Goal: Information Seeking & Learning: Learn about a topic

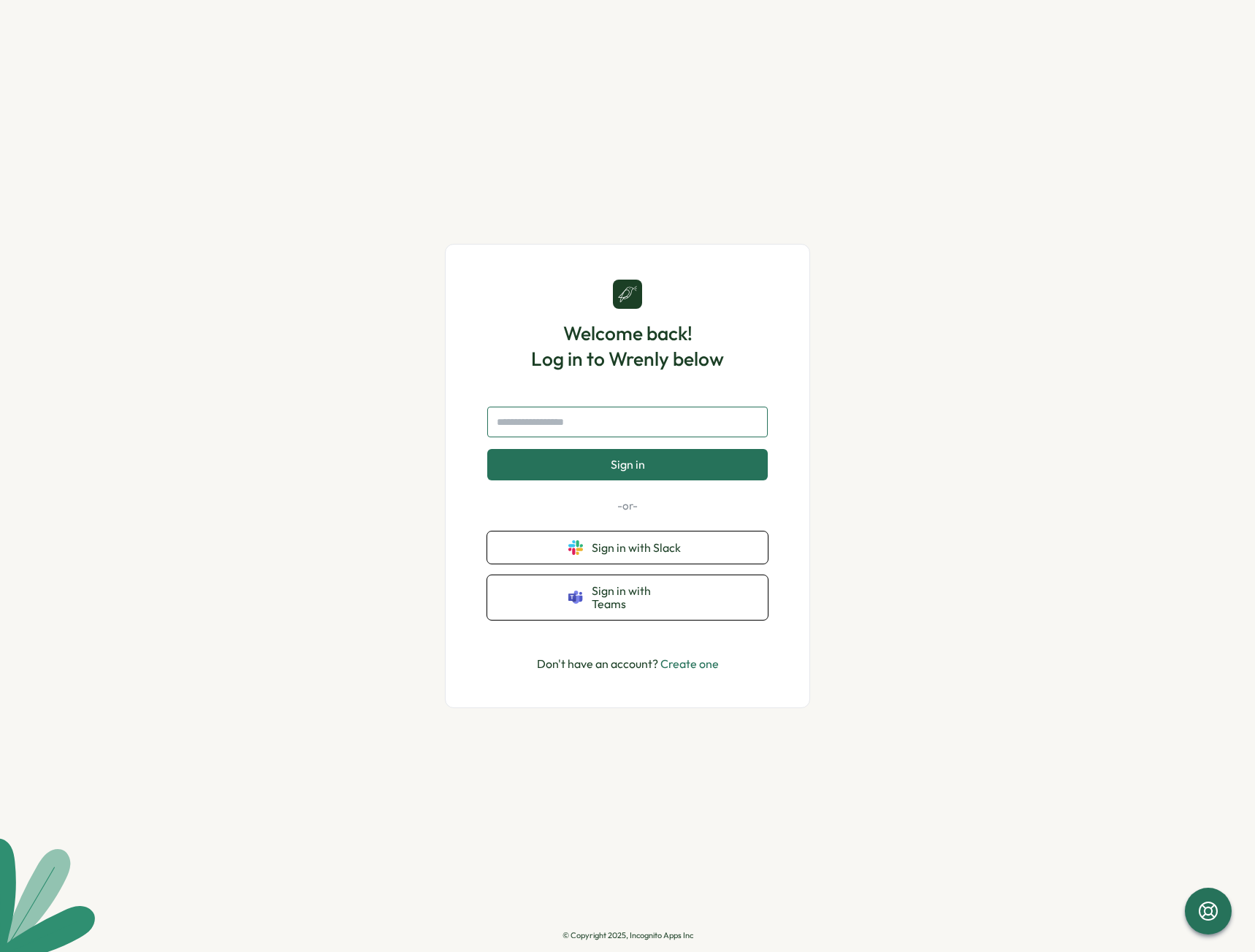
click at [576, 436] on input "text" at bounding box center [628, 422] width 280 height 30
type input "**********"
click at [554, 479] on button "Sign in" at bounding box center [628, 464] width 280 height 30
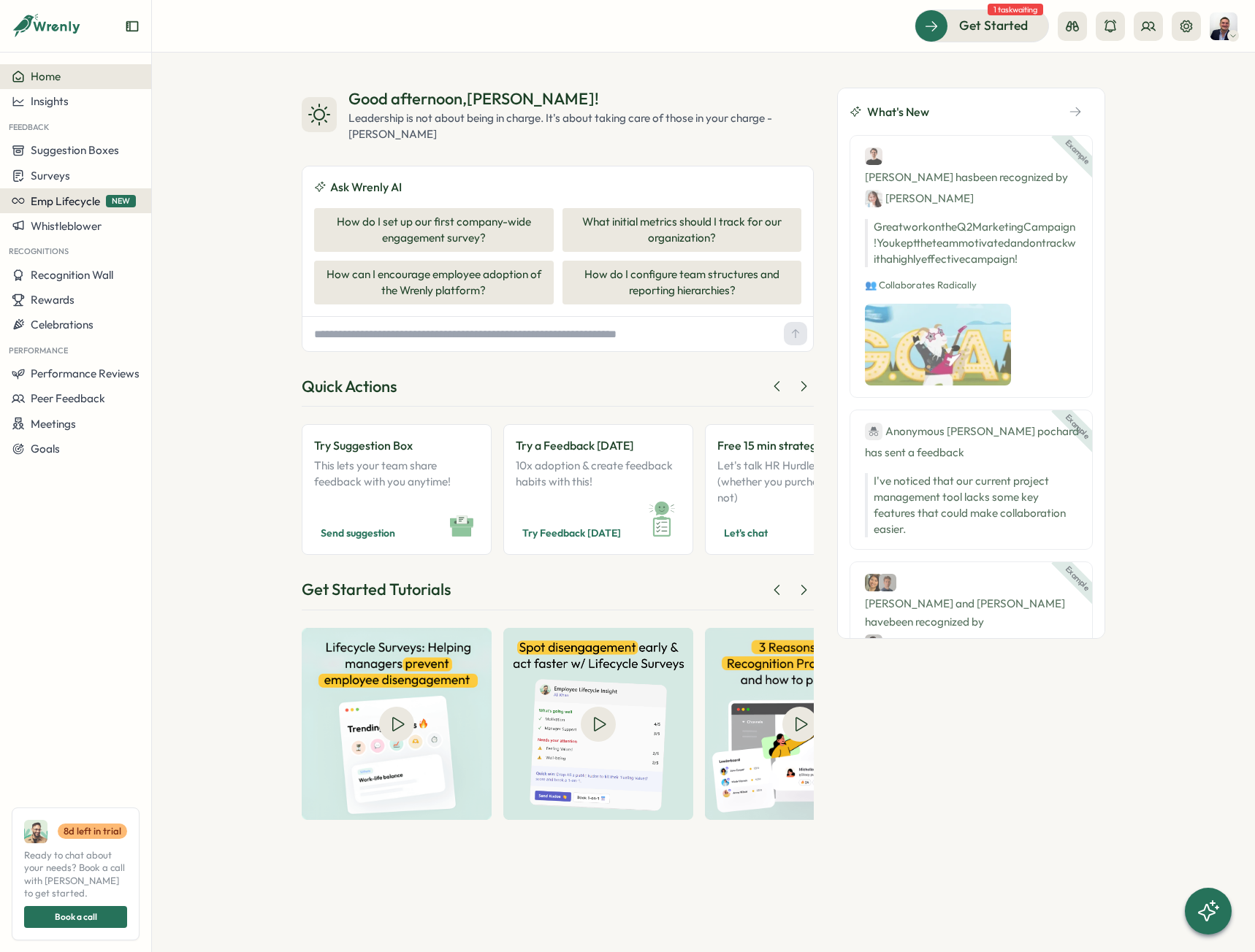
click at [73, 199] on span "Emp Lifecycle" at bounding box center [65, 201] width 70 height 14
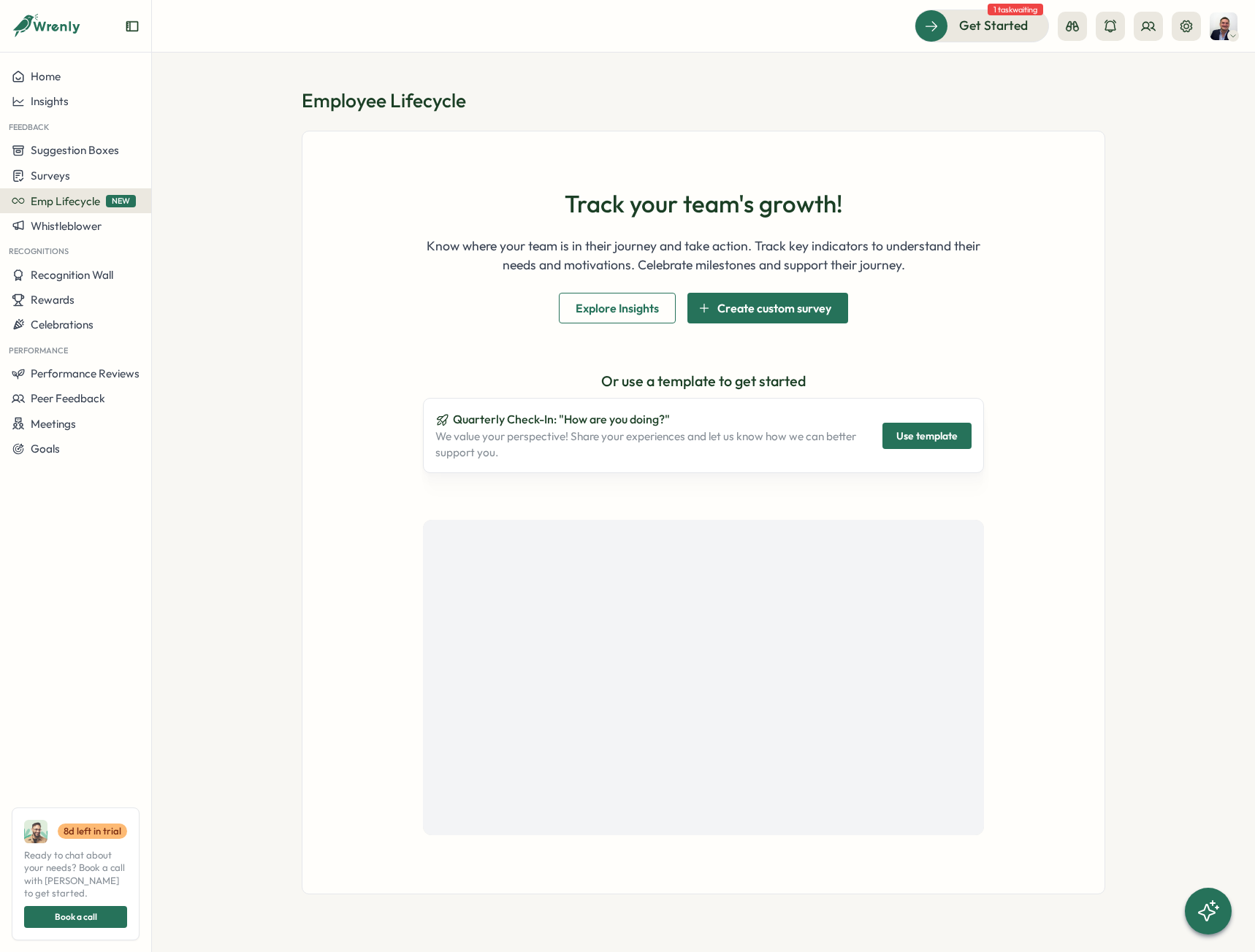
click at [57, 115] on div "Feedback" at bounding box center [75, 125] width 151 height 25
click at [56, 98] on span "Insights" at bounding box center [49, 101] width 38 height 14
click at [173, 53] on div "Culture score" at bounding box center [207, 60] width 104 height 16
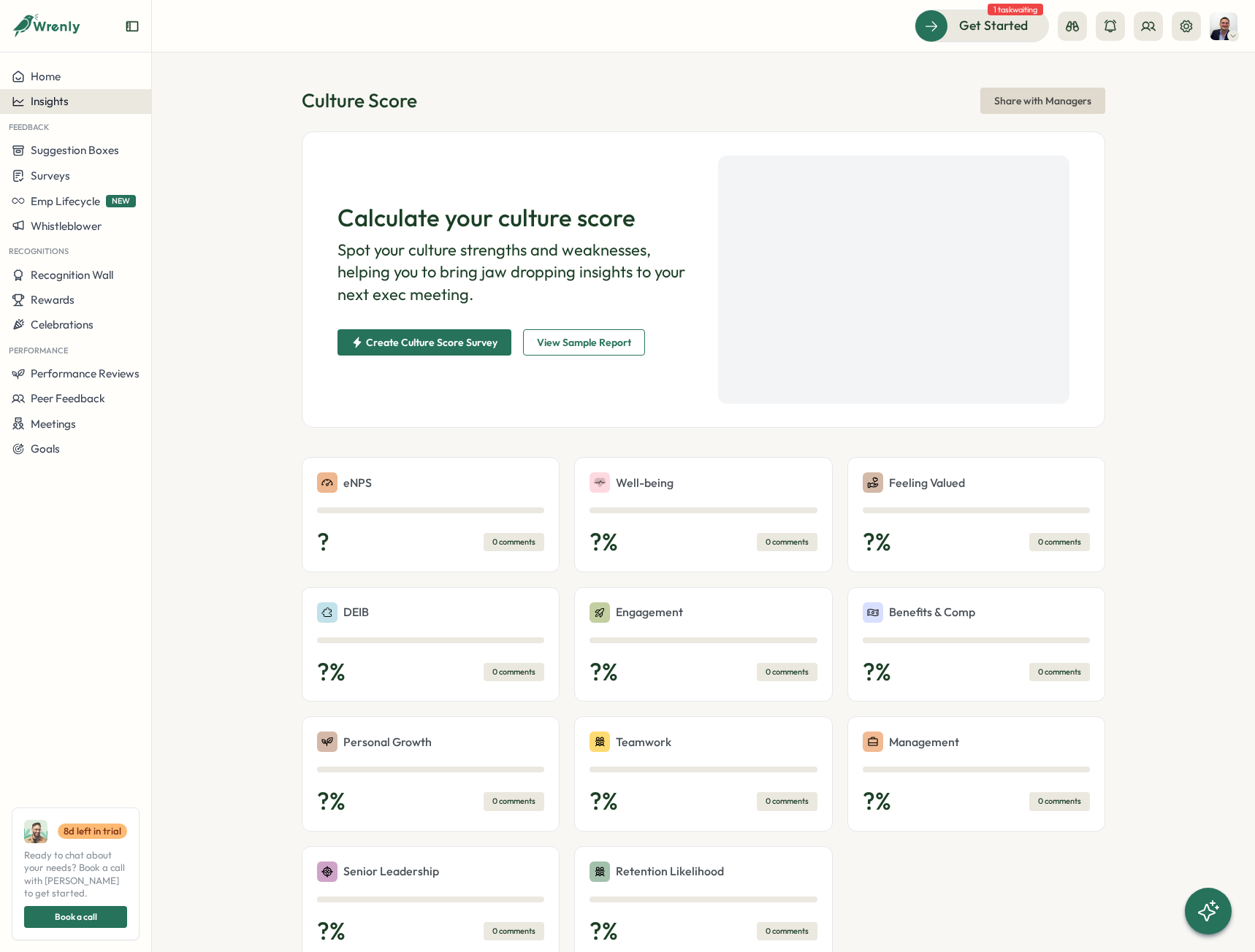
click at [78, 97] on div "Insights" at bounding box center [75, 101] width 127 height 13
click at [193, 92] on div "Surveys" at bounding box center [207, 87] width 104 height 16
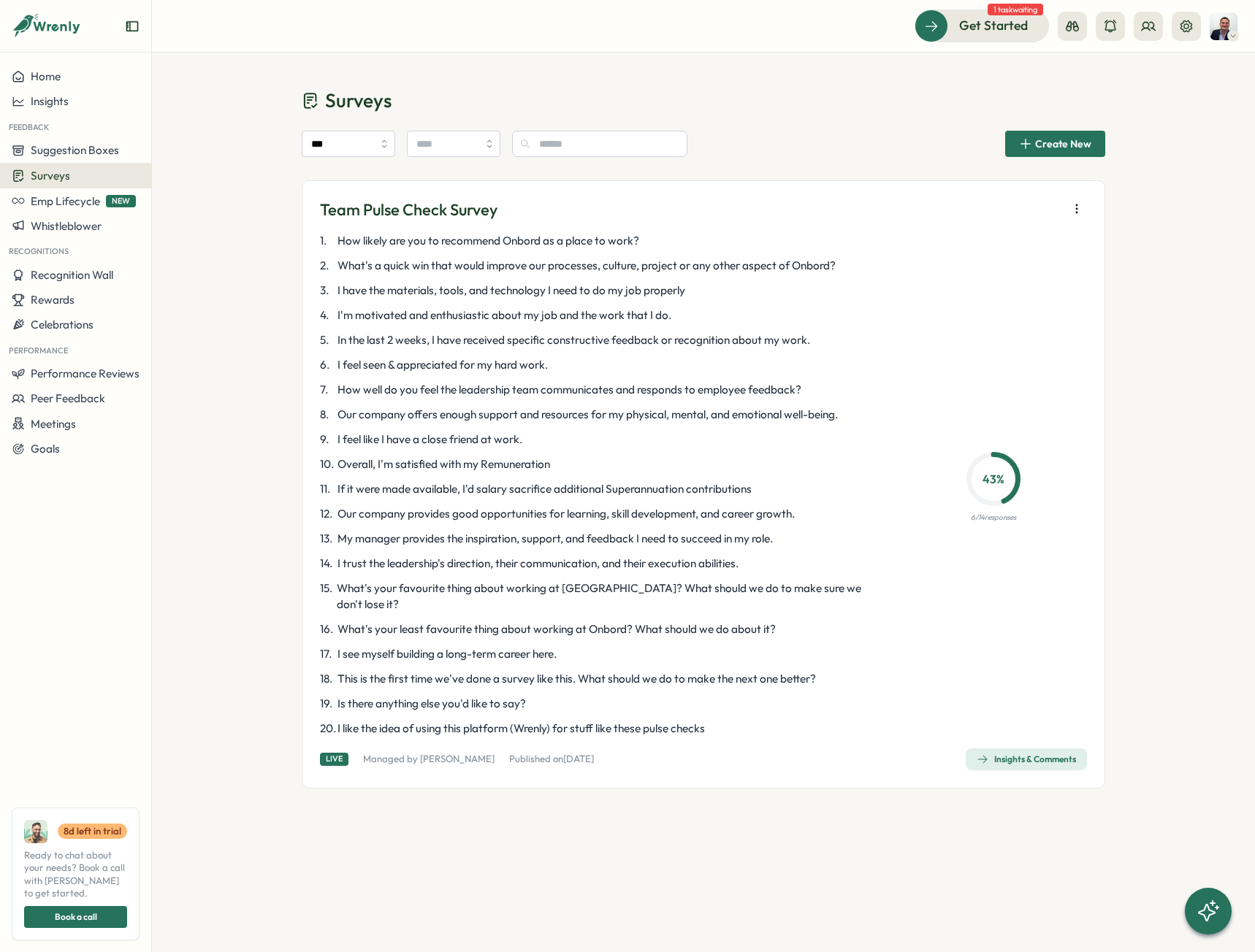
click at [1018, 754] on div "Insights & Comments" at bounding box center [1026, 760] width 99 height 12
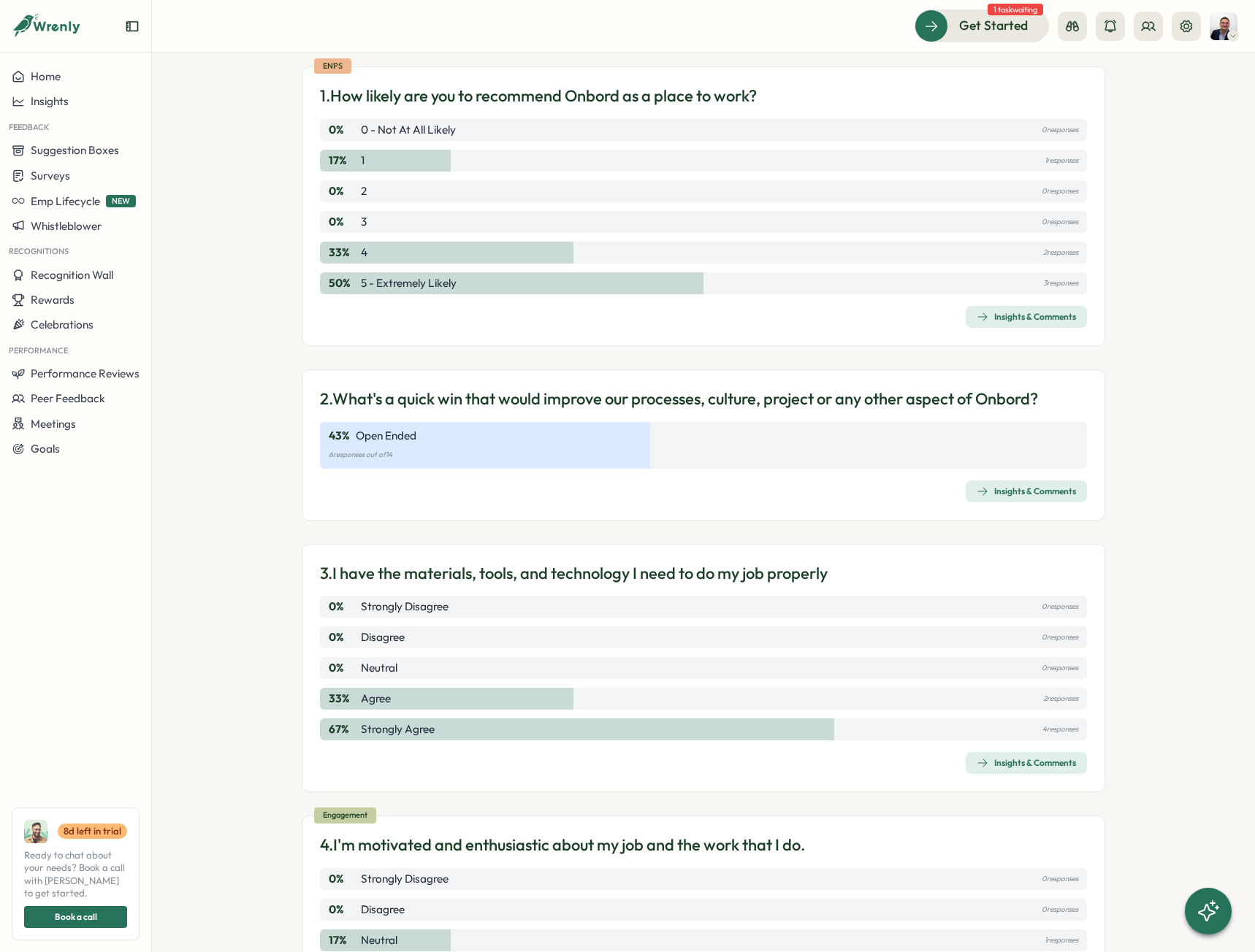
scroll to position [146, 0]
click at [994, 314] on div "Insights & Comments" at bounding box center [1026, 317] width 99 height 12
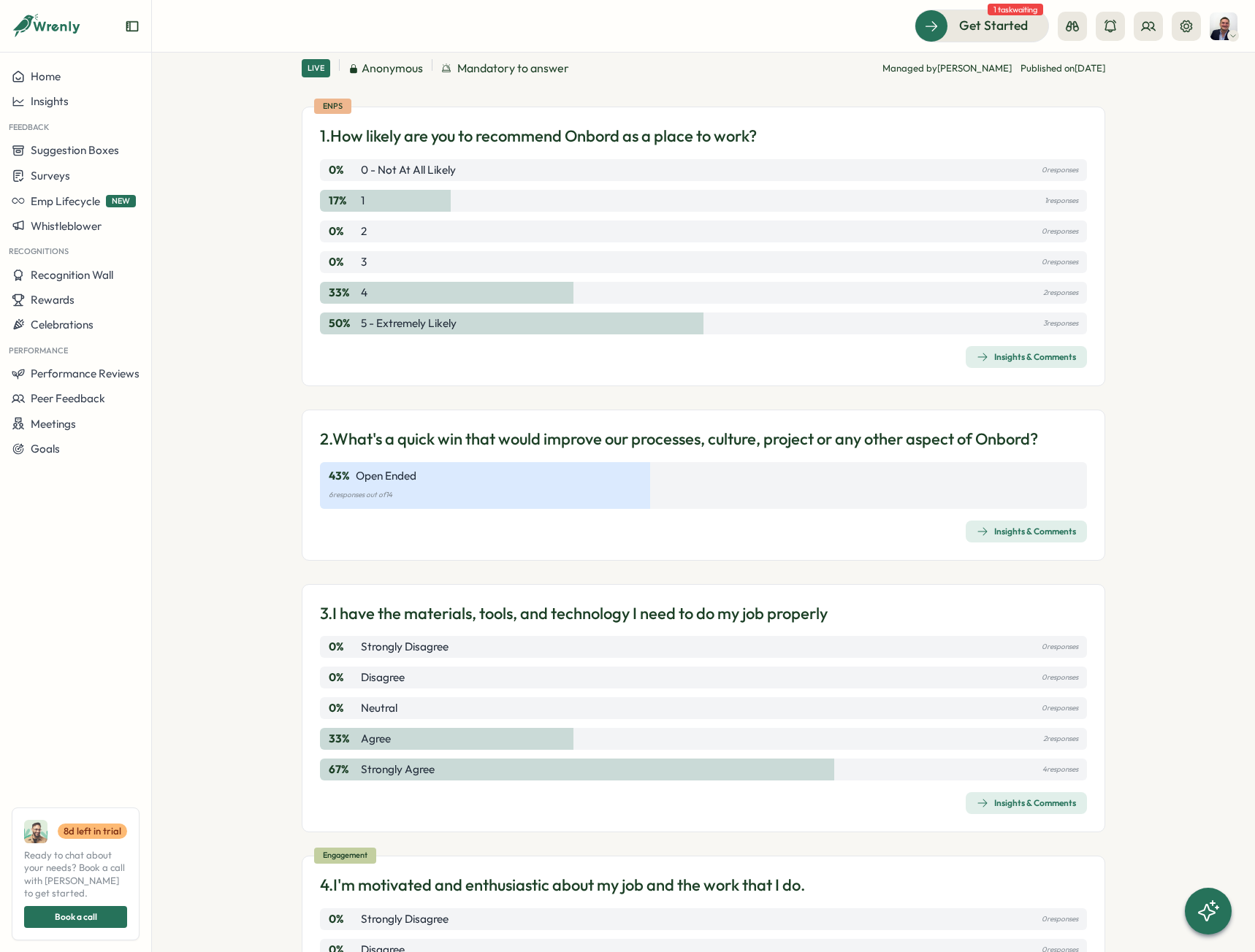
scroll to position [292, 0]
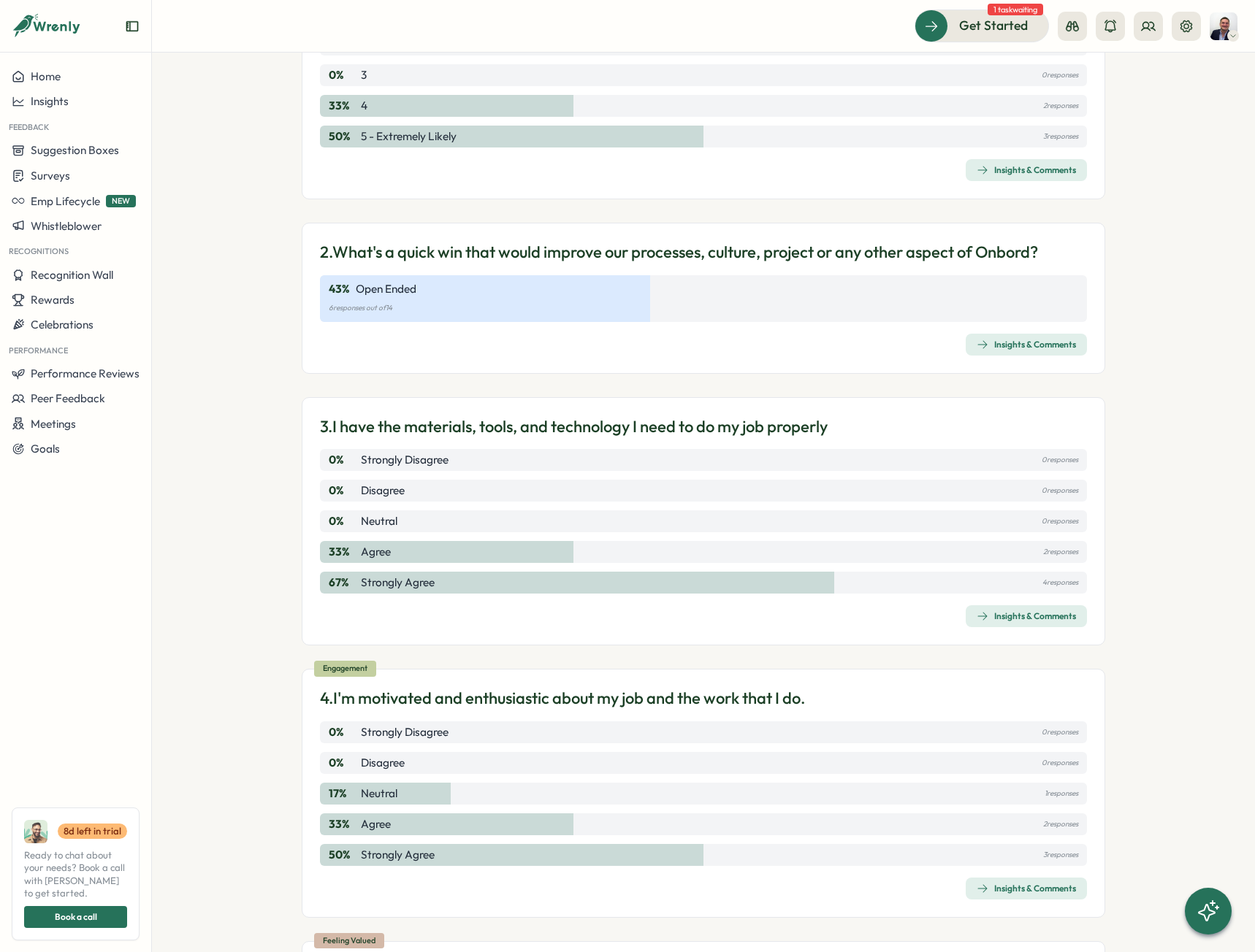
click at [1018, 342] on div "Insights & Comments" at bounding box center [1026, 345] width 99 height 12
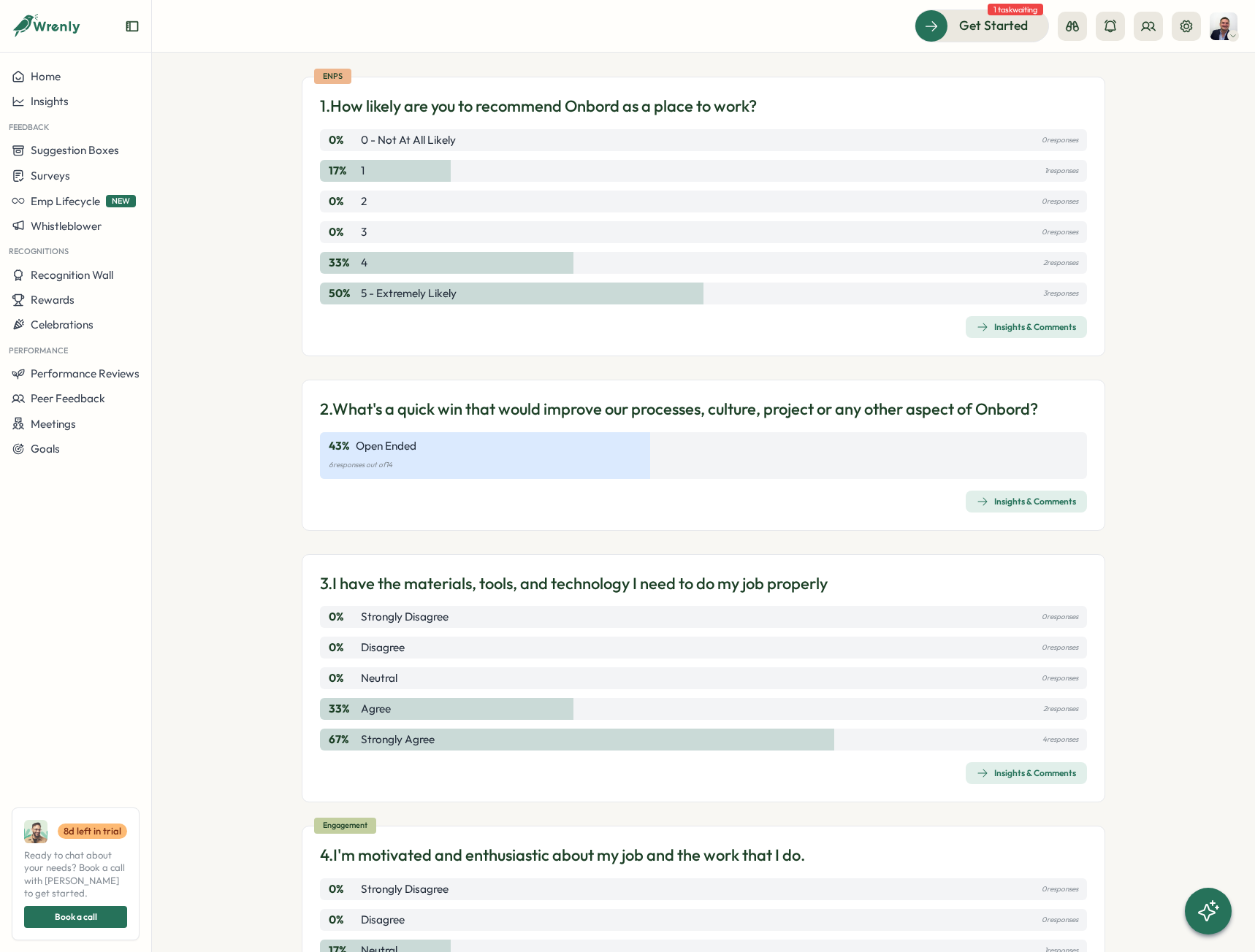
scroll to position [292, 0]
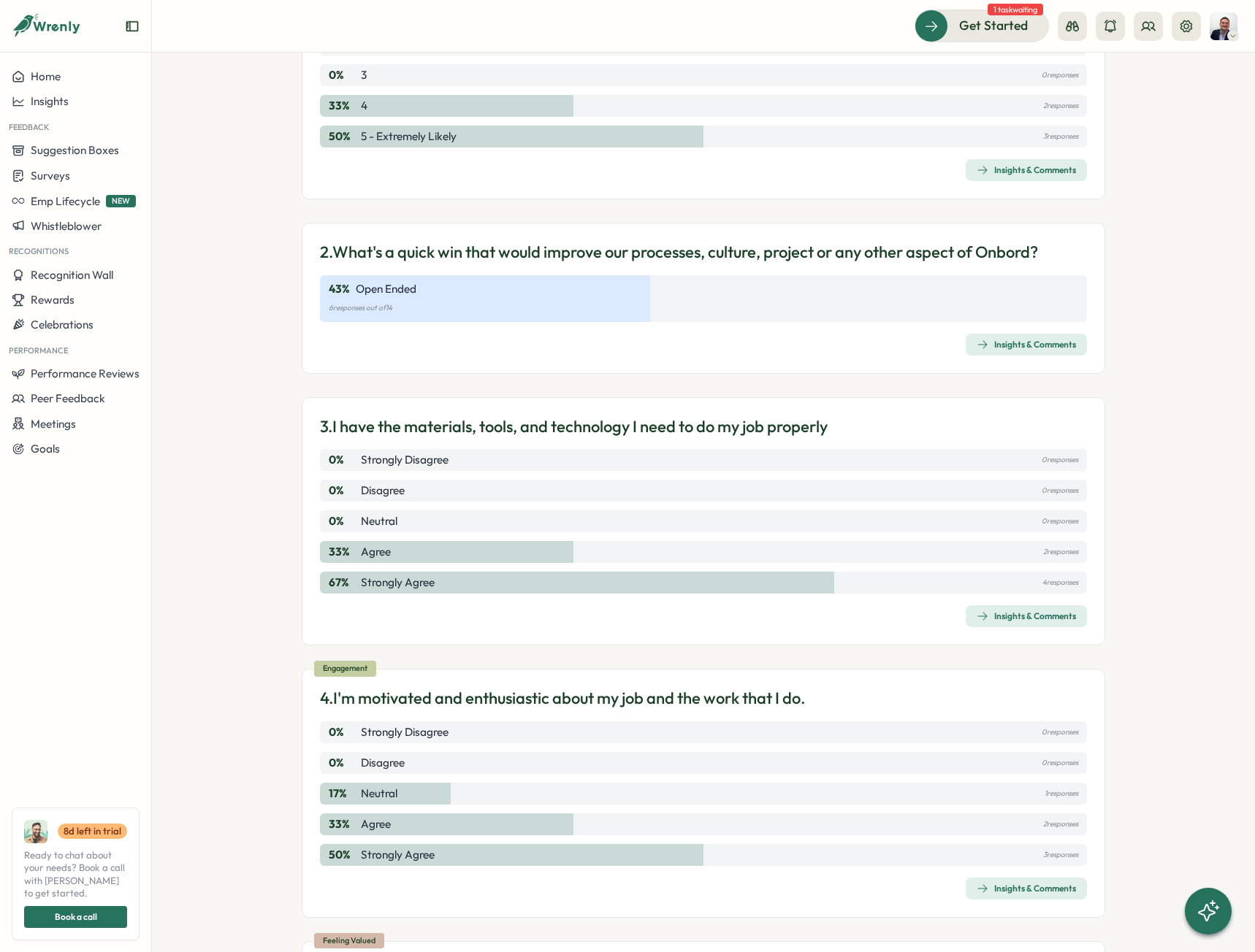
click at [1037, 611] on span "Insights & Comments" at bounding box center [1026, 616] width 99 height 21
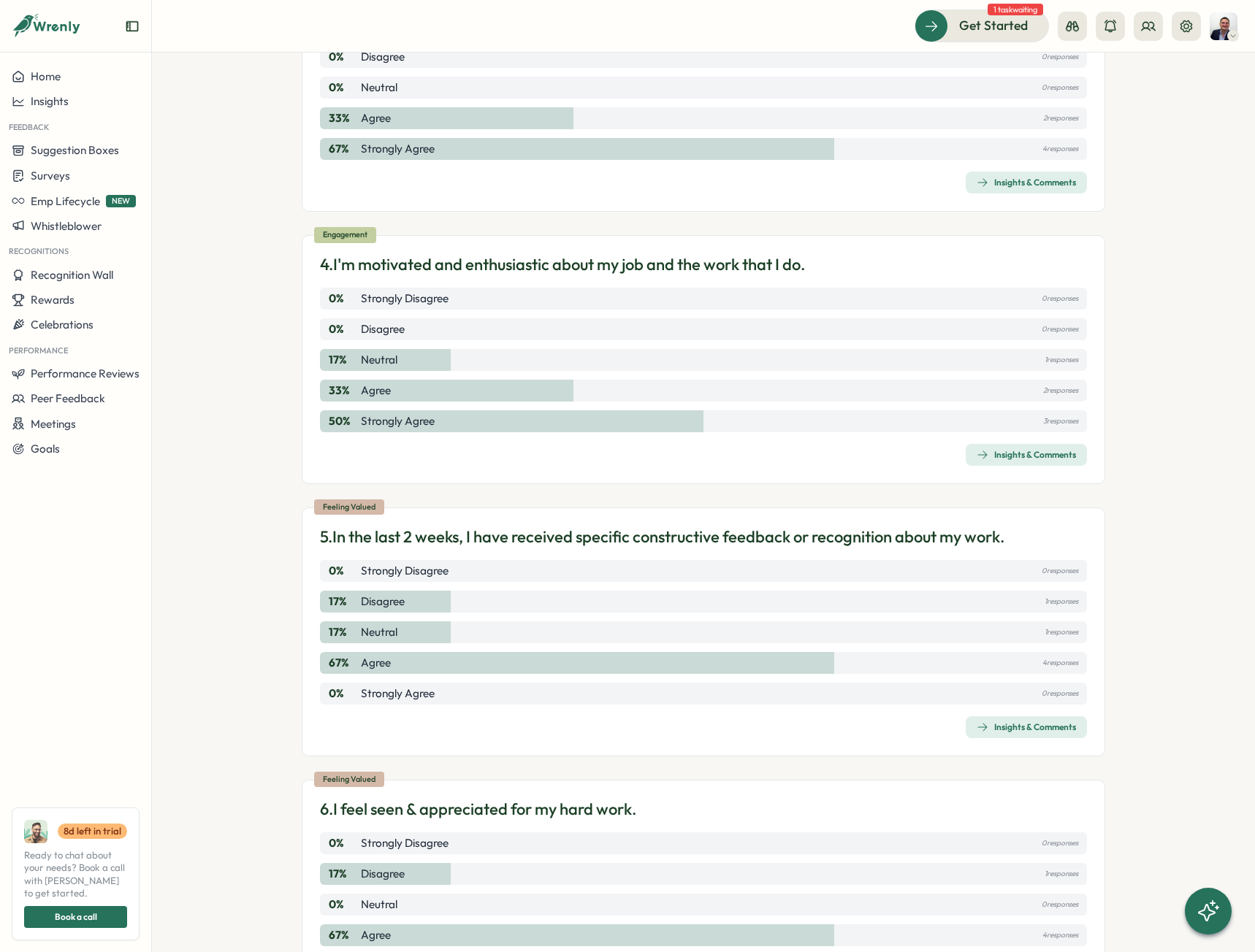
scroll to position [730, 0]
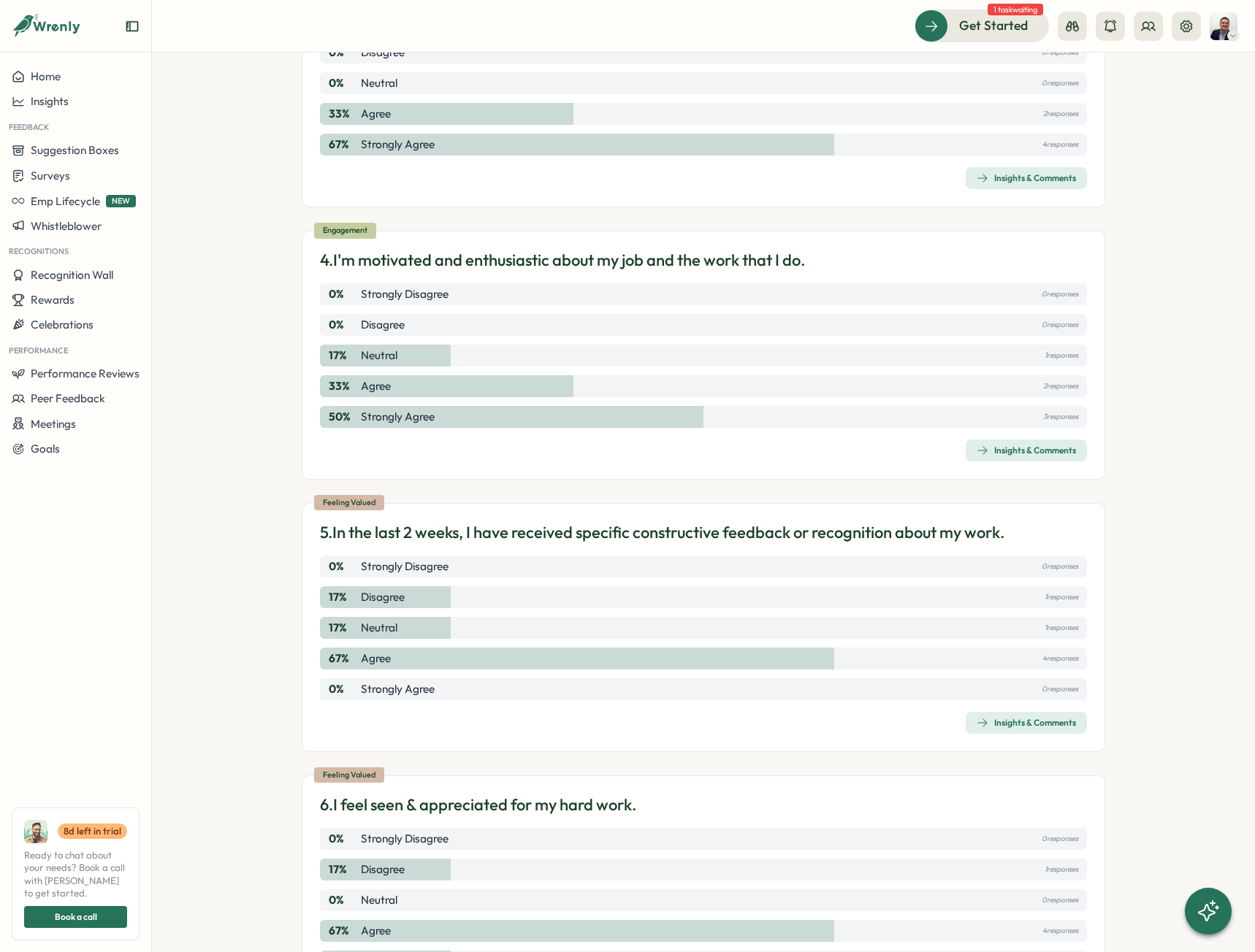
click at [1000, 456] on div "Insights & Comments" at bounding box center [1026, 451] width 99 height 12
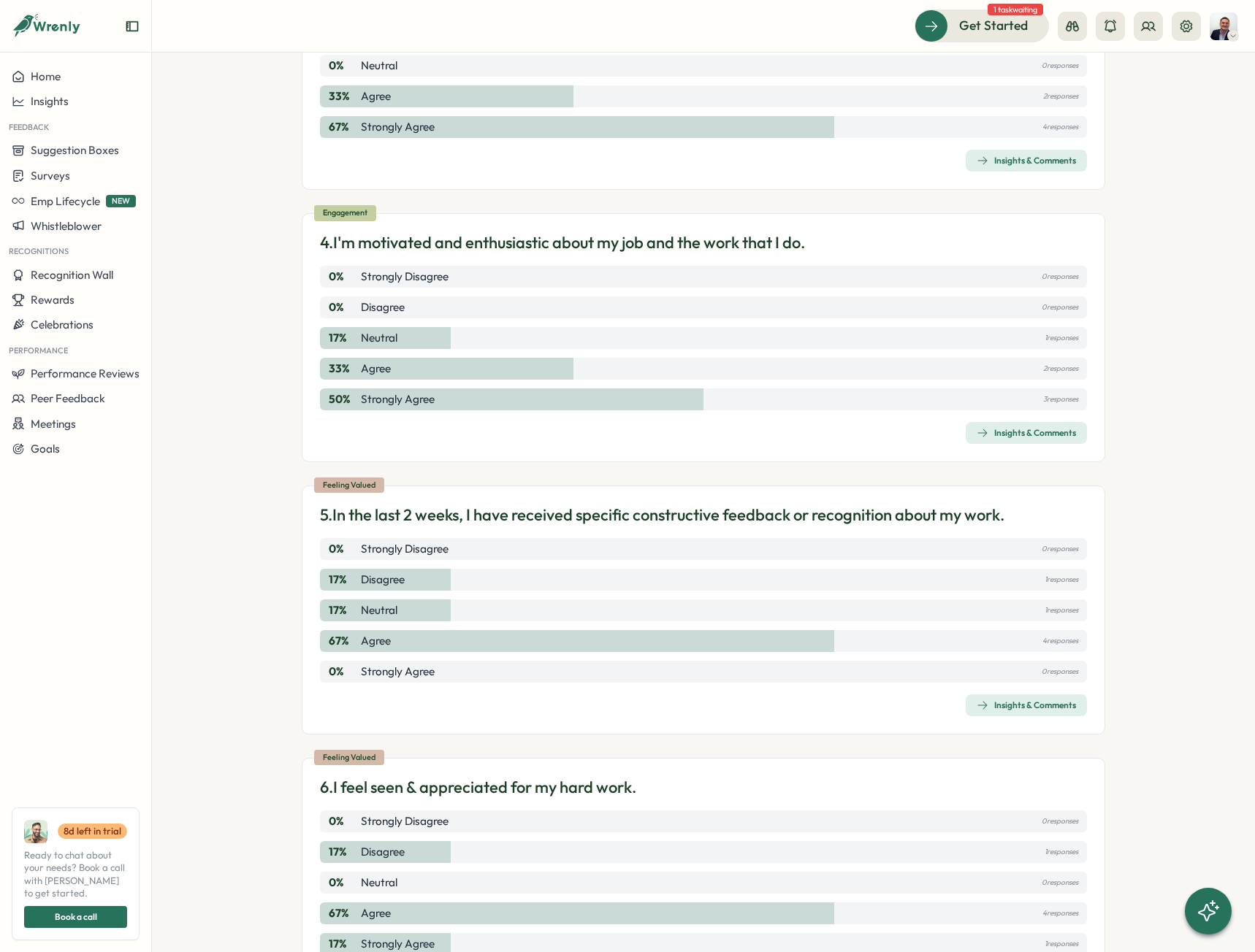
scroll to position [1023, 0]
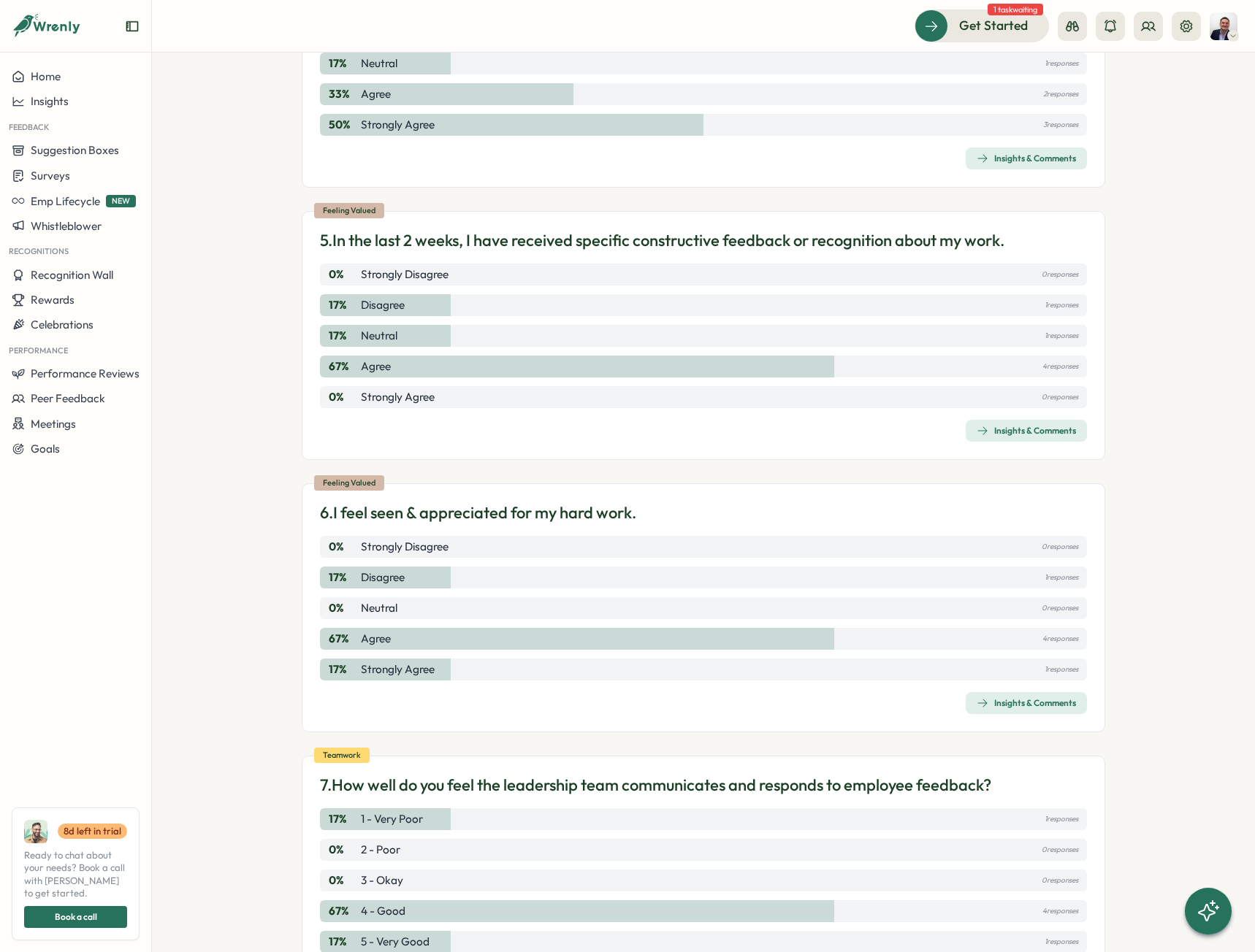
click at [1002, 433] on div "Insights & Comments" at bounding box center [1026, 430] width 99 height 12
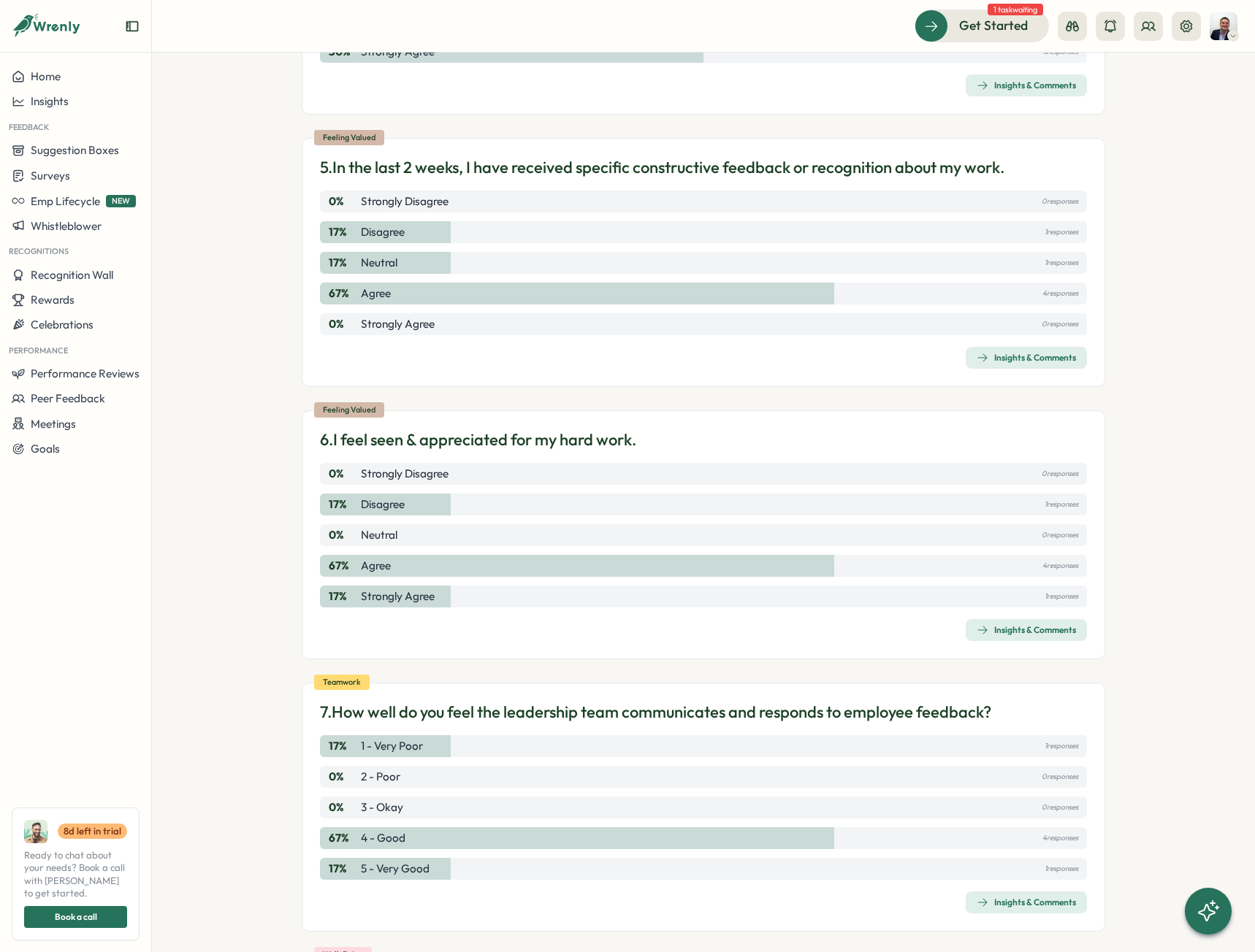
scroll to position [1387, 0]
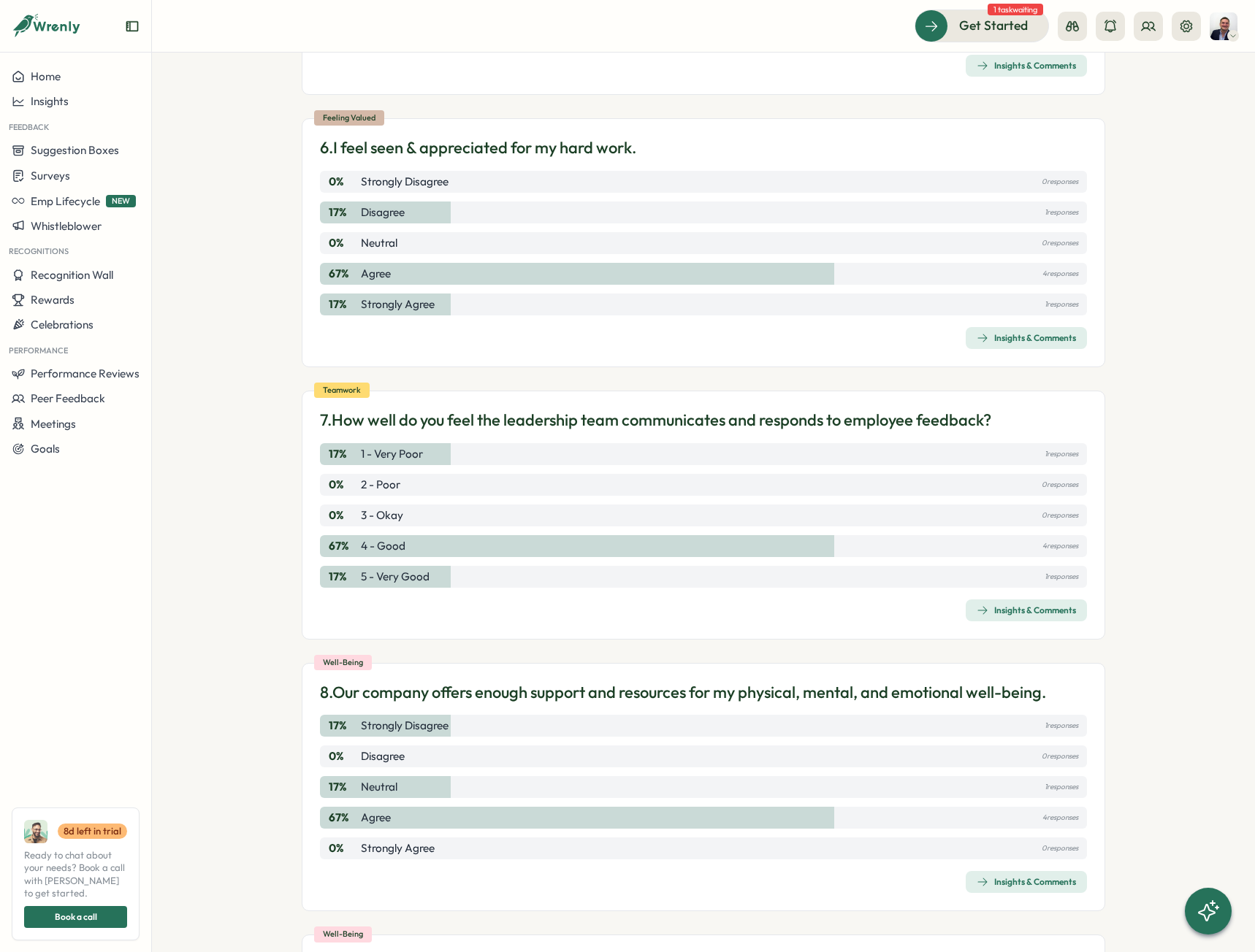
click at [1029, 349] on div "Feeling Valued 6. I feel seen & appreciated for my hard work. 0 % Strongly Disa…" at bounding box center [703, 243] width 803 height 249
click at [1027, 343] on div "Insights & Comments" at bounding box center [1026, 338] width 99 height 12
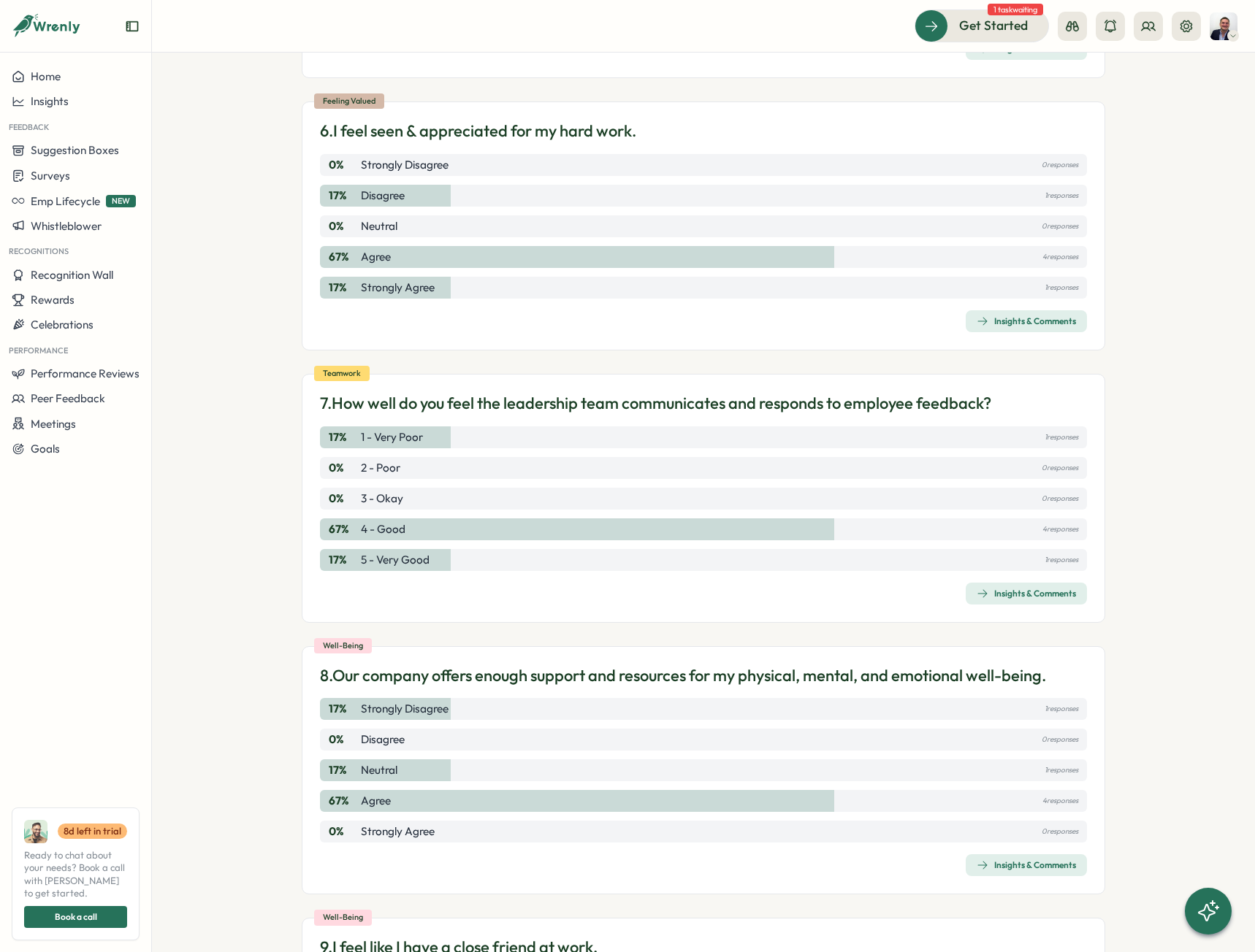
scroll to position [1461, 0]
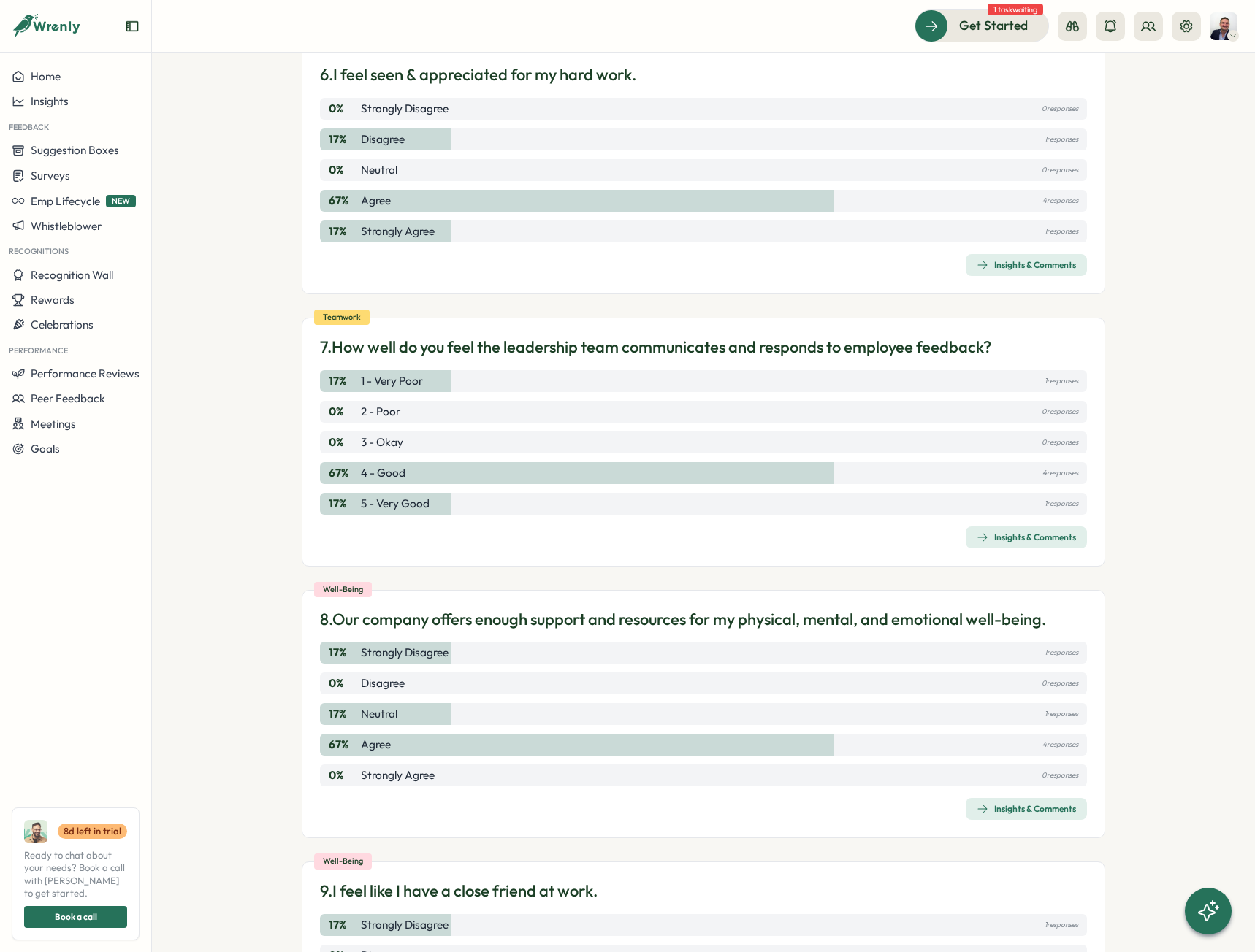
click at [1040, 543] on span "Insights & Comments" at bounding box center [1026, 537] width 99 height 21
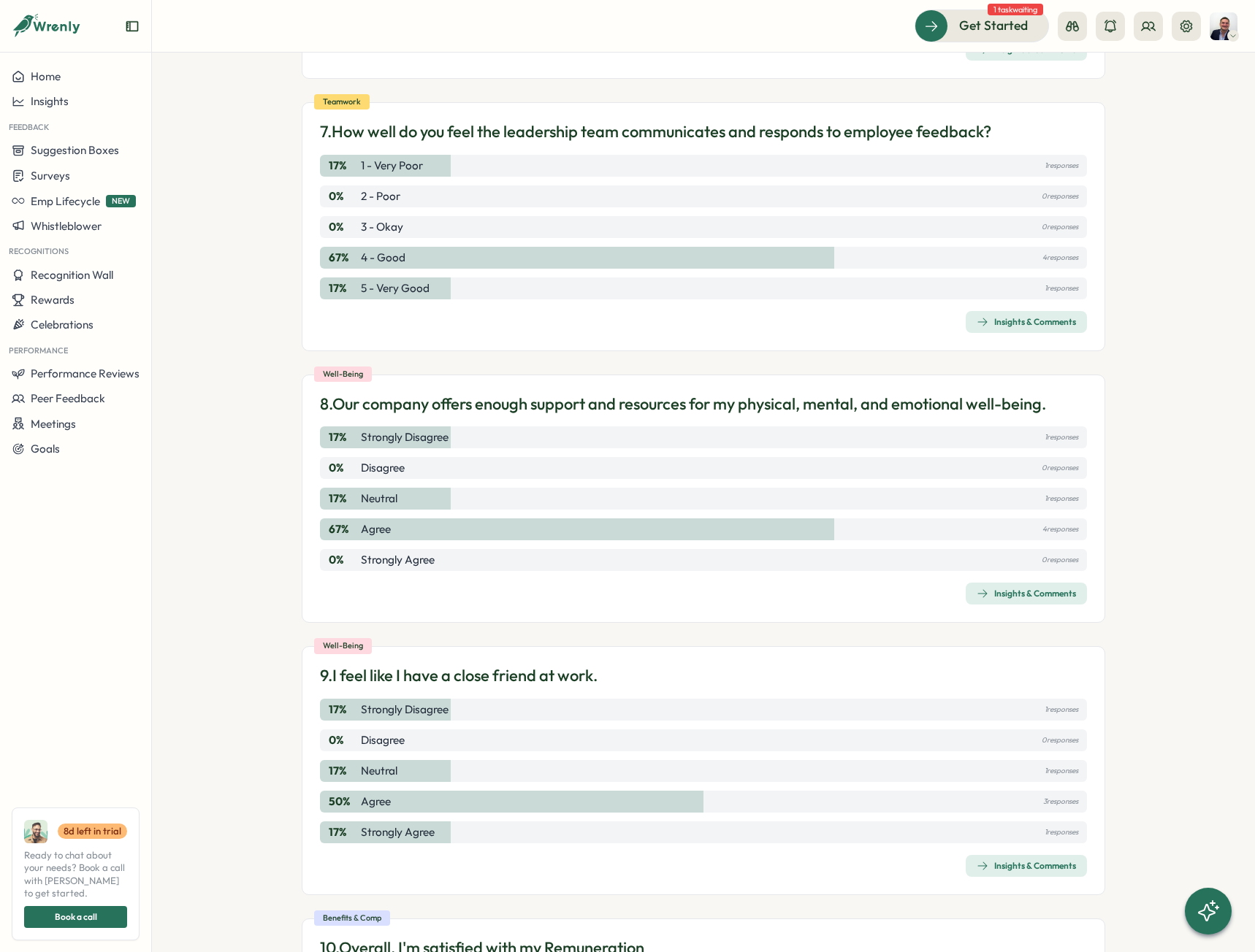
scroll to position [1826, 0]
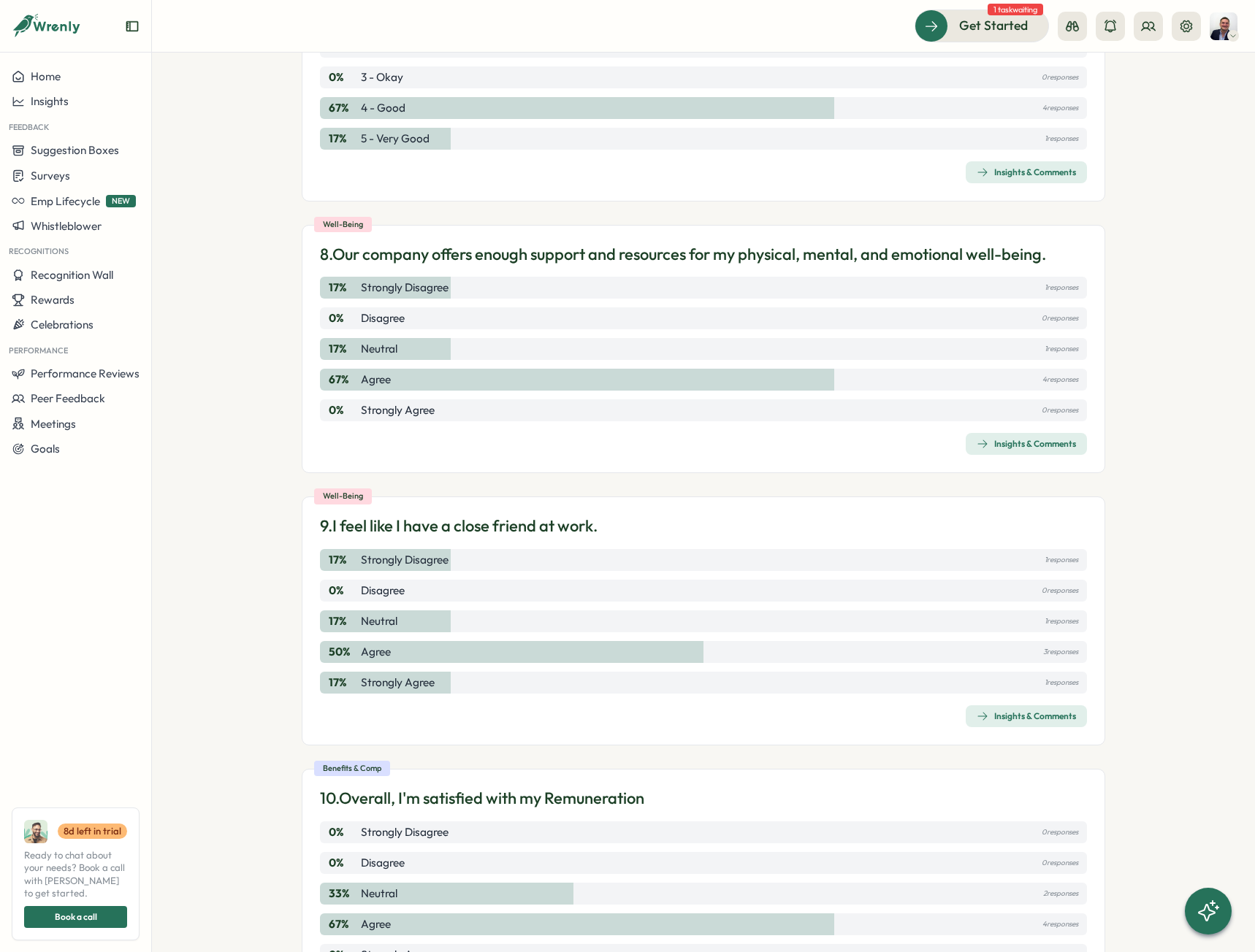
click at [1055, 444] on div "Insights & Comments" at bounding box center [1026, 444] width 99 height 12
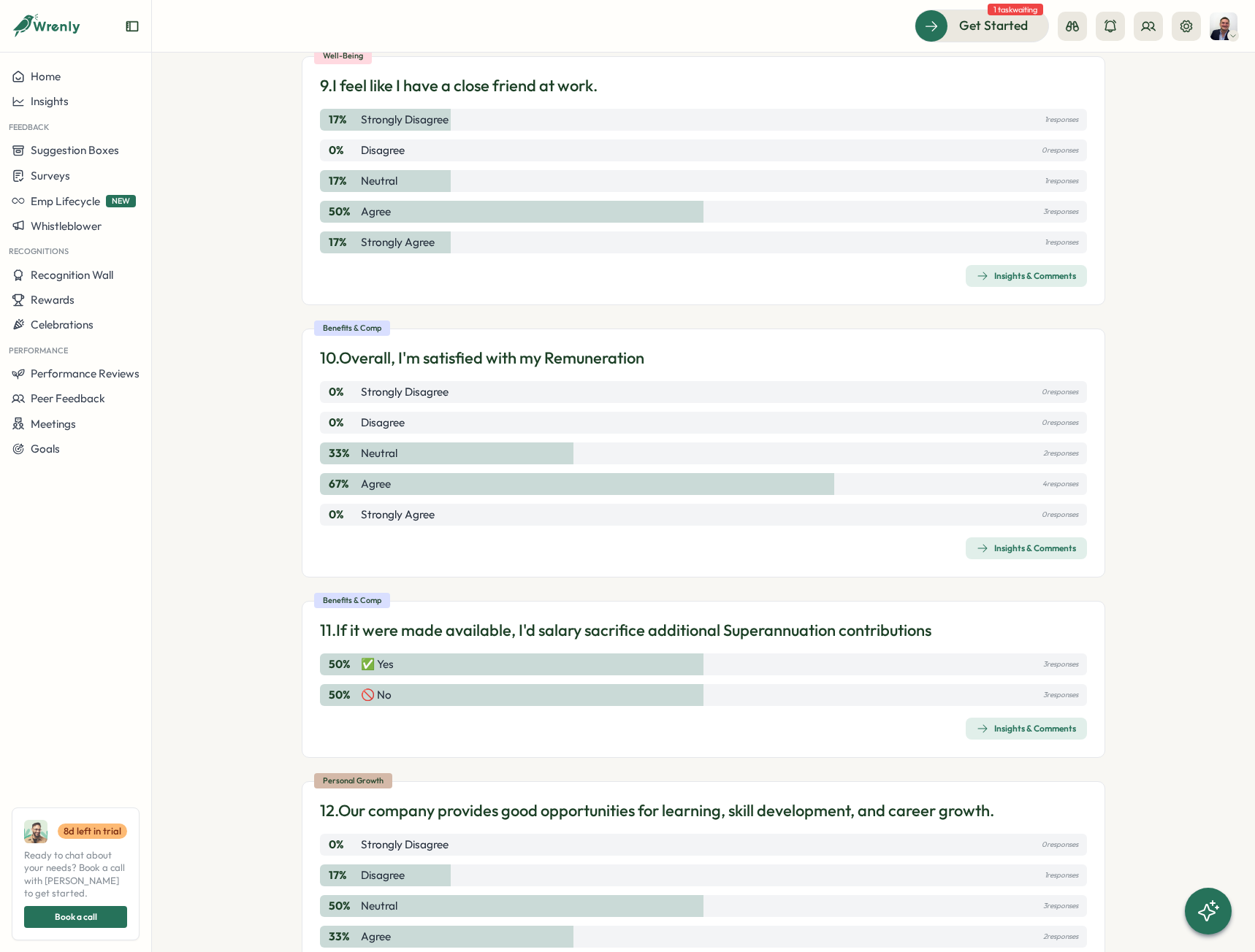
scroll to position [2118, 0]
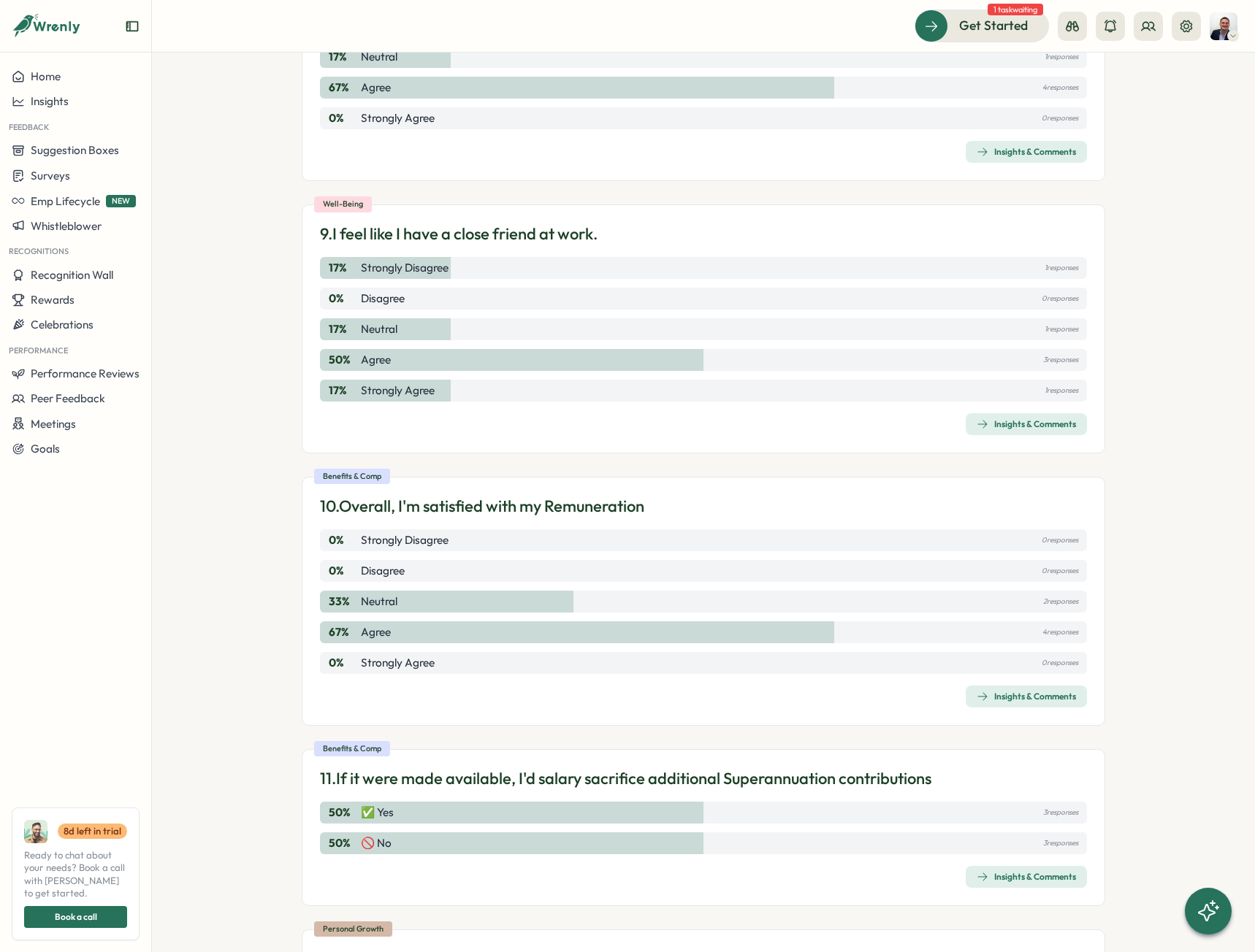
click at [1031, 433] on span "Insights & Comments" at bounding box center [1026, 424] width 99 height 21
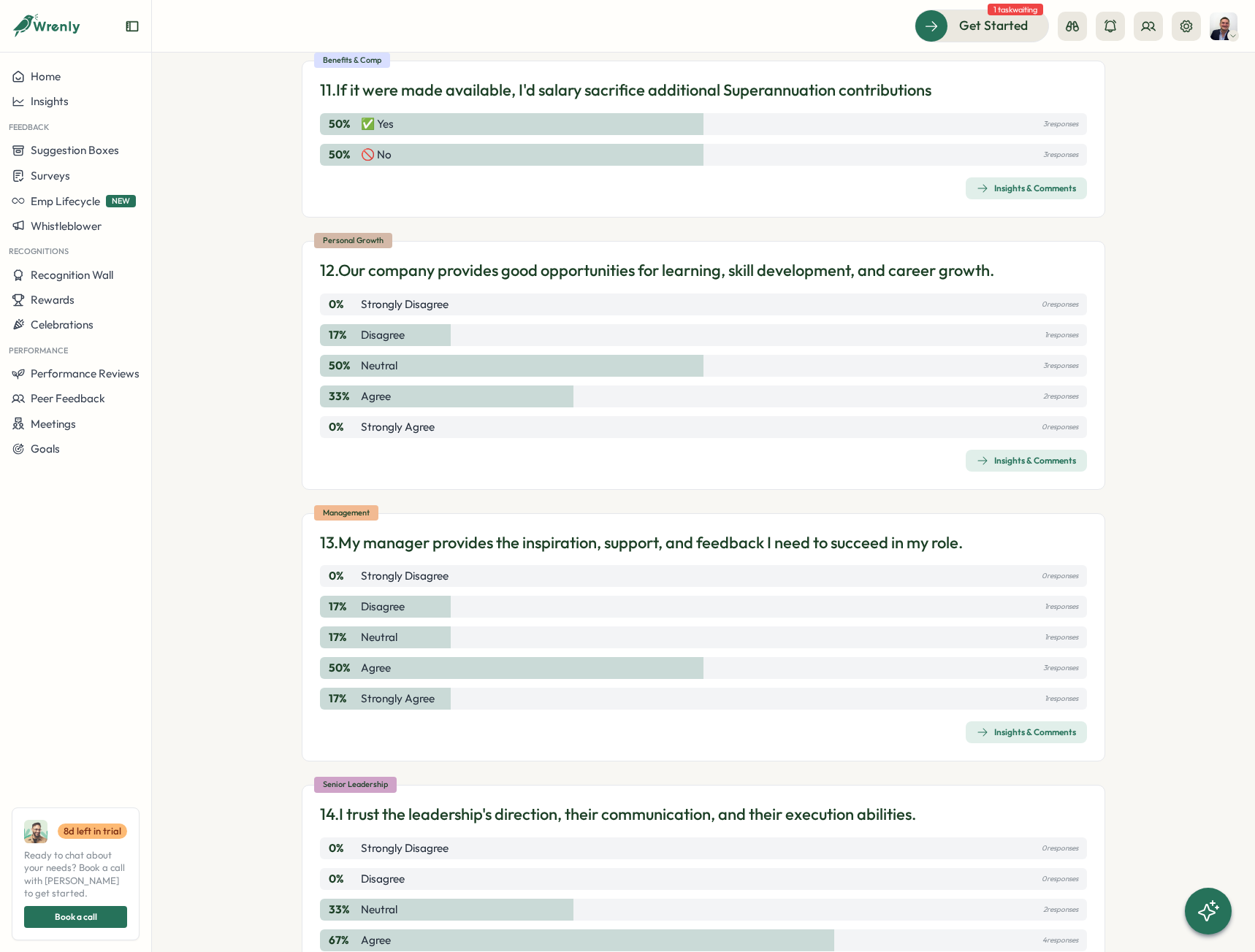
scroll to position [2629, 0]
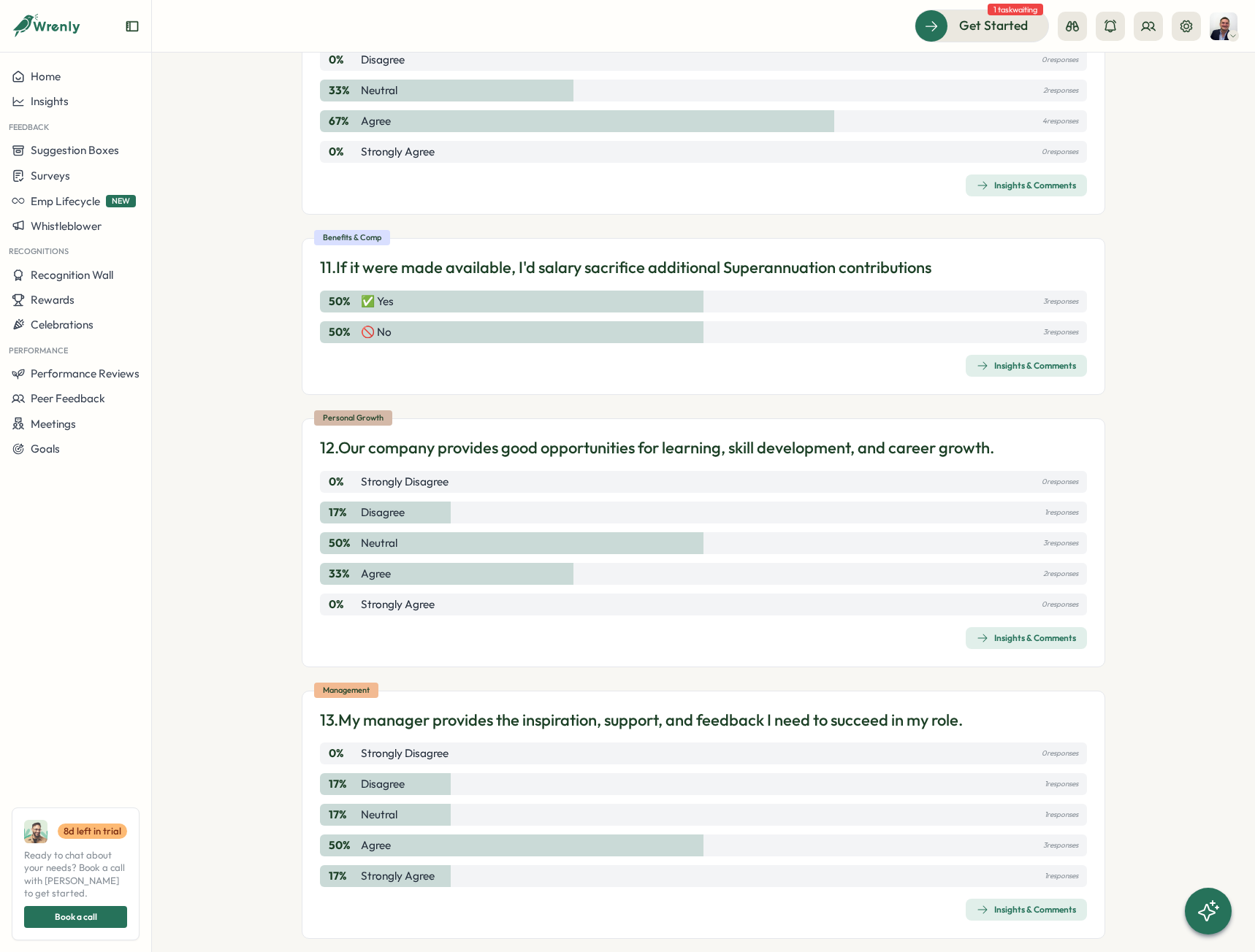
click at [1052, 640] on div "Insights & Comments" at bounding box center [1026, 638] width 99 height 12
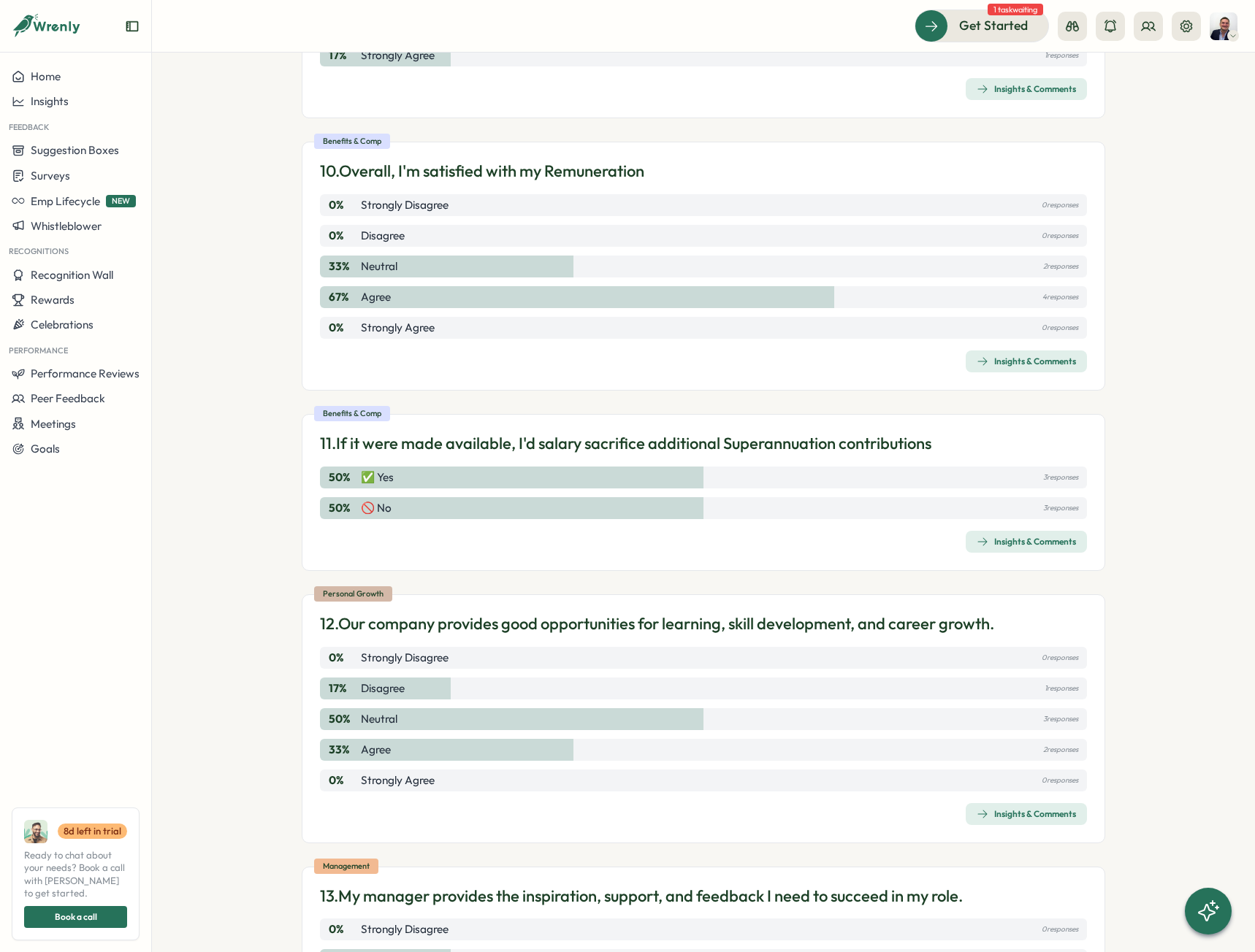
scroll to position [2482, 0]
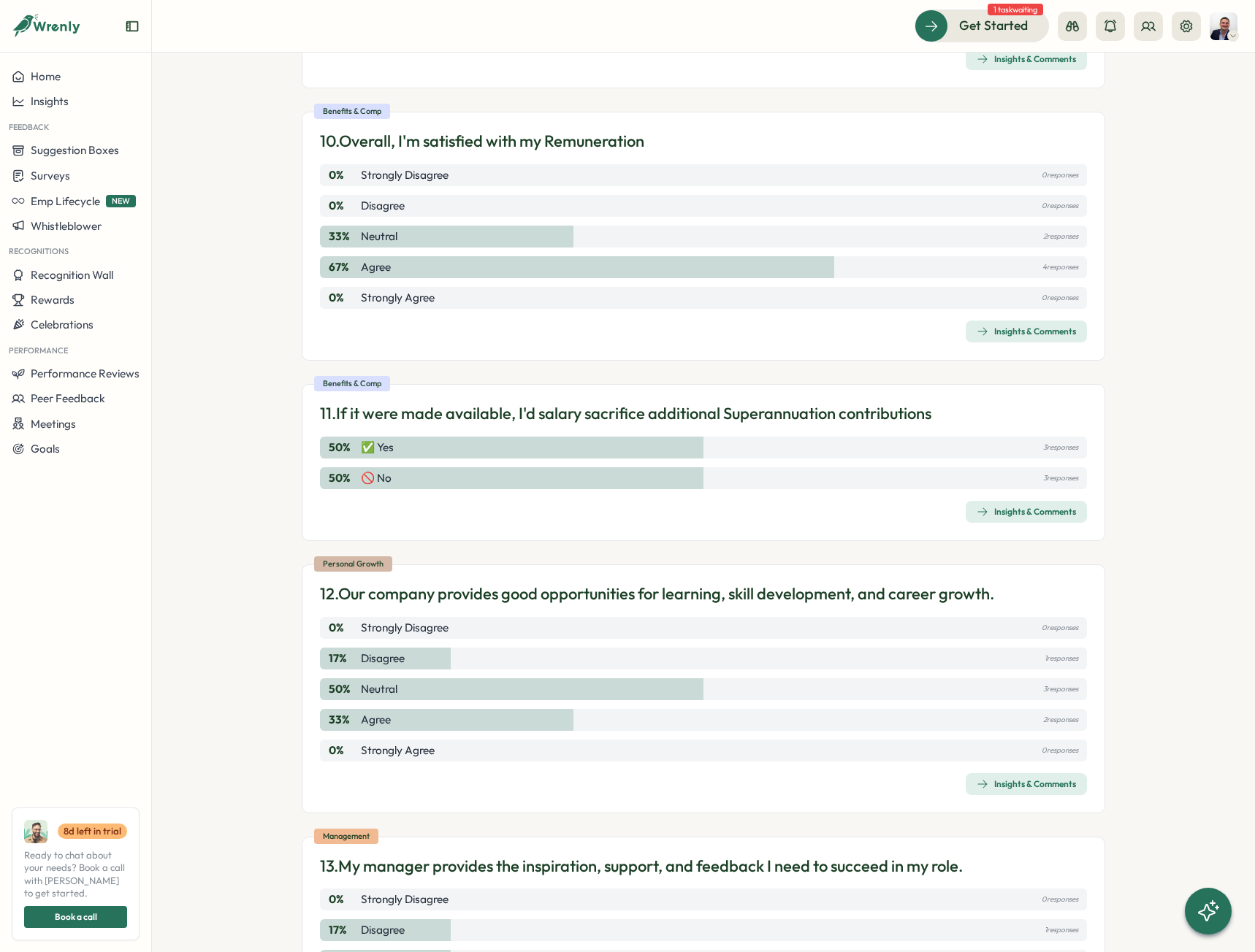
click at [1025, 333] on div "Insights & Comments" at bounding box center [1026, 331] width 99 height 12
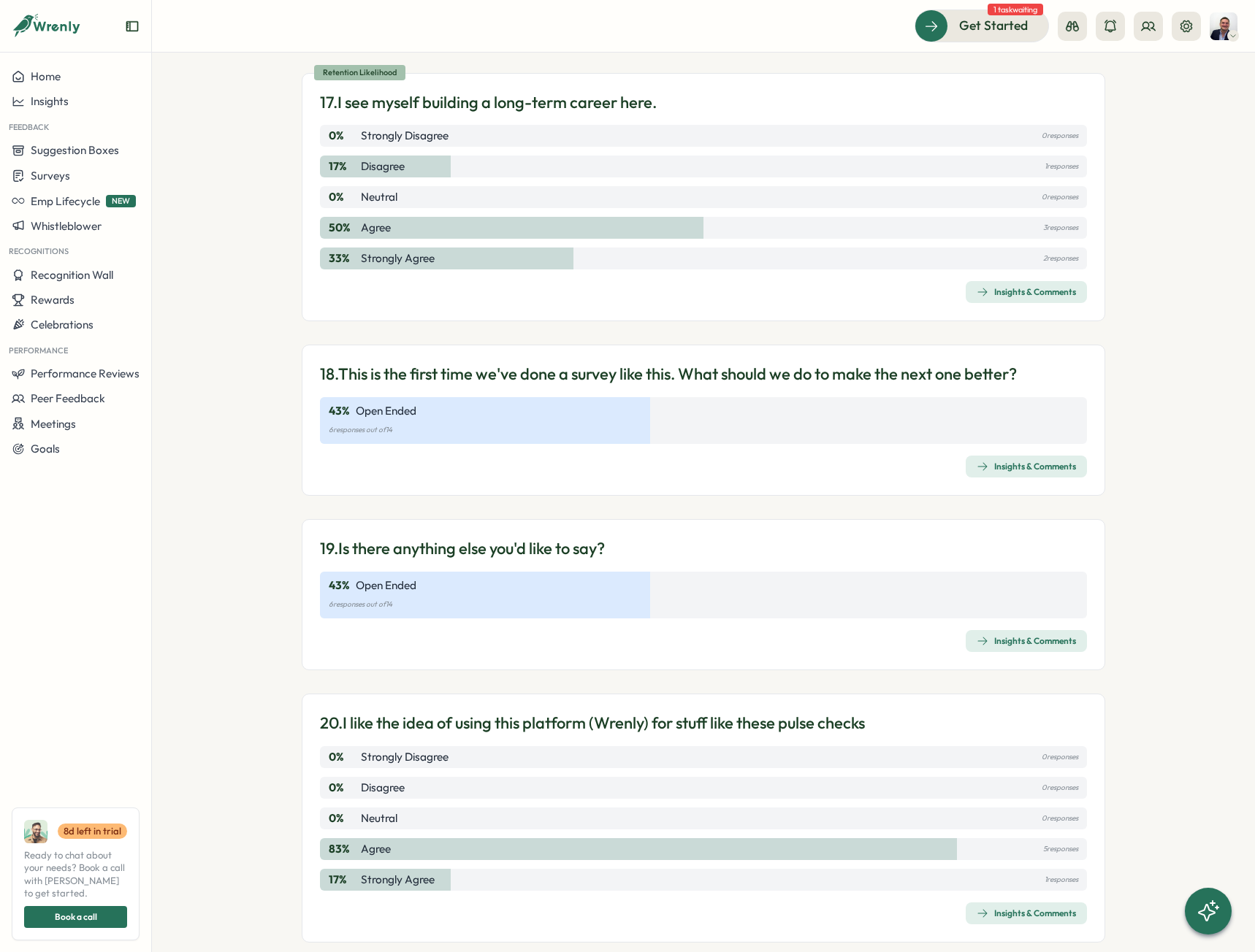
scroll to position [4165, 0]
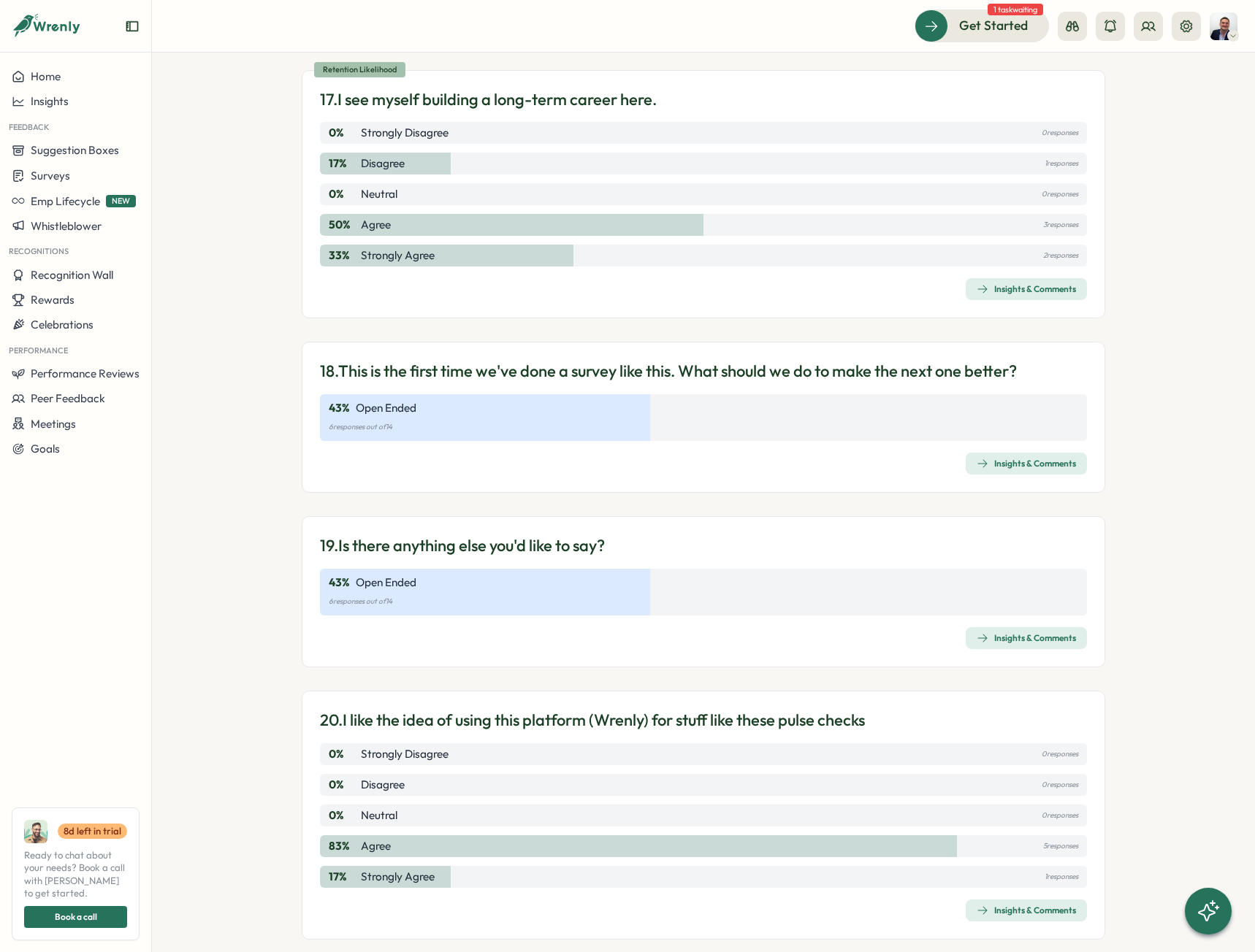
click at [1009, 454] on span "Insights & Comments" at bounding box center [1026, 464] width 99 height 21
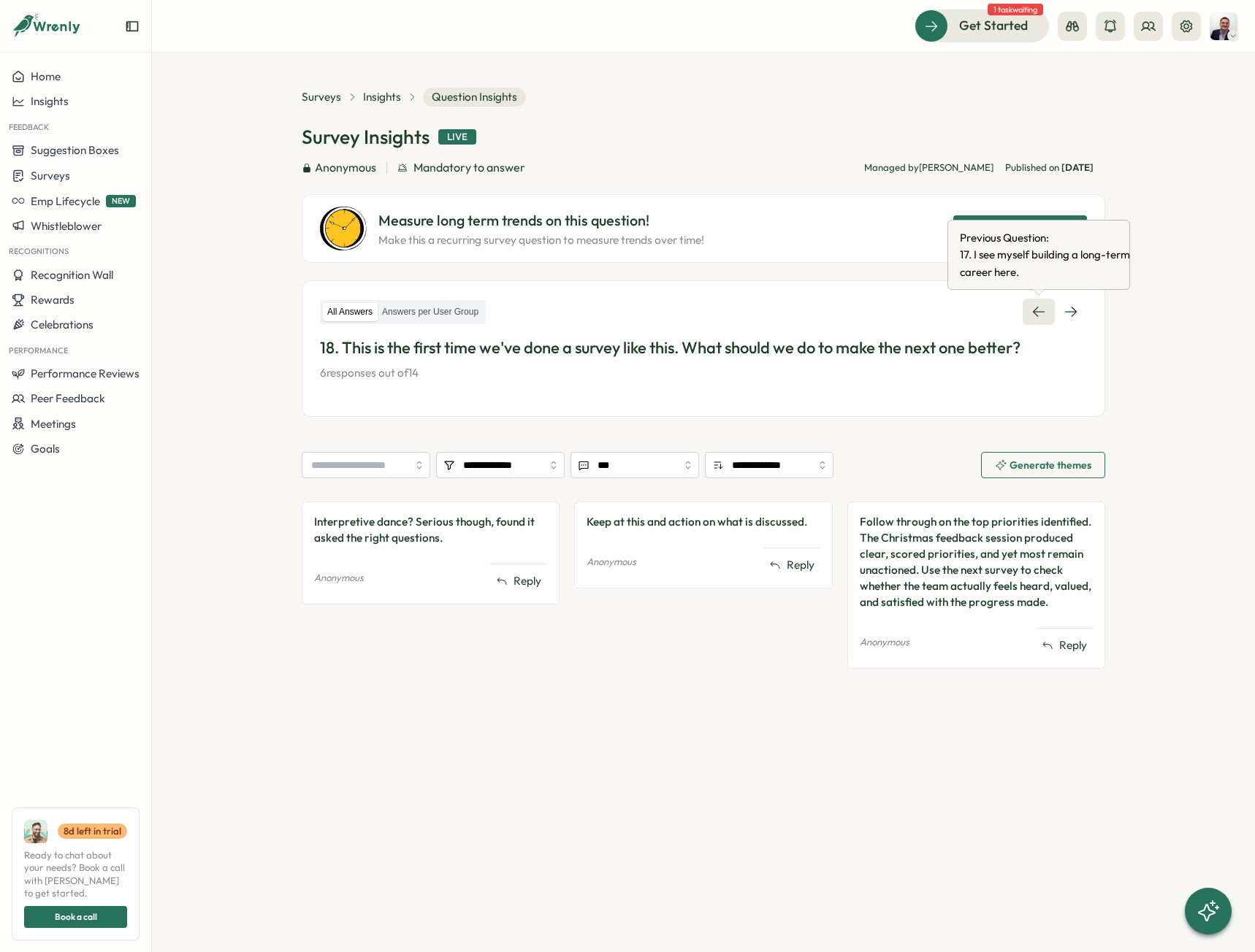
click at [1026, 317] on link at bounding box center [1038, 312] width 32 height 26
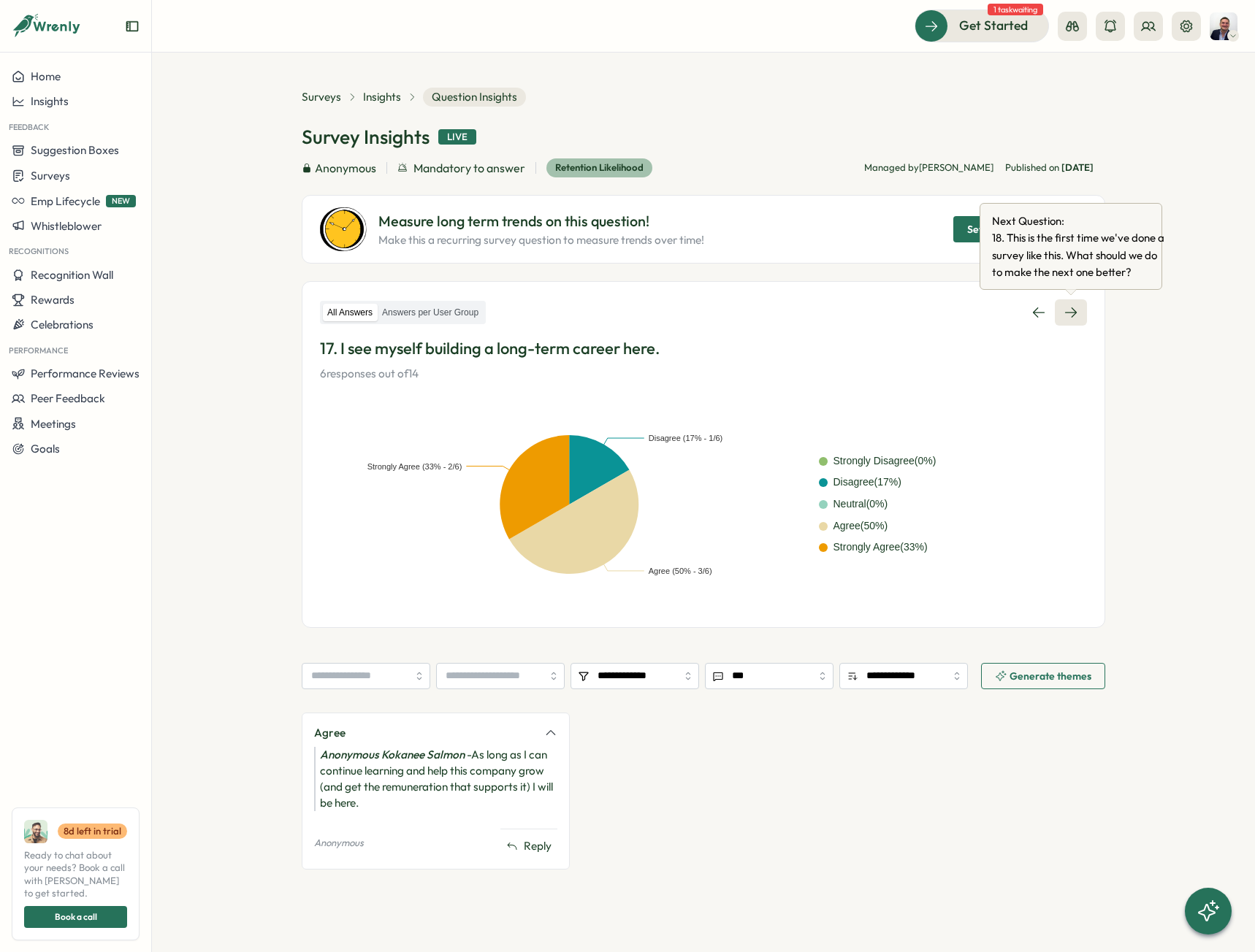
click at [1074, 314] on icon at bounding box center [1070, 312] width 15 height 15
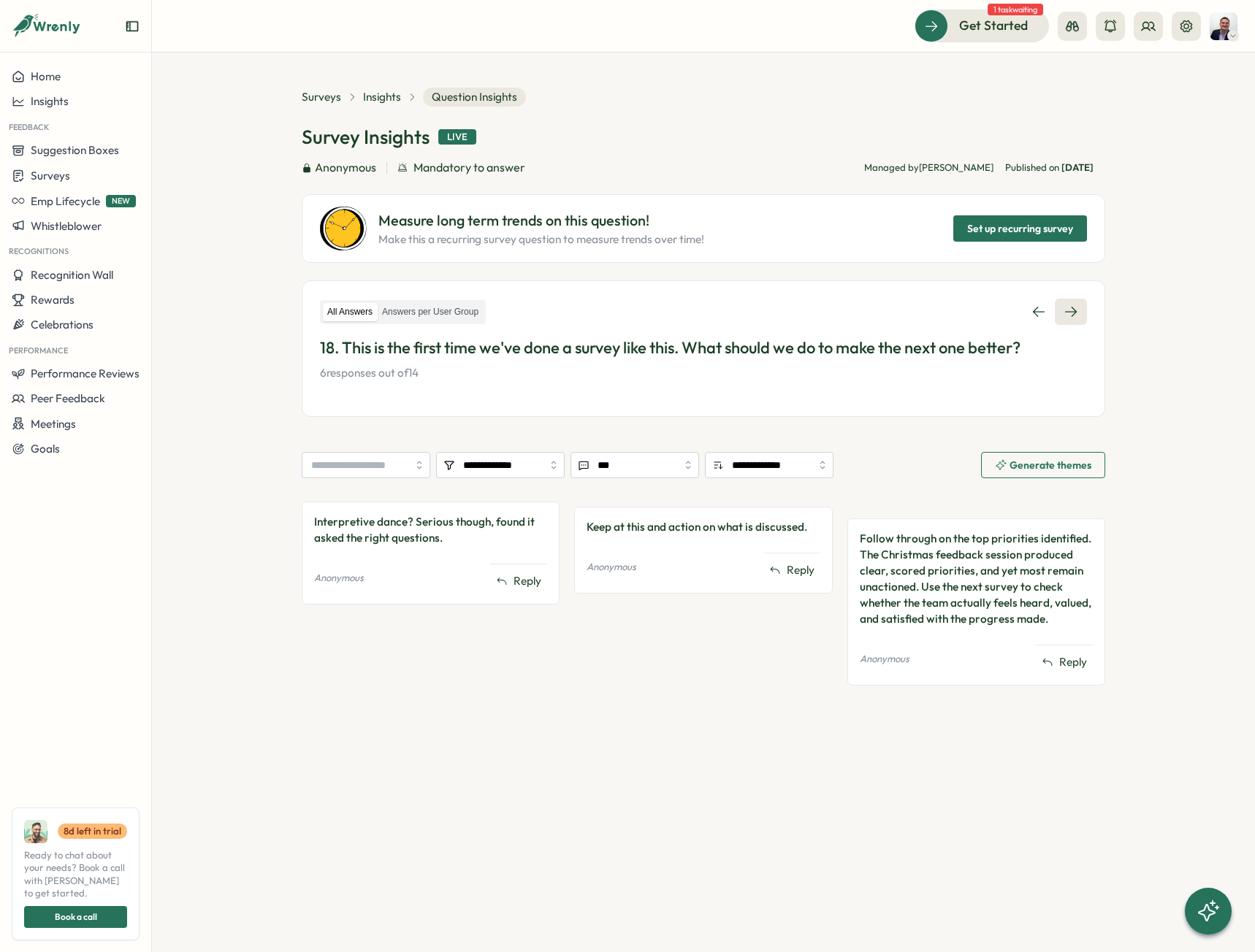
click at [1074, 315] on icon at bounding box center [1071, 312] width 12 height 10
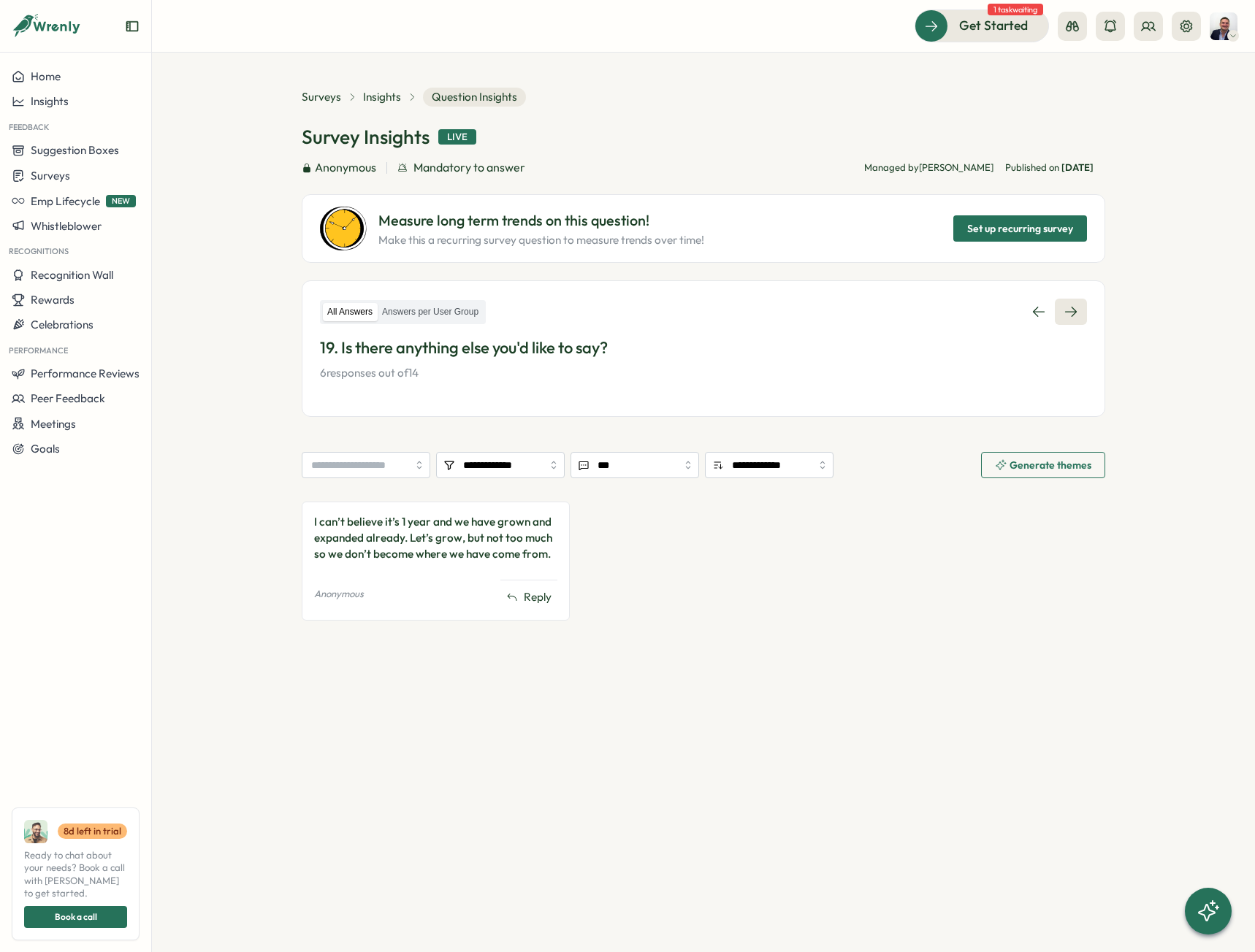
click at [1075, 319] on icon at bounding box center [1070, 312] width 15 height 15
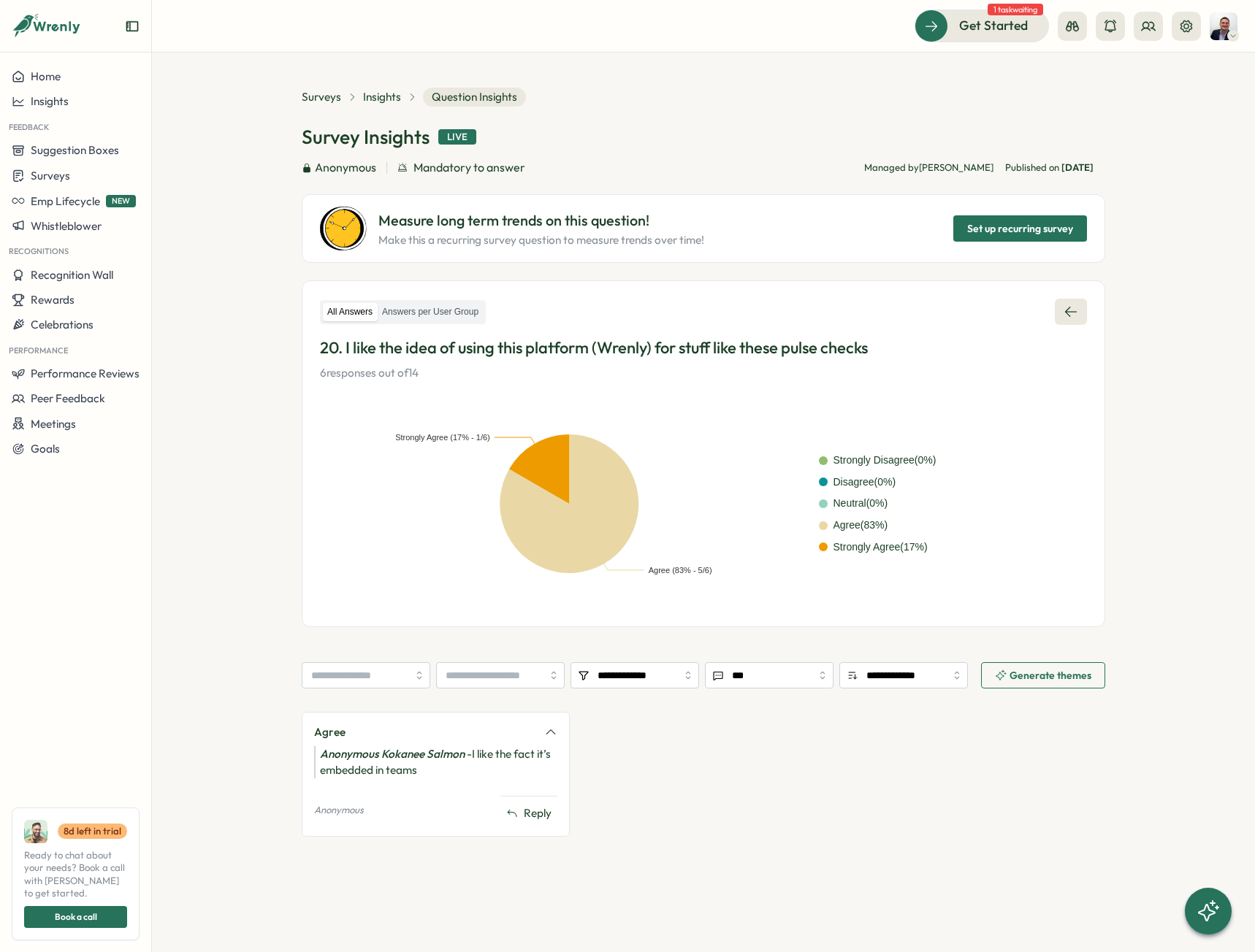
click at [1075, 316] on icon at bounding box center [1070, 312] width 15 height 15
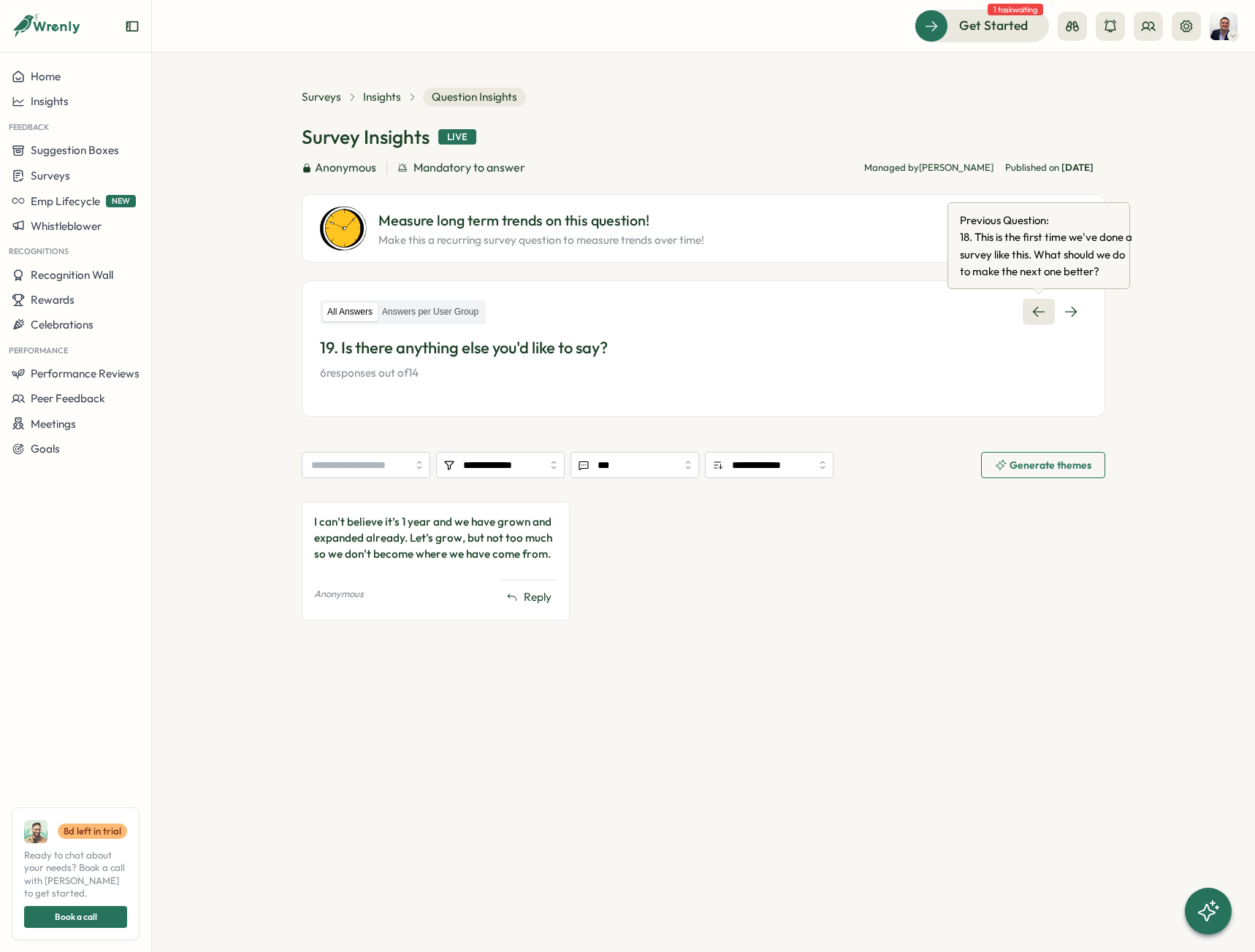
click at [1050, 311] on link at bounding box center [1038, 312] width 32 height 26
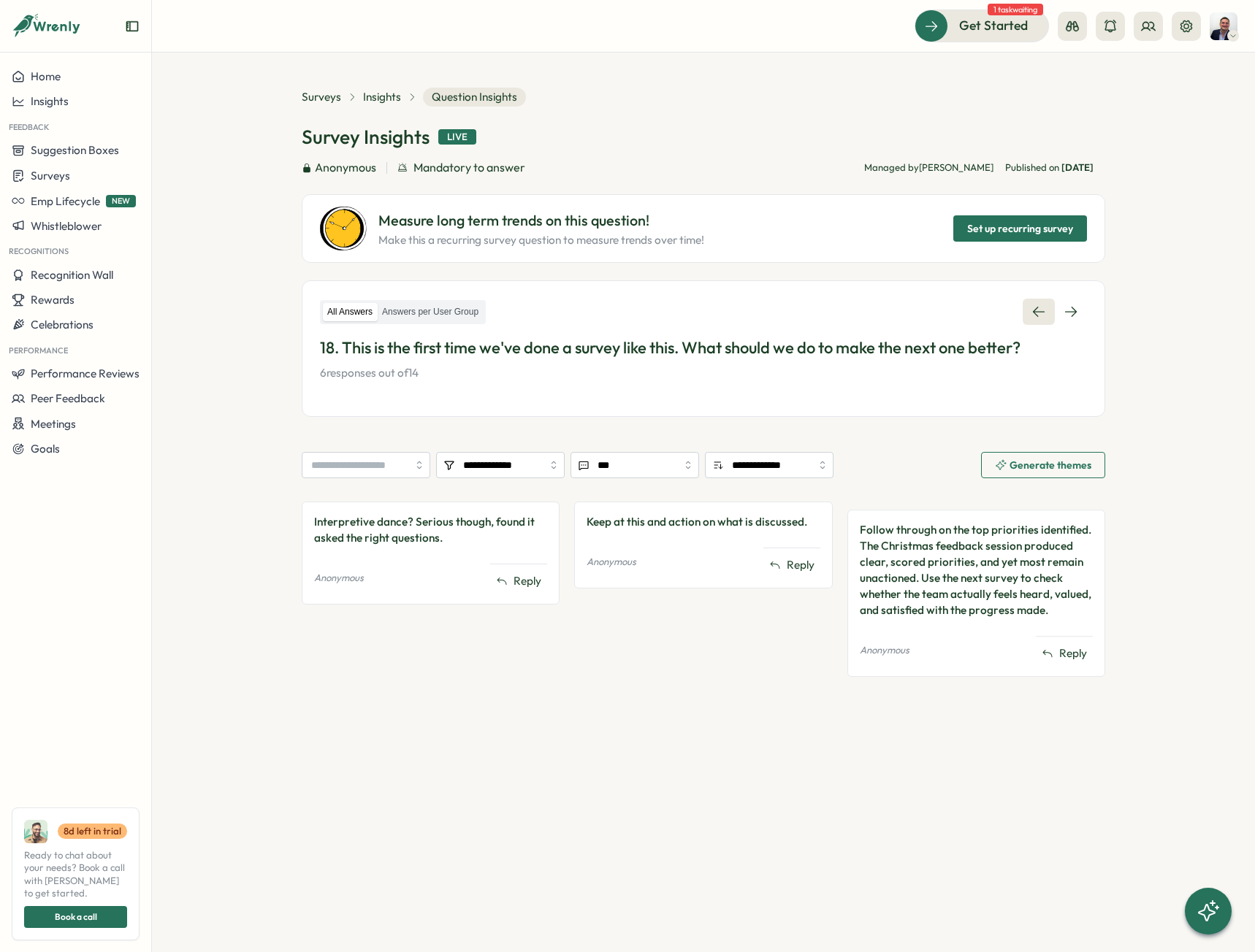
click at [1034, 314] on icon at bounding box center [1038, 312] width 12 height 10
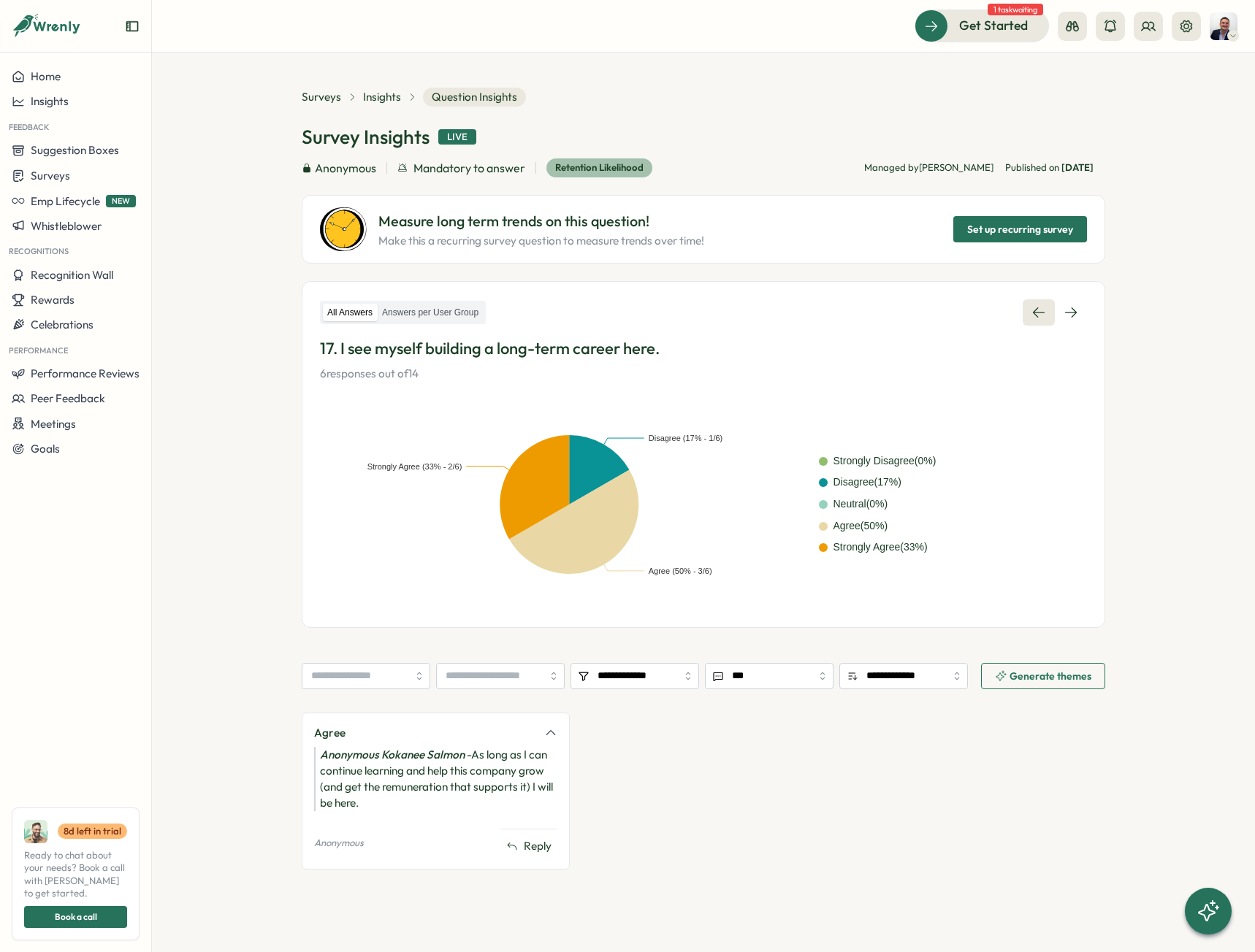
click at [1035, 314] on icon at bounding box center [1038, 312] width 15 height 15
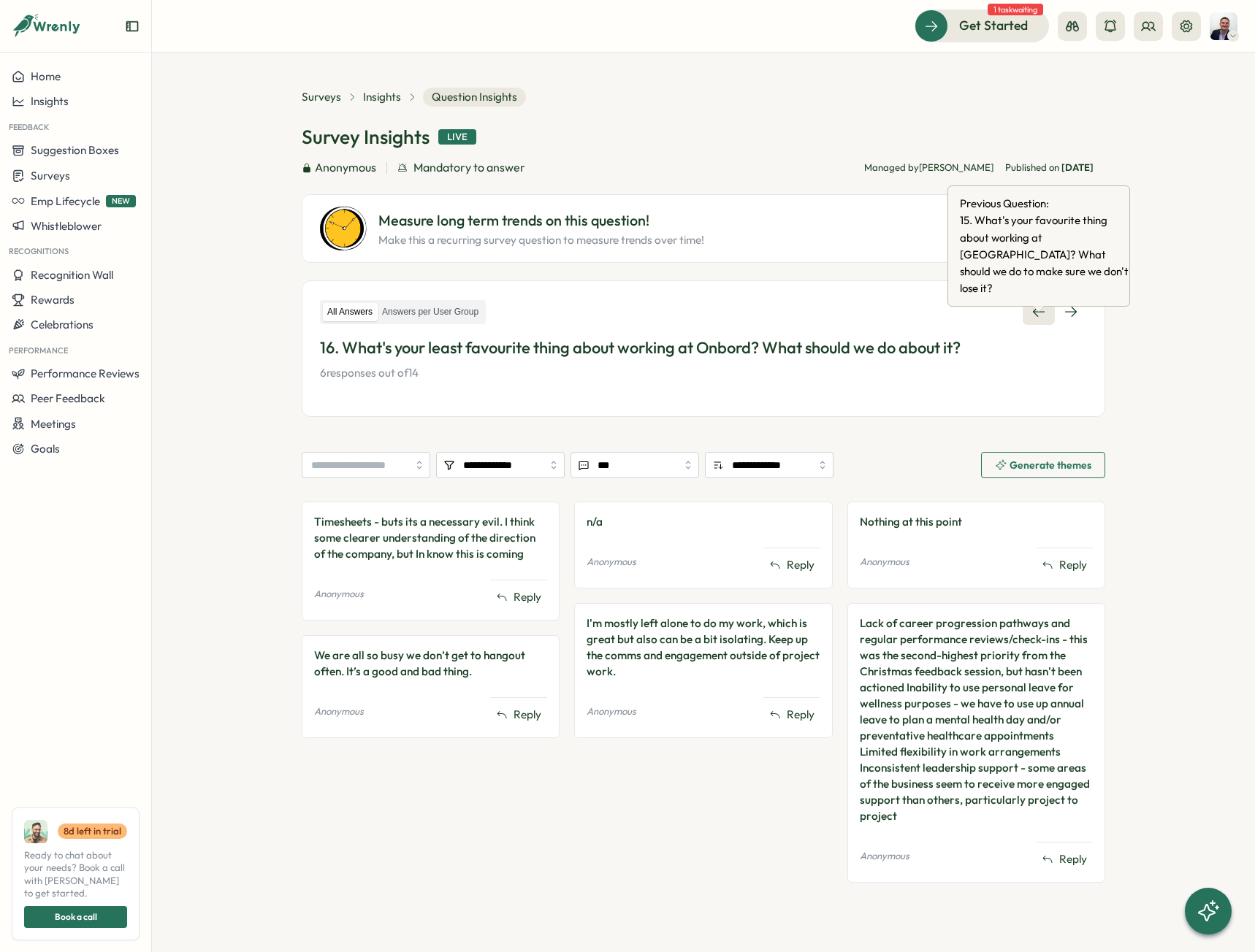
click at [1033, 319] on icon at bounding box center [1038, 312] width 15 height 15
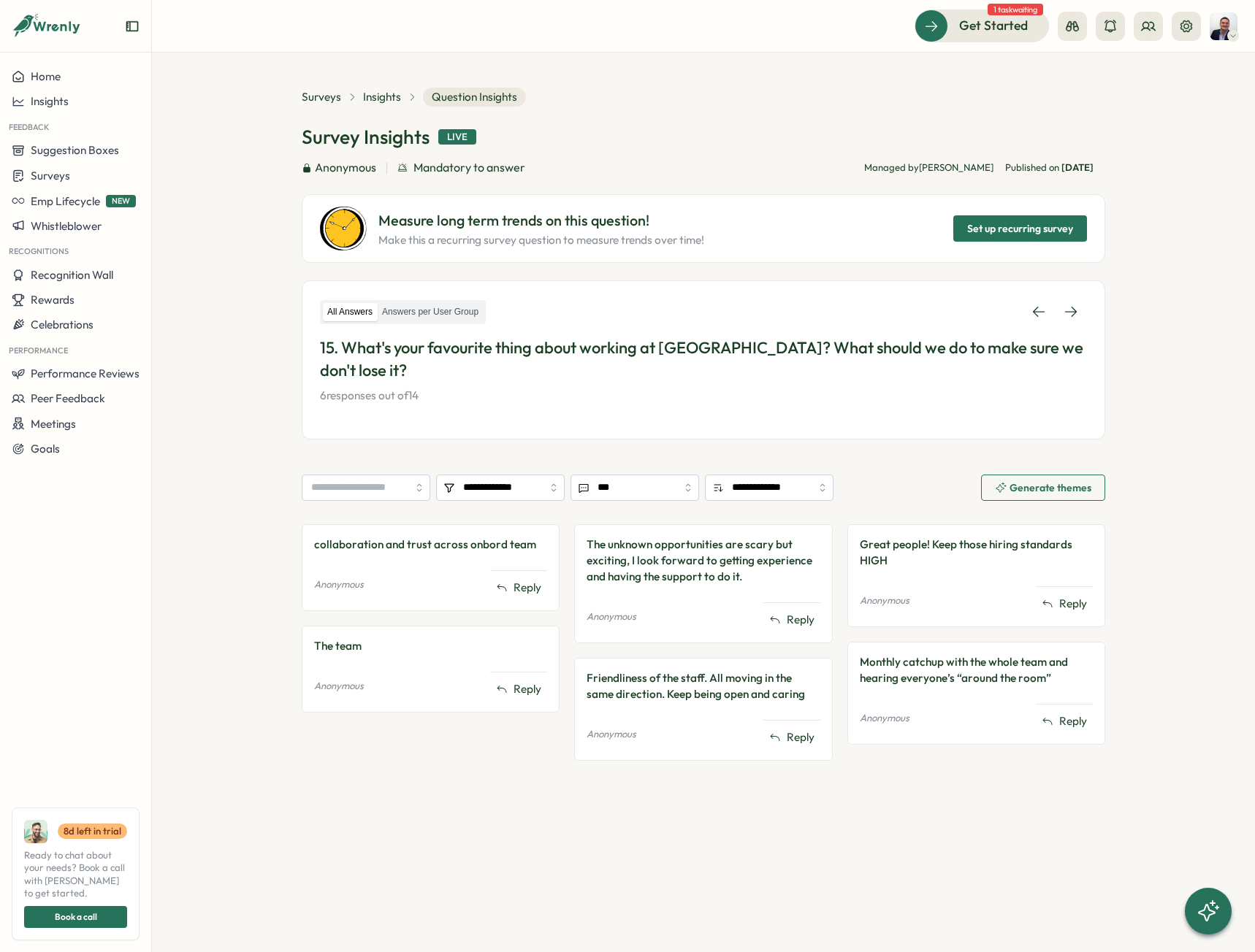
click at [1033, 319] on icon at bounding box center [1038, 312] width 15 height 15
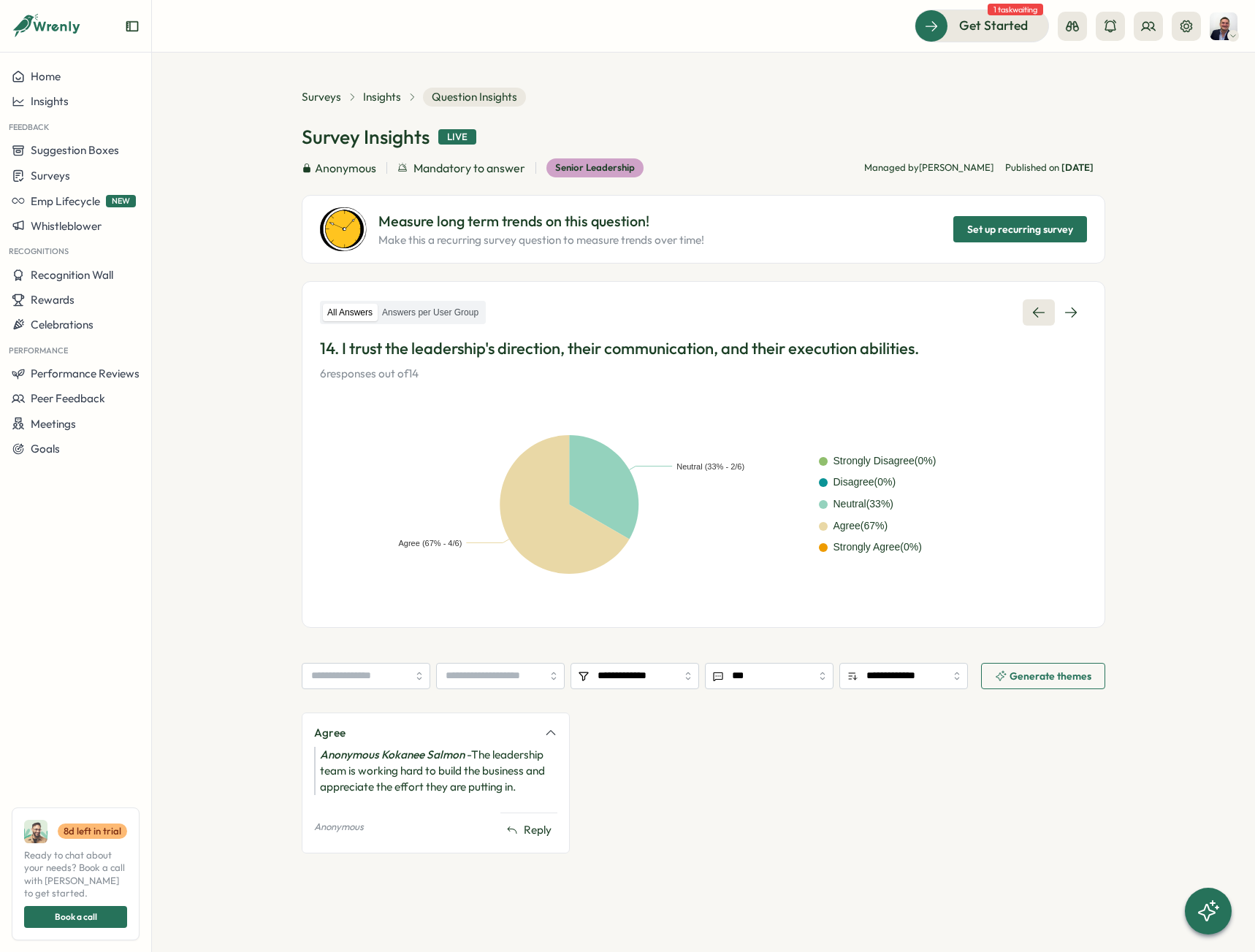
click at [1033, 320] on icon at bounding box center [1038, 312] width 15 height 15
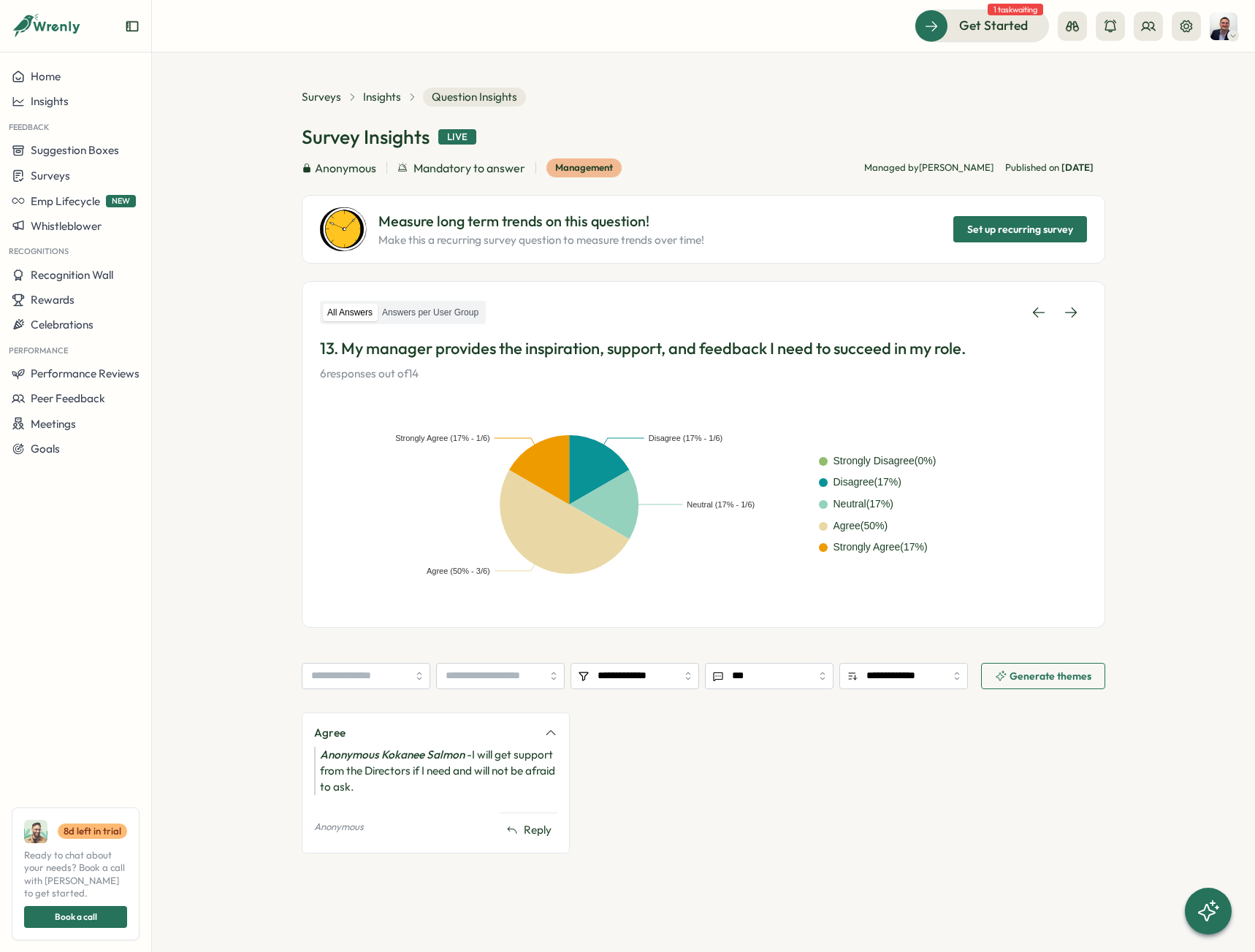
click at [407, 302] on div "All Answers Answers per User Group" at bounding box center [402, 313] width 166 height 25
drag, startPoint x: 411, startPoint y: 319, endPoint x: 457, endPoint y: 329, distance: 47.1
click at [411, 320] on label "Answers per User Group" at bounding box center [429, 313] width 105 height 19
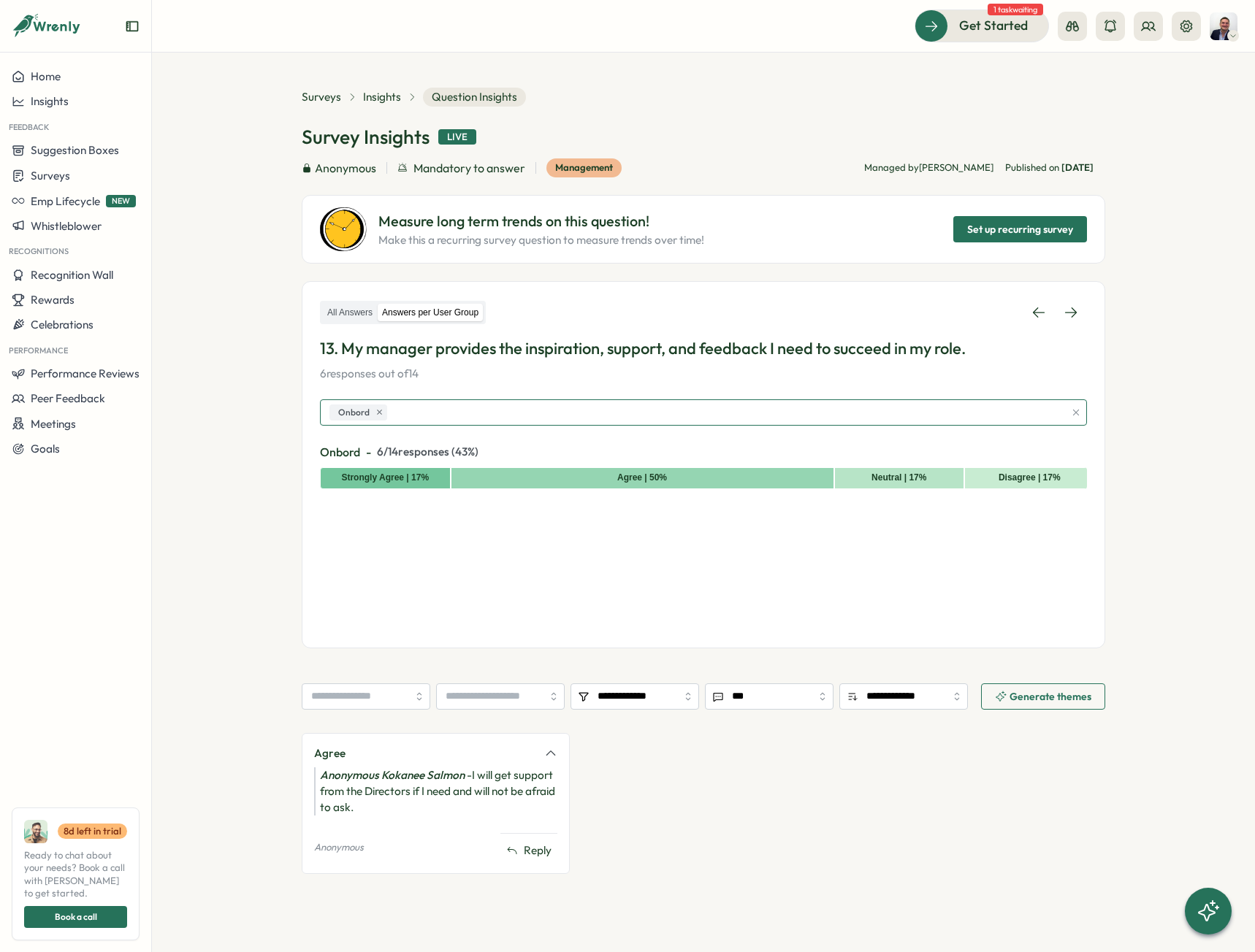
click at [558, 414] on div "Onbord" at bounding box center [694, 412] width 738 height 25
drag, startPoint x: 584, startPoint y: 481, endPoint x: 565, endPoint y: 478, distance: 19.2
click at [584, 482] on div "Agree | 50%" at bounding box center [642, 478] width 383 height 22
click at [1031, 320] on icon at bounding box center [1038, 312] width 15 height 15
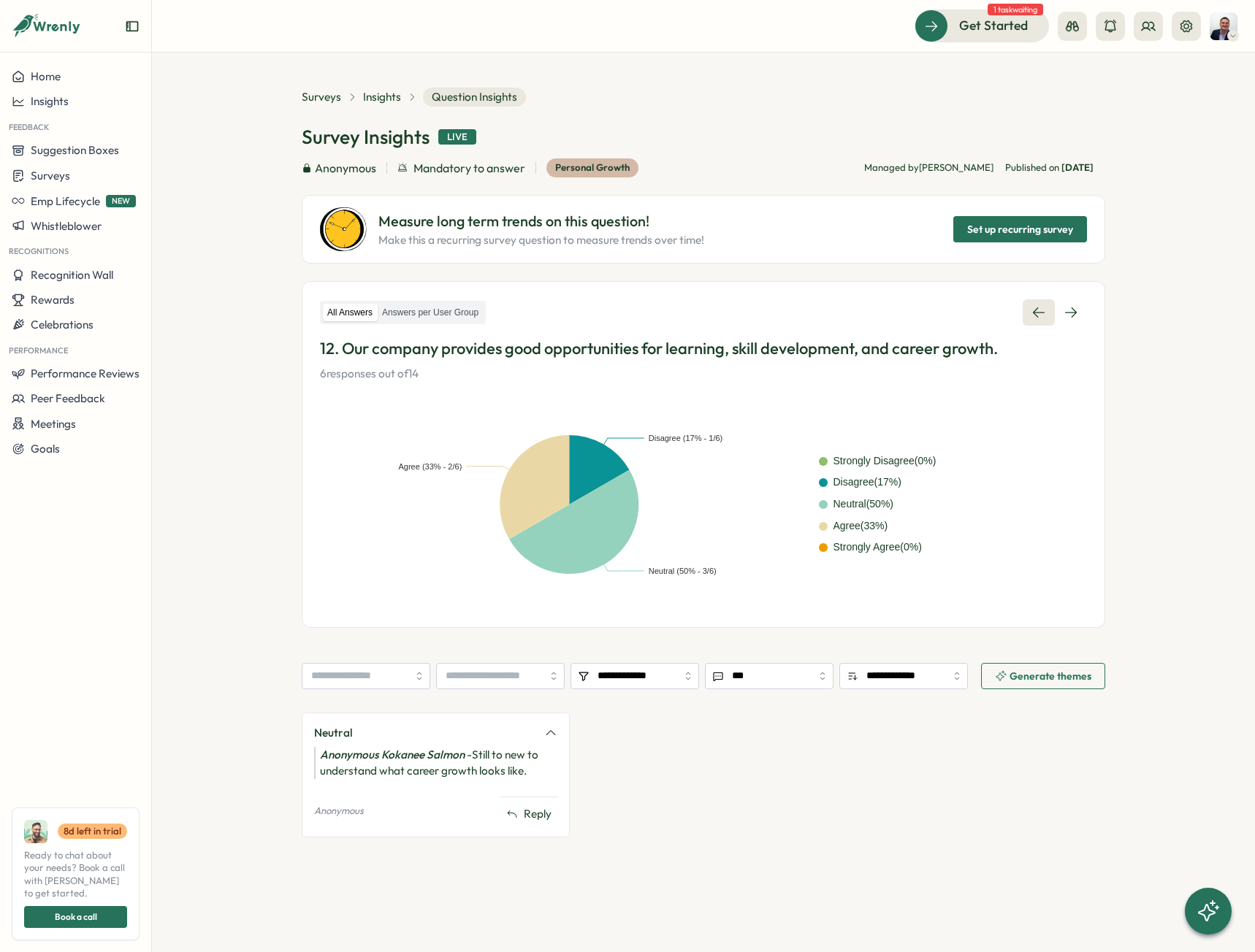
click at [1038, 319] on icon at bounding box center [1038, 312] width 15 height 15
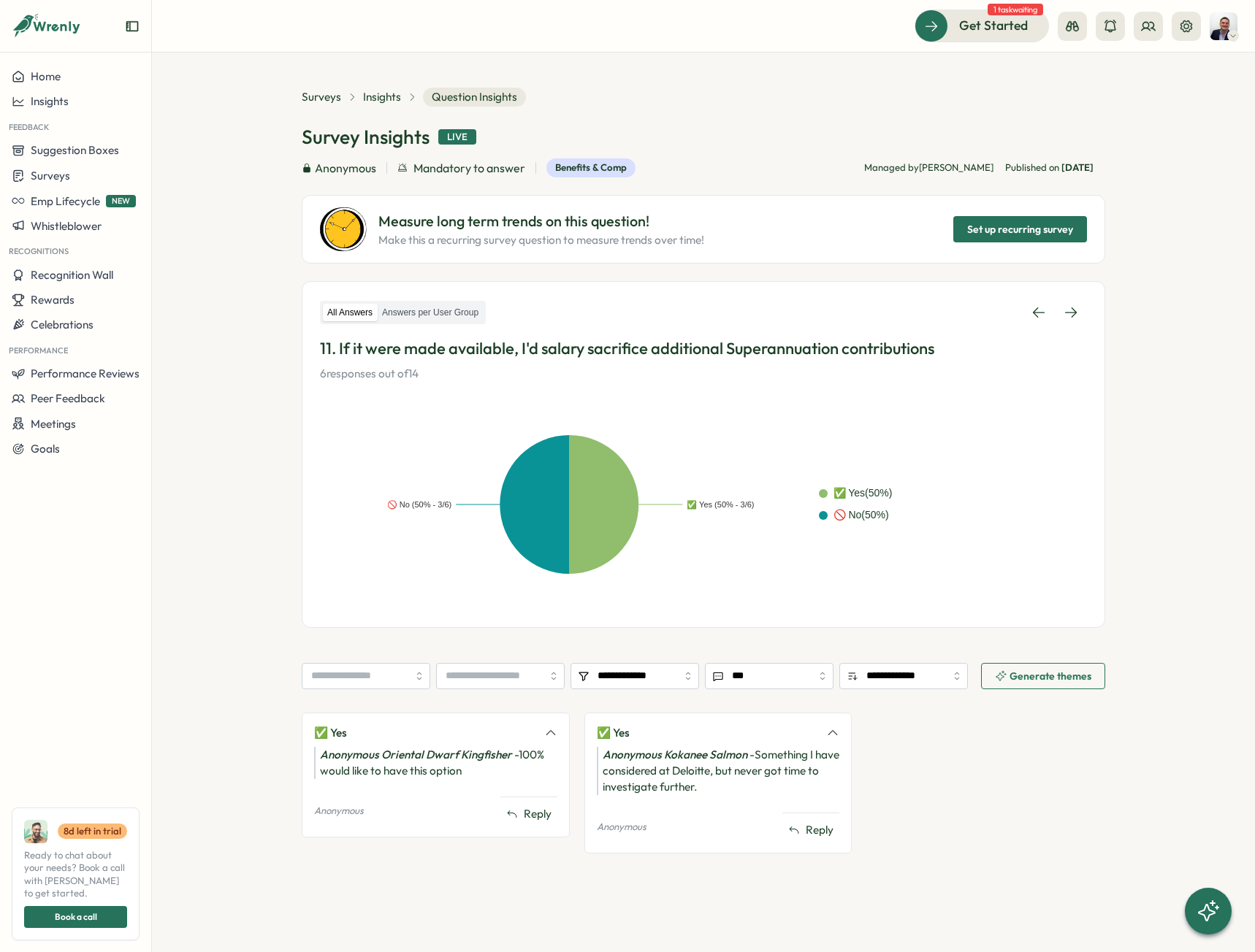
click at [1038, 319] on icon at bounding box center [1038, 312] width 15 height 15
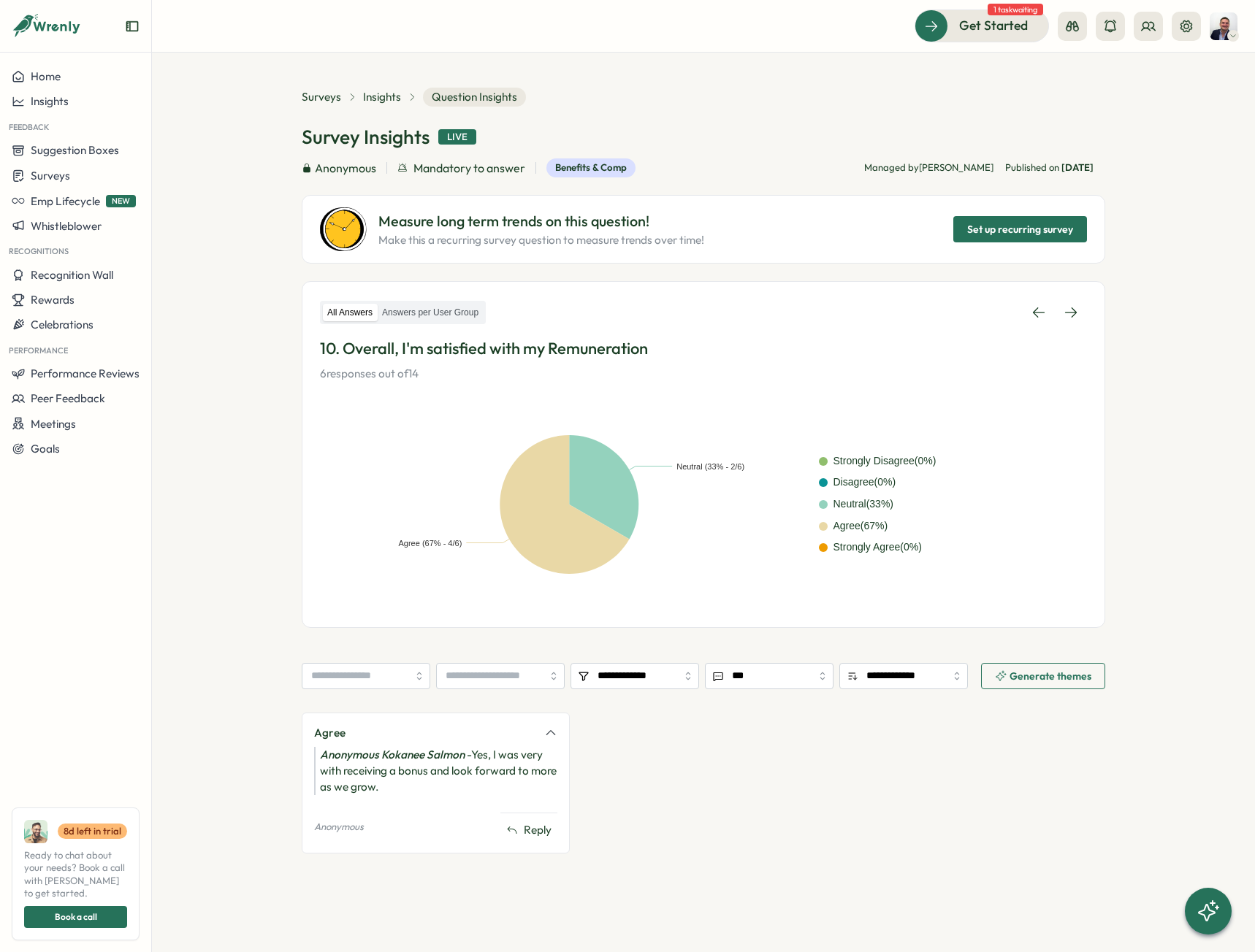
click at [1038, 319] on icon at bounding box center [1038, 312] width 15 height 15
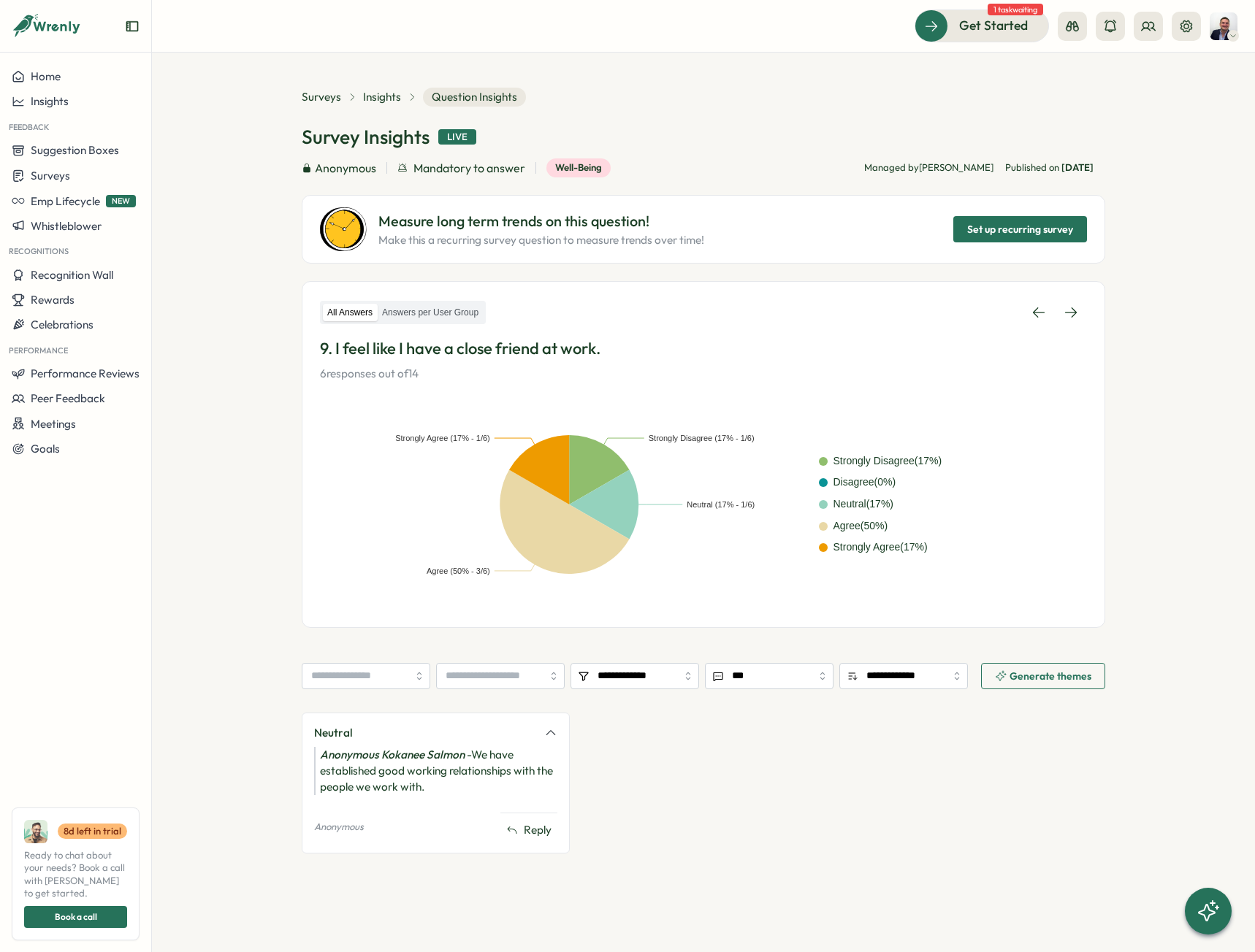
click at [1038, 319] on icon at bounding box center [1038, 312] width 15 height 15
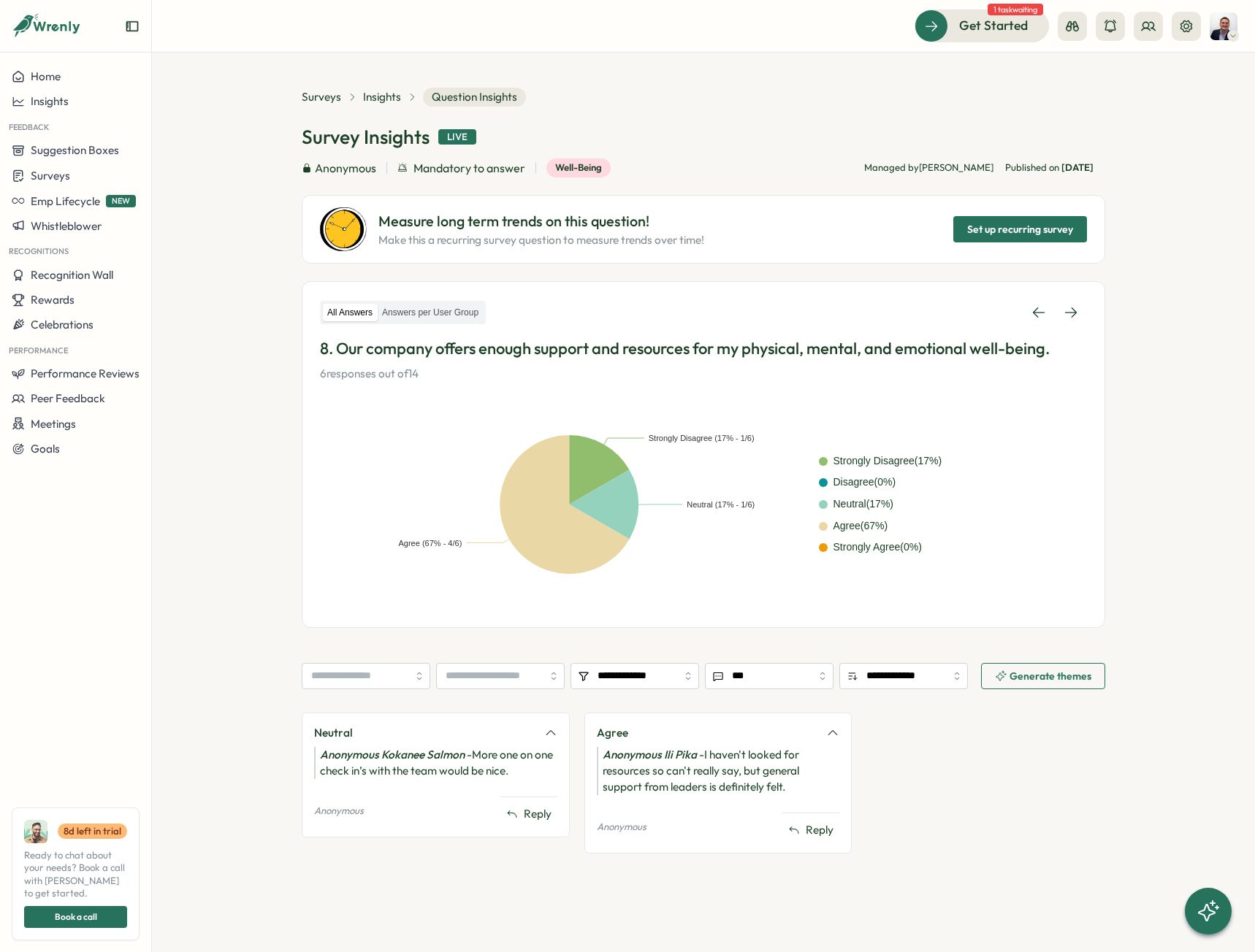
click at [454, 174] on span "Mandatory to answer" at bounding box center [470, 168] width 112 height 19
click at [357, 138] on h1 "Survey Insights" at bounding box center [366, 137] width 127 height 25
click at [378, 93] on span "Insights" at bounding box center [381, 97] width 38 height 16
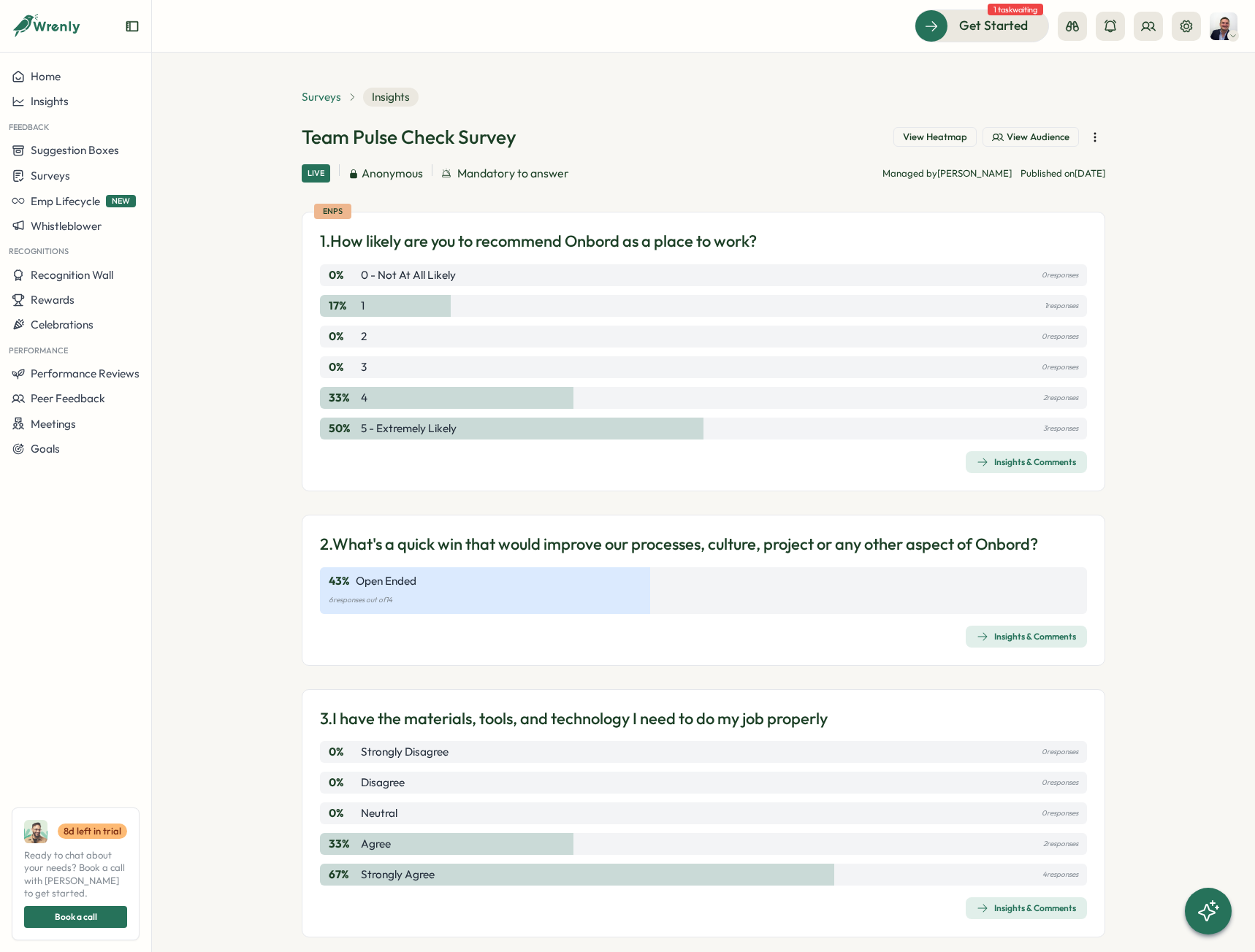
click at [320, 103] on span "Surveys" at bounding box center [322, 97] width 39 height 16
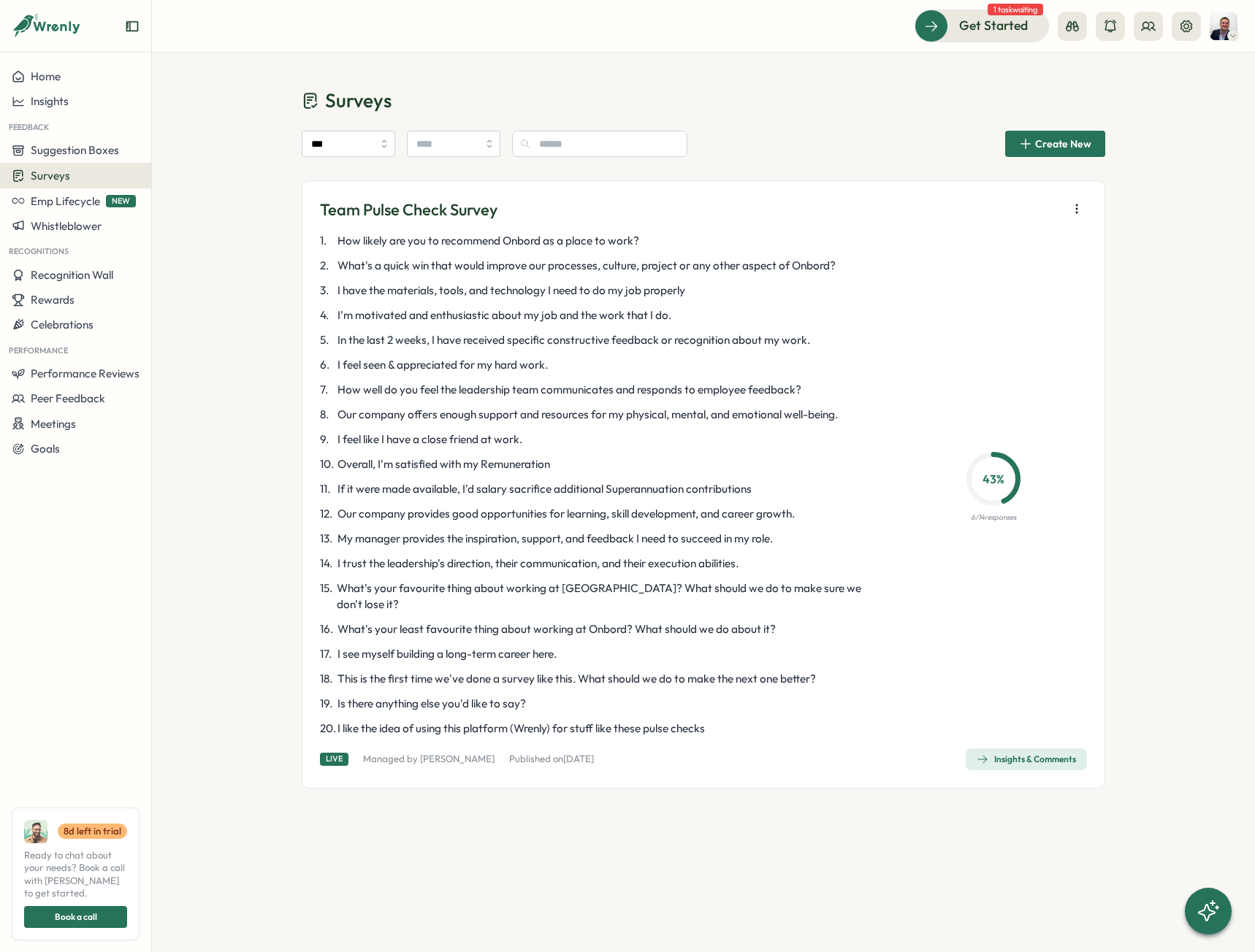
click at [1012, 754] on div "Insights & Comments" at bounding box center [1026, 760] width 99 height 12
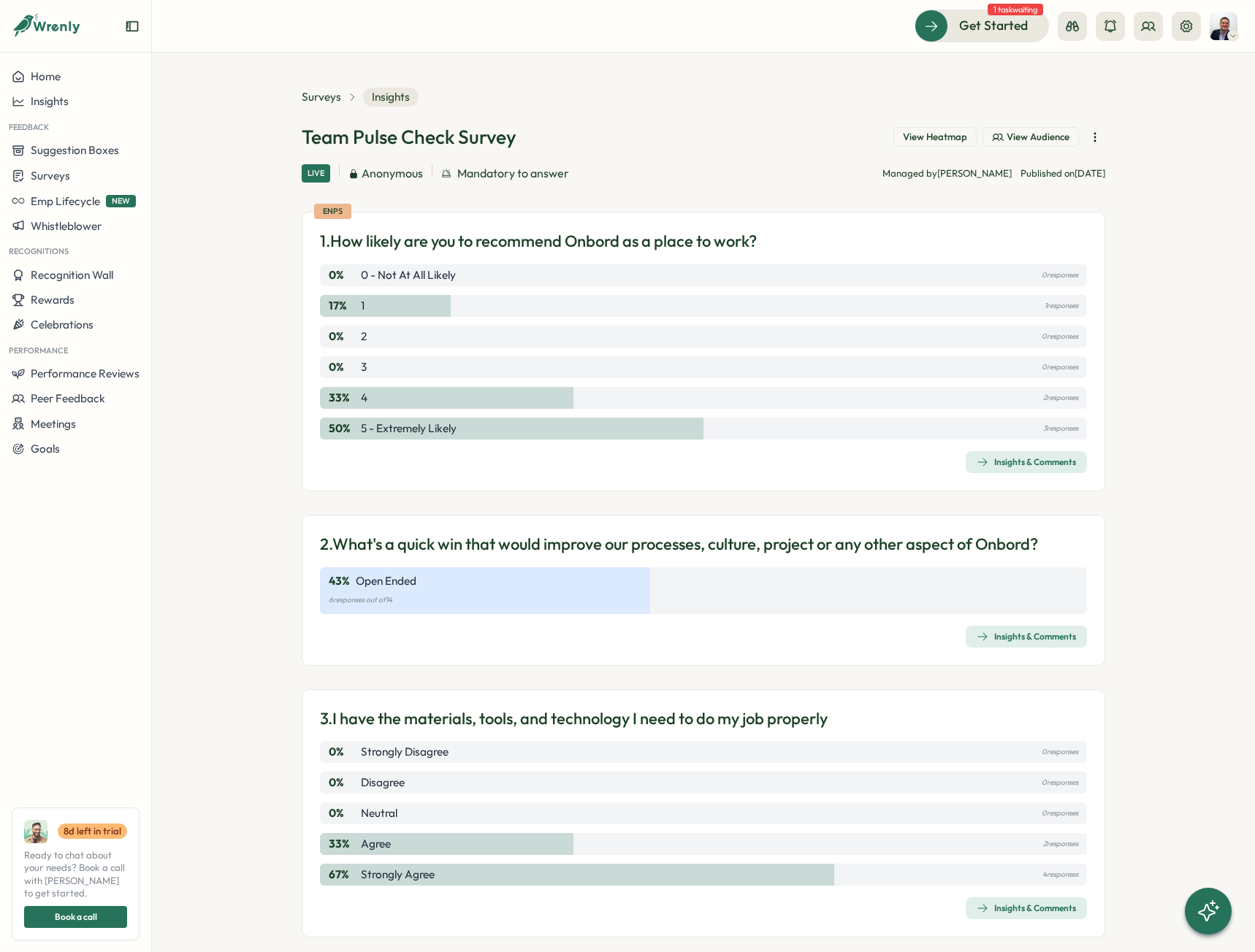
click at [938, 132] on span "View Heatmap" at bounding box center [935, 136] width 65 height 13
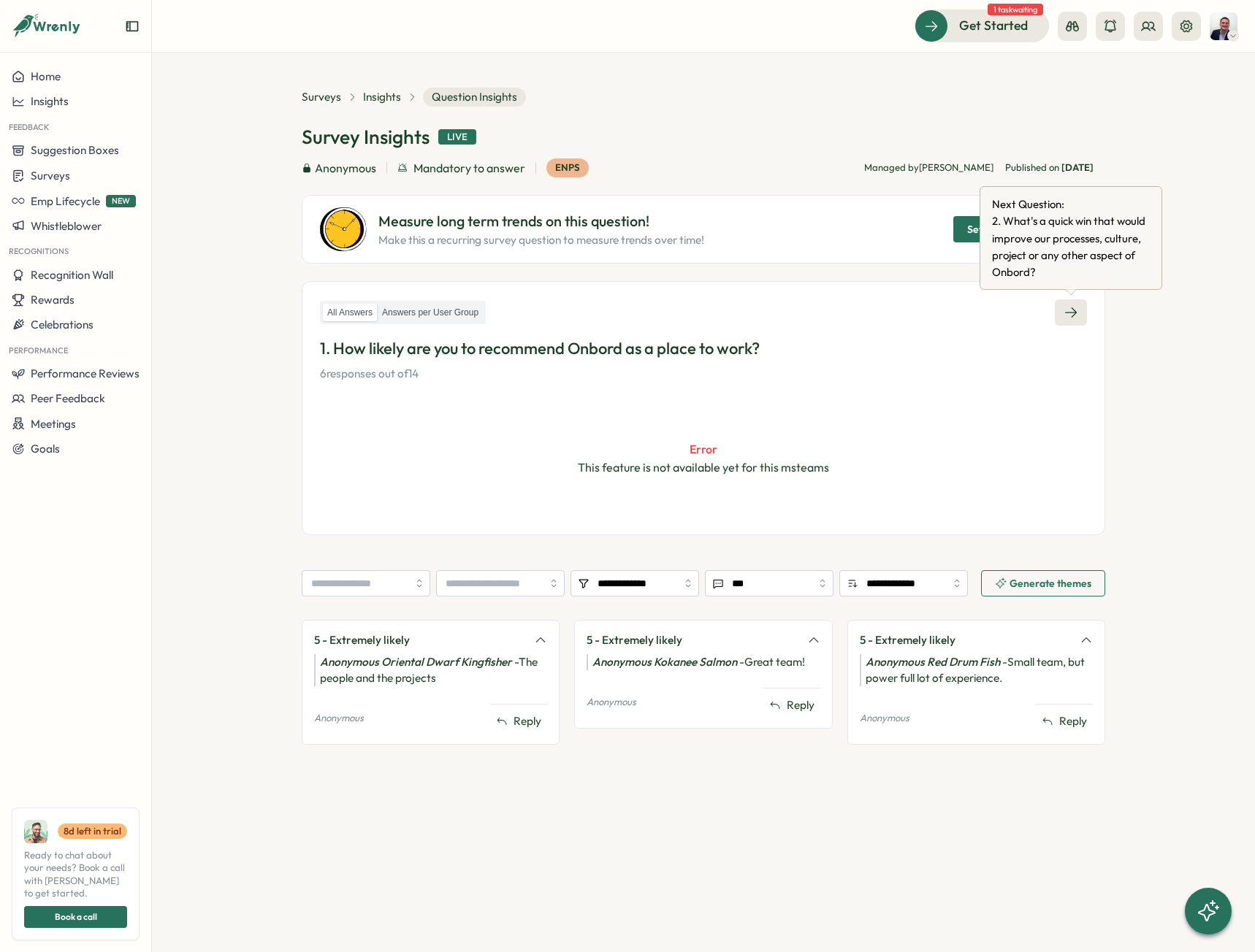
click at [1079, 311] on link at bounding box center [1071, 312] width 32 height 26
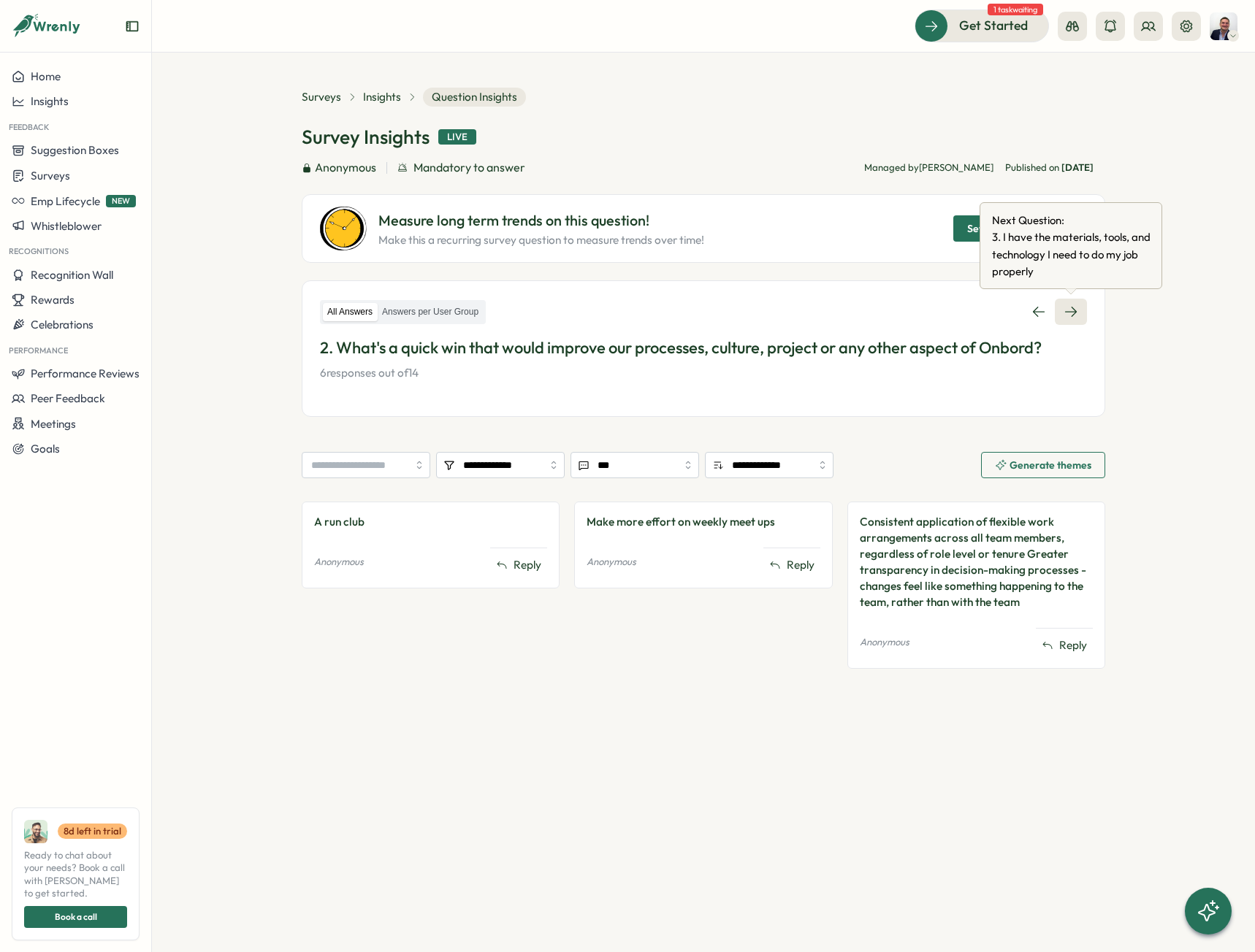
click at [1069, 325] on link at bounding box center [1071, 312] width 32 height 26
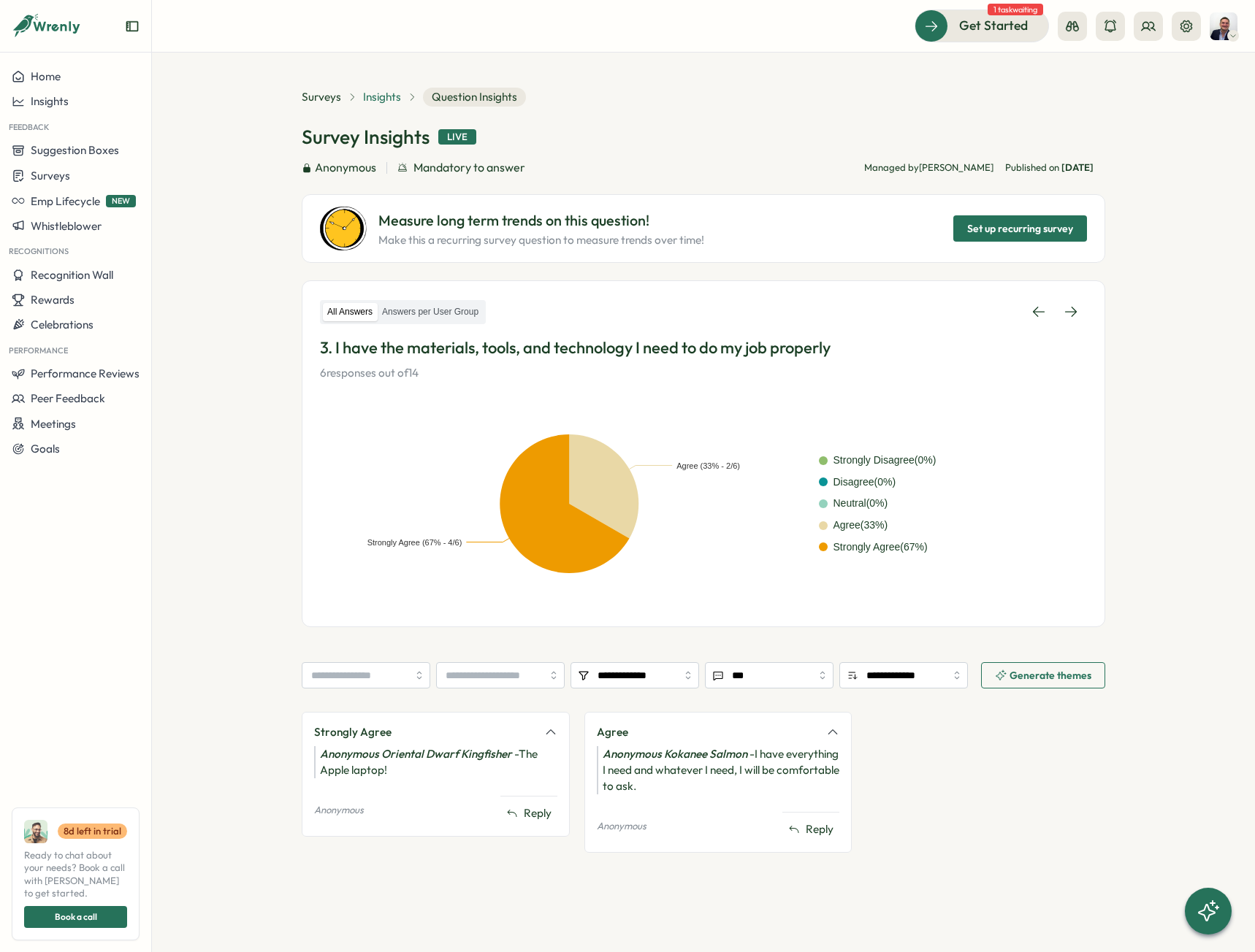
click at [379, 103] on span "Insights" at bounding box center [381, 97] width 38 height 16
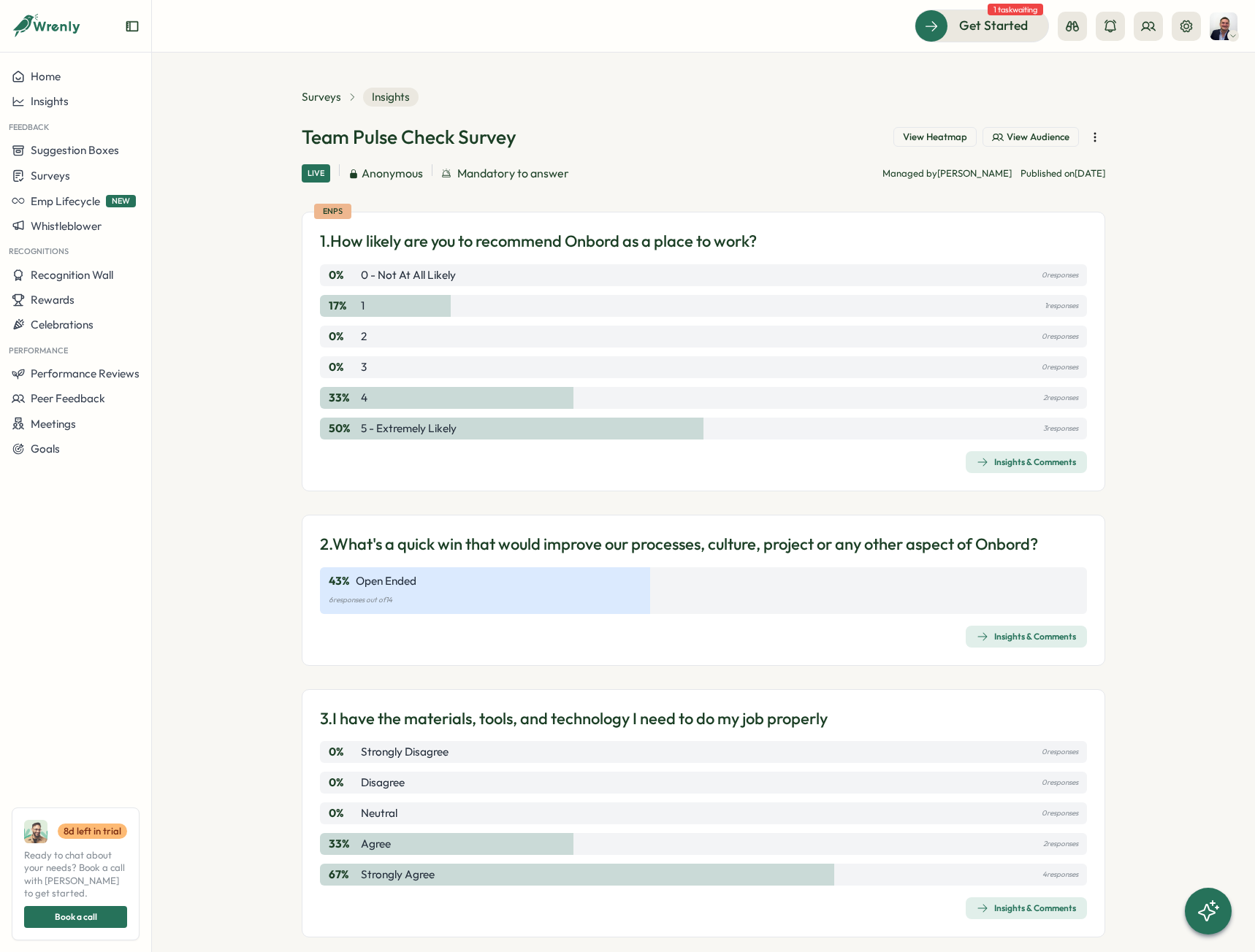
click at [1034, 137] on span "View Audience" at bounding box center [1037, 136] width 63 height 13
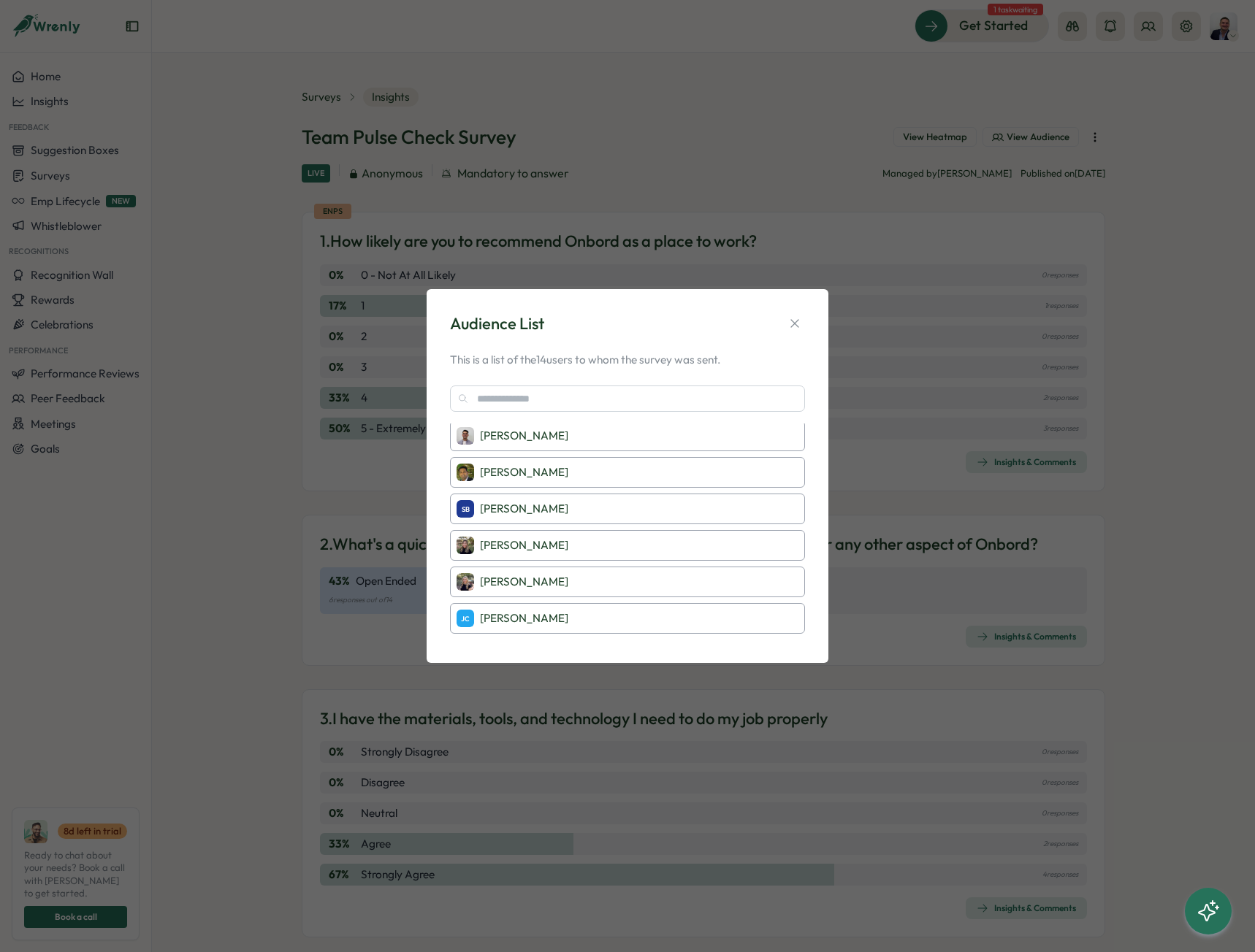
scroll to position [295, 0]
click at [538, 473] on div "JC Jessie Cho" at bounding box center [628, 472] width 355 height 30
click at [803, 325] on button "button" at bounding box center [794, 324] width 21 height 21
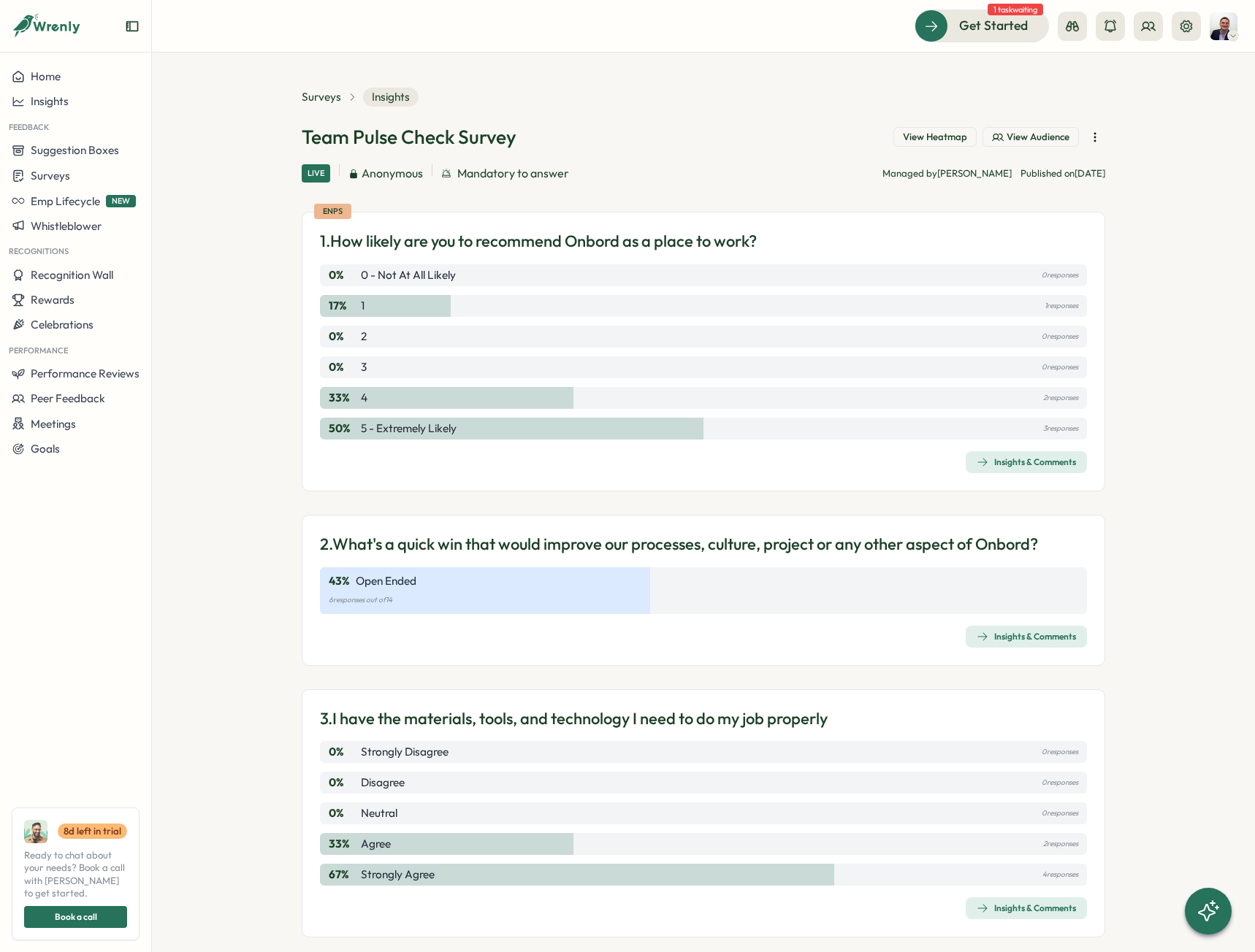
click at [1098, 141] on icon "button" at bounding box center [1094, 137] width 15 height 15
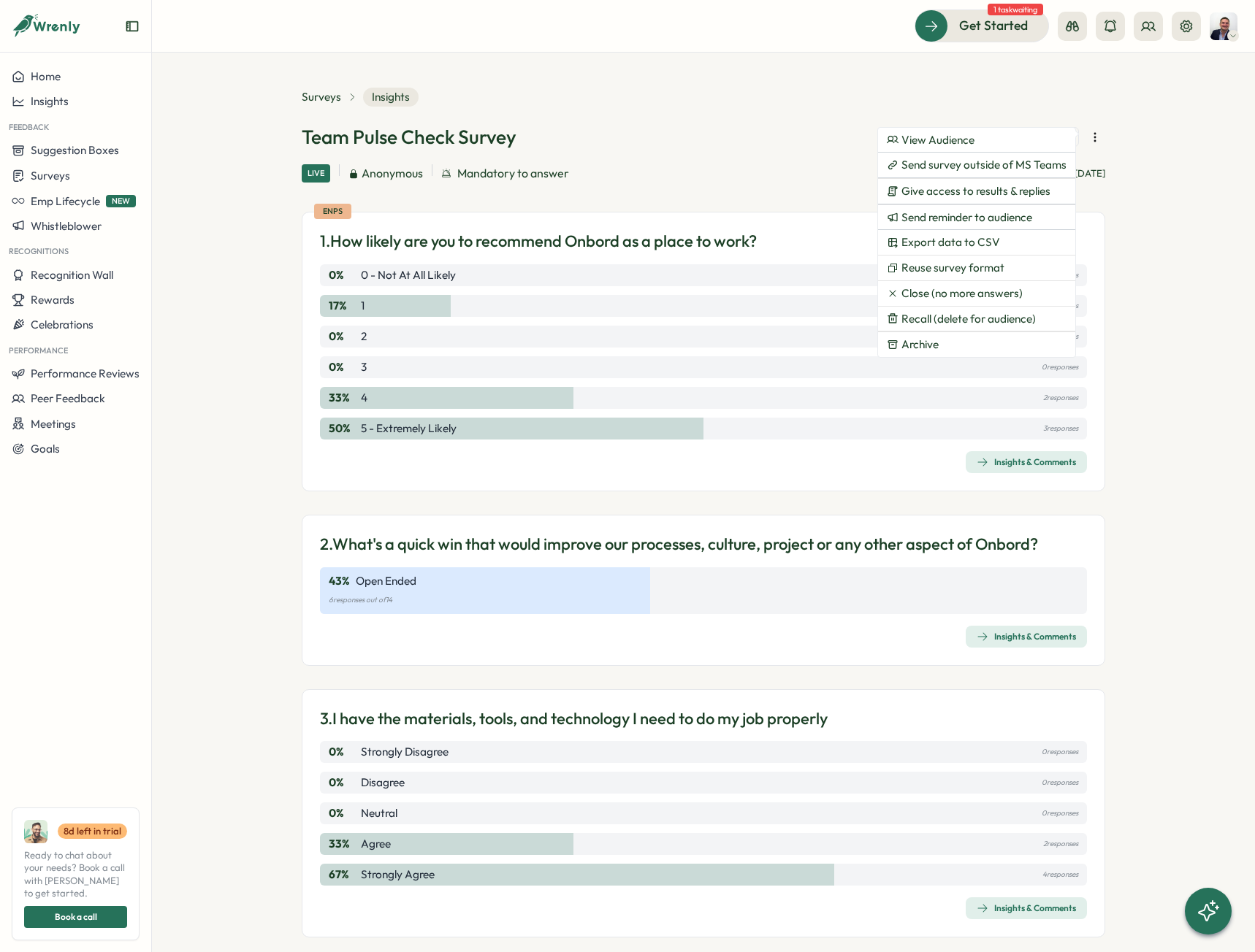
click at [1141, 119] on section "Surveys Insights Team Pulse Check Survey View Heatmap View Audience Live Anonym…" at bounding box center [703, 503] width 1103 height 900
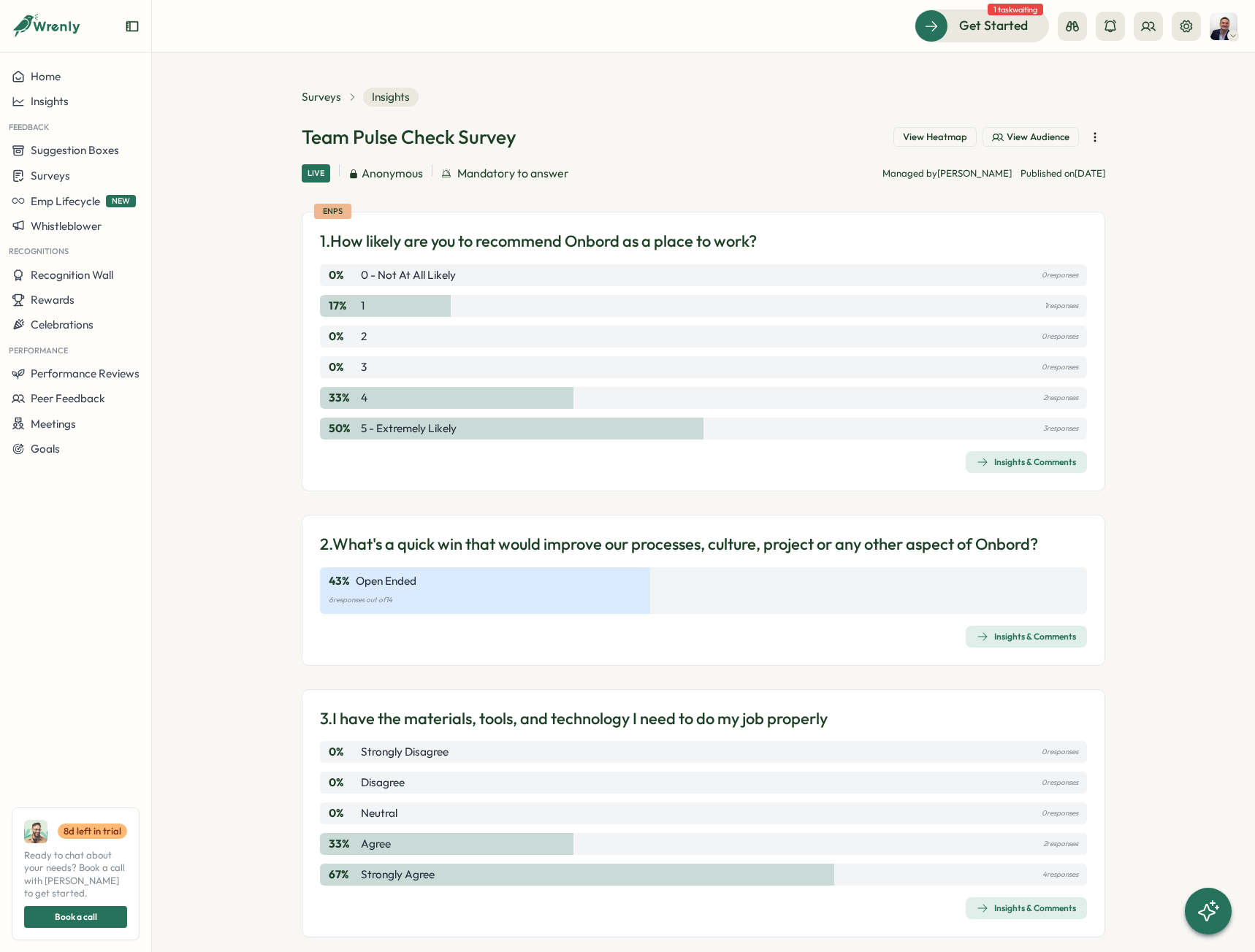
click at [1026, 473] on button "Insights & Comments" at bounding box center [1027, 462] width 122 height 22
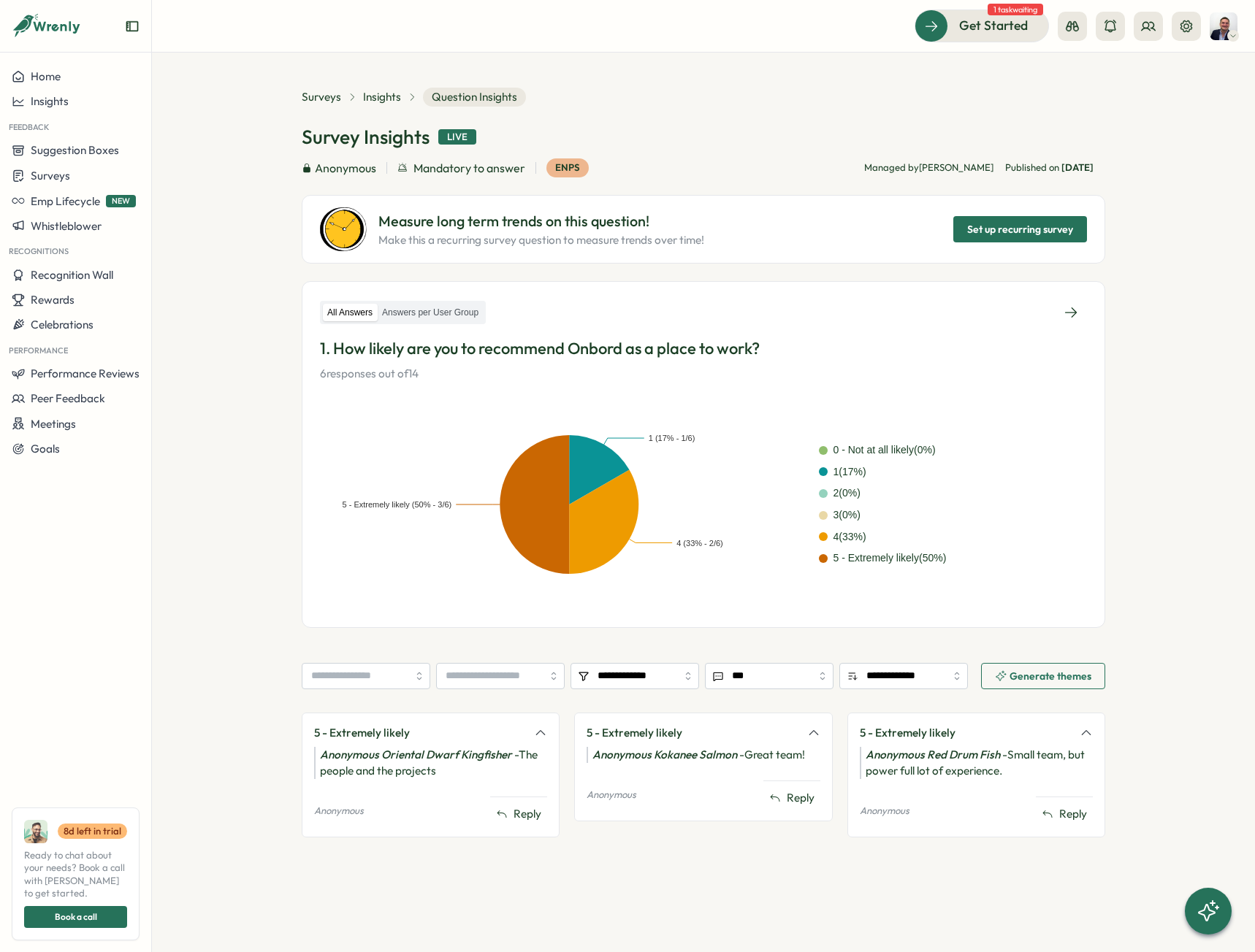
click at [411, 324] on div "All Answers Answers per User Group" at bounding box center [402, 313] width 166 height 25
click at [416, 314] on label "Answers per User Group" at bounding box center [429, 313] width 105 height 19
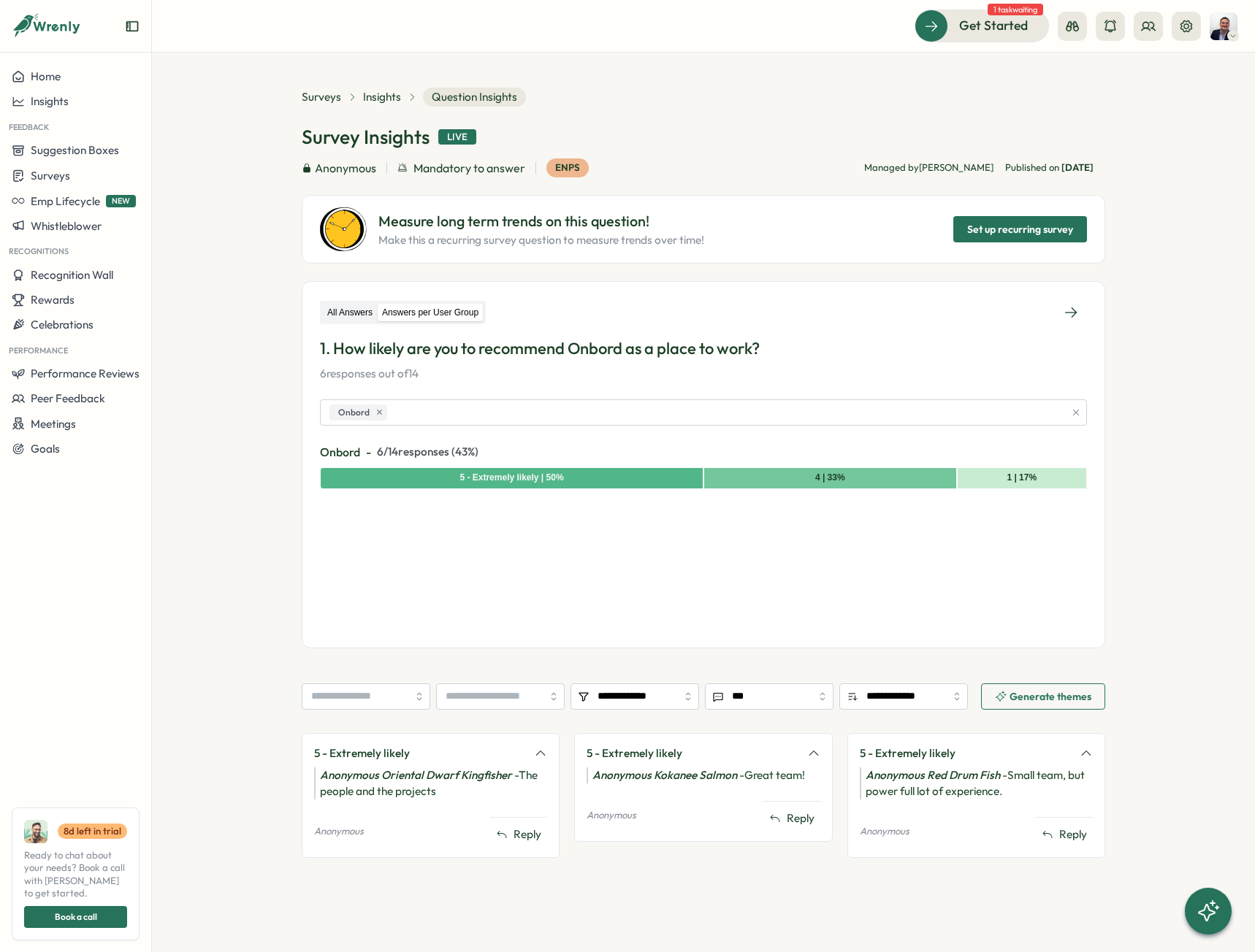
click at [351, 314] on label "All Answers" at bounding box center [349, 313] width 54 height 19
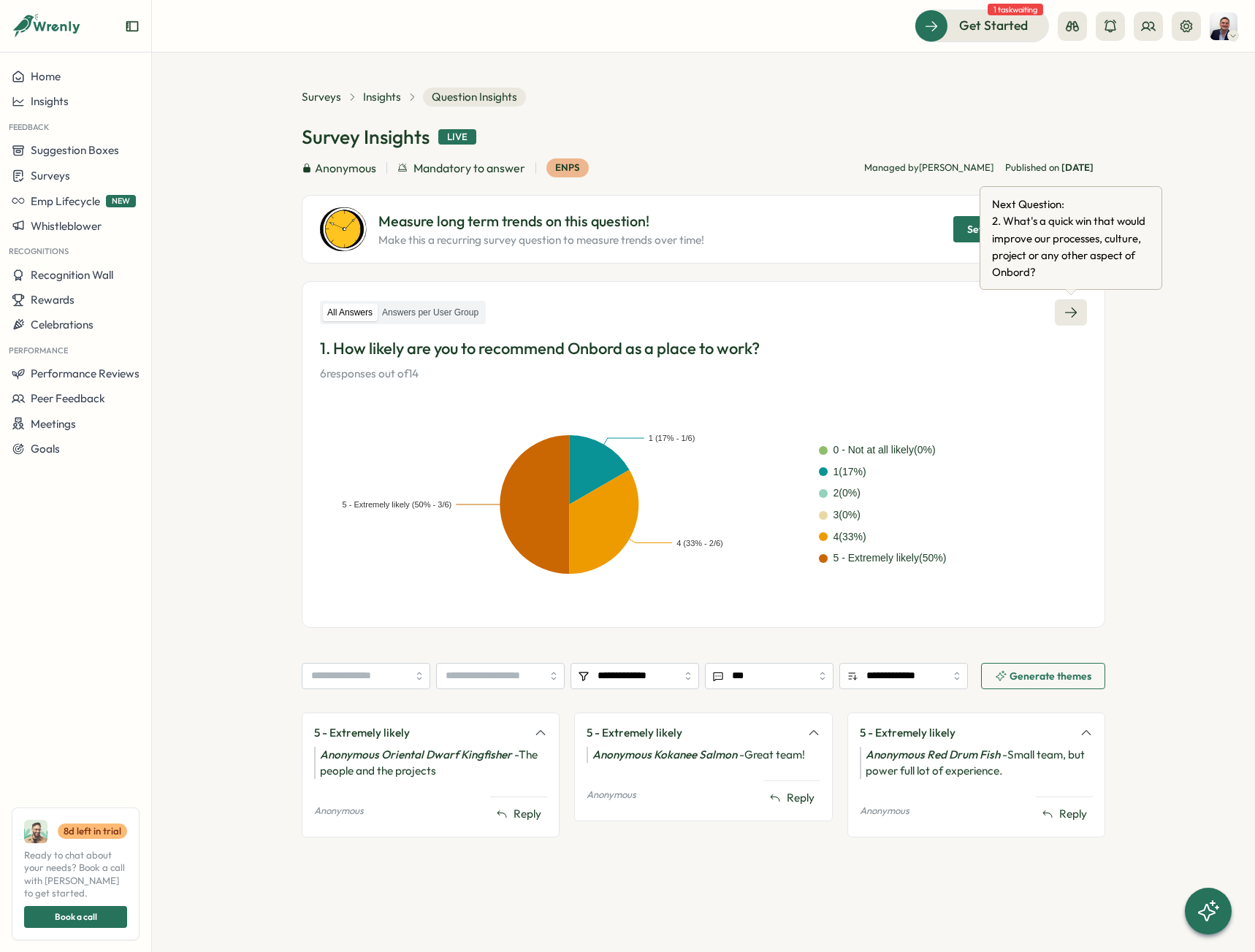
click at [1075, 319] on icon at bounding box center [1070, 312] width 15 height 15
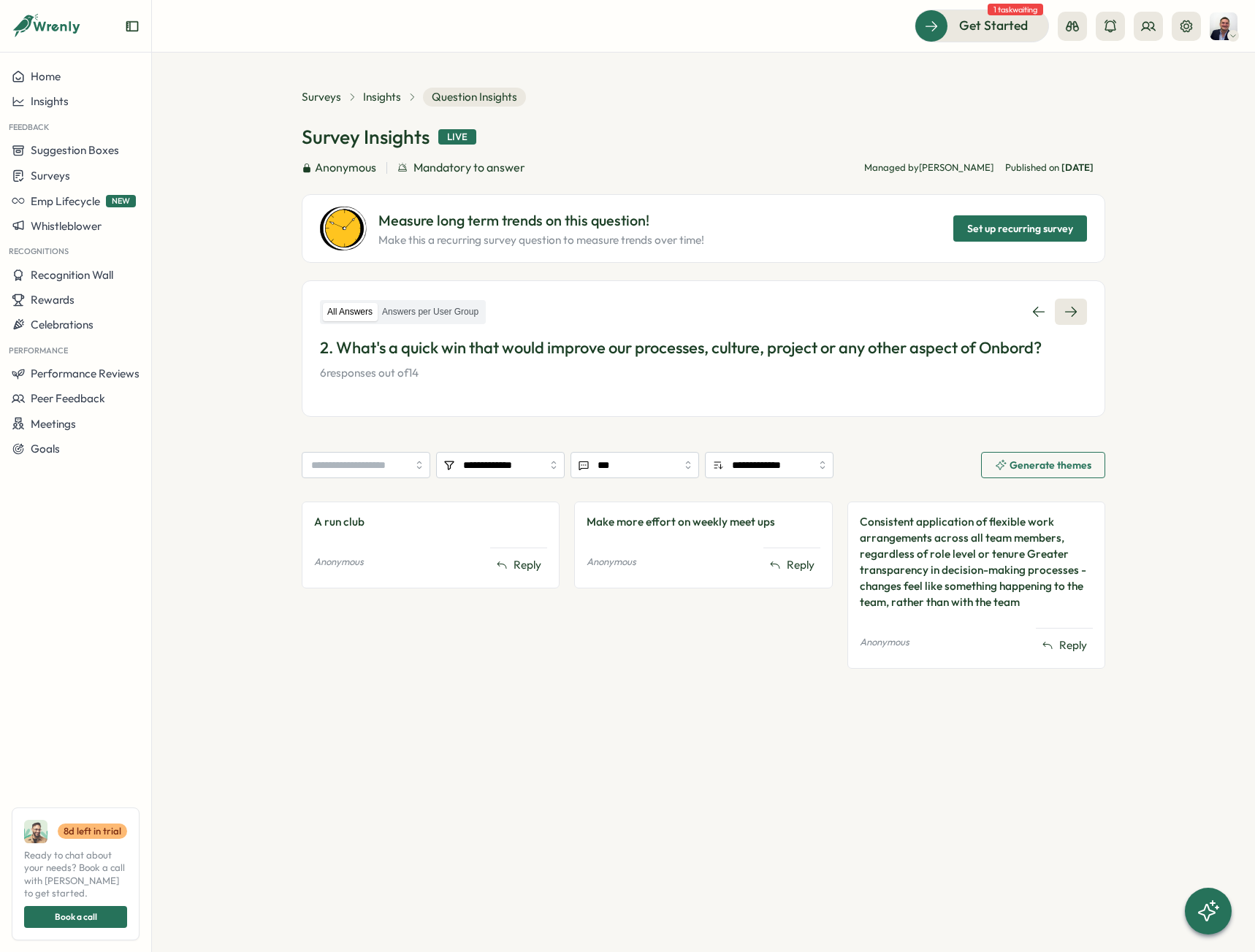
click at [1074, 311] on icon at bounding box center [1070, 312] width 15 height 15
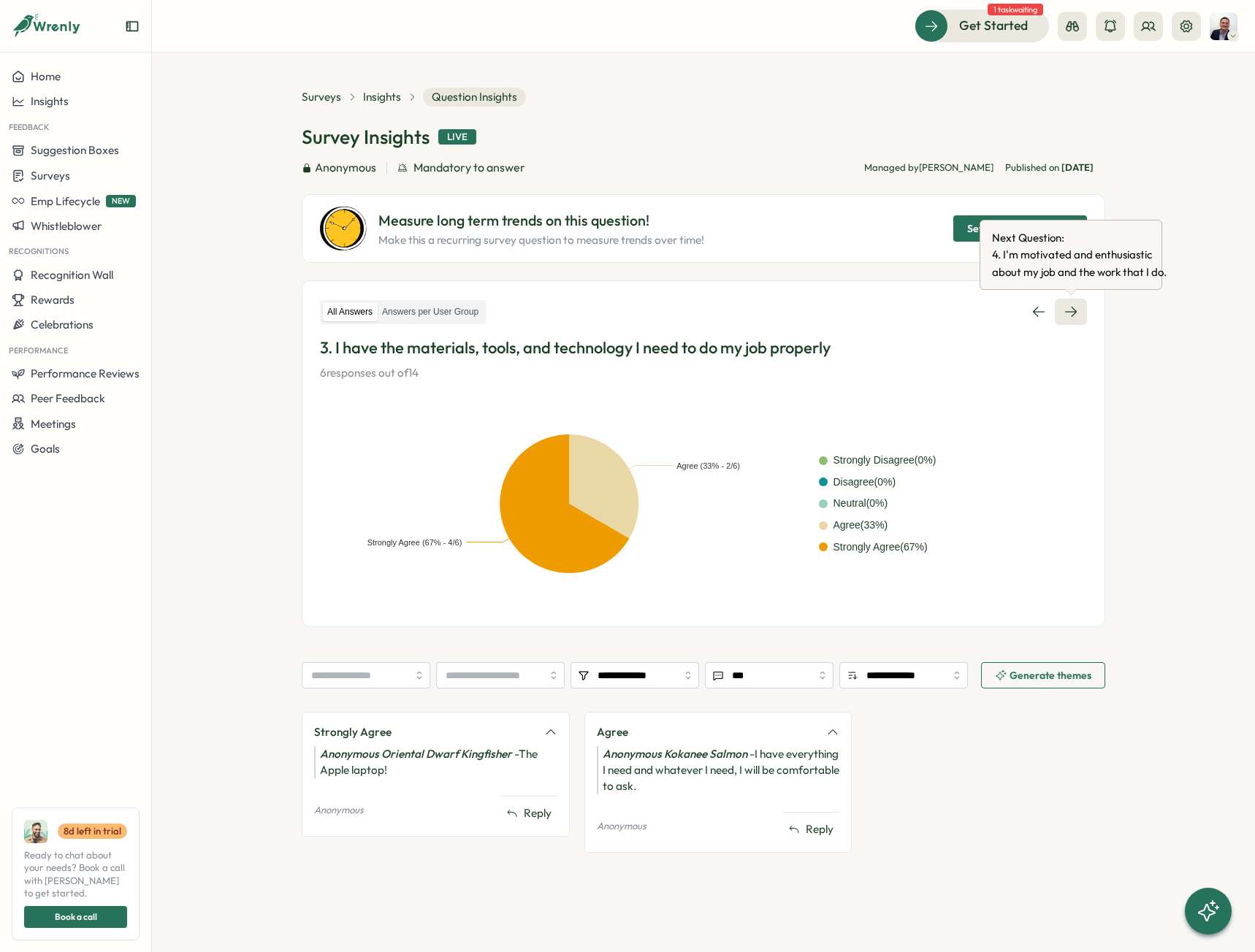
click at [1079, 320] on link at bounding box center [1071, 312] width 32 height 26
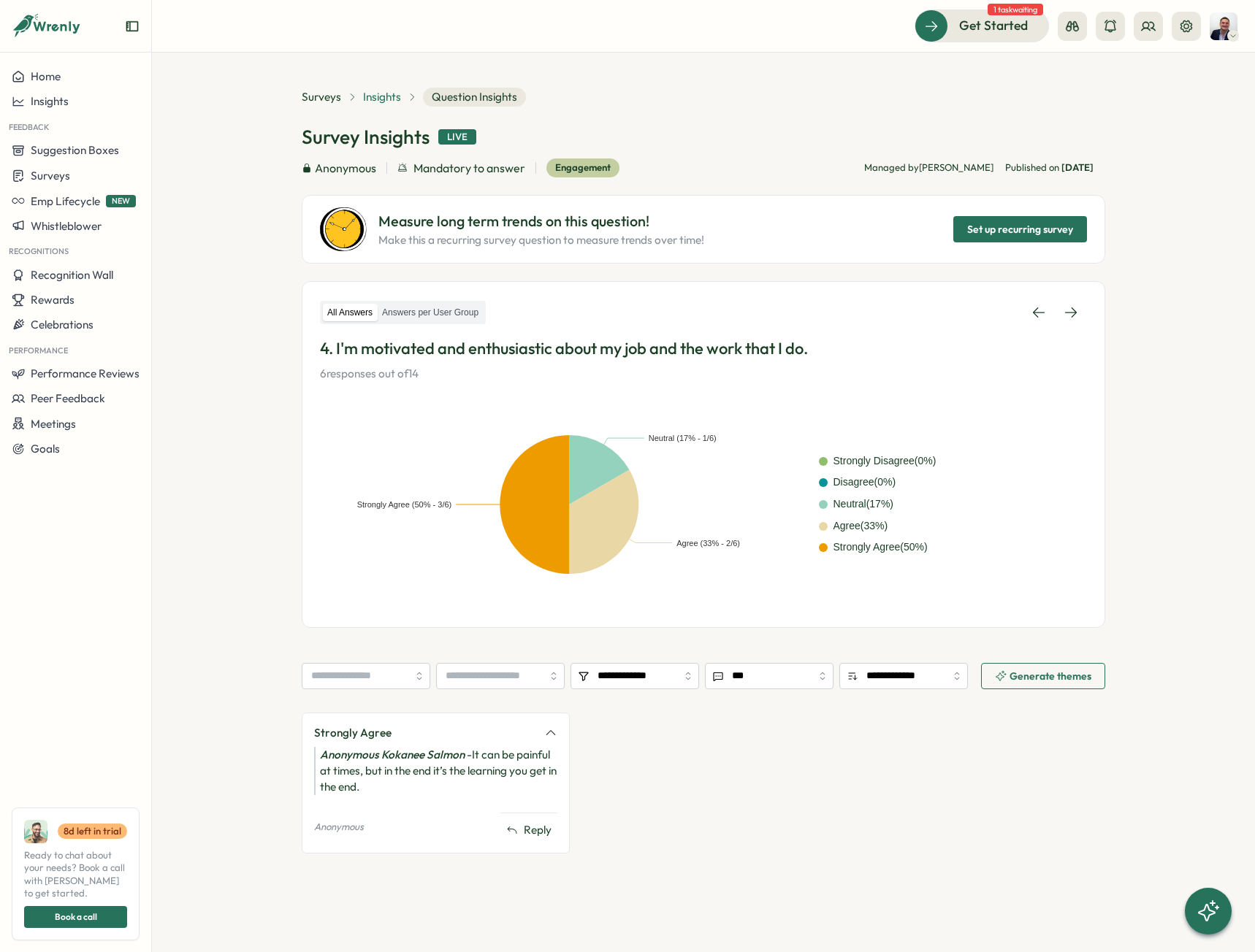
click at [376, 102] on span "Insights" at bounding box center [381, 97] width 38 height 16
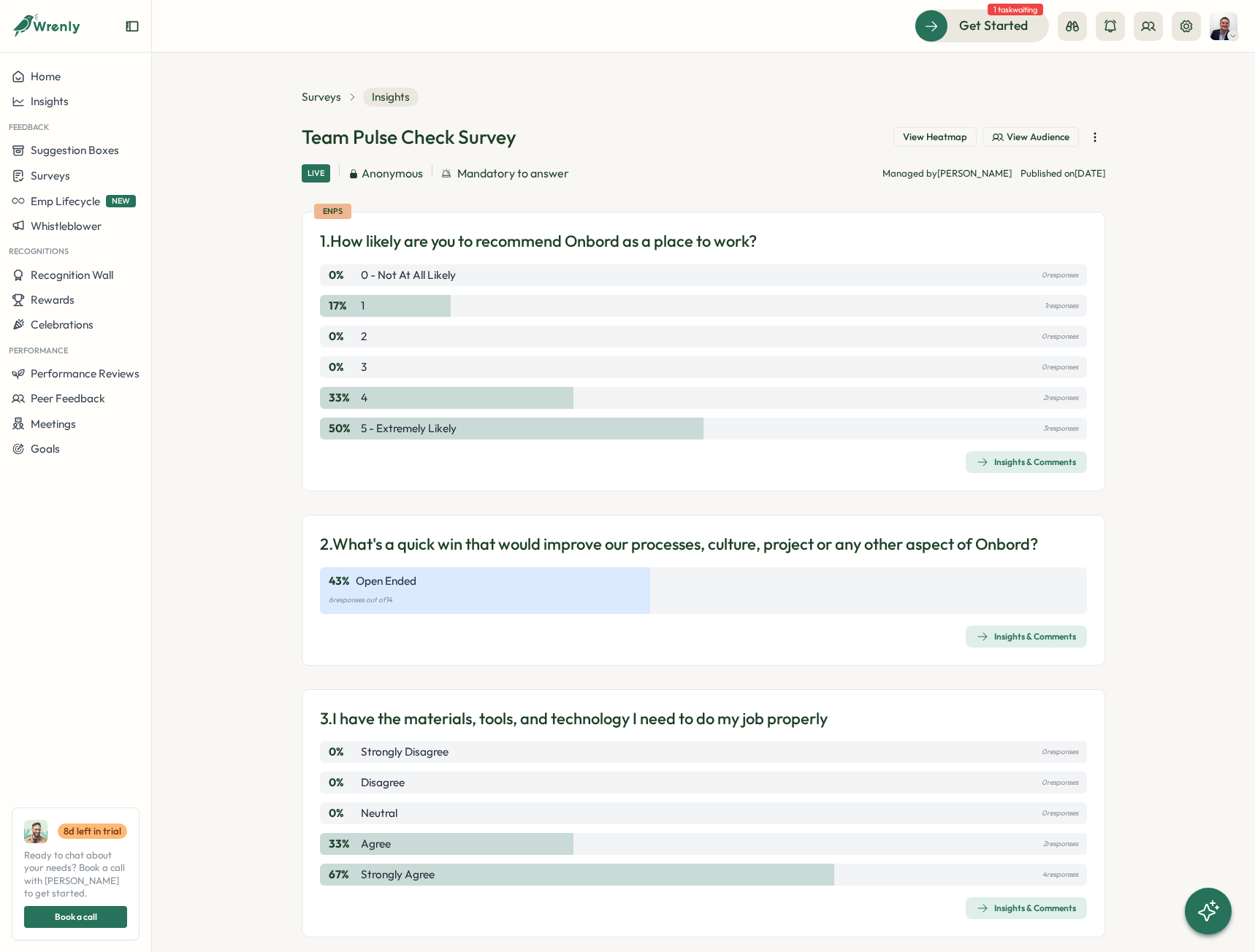
click at [1006, 139] on span "View Audience" at bounding box center [1037, 136] width 63 height 13
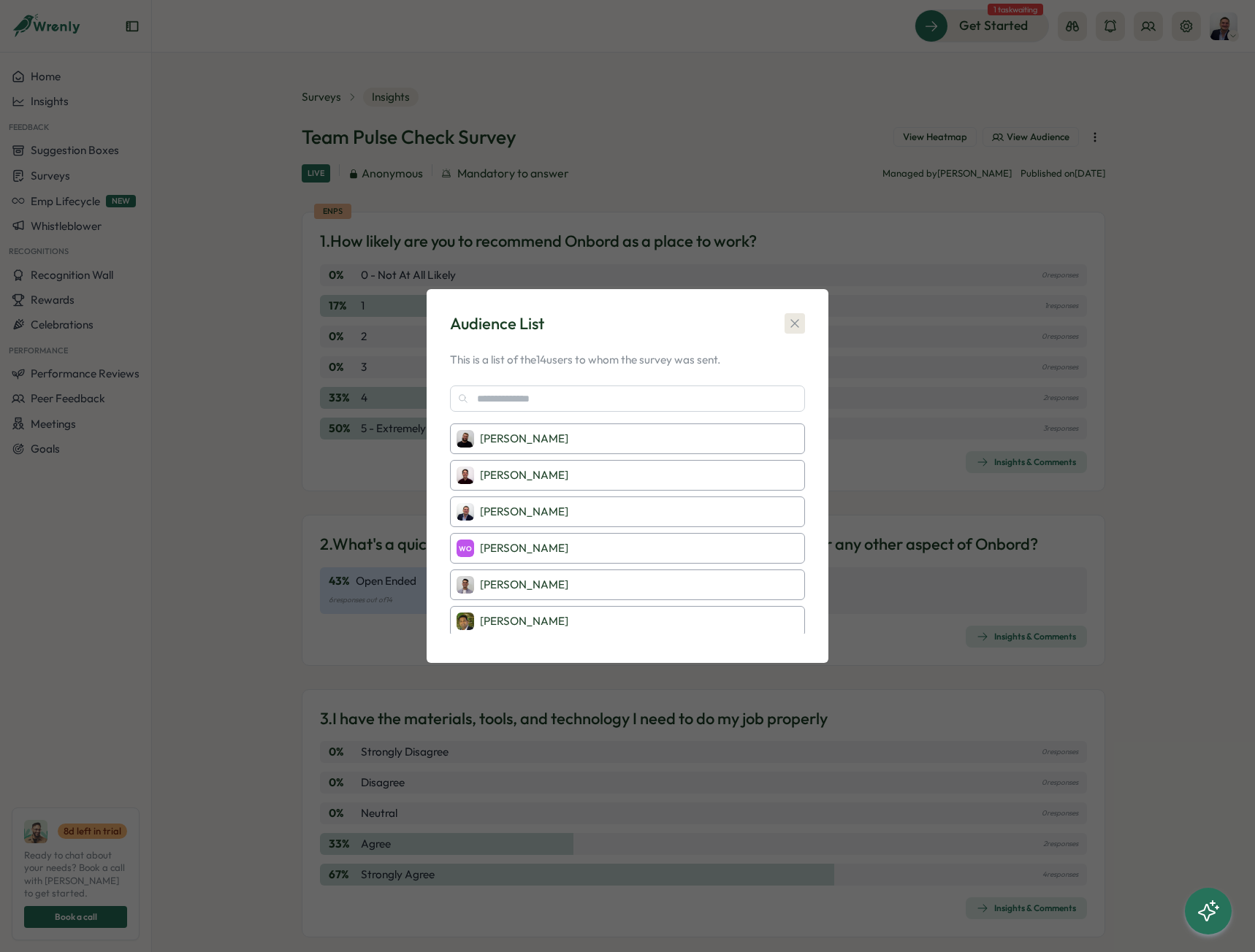
click at [792, 329] on button "button" at bounding box center [794, 324] width 21 height 21
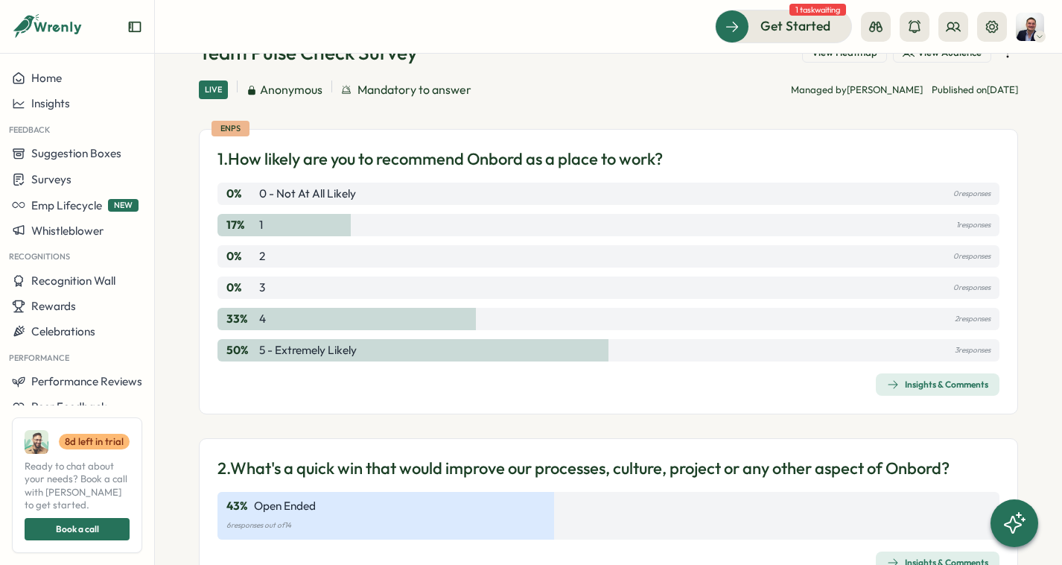
scroll to position [88, 0]
click at [907, 379] on div "Insights & Comments" at bounding box center [937, 384] width 101 height 12
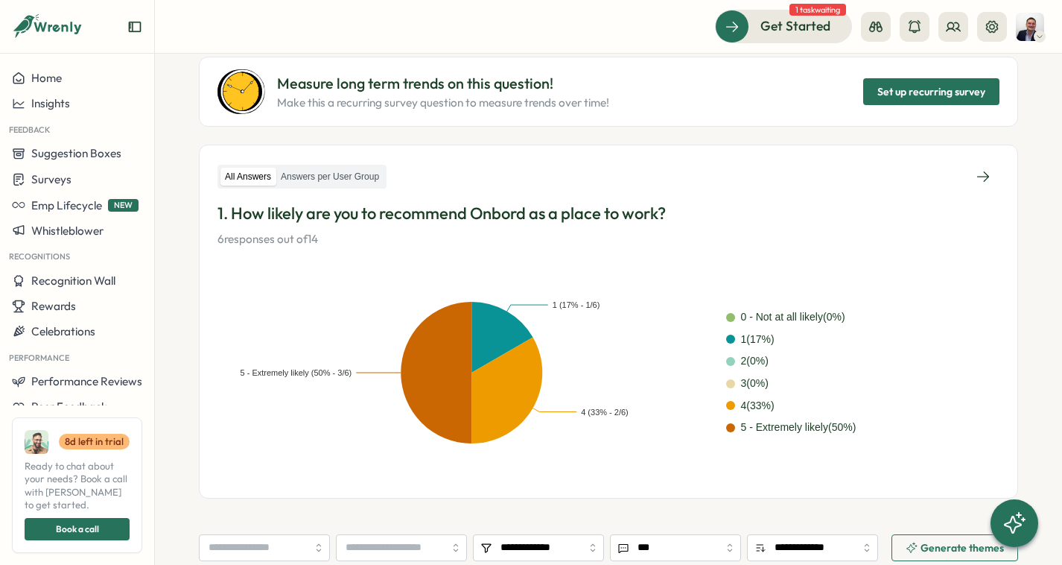
scroll to position [142, 0]
click at [978, 177] on icon at bounding box center [983, 176] width 12 height 10
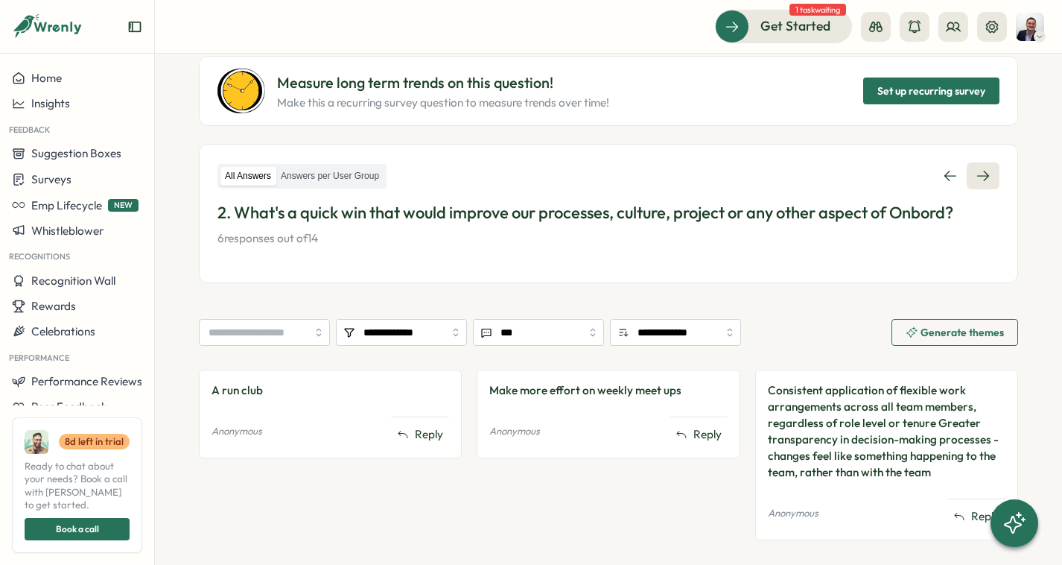
scroll to position [177, 0]
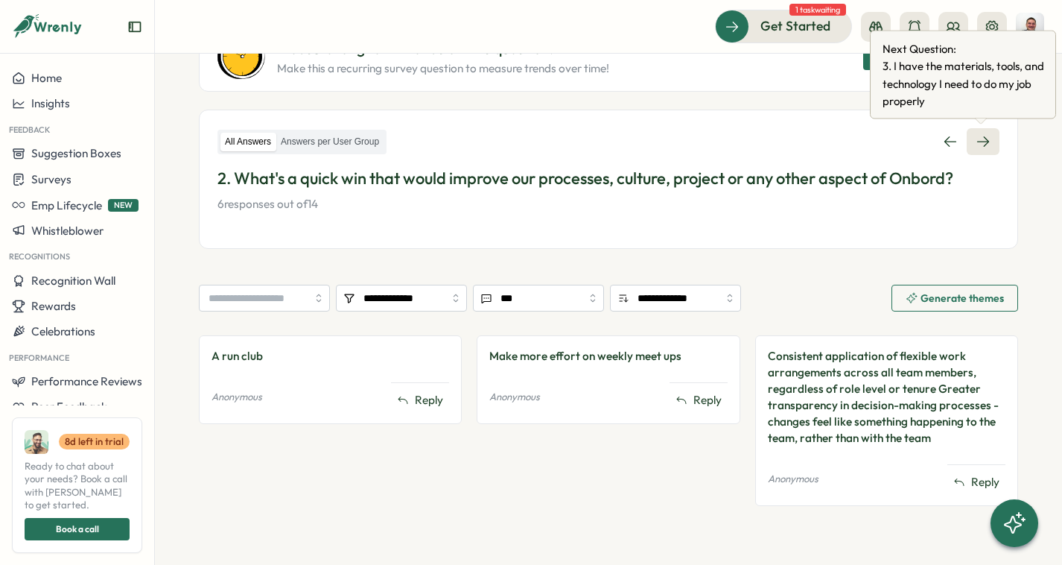
click at [971, 141] on link at bounding box center [983, 141] width 33 height 27
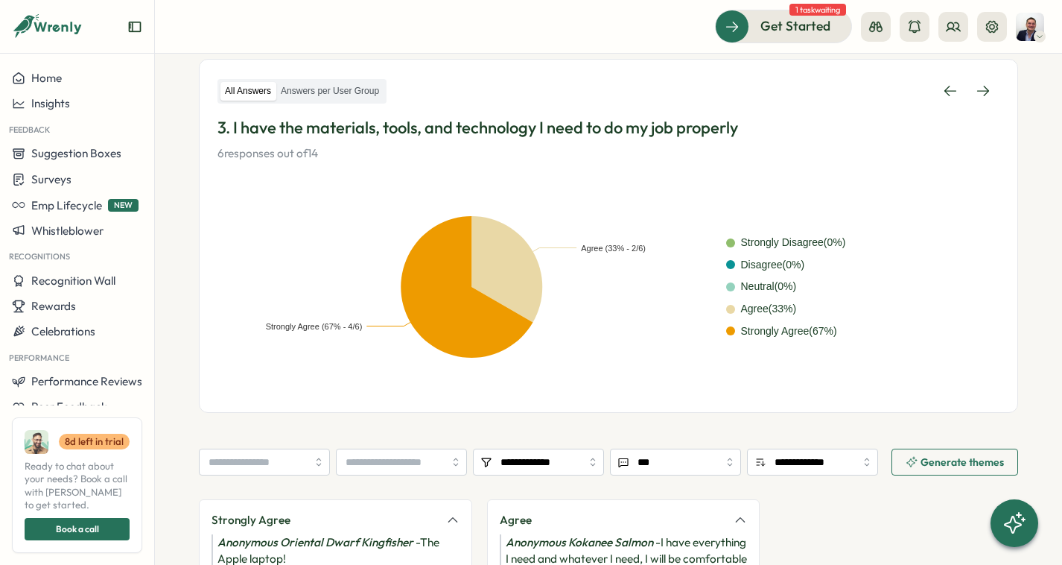
scroll to position [228, 0]
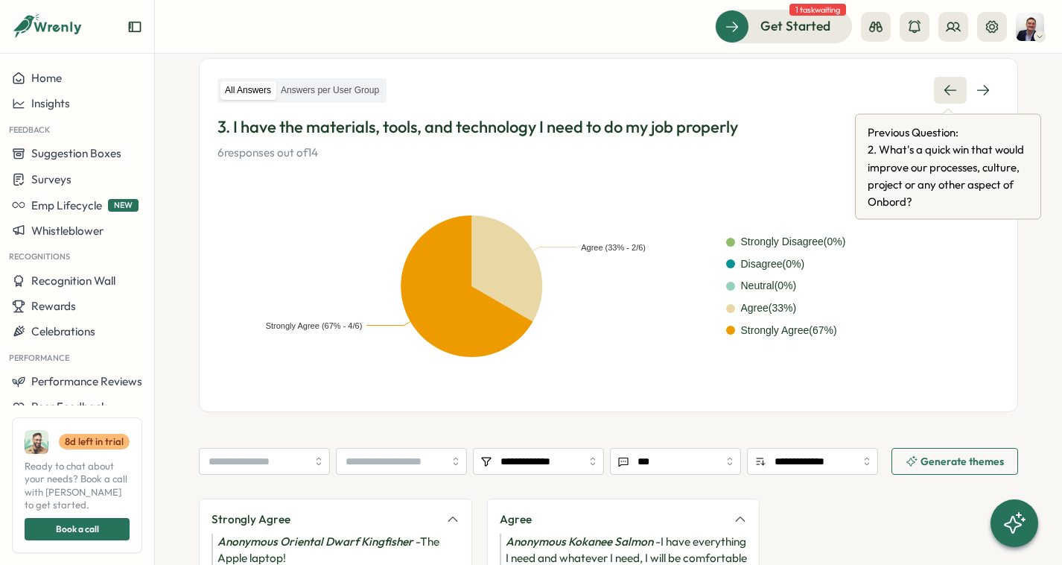
click at [942, 77] on link at bounding box center [950, 90] width 33 height 27
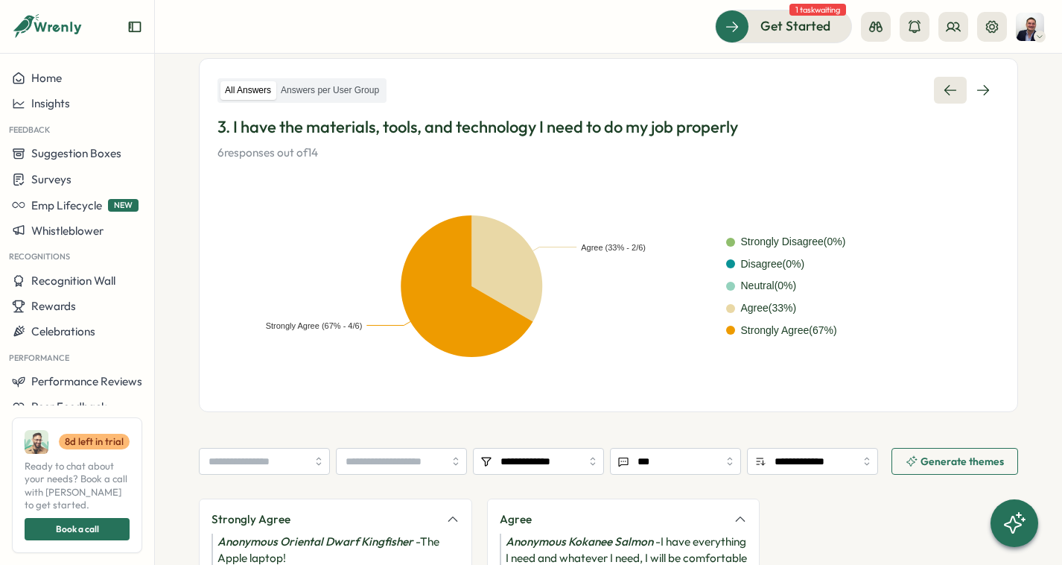
scroll to position [177, 0]
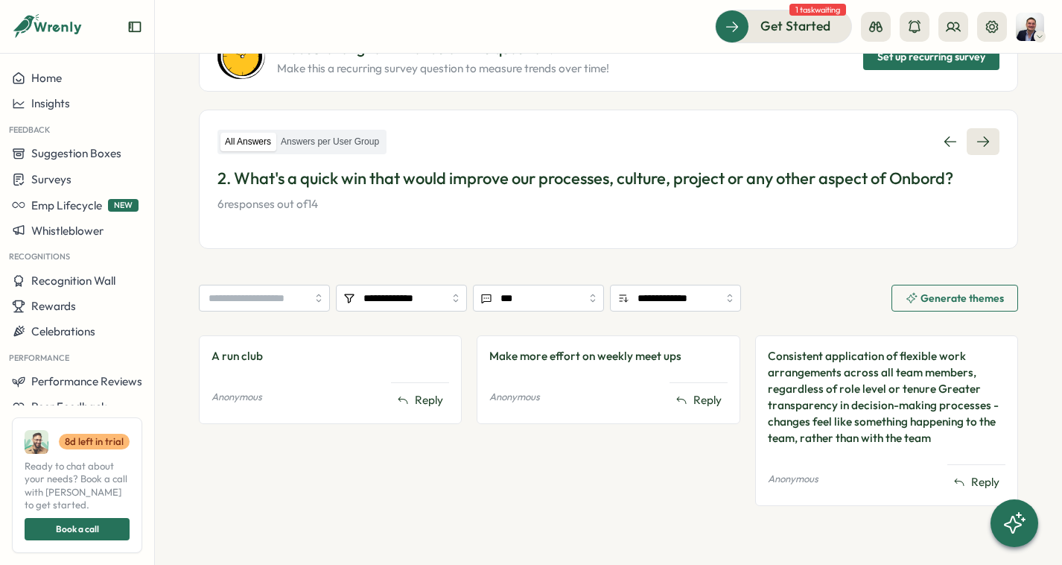
click at [982, 141] on icon at bounding box center [983, 141] width 15 height 15
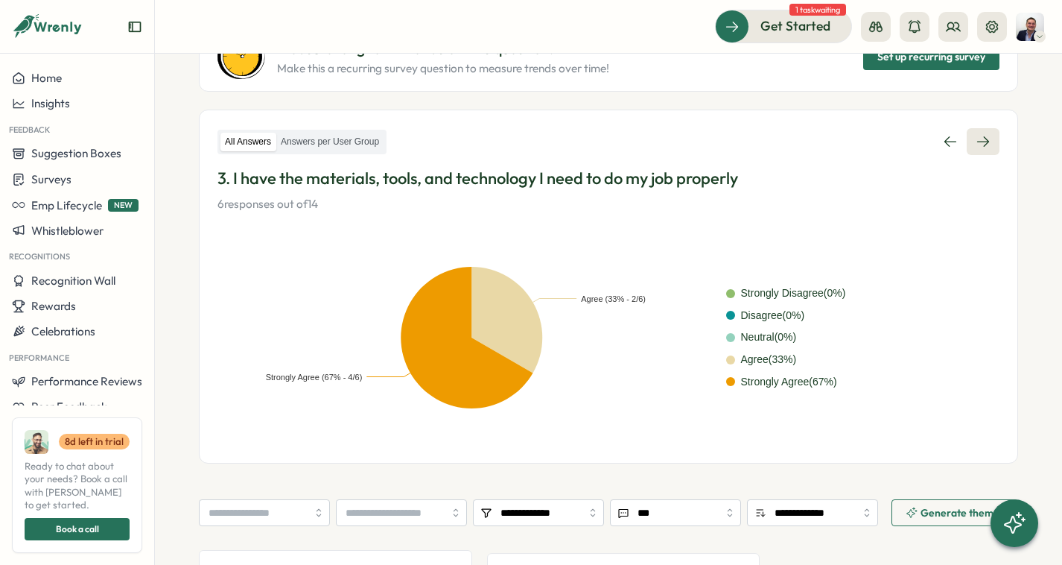
click at [982, 141] on icon at bounding box center [983, 141] width 15 height 15
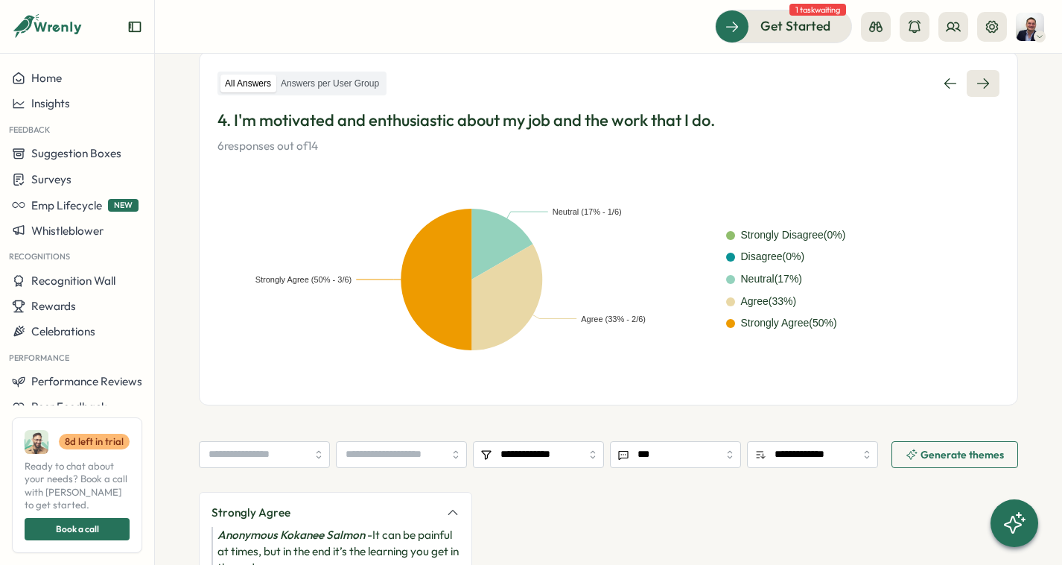
scroll to position [235, 0]
click at [979, 80] on icon at bounding box center [983, 84] width 15 height 15
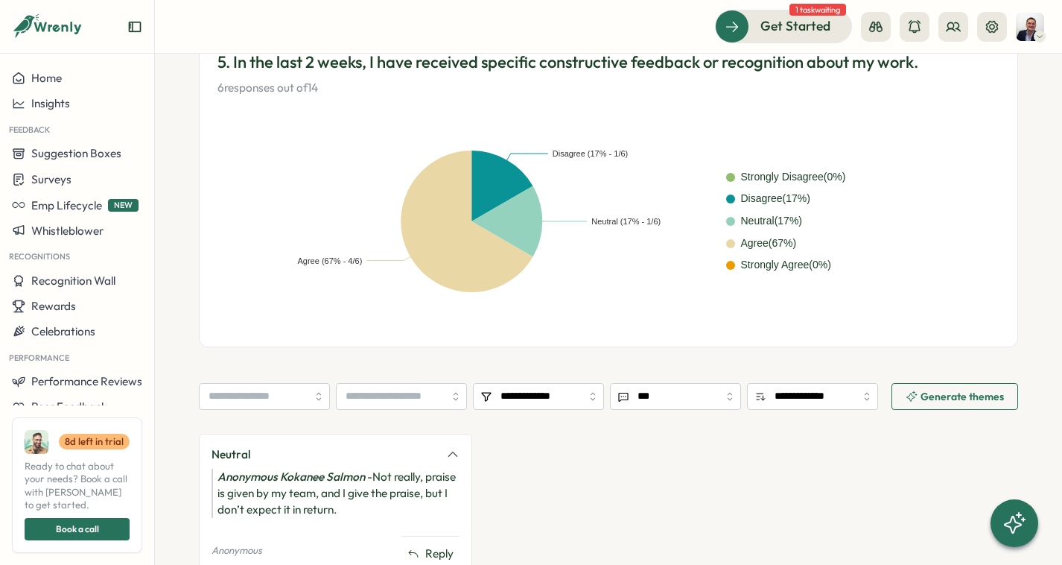
scroll to position [255, 0]
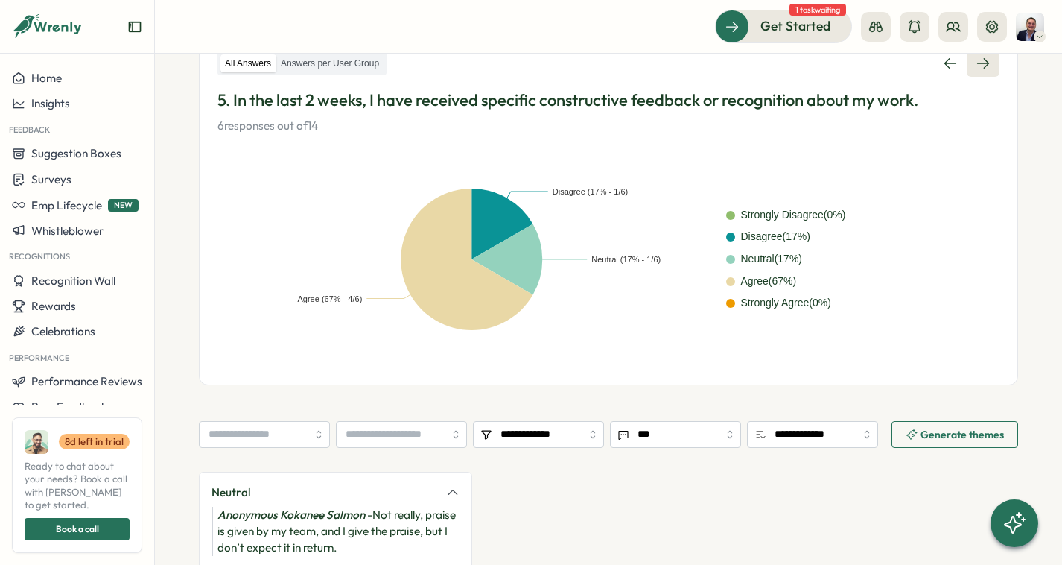
click at [978, 72] on link at bounding box center [983, 63] width 33 height 27
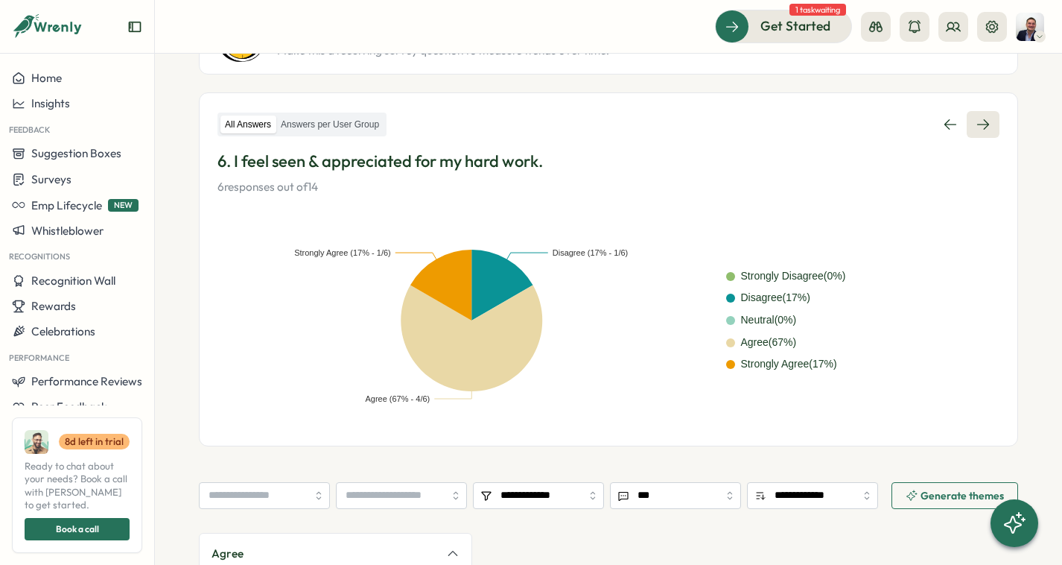
scroll to position [33, 0]
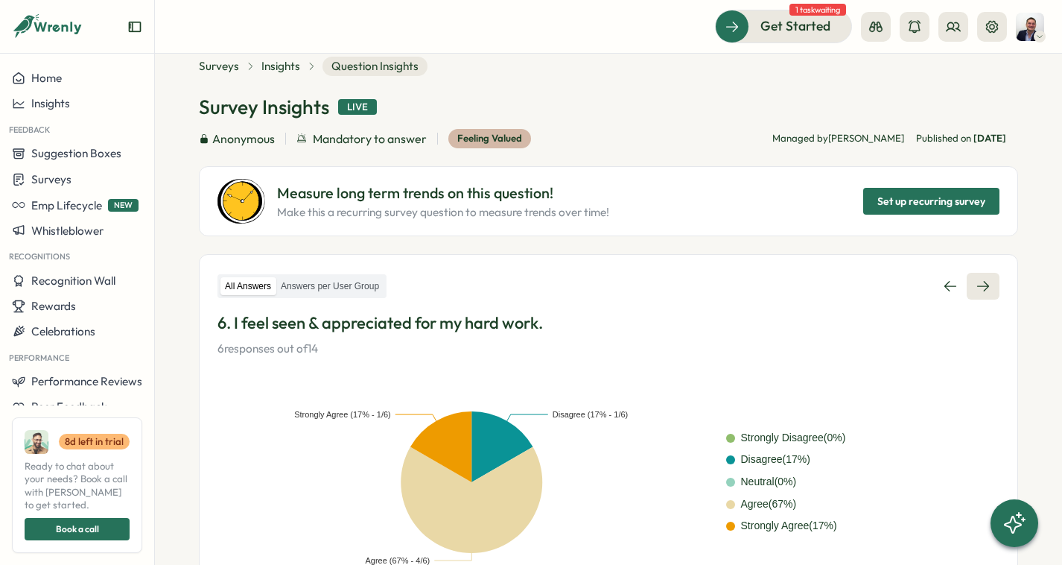
click at [967, 285] on link at bounding box center [983, 286] width 33 height 27
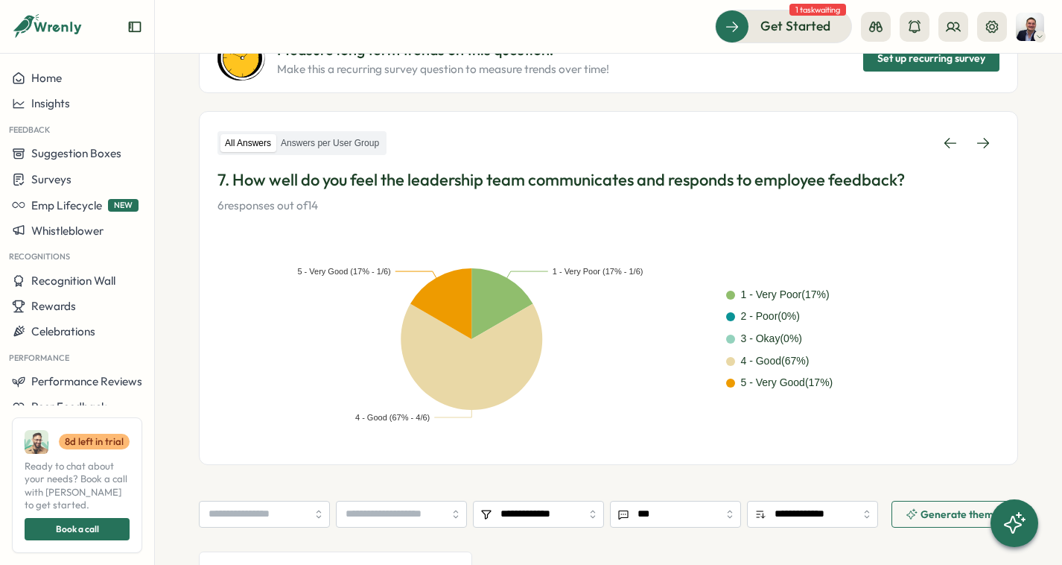
scroll to position [172, 0]
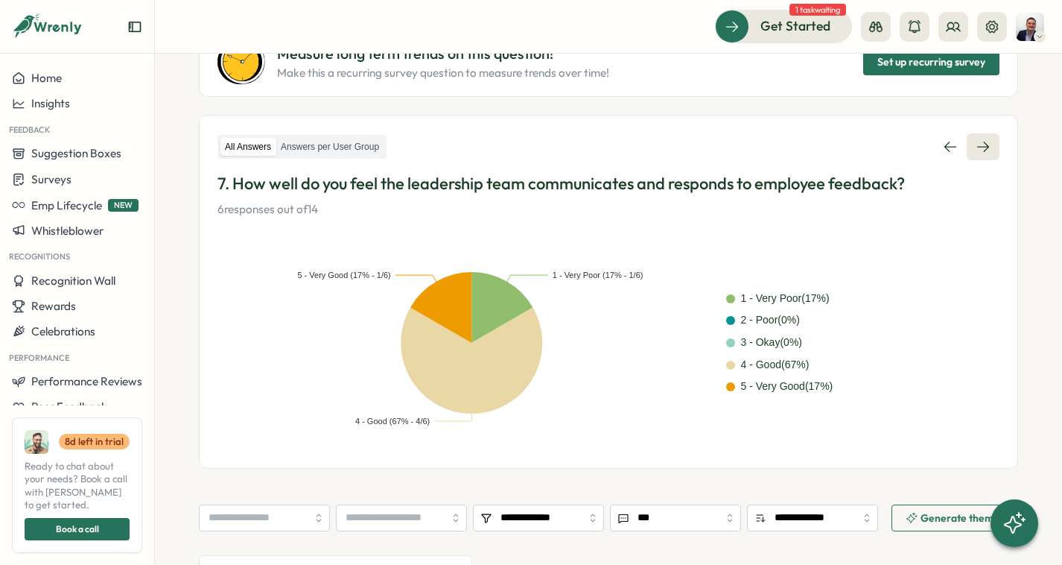
click at [988, 147] on icon at bounding box center [983, 146] width 15 height 15
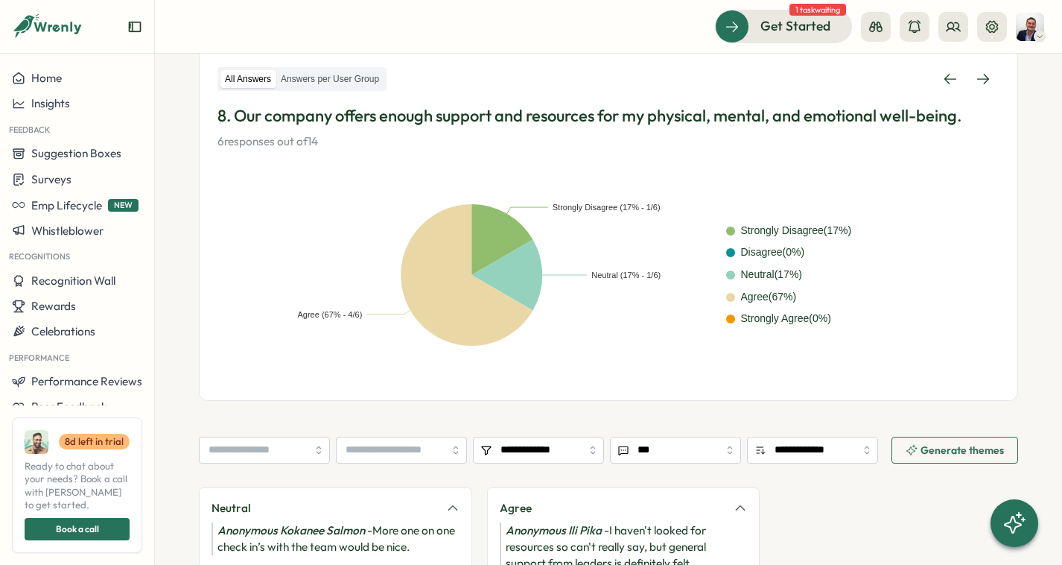
scroll to position [239, 0]
click at [976, 72] on link at bounding box center [983, 79] width 33 height 27
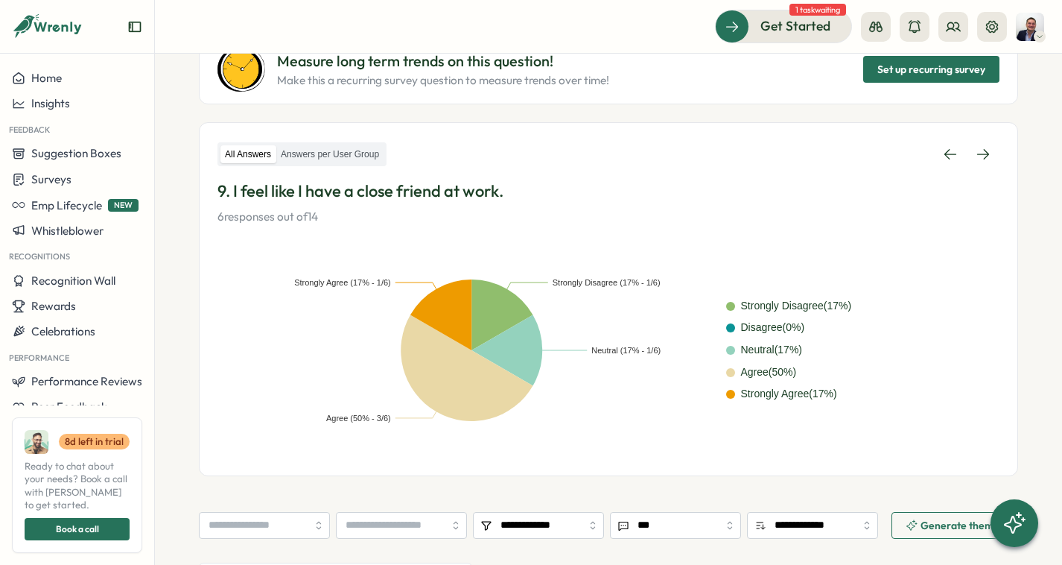
scroll to position [140, 0]
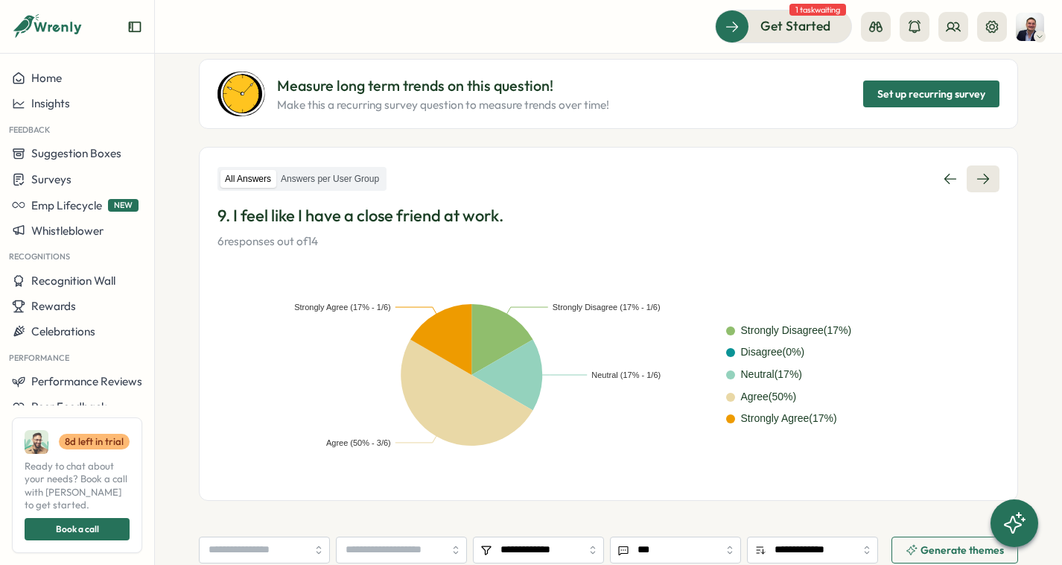
click at [973, 190] on link at bounding box center [983, 178] width 33 height 27
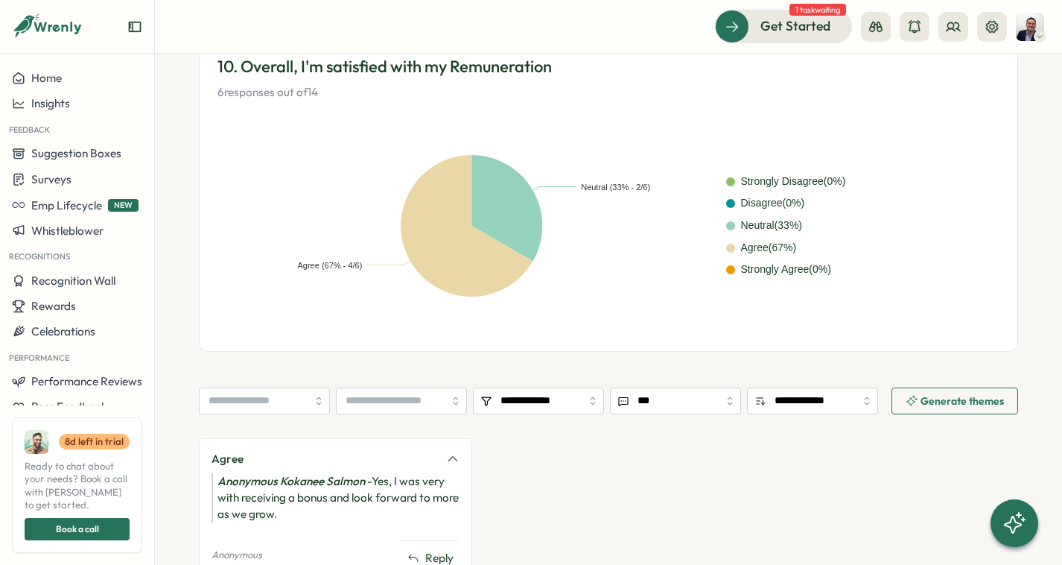
scroll to position [197, 0]
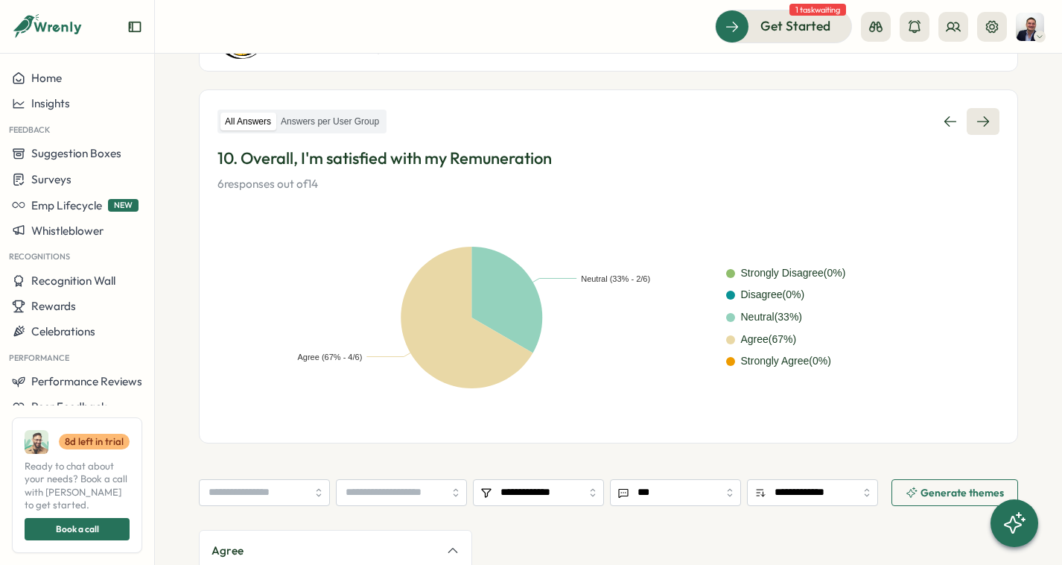
click at [982, 126] on icon at bounding box center [983, 121] width 12 height 10
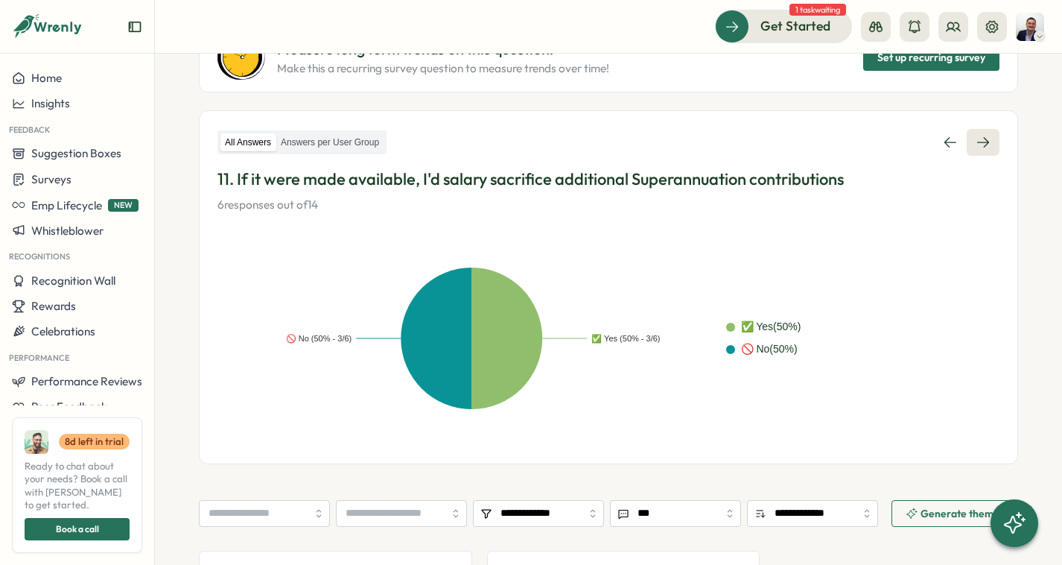
scroll to position [172, 0]
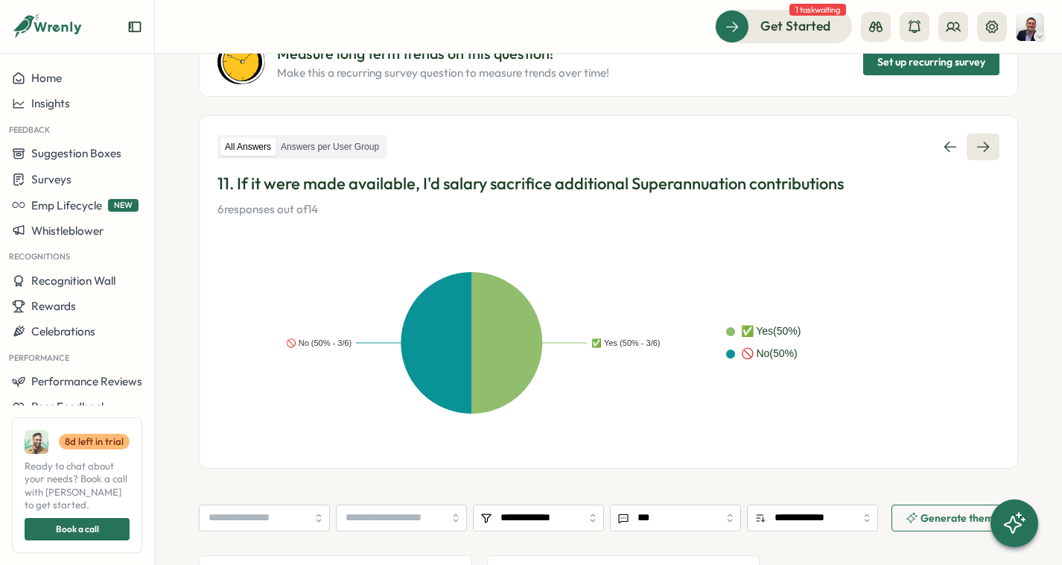
click at [982, 144] on icon at bounding box center [983, 146] width 15 height 15
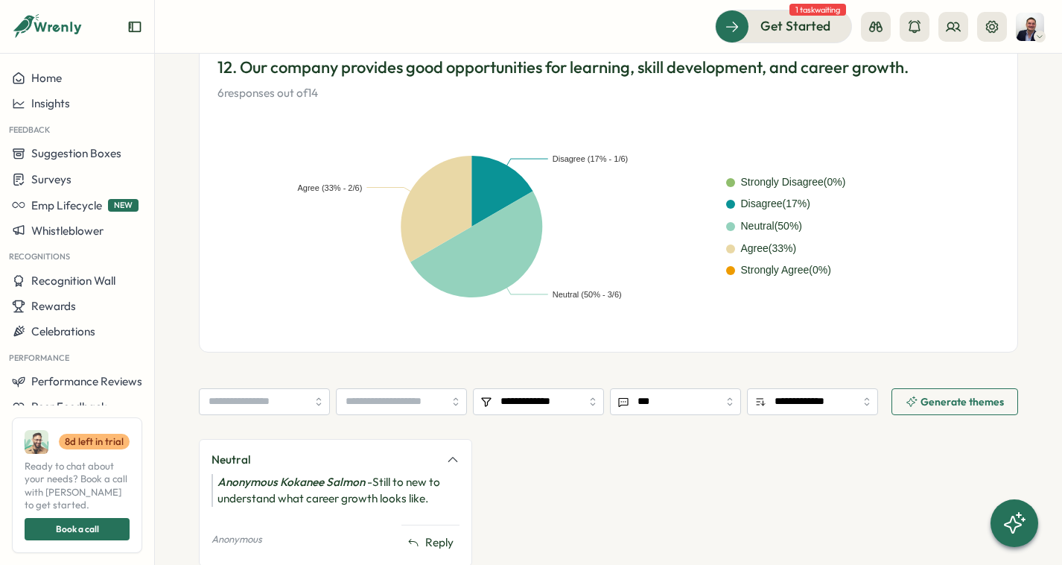
scroll to position [168, 0]
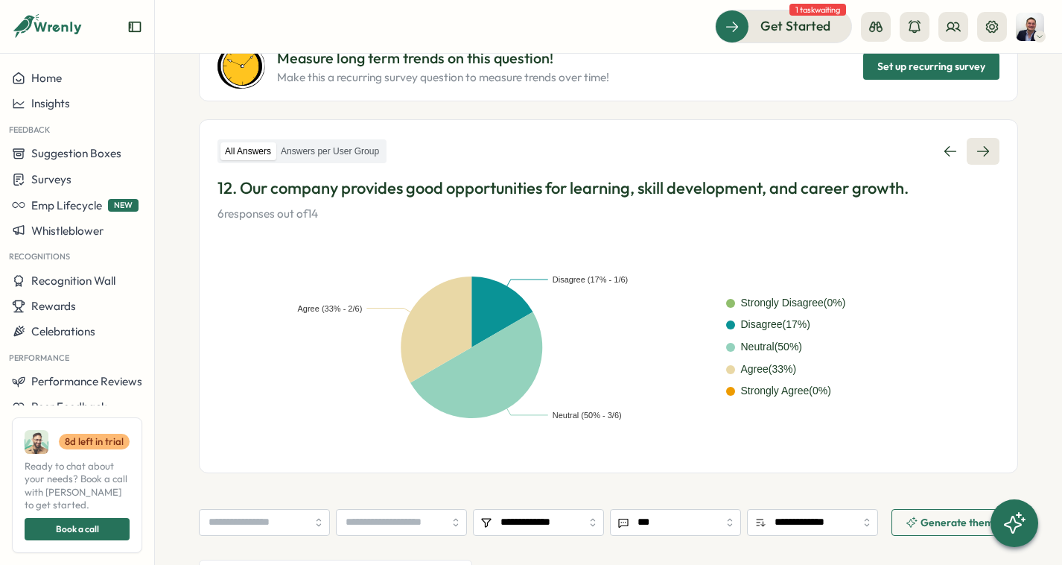
click at [988, 146] on icon at bounding box center [983, 151] width 15 height 15
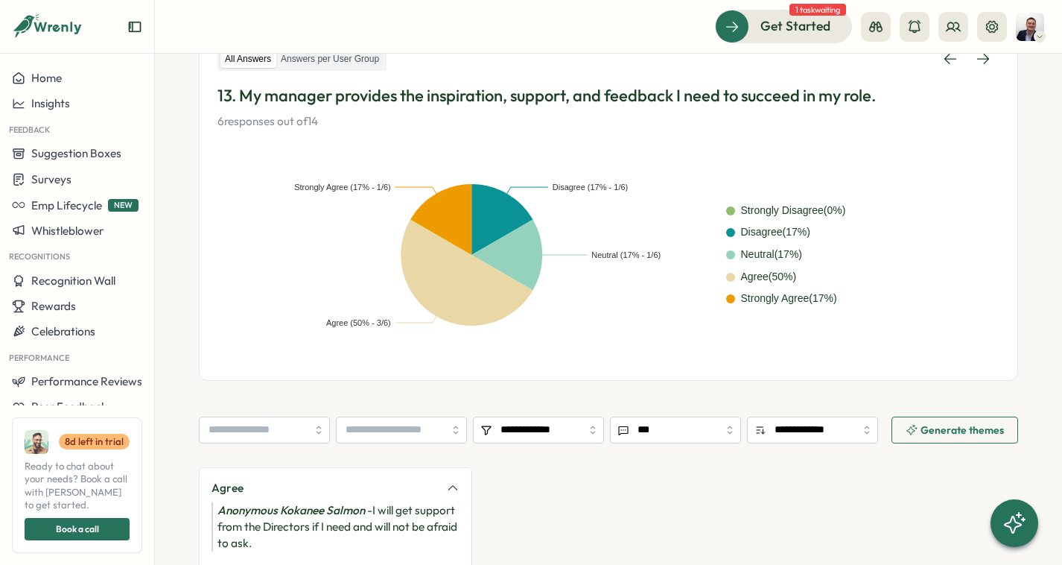
scroll to position [255, 0]
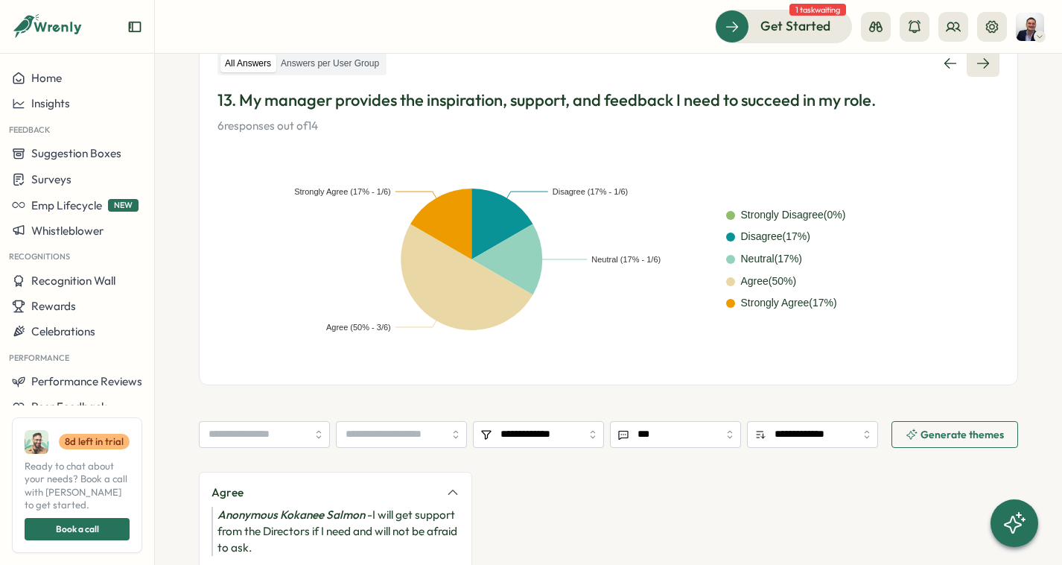
click at [979, 74] on link at bounding box center [983, 63] width 33 height 27
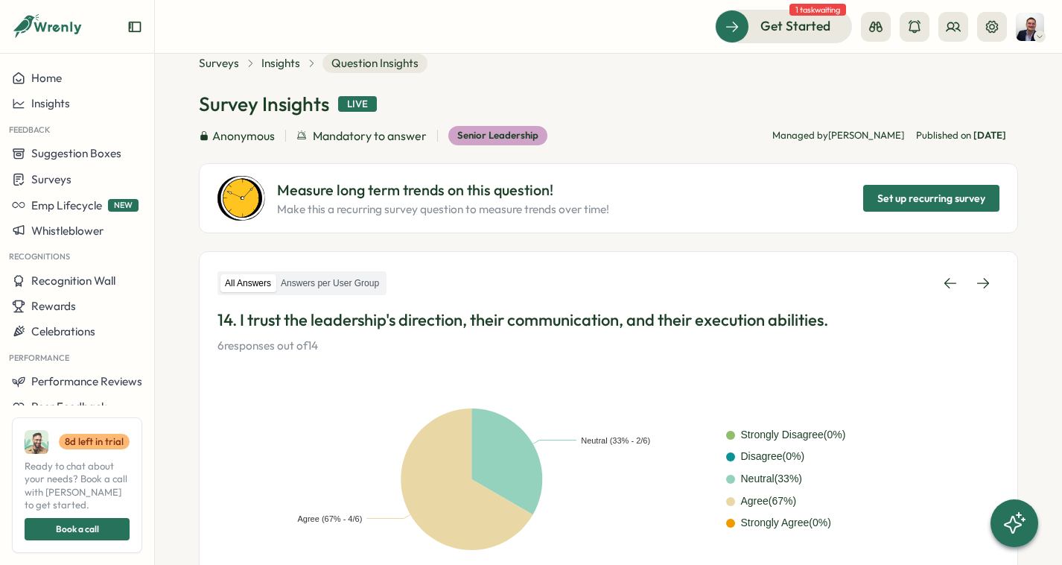
scroll to position [31, 0]
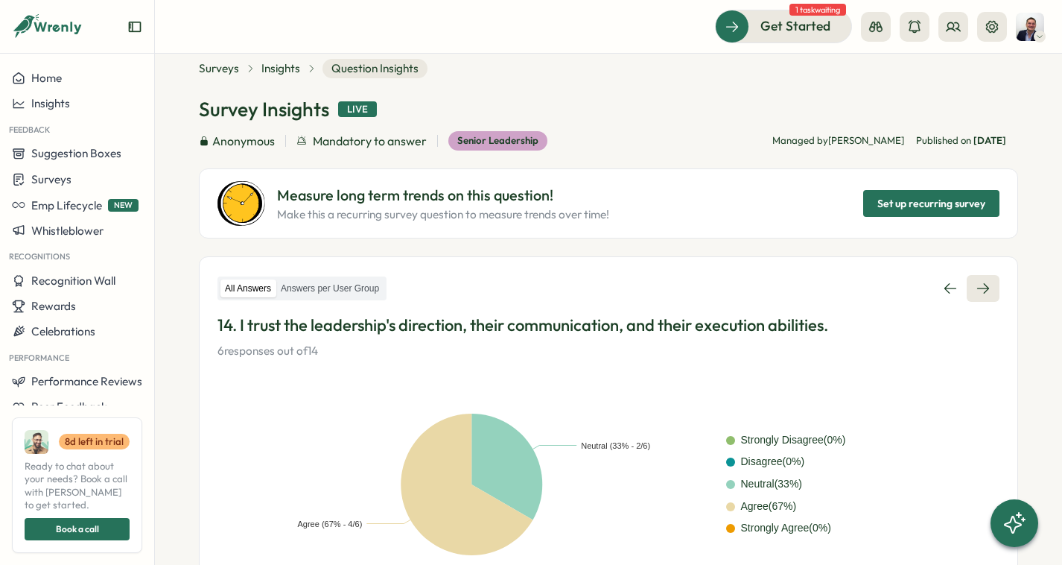
click at [984, 293] on icon at bounding box center [983, 288] width 15 height 15
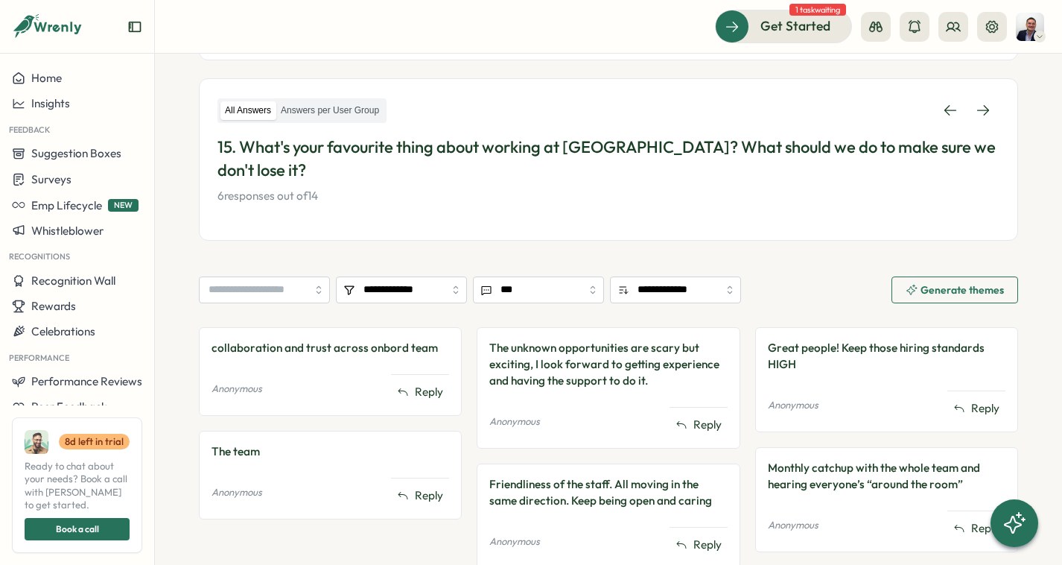
scroll to position [239, 0]
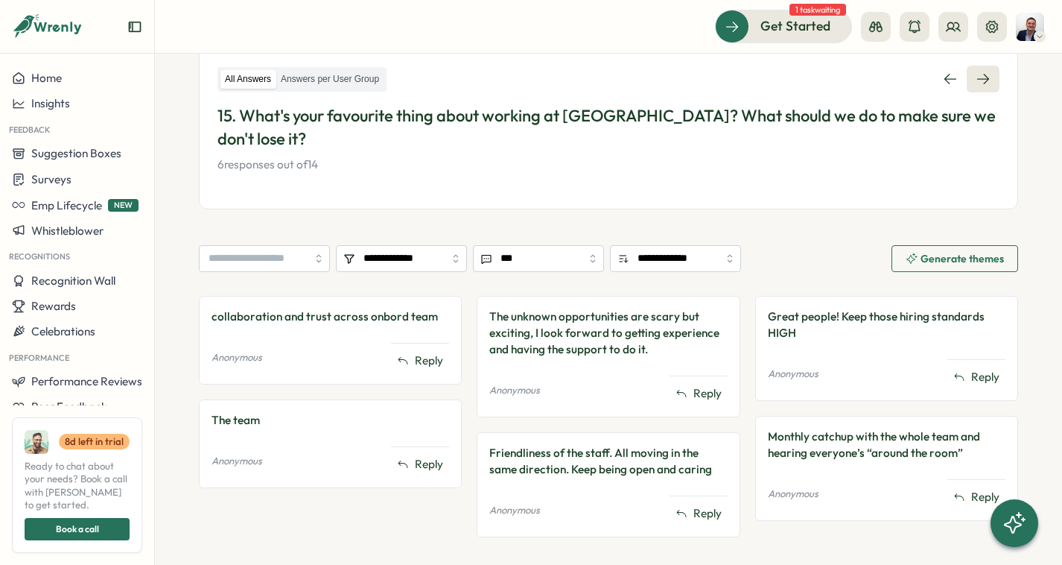
click at [986, 83] on icon at bounding box center [983, 79] width 15 height 15
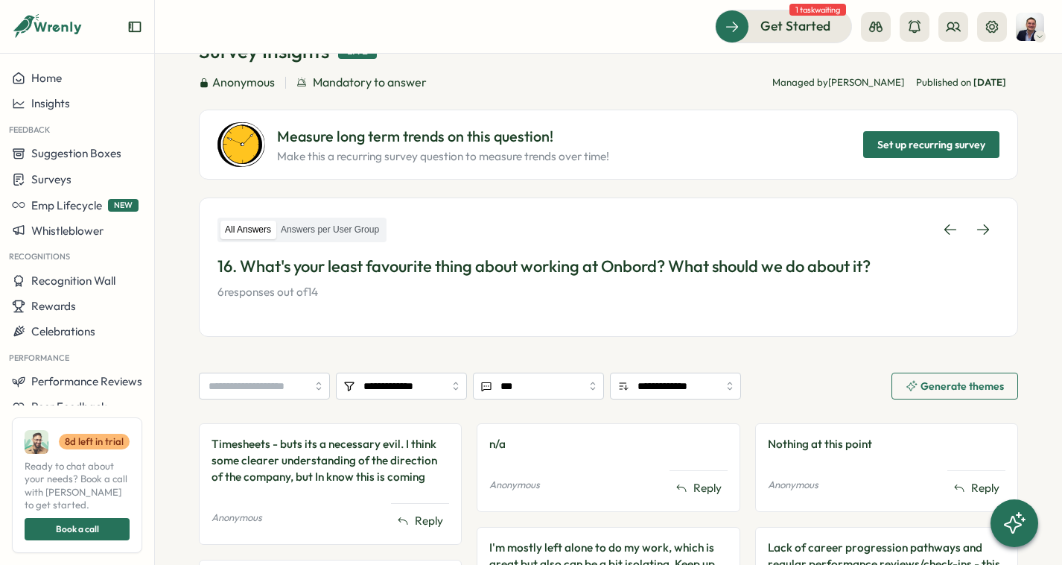
scroll to position [387, 0]
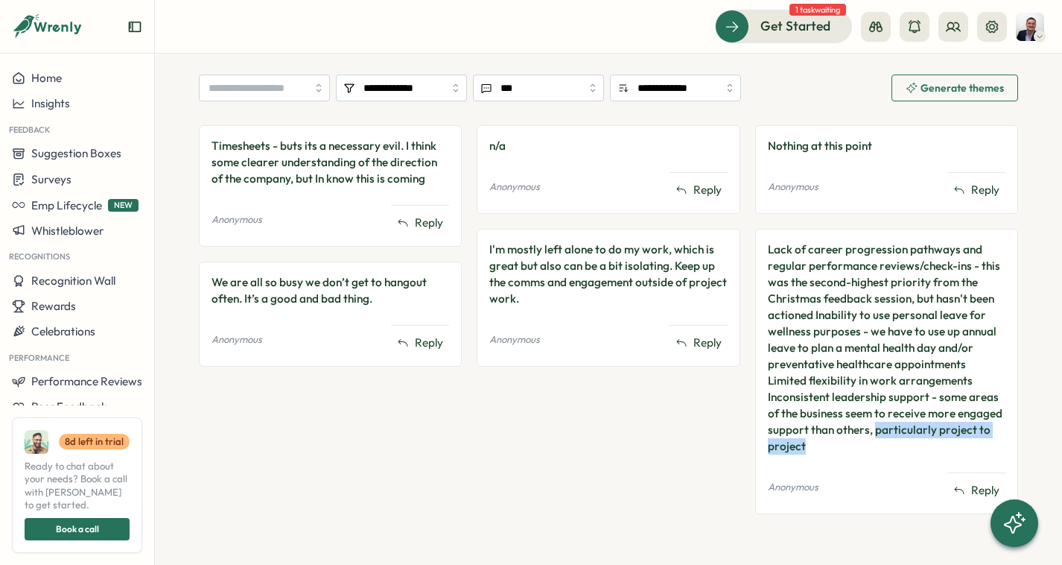
drag, startPoint x: 834, startPoint y: 451, endPoint x: 874, endPoint y: 427, distance: 46.5
click at [874, 427] on div "Lack of career progression pathways and regular performance reviews/check-ins -…" at bounding box center [887, 347] width 238 height 213
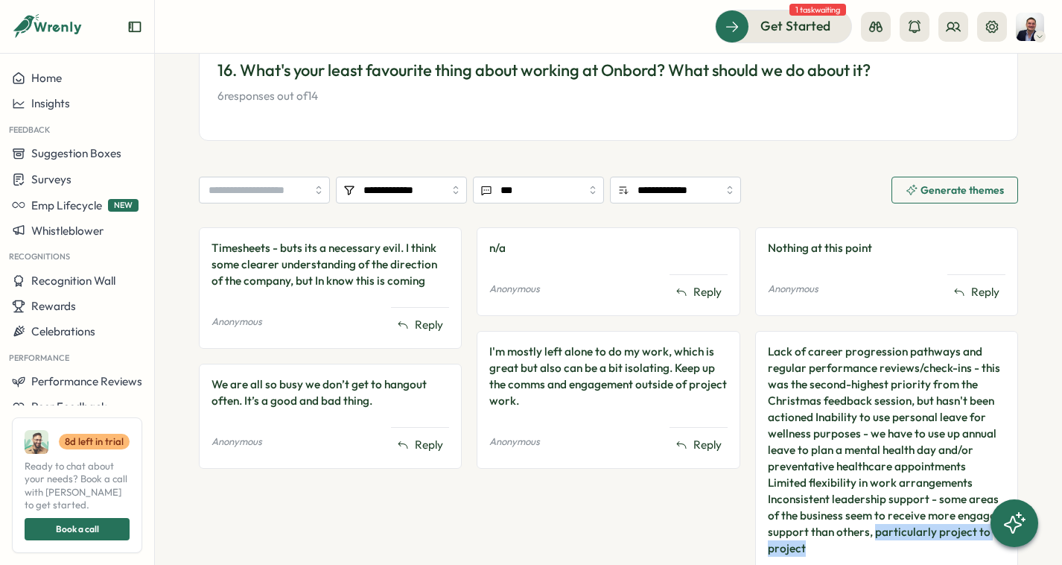
scroll to position [284, 0]
click at [943, 188] on span "Generate themes" at bounding box center [962, 190] width 83 height 10
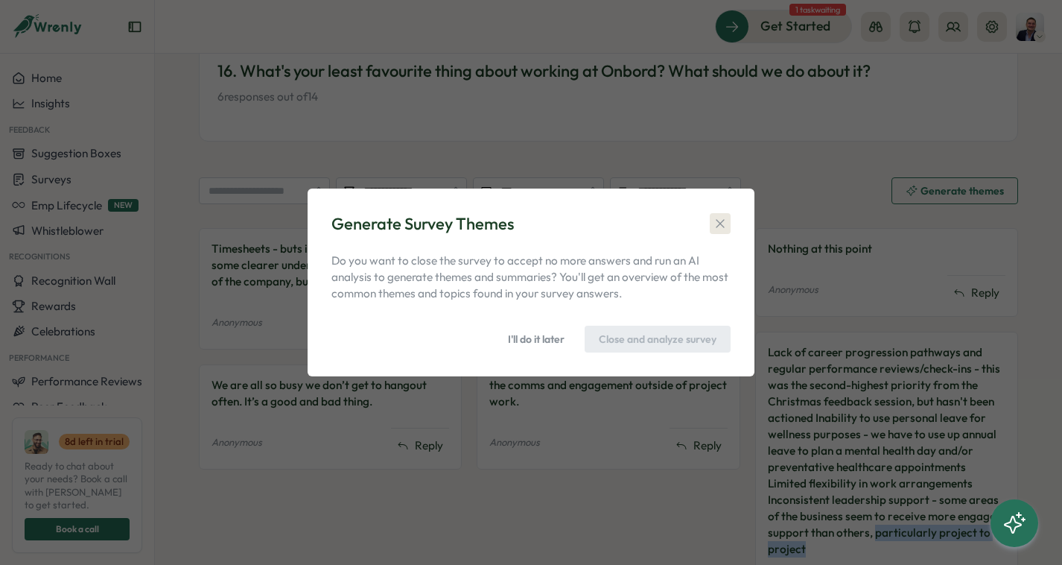
click at [722, 224] on icon "button" at bounding box center [720, 223] width 15 height 15
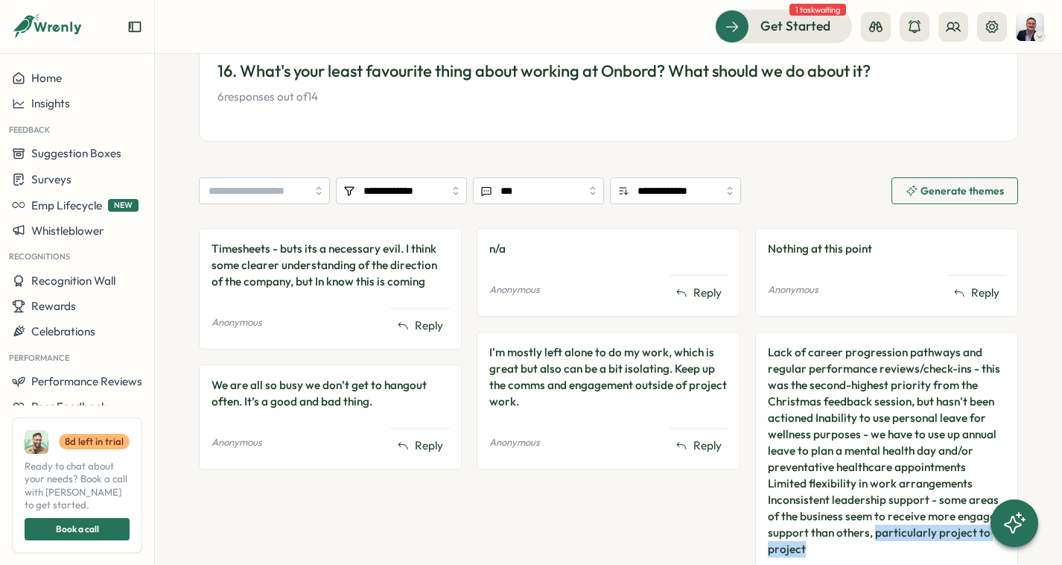
scroll to position [0, 0]
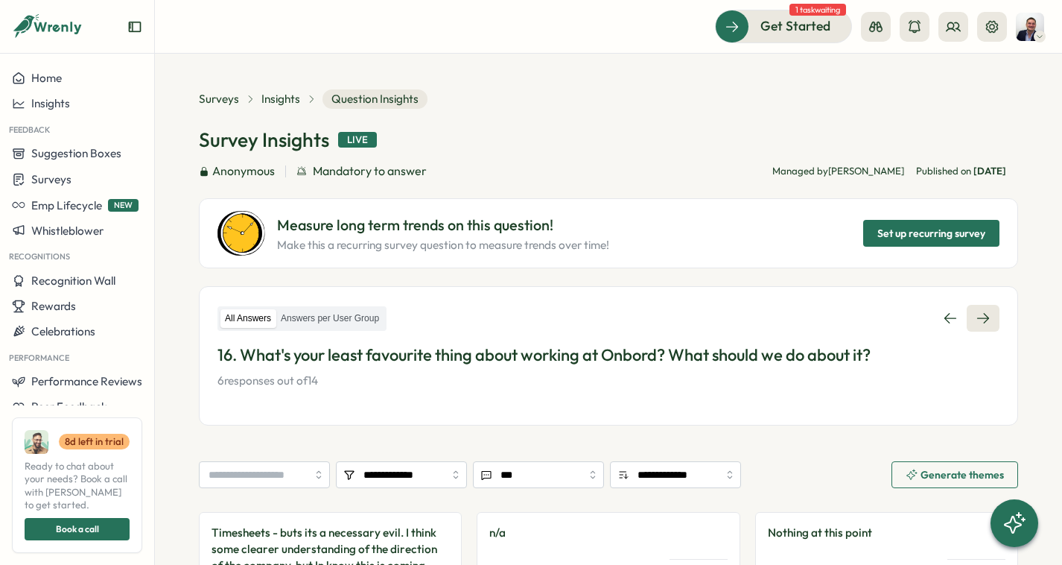
click at [980, 316] on icon at bounding box center [983, 318] width 15 height 15
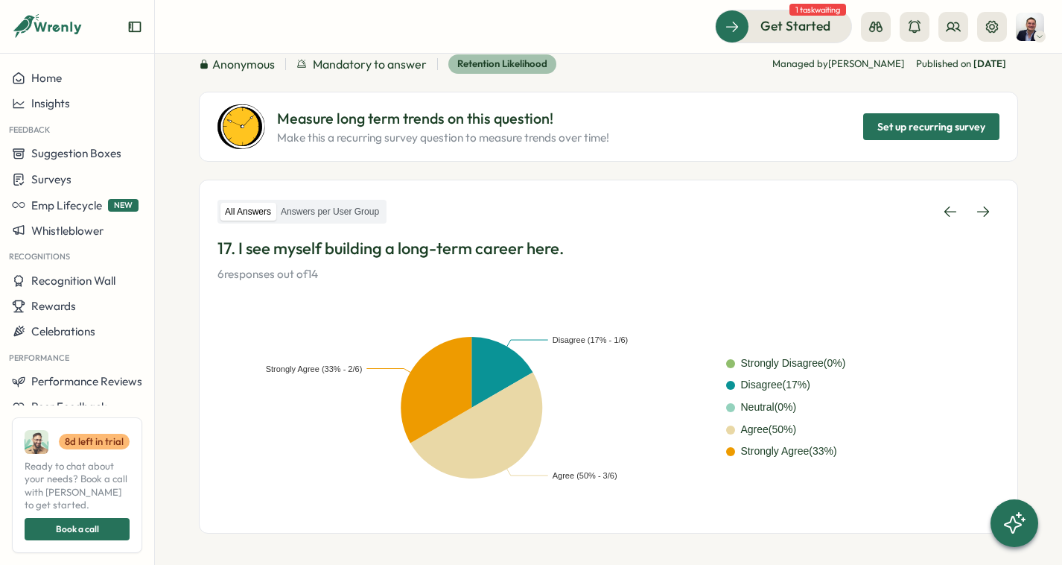
scroll to position [89, 0]
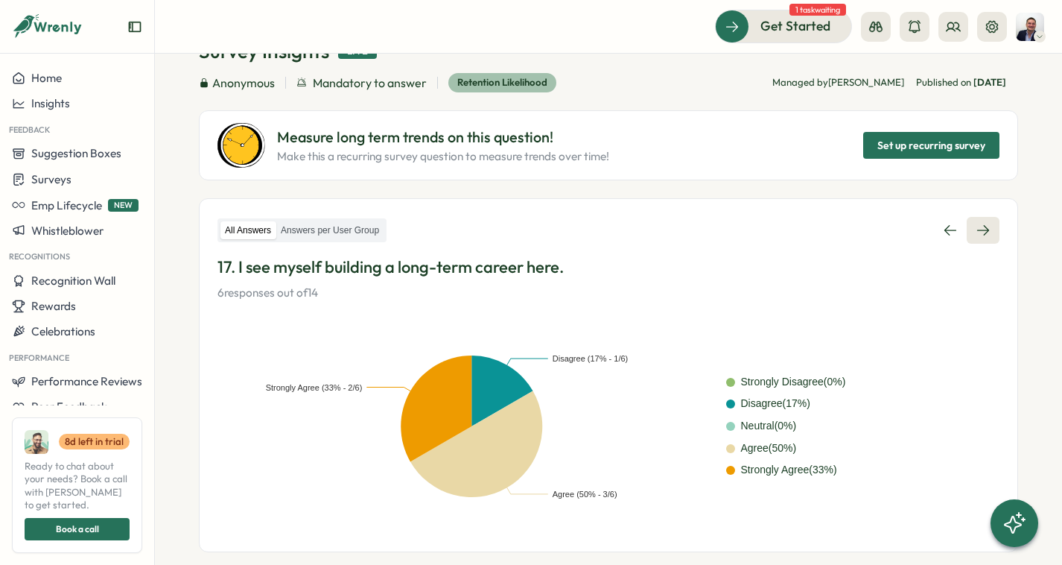
click at [986, 224] on icon at bounding box center [983, 230] width 15 height 15
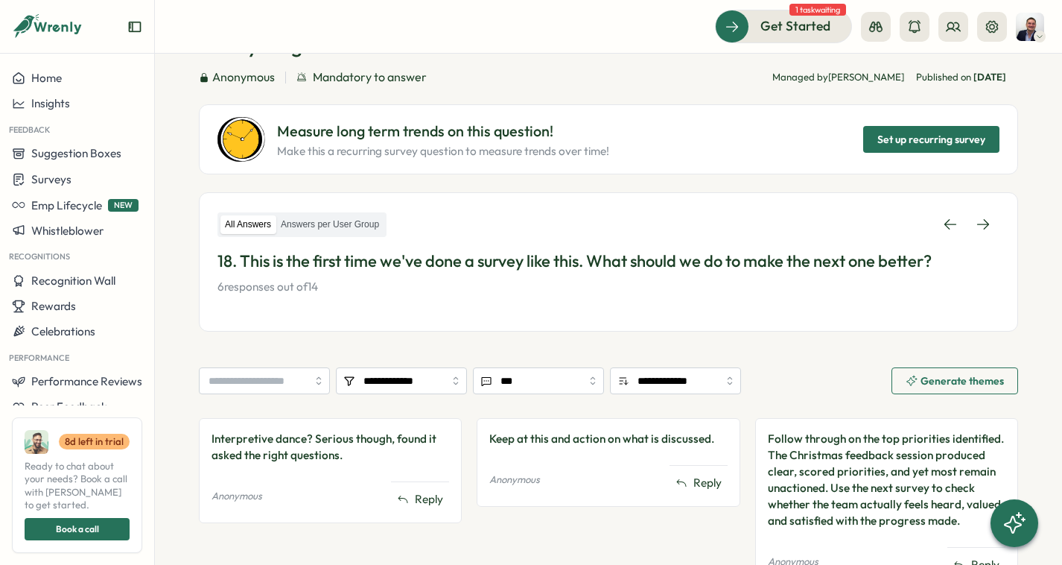
scroll to position [177, 0]
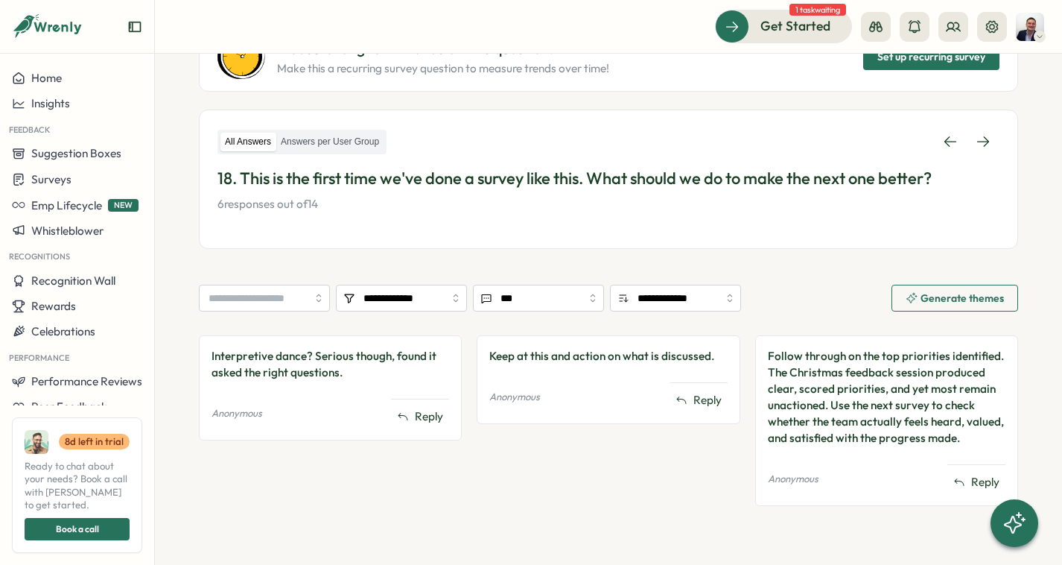
click at [813, 349] on div "Follow through on the top priorities identified. The Christmas feedback session…" at bounding box center [887, 397] width 238 height 98
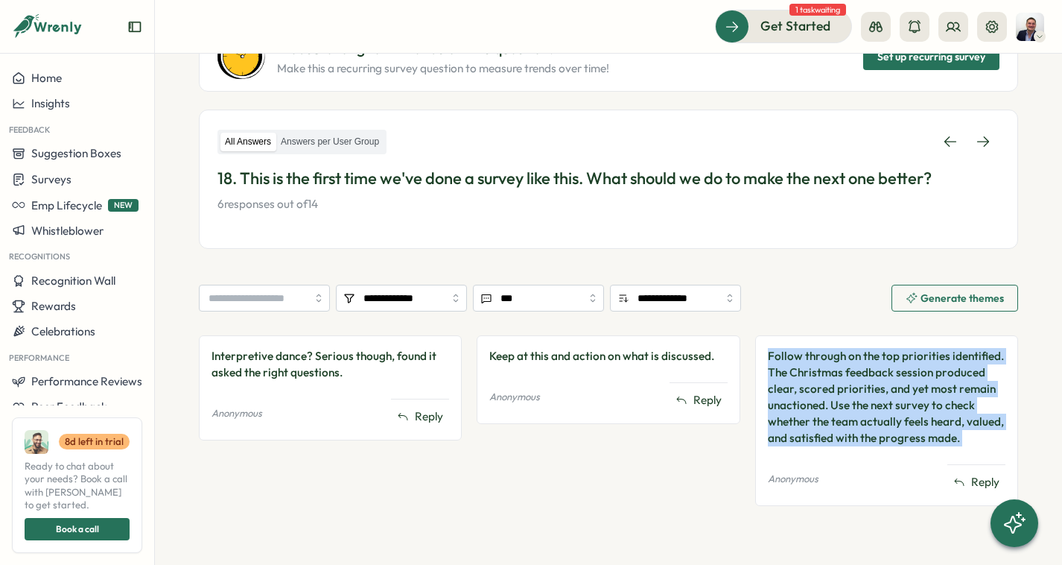
click at [813, 349] on div "Follow through on the top priorities identified. The Christmas feedback session…" at bounding box center [887, 397] width 238 height 98
click at [977, 152] on link at bounding box center [983, 141] width 33 height 27
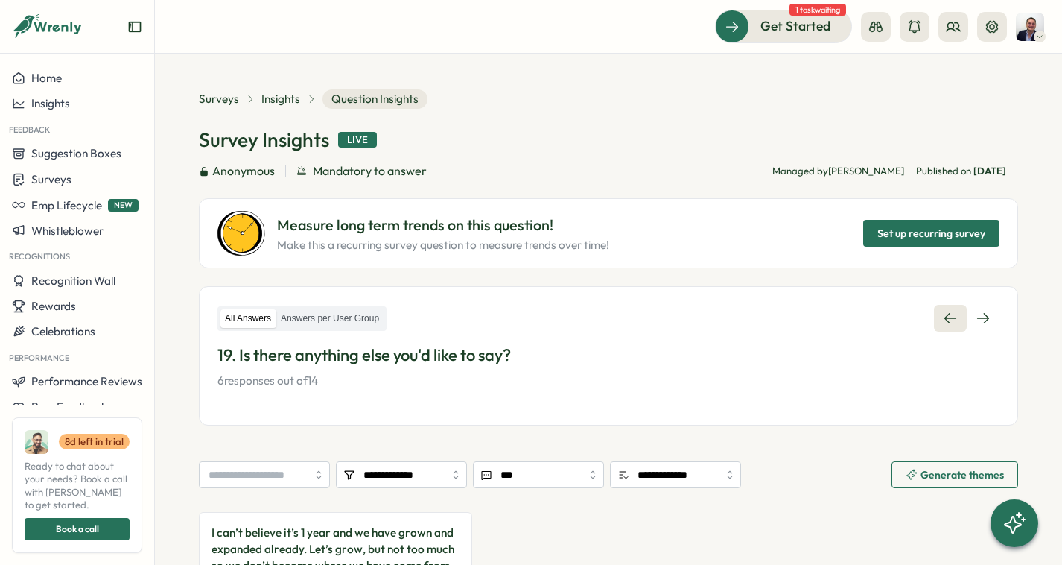
click at [943, 322] on icon at bounding box center [950, 318] width 15 height 15
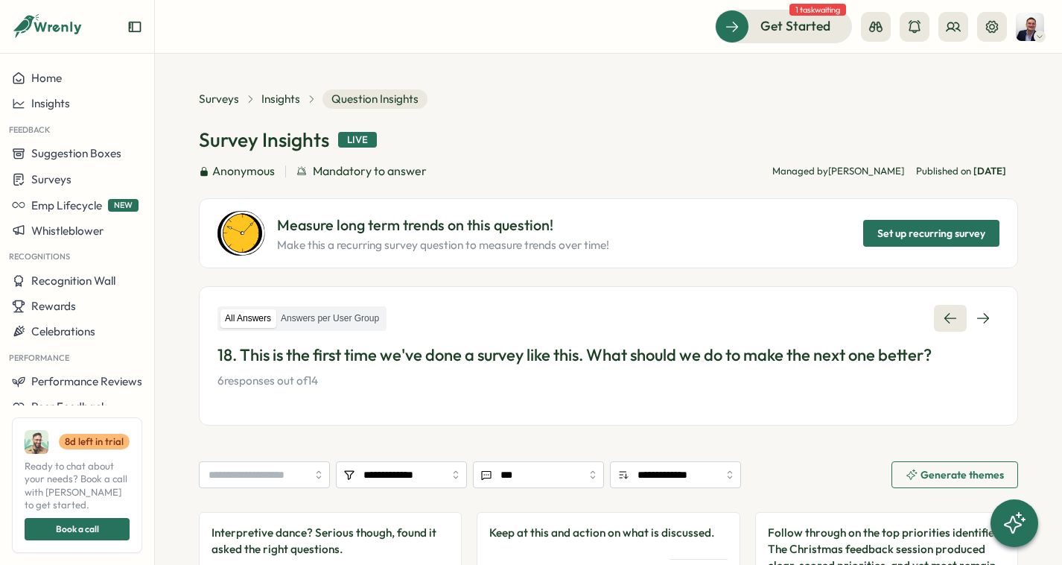
click at [943, 322] on icon at bounding box center [950, 318] width 15 height 15
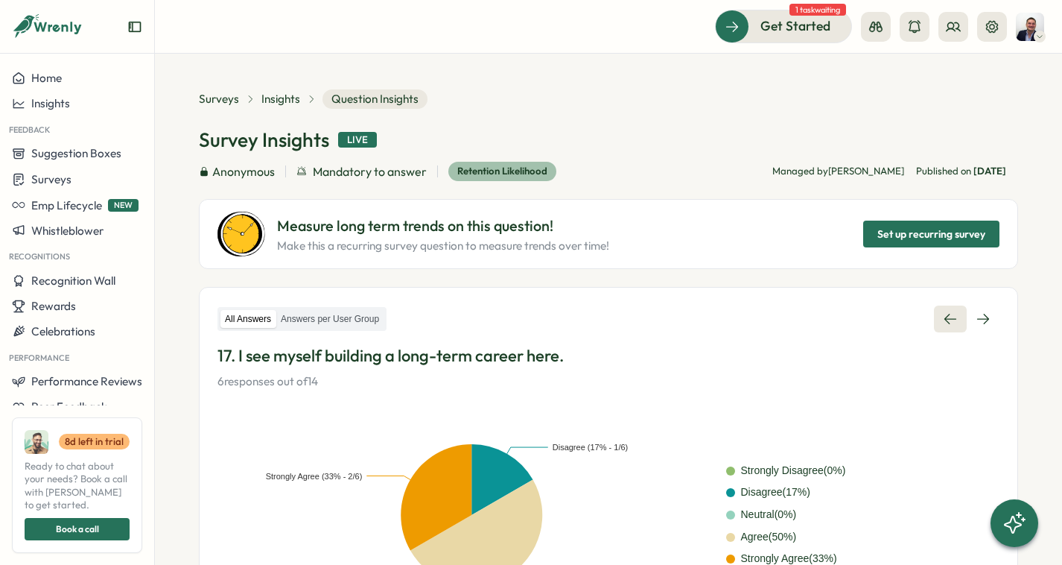
click at [943, 322] on icon at bounding box center [950, 318] width 15 height 15
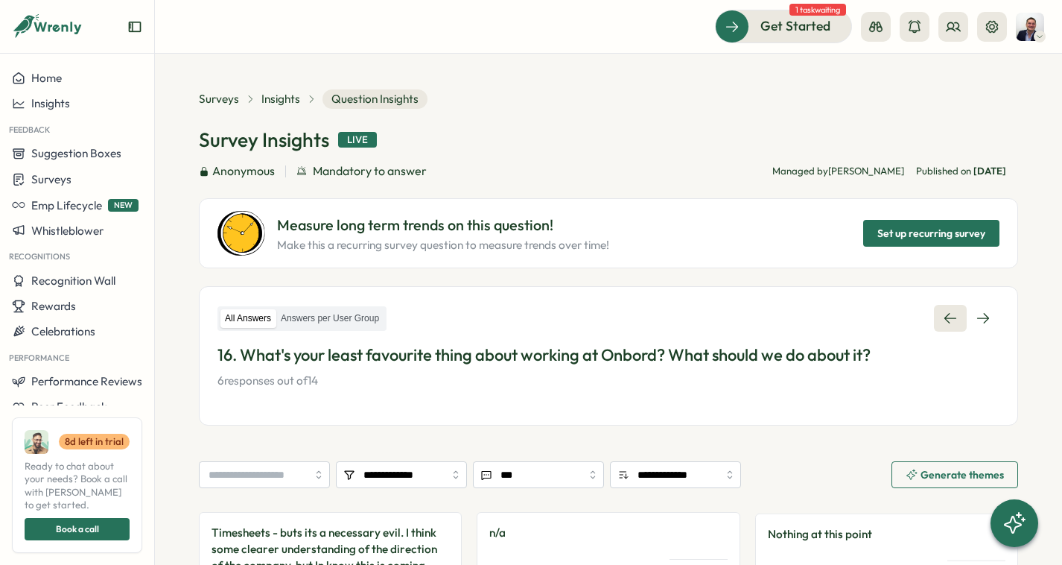
click at [943, 322] on icon at bounding box center [950, 318] width 15 height 15
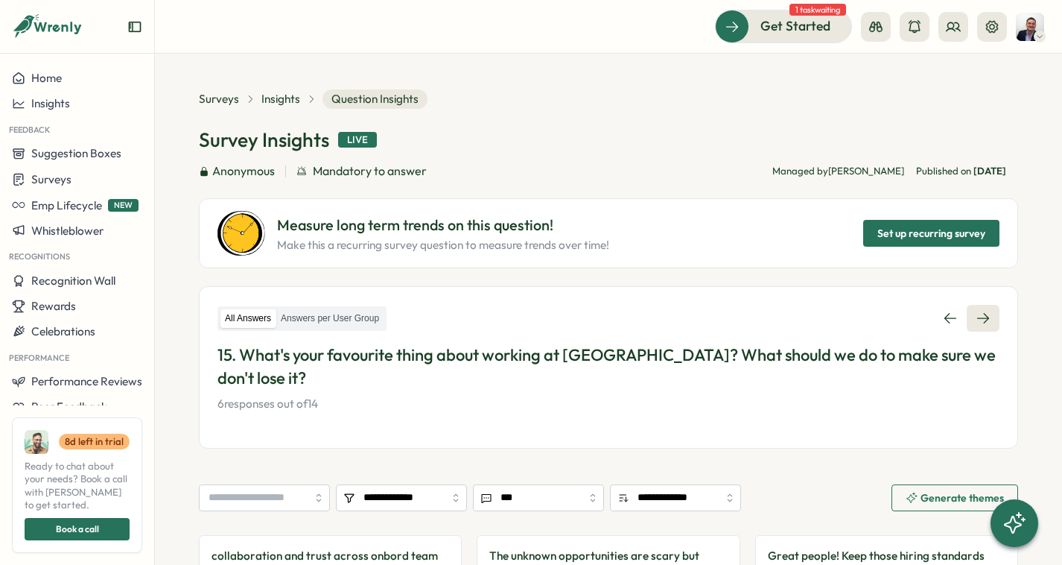
click at [991, 308] on link at bounding box center [983, 318] width 33 height 27
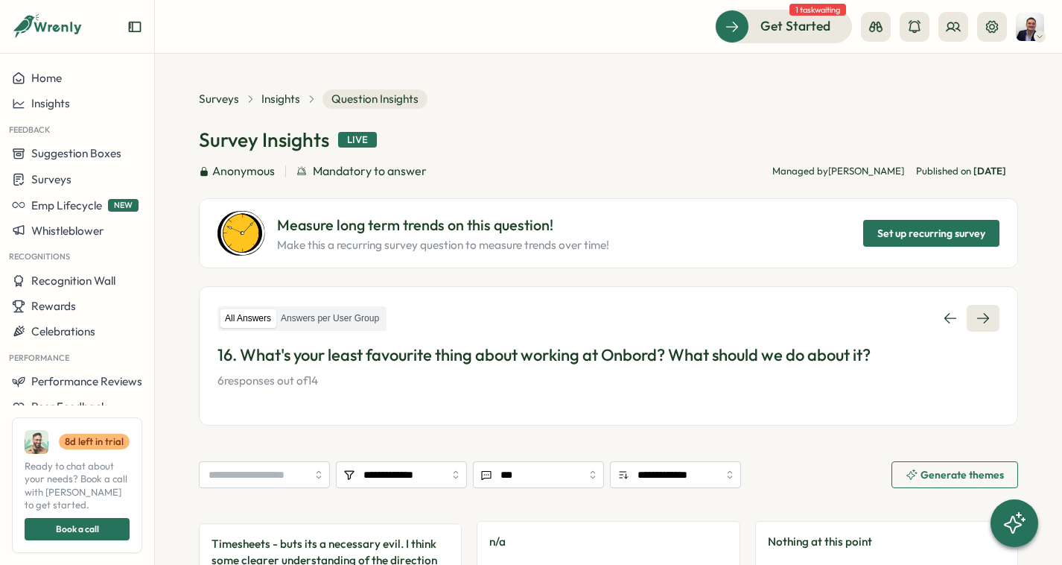
click at [991, 308] on link at bounding box center [983, 318] width 33 height 27
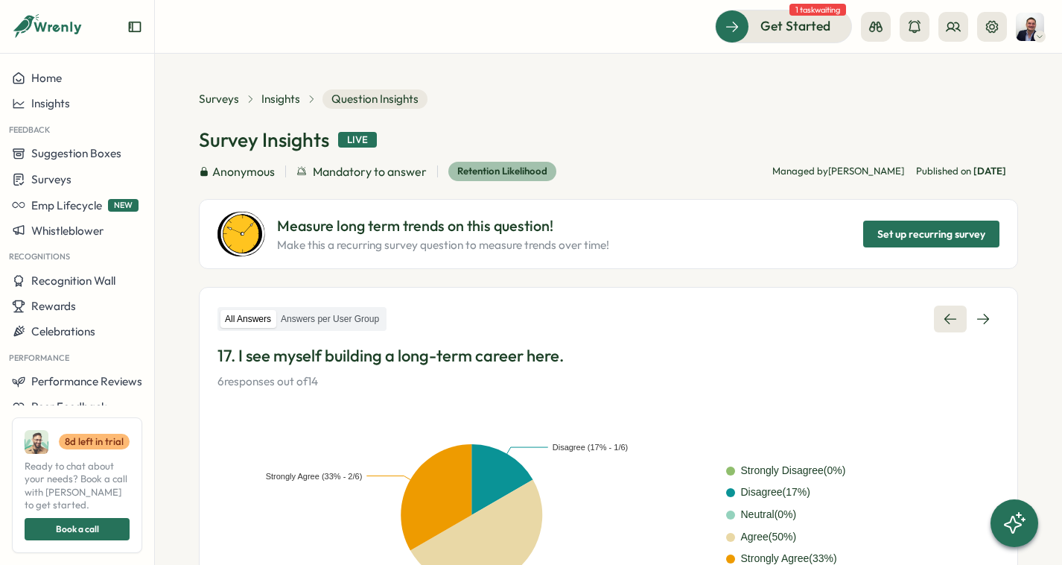
click at [952, 308] on link at bounding box center [950, 318] width 33 height 27
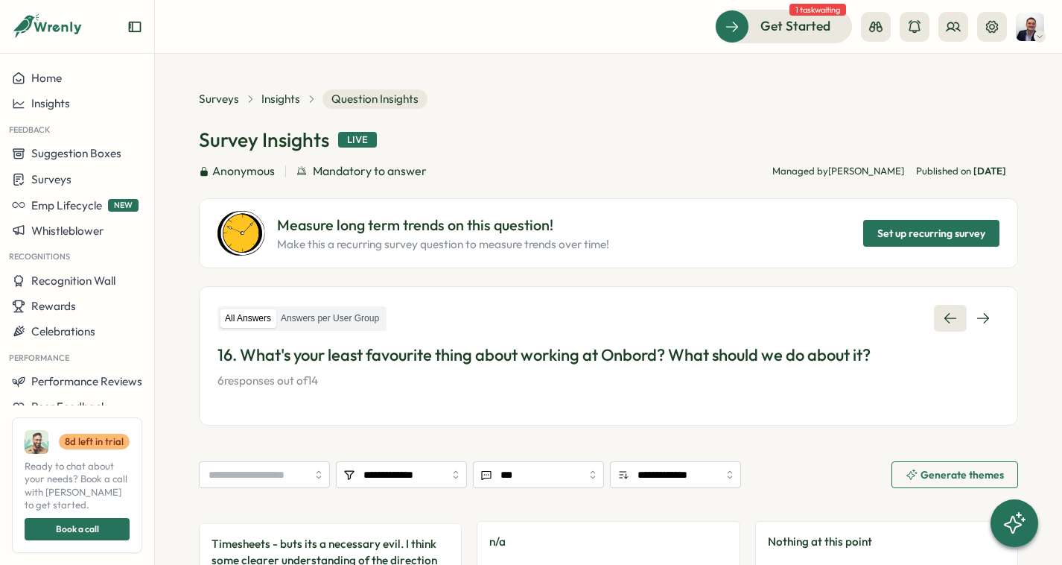
click at [952, 308] on link at bounding box center [950, 318] width 33 height 27
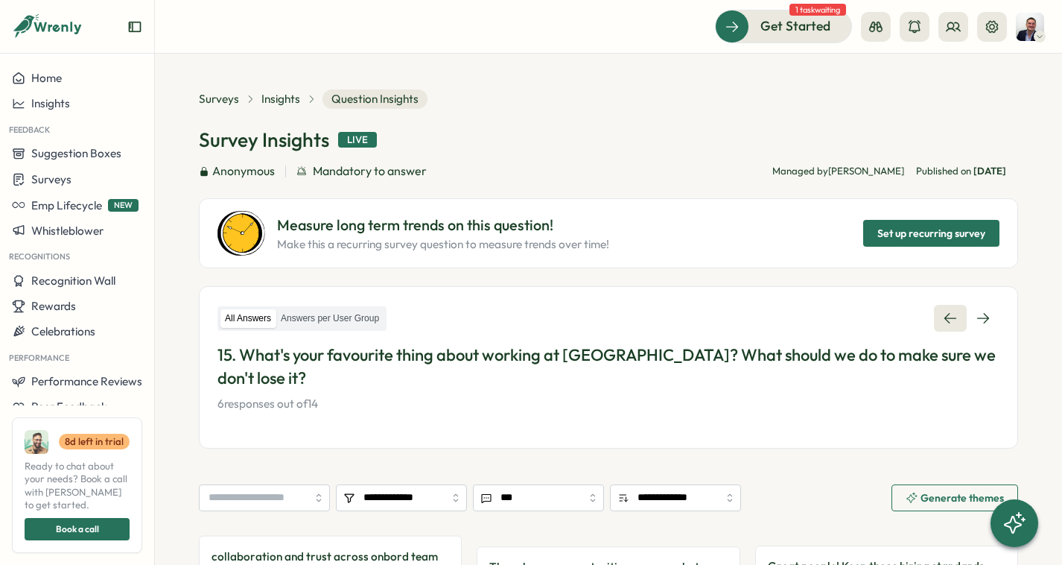
click at [952, 308] on link at bounding box center [950, 318] width 33 height 27
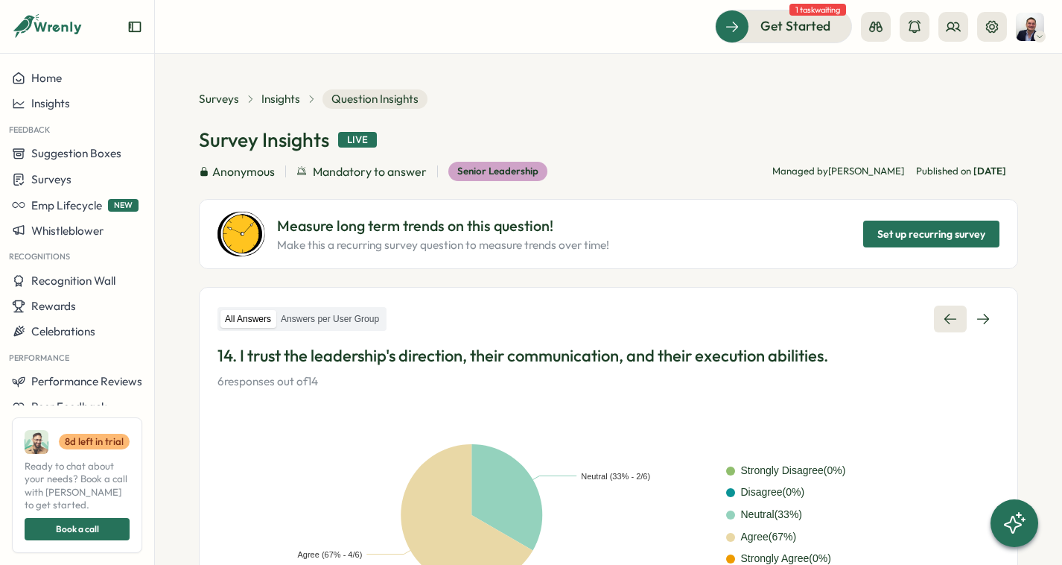
click at [952, 308] on link at bounding box center [950, 318] width 33 height 27
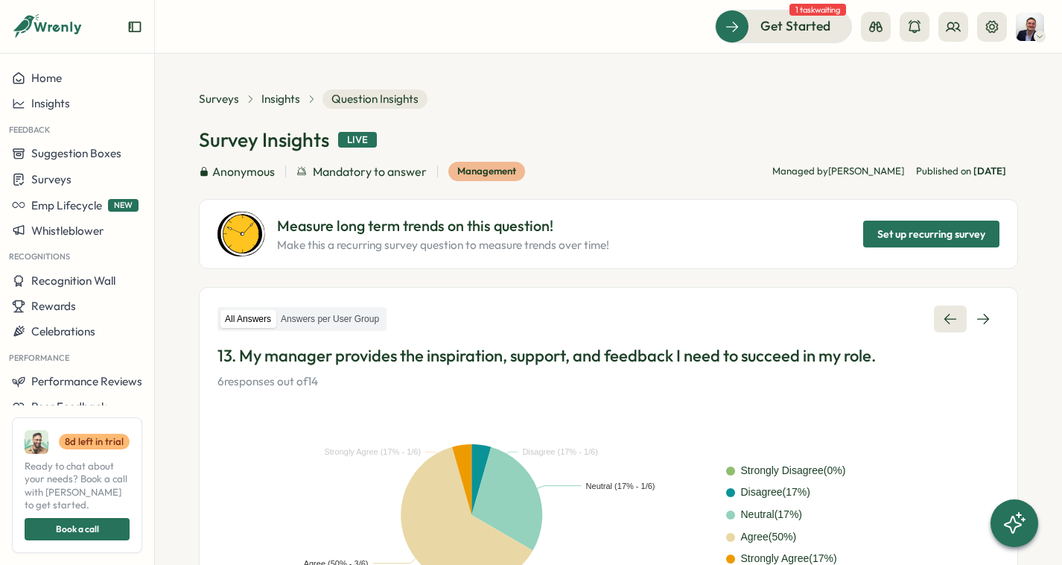
click at [952, 308] on link at bounding box center [950, 318] width 33 height 27
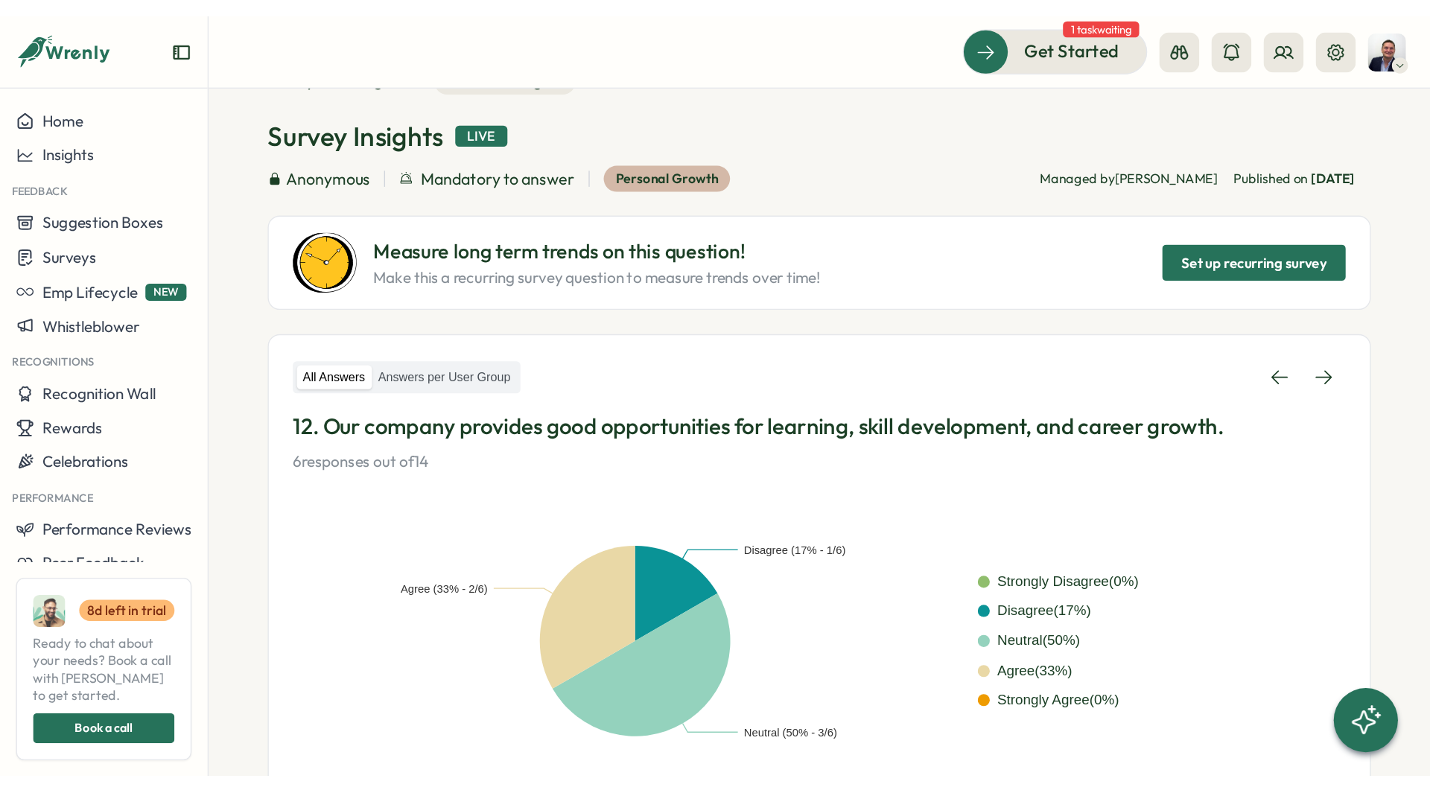
scroll to position [50, 0]
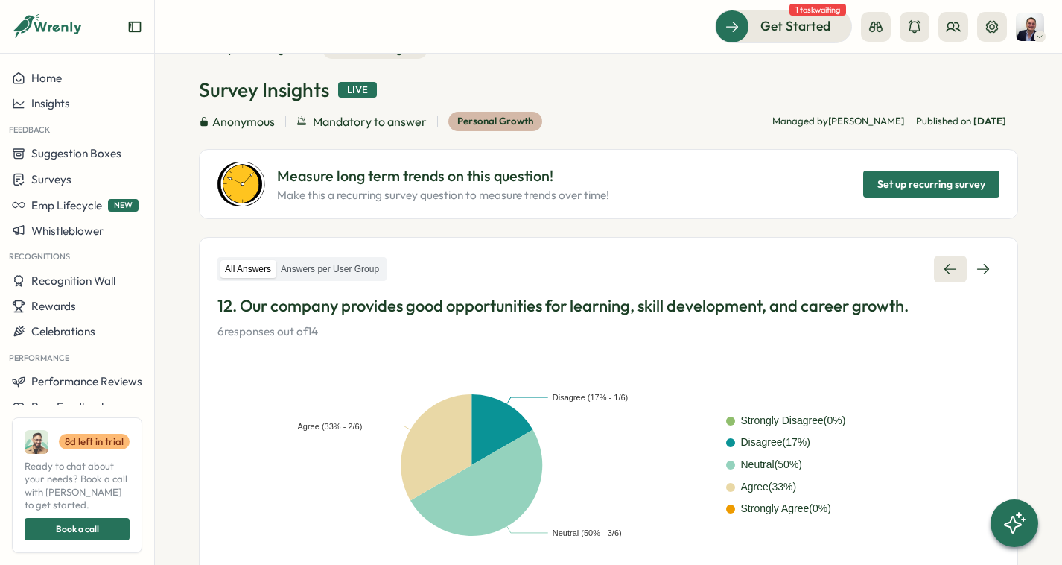
click at [946, 257] on link at bounding box center [950, 268] width 33 height 27
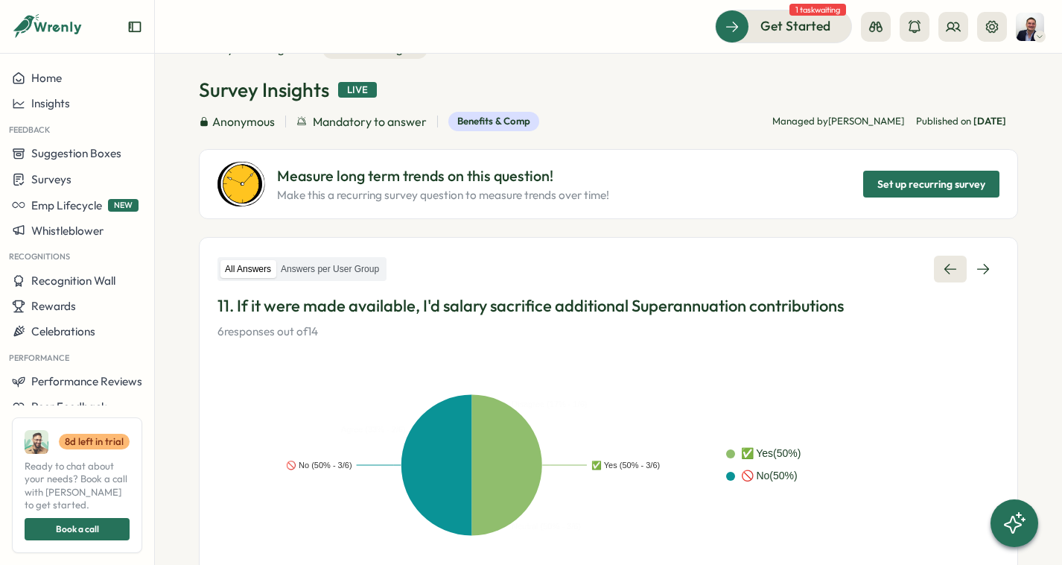
click at [946, 257] on link at bounding box center [950, 268] width 33 height 27
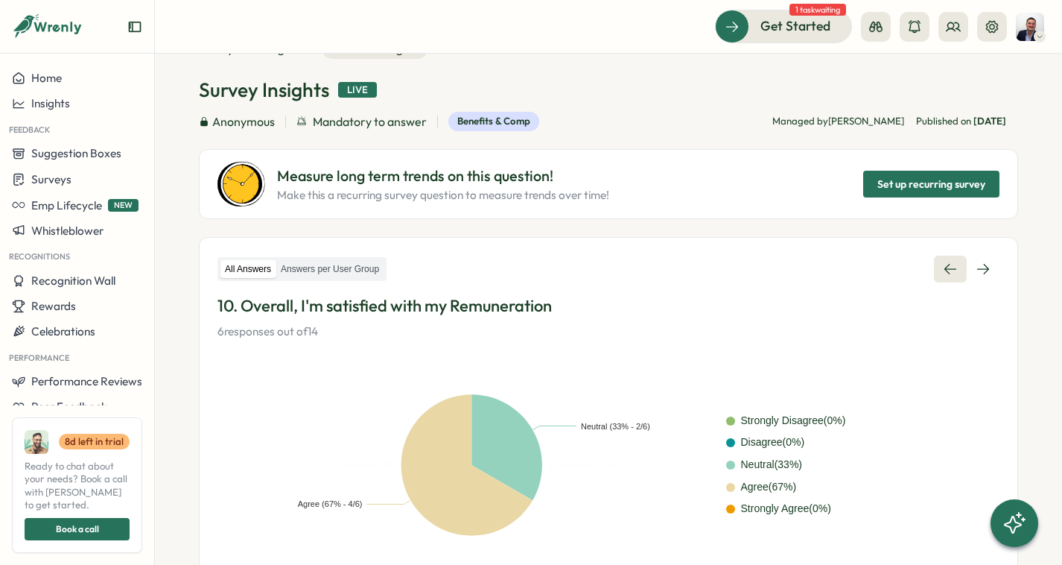
click at [946, 257] on link at bounding box center [950, 268] width 33 height 27
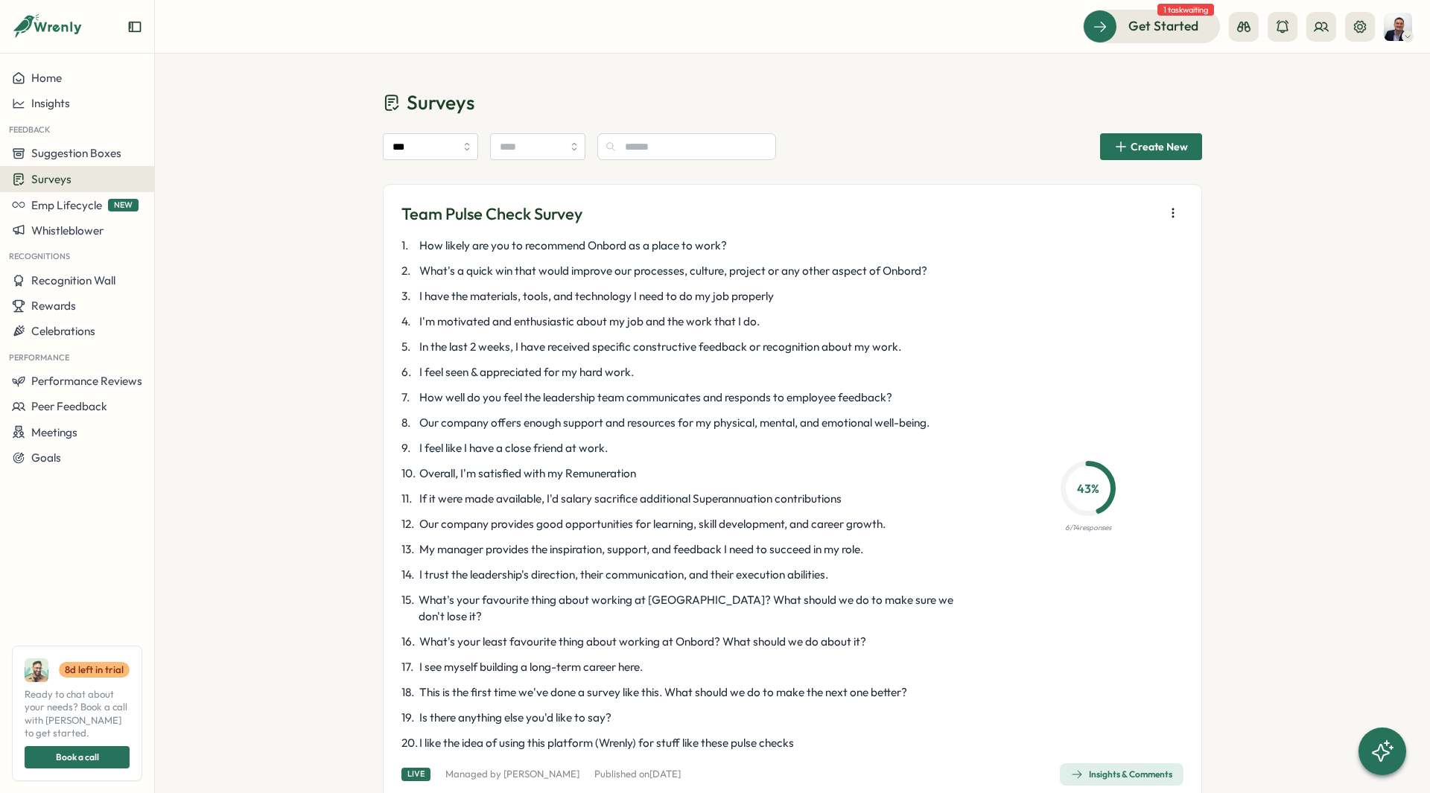
scroll to position [31, 0]
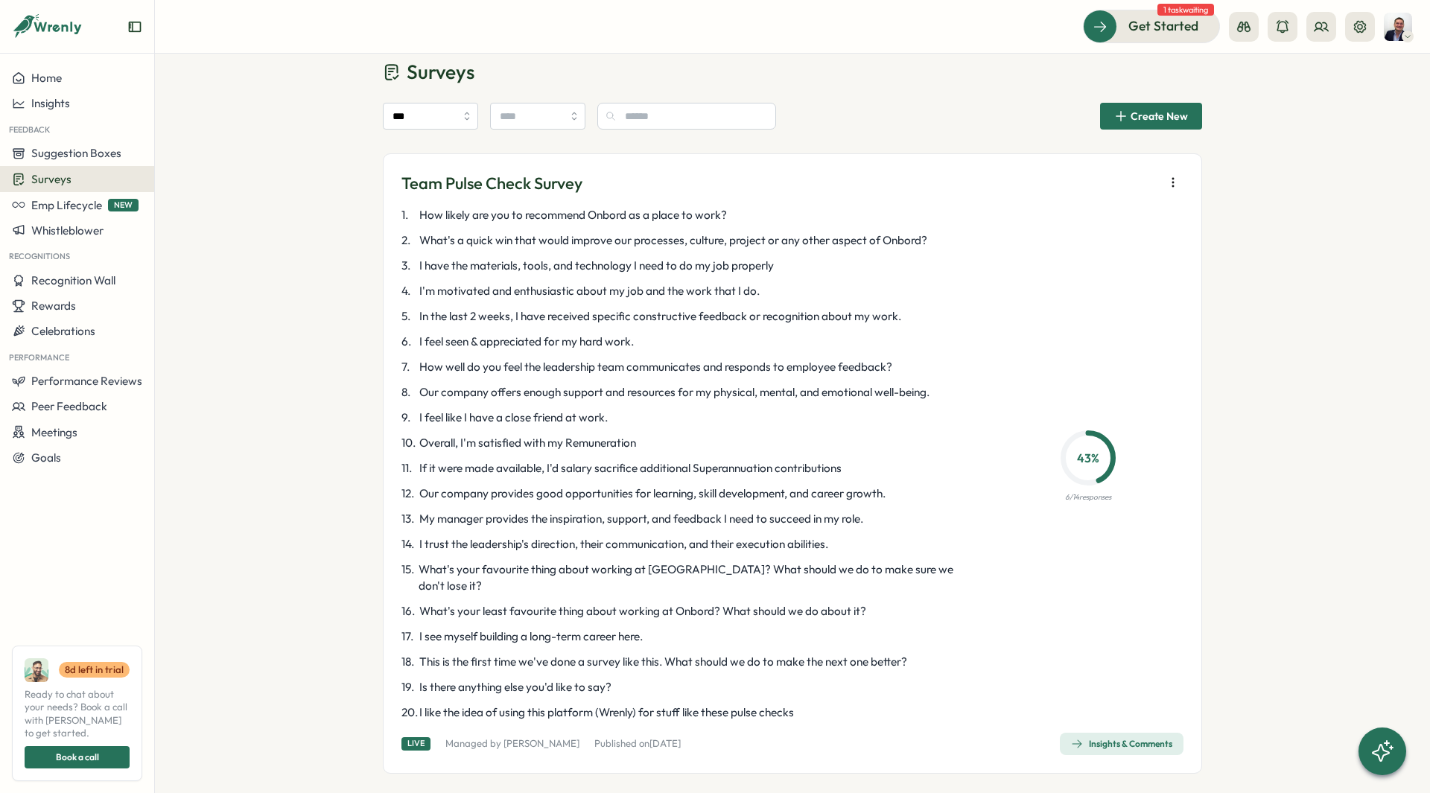
click at [1128, 738] on div "Insights & Comments" at bounding box center [1121, 744] width 101 height 12
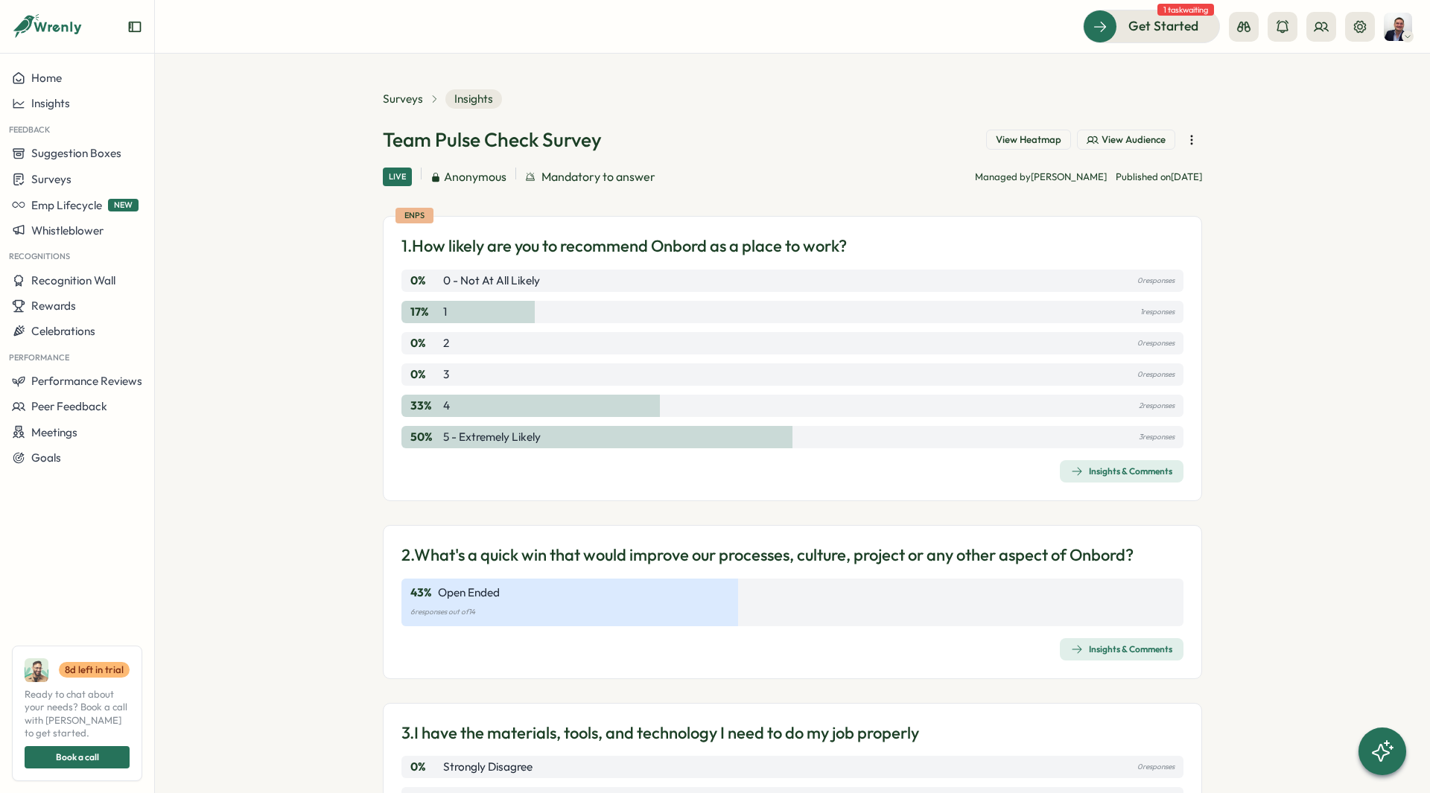
click at [1014, 140] on span "View Heatmap" at bounding box center [1029, 139] width 66 height 13
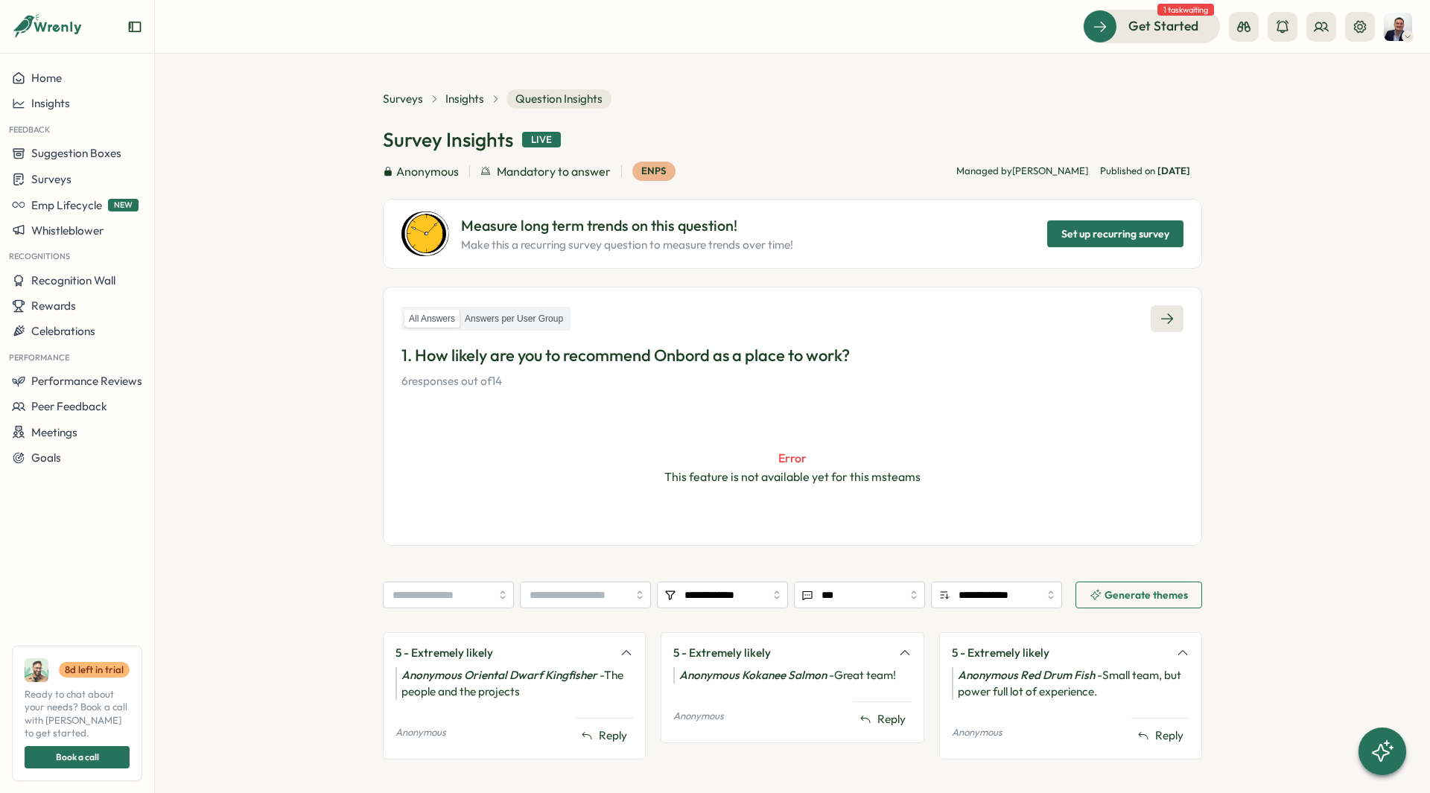
click at [1160, 312] on icon at bounding box center [1167, 318] width 15 height 15
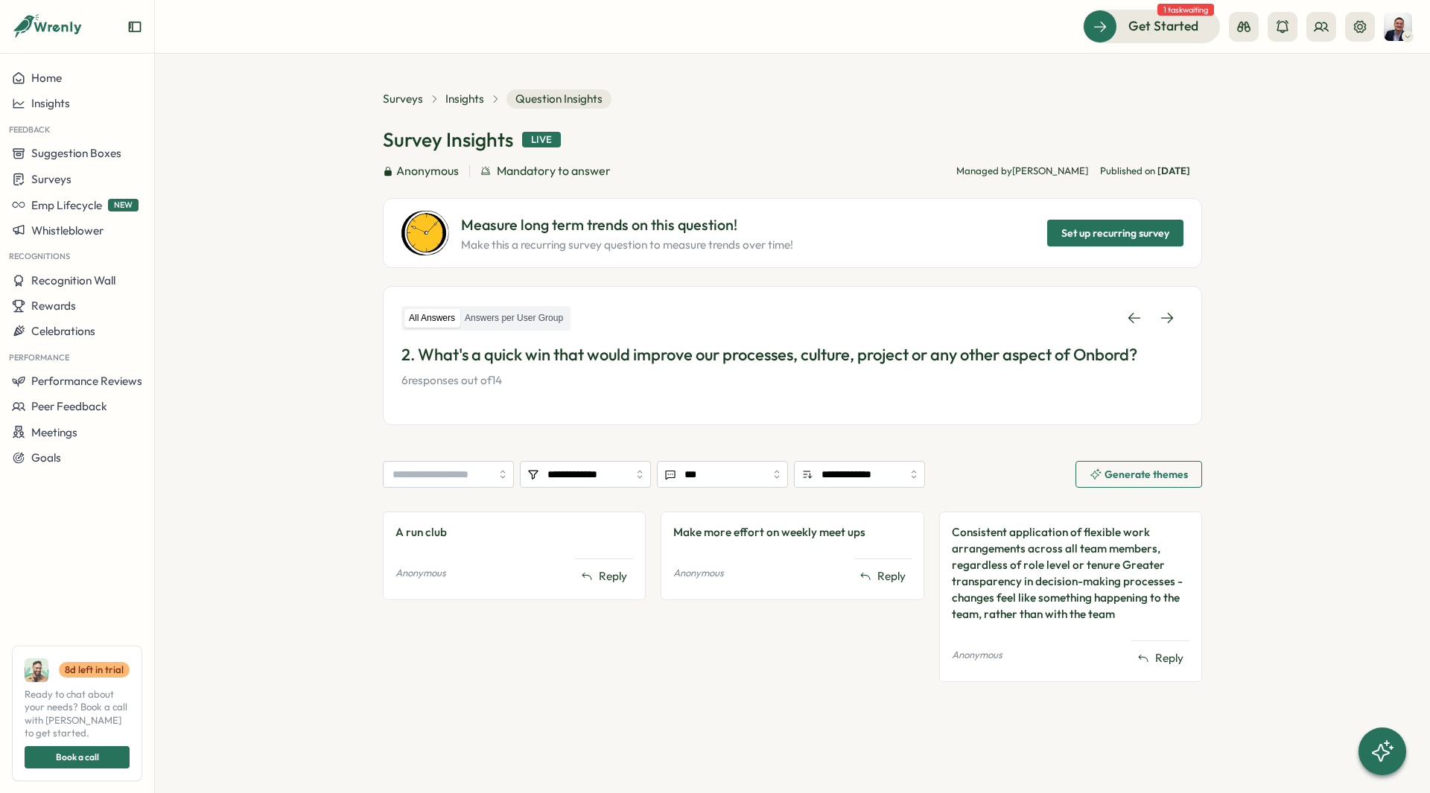
click at [1035, 561] on div "Consistent application of flexible work arrangements across all team members, r…" at bounding box center [1071, 573] width 238 height 98
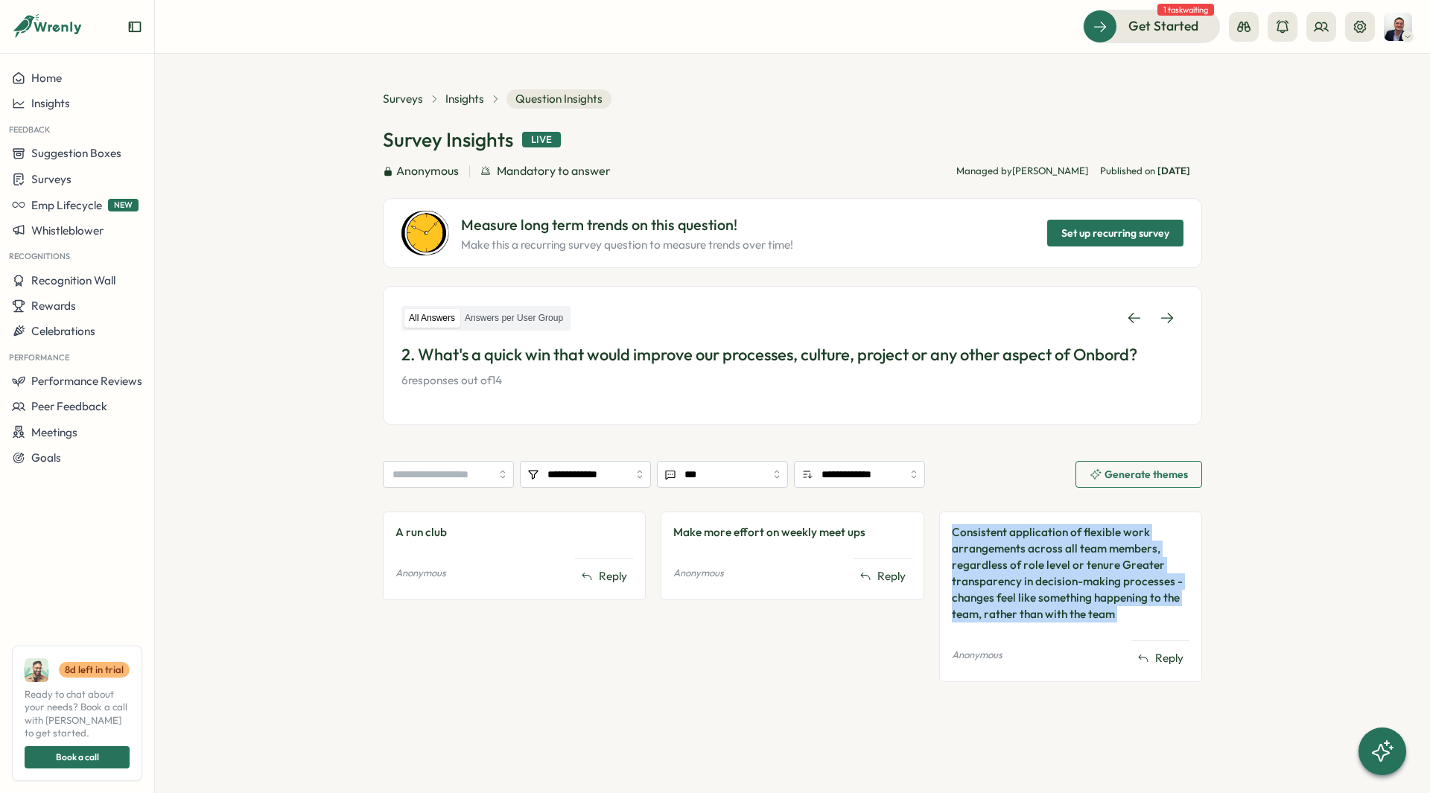
click at [1035, 561] on div "Consistent application of flexible work arrangements across all team members, r…" at bounding box center [1071, 573] width 238 height 98
click at [1279, 565] on section "**********" at bounding box center [792, 424] width 1275 height 740
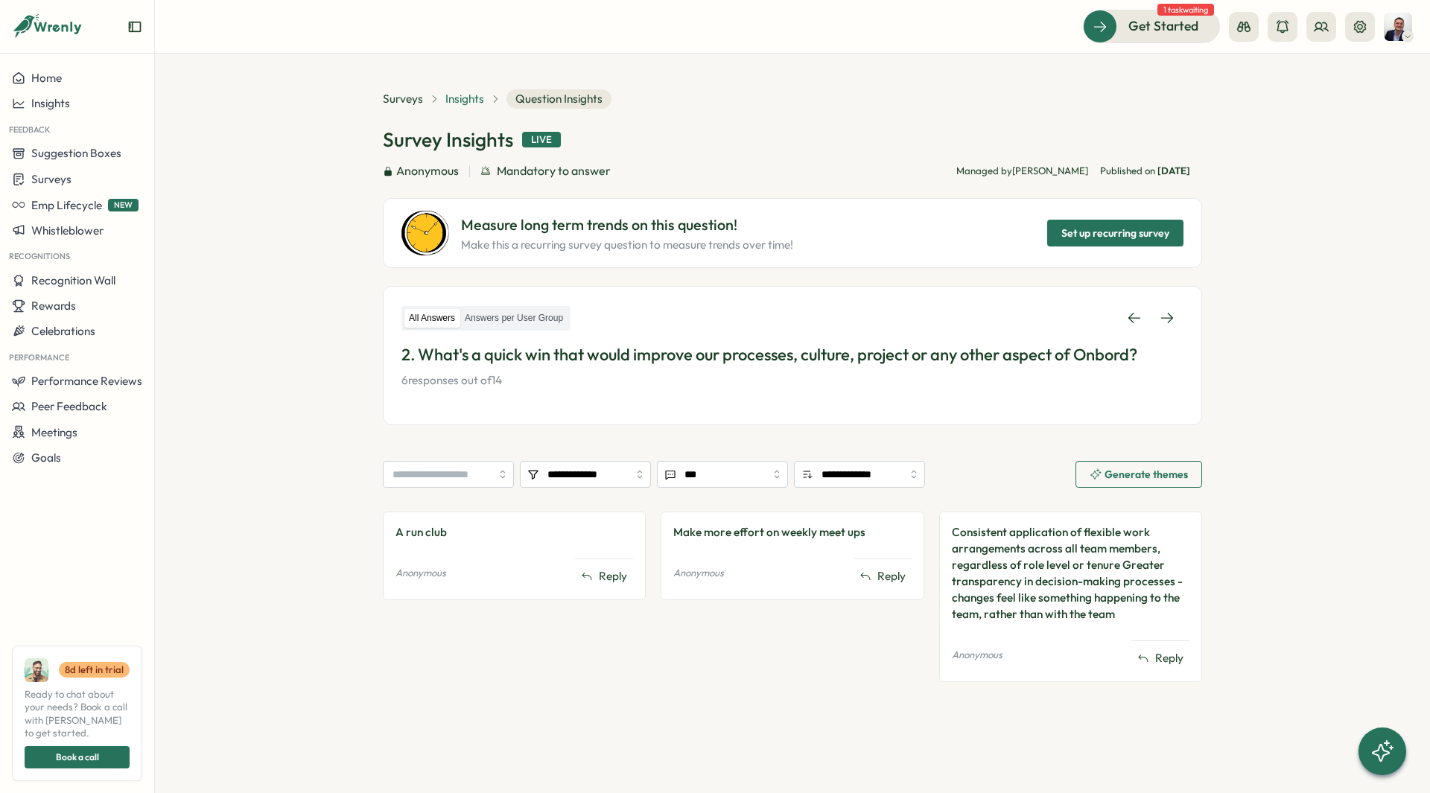
click at [462, 106] on span "Insights" at bounding box center [464, 99] width 39 height 16
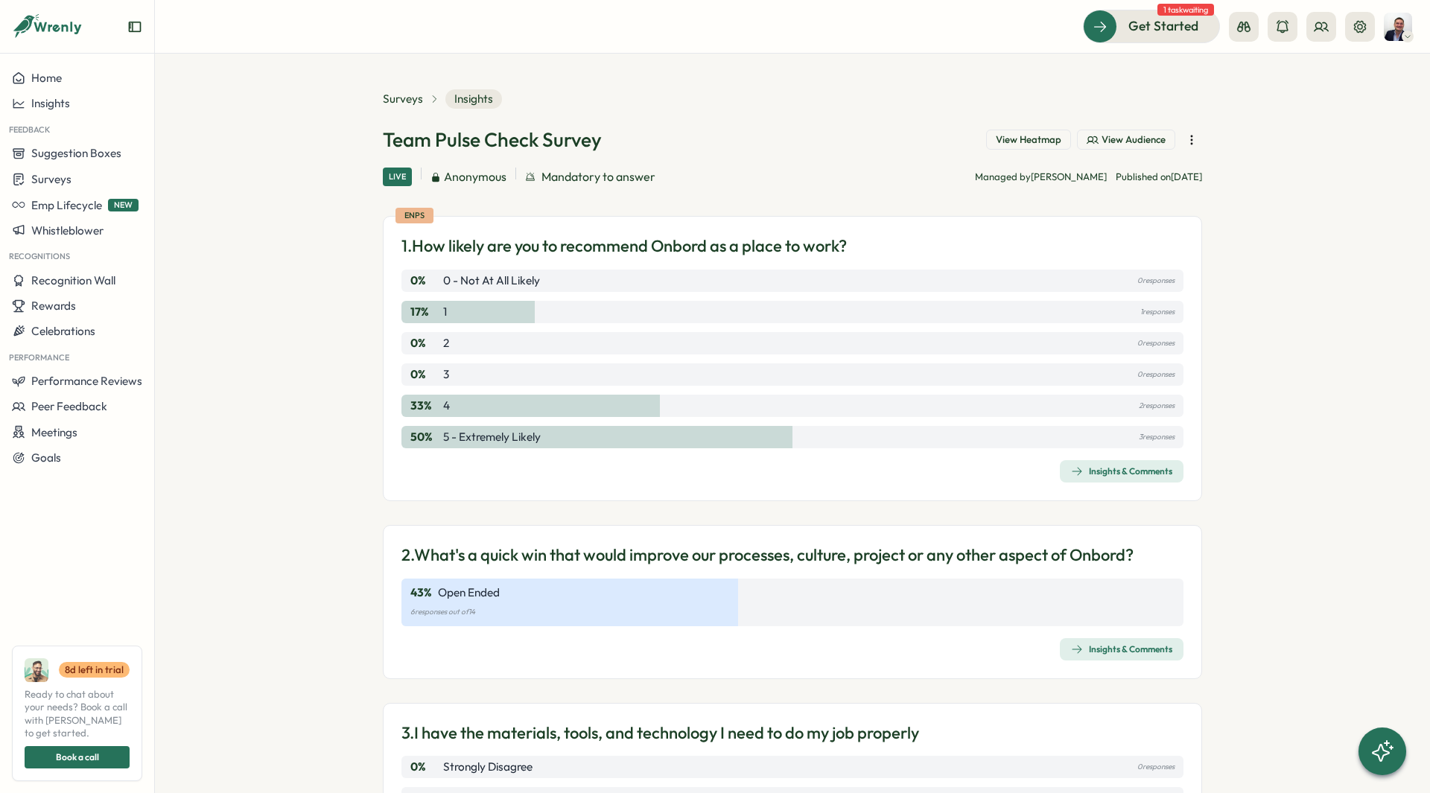
click at [1092, 483] on div "eNPS 1. How likely are you to recommend Onbord as a place to work? 0 % 0 - Not …" at bounding box center [792, 358] width 819 height 285
click at [1099, 474] on div "Insights & Comments" at bounding box center [1121, 472] width 101 height 12
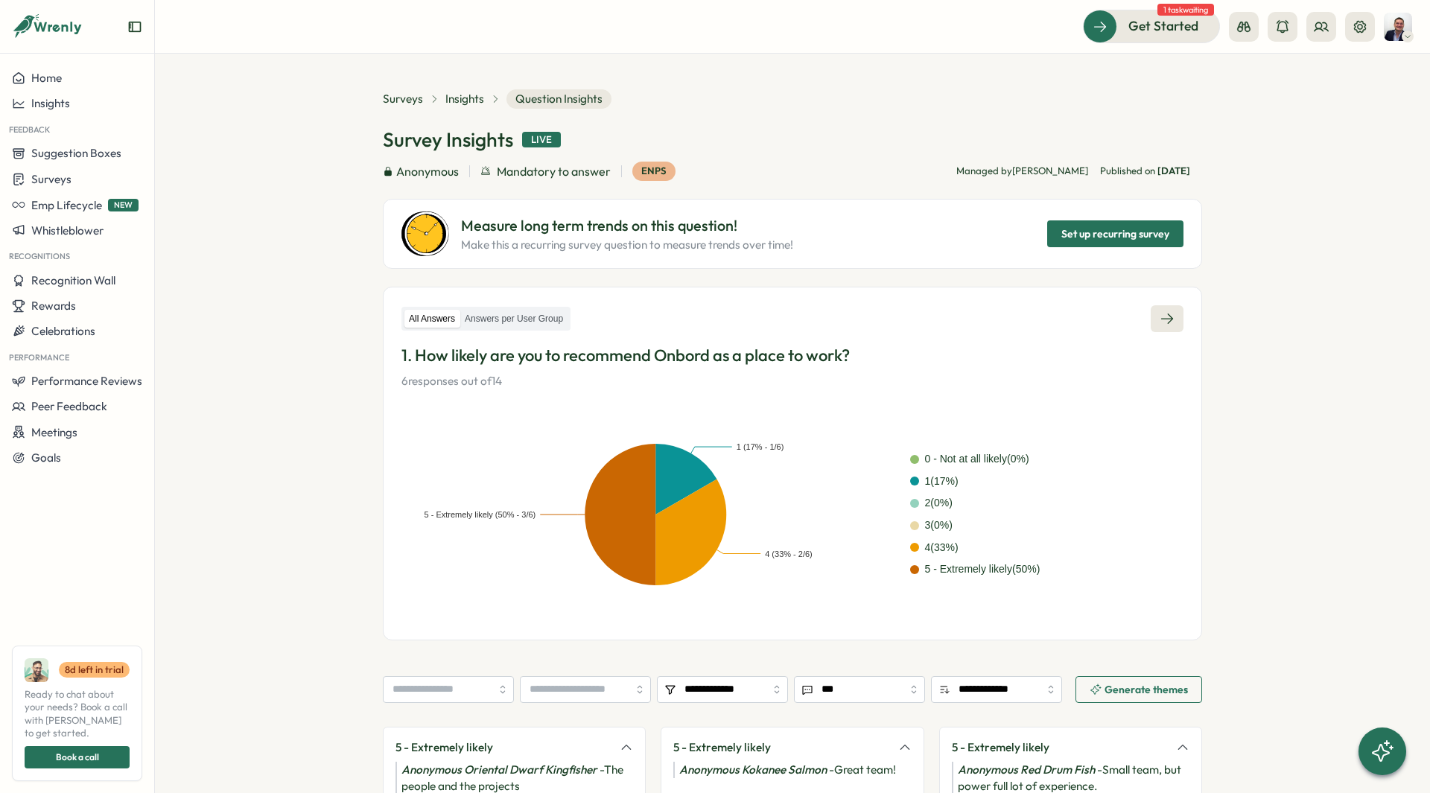
click at [1165, 320] on icon at bounding box center [1167, 318] width 15 height 15
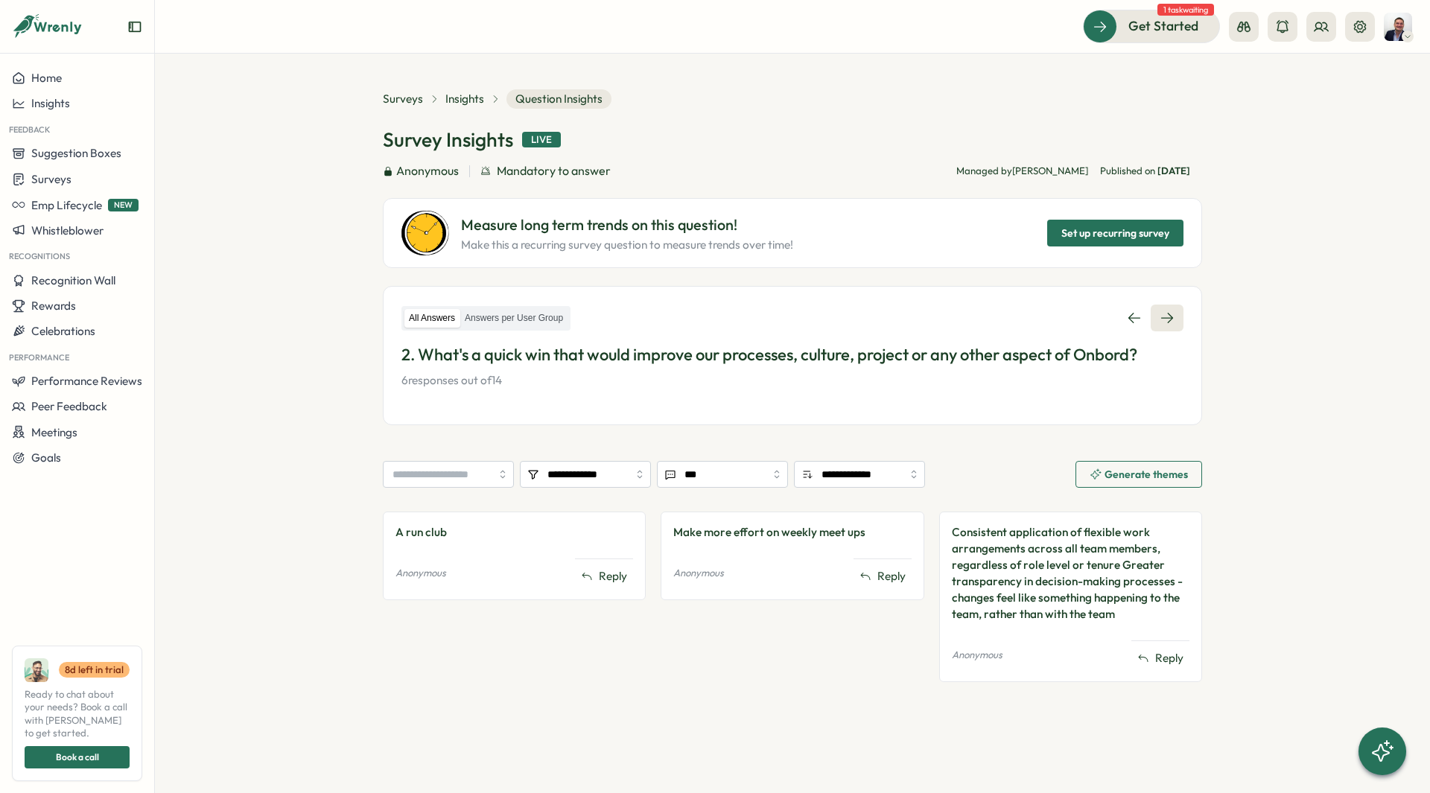
click at [1163, 321] on icon at bounding box center [1167, 318] width 15 height 15
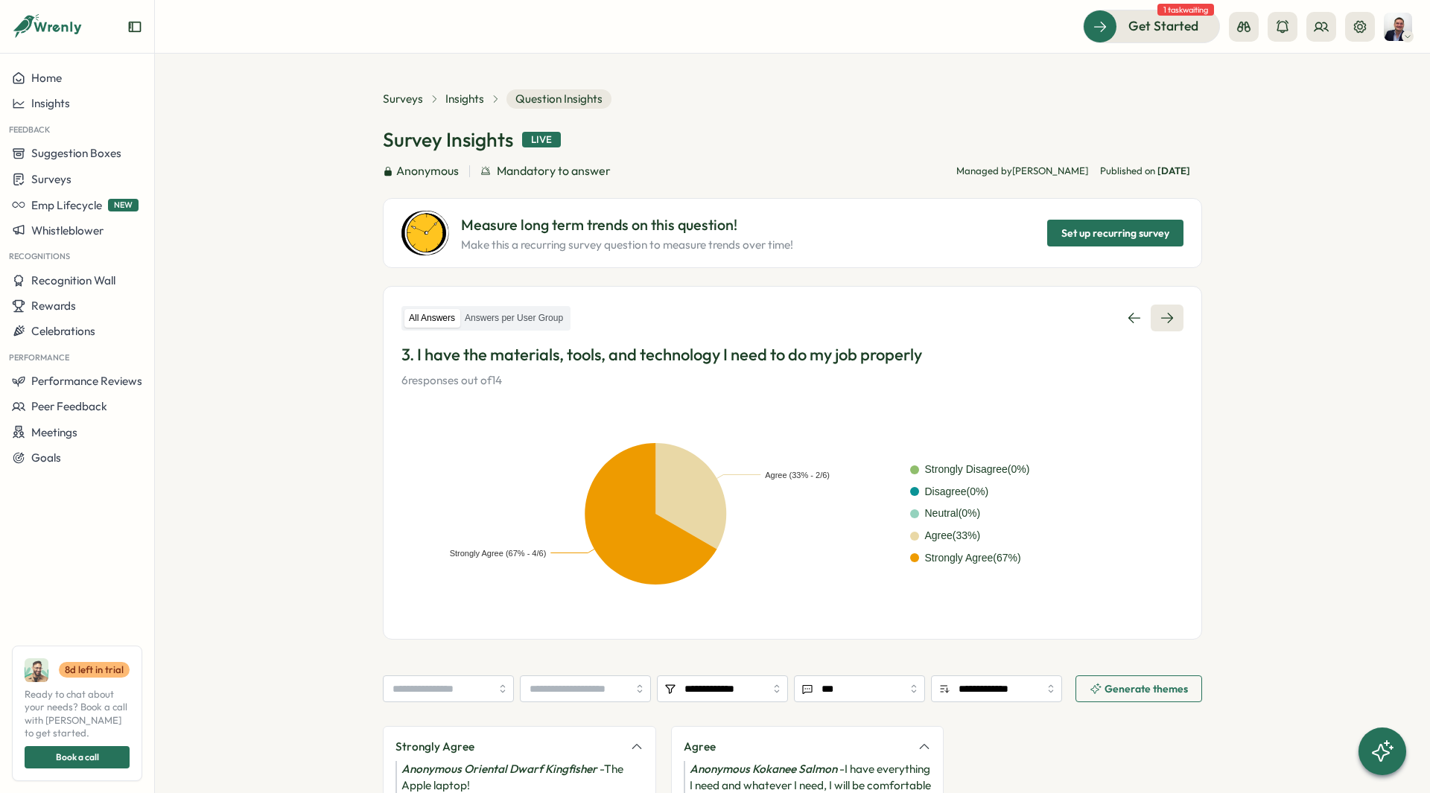
scroll to position [162, 0]
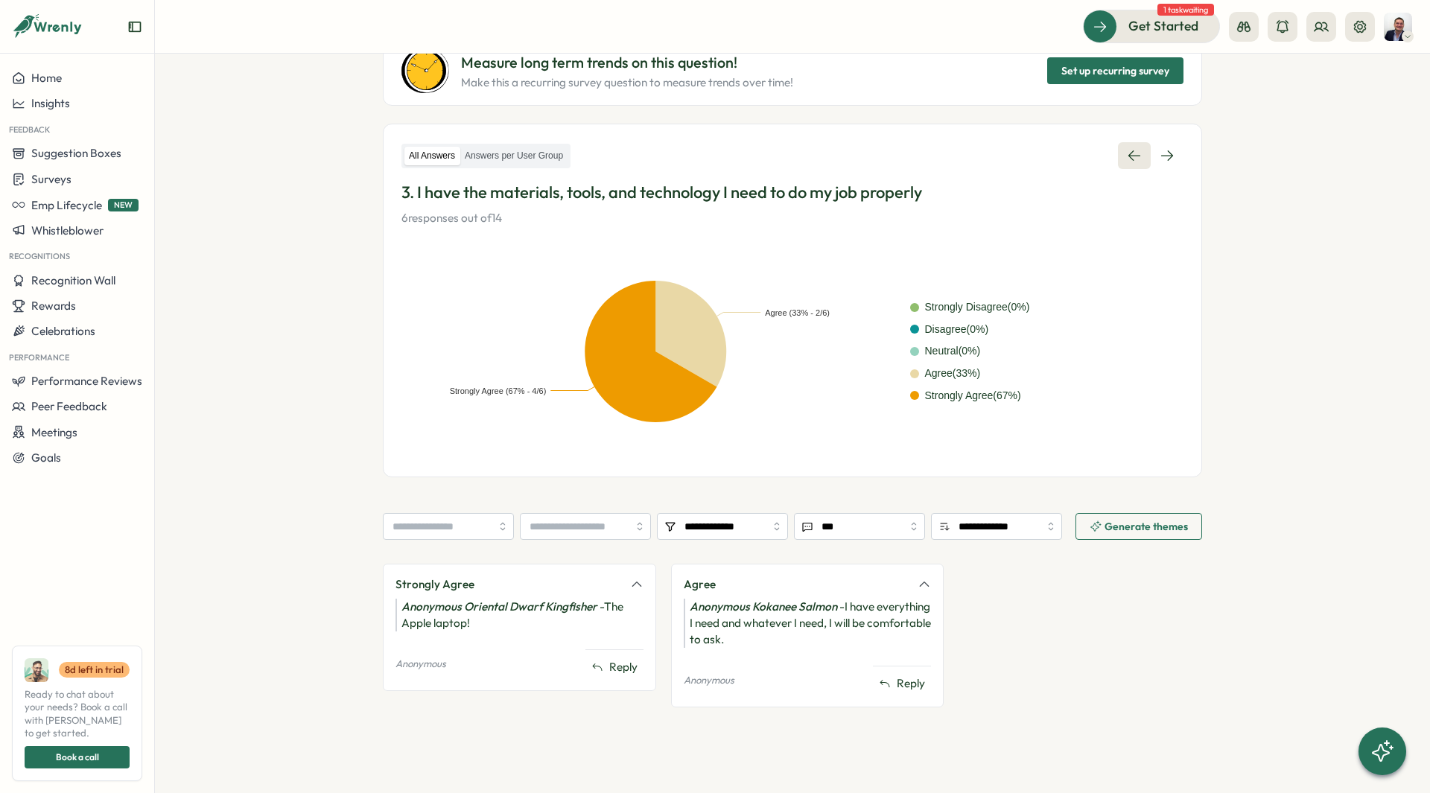
click at [1120, 166] on link at bounding box center [1134, 155] width 33 height 27
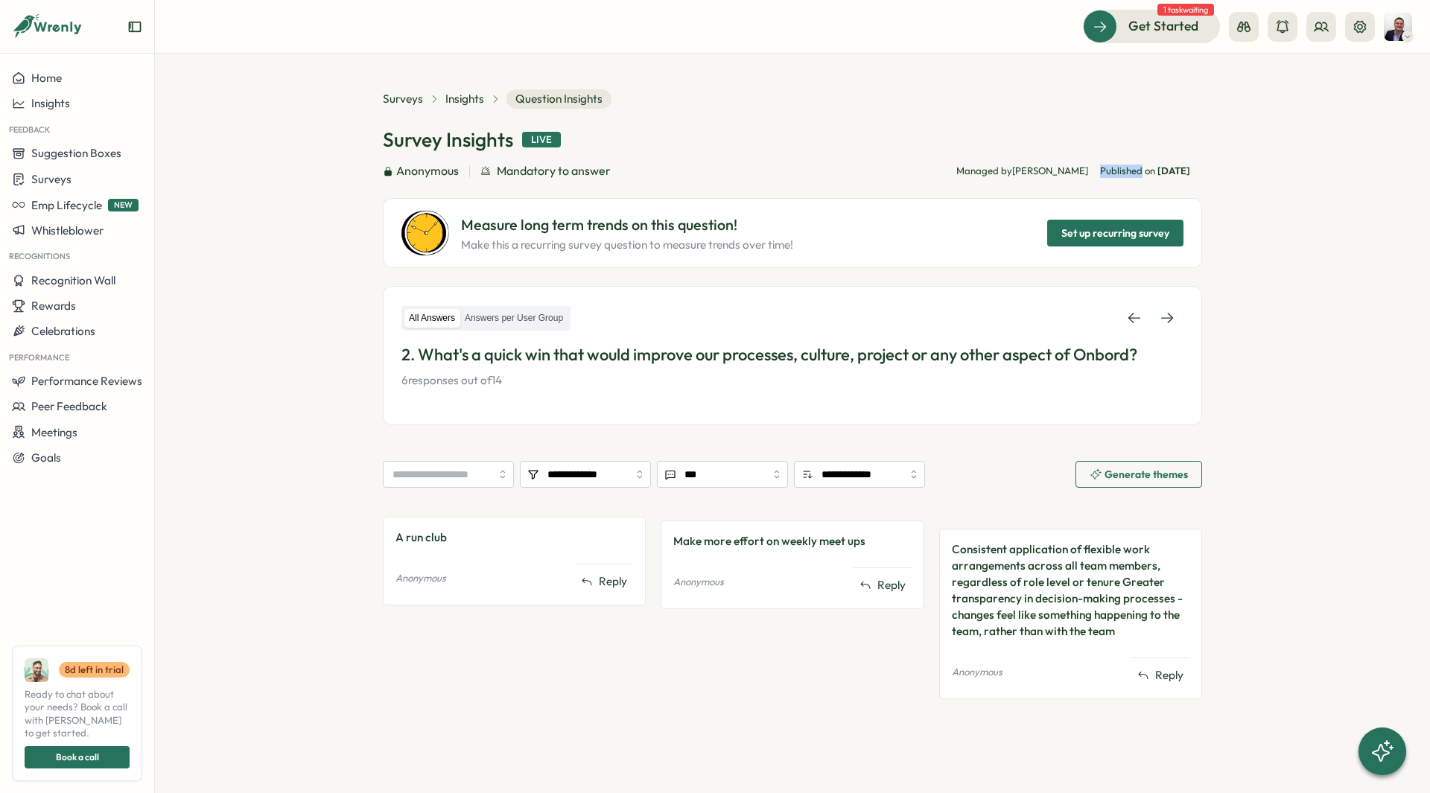
click at [1120, 166] on span "Published on Fri, 10 Oct" at bounding box center [1145, 171] width 90 height 13
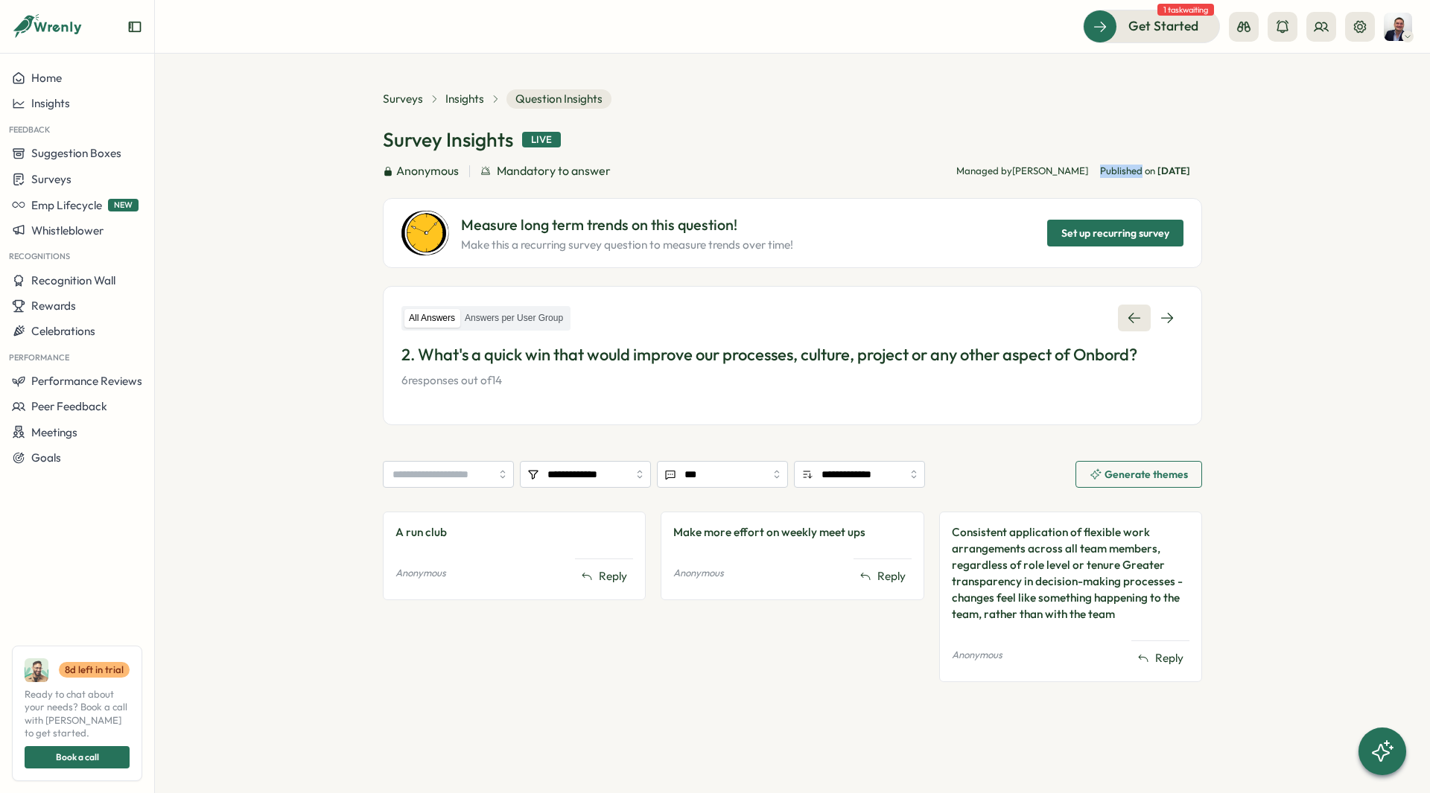
click at [1123, 323] on link at bounding box center [1134, 318] width 33 height 27
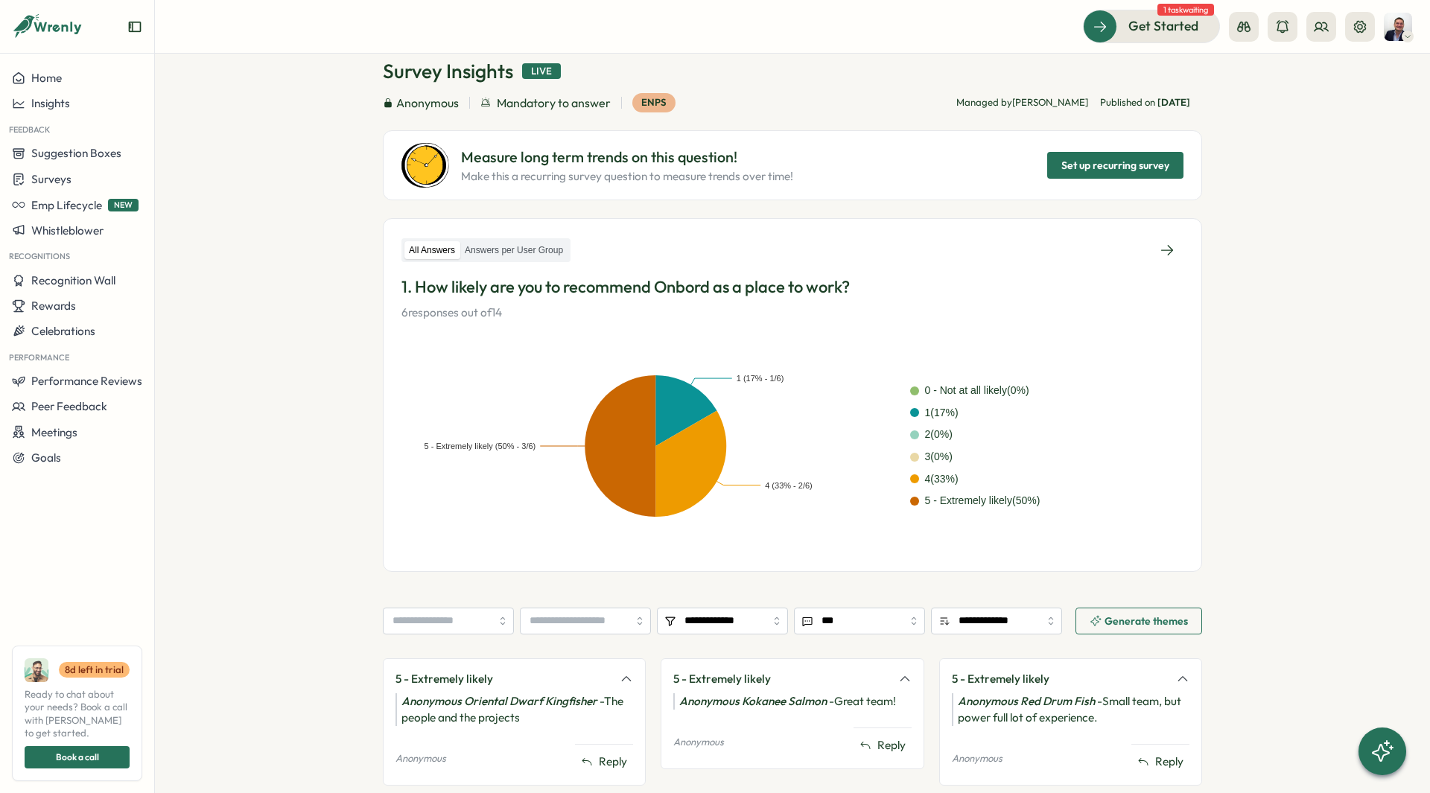
scroll to position [69, 0]
click at [1151, 250] on link at bounding box center [1167, 249] width 33 height 27
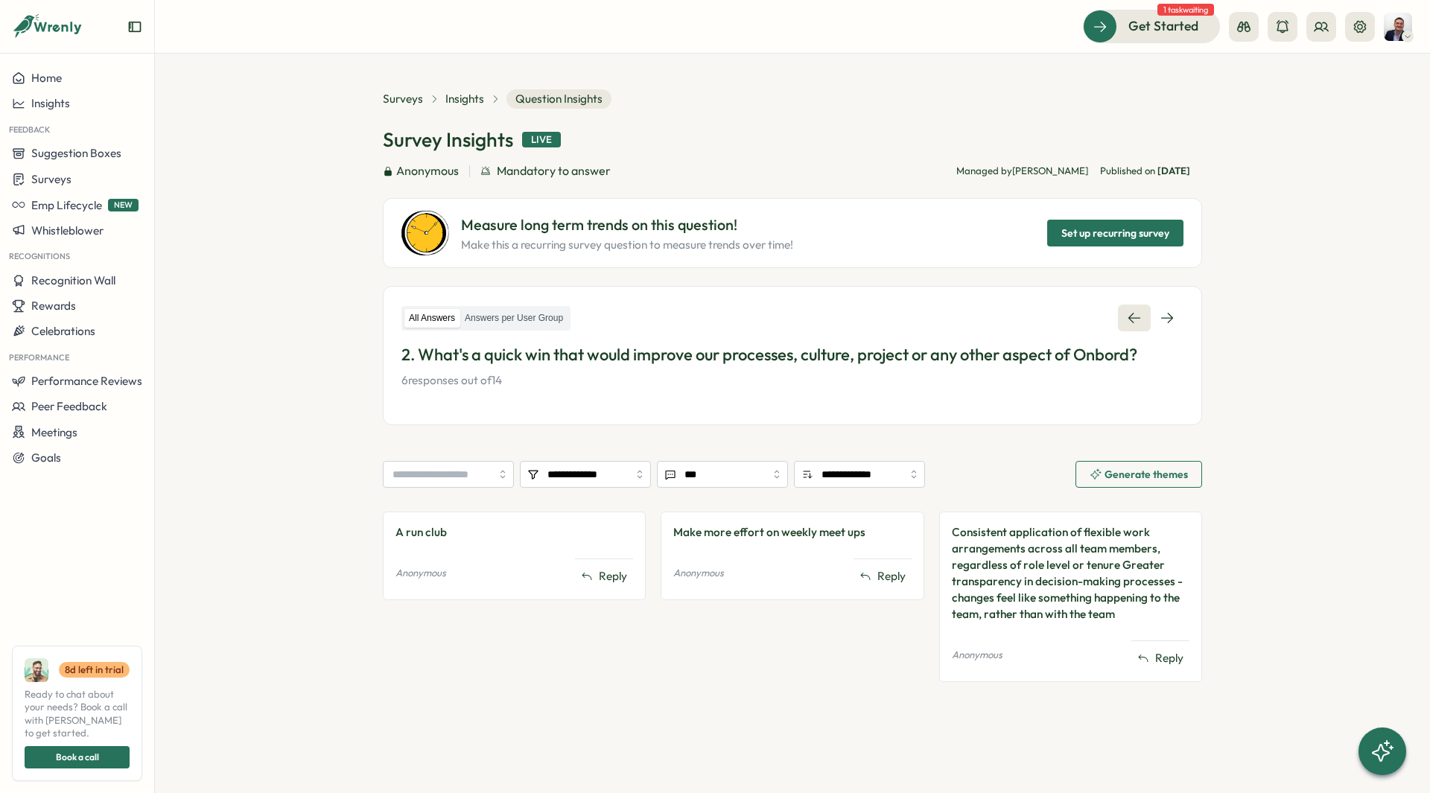
click at [1130, 318] on icon at bounding box center [1134, 318] width 12 height 10
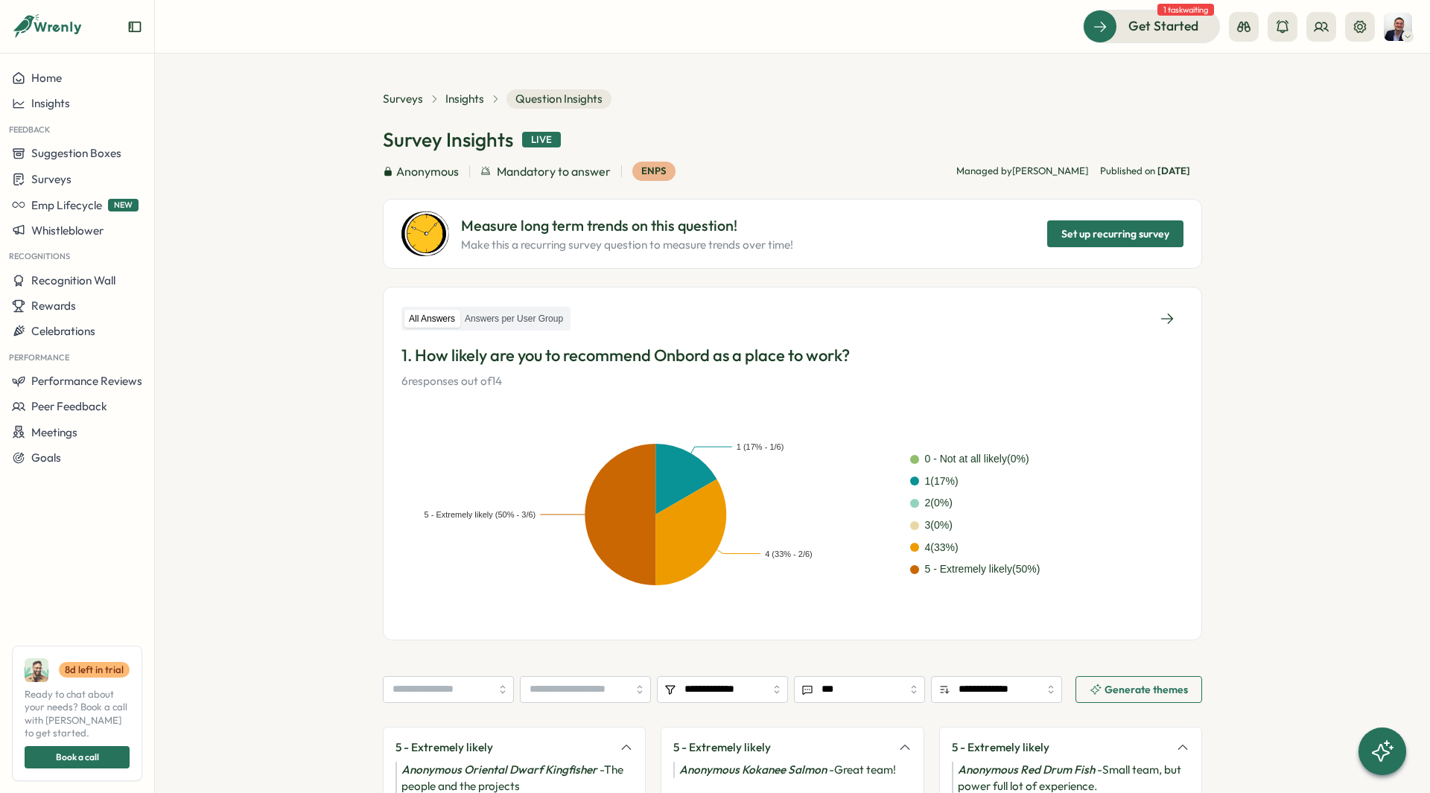
scroll to position [163, 0]
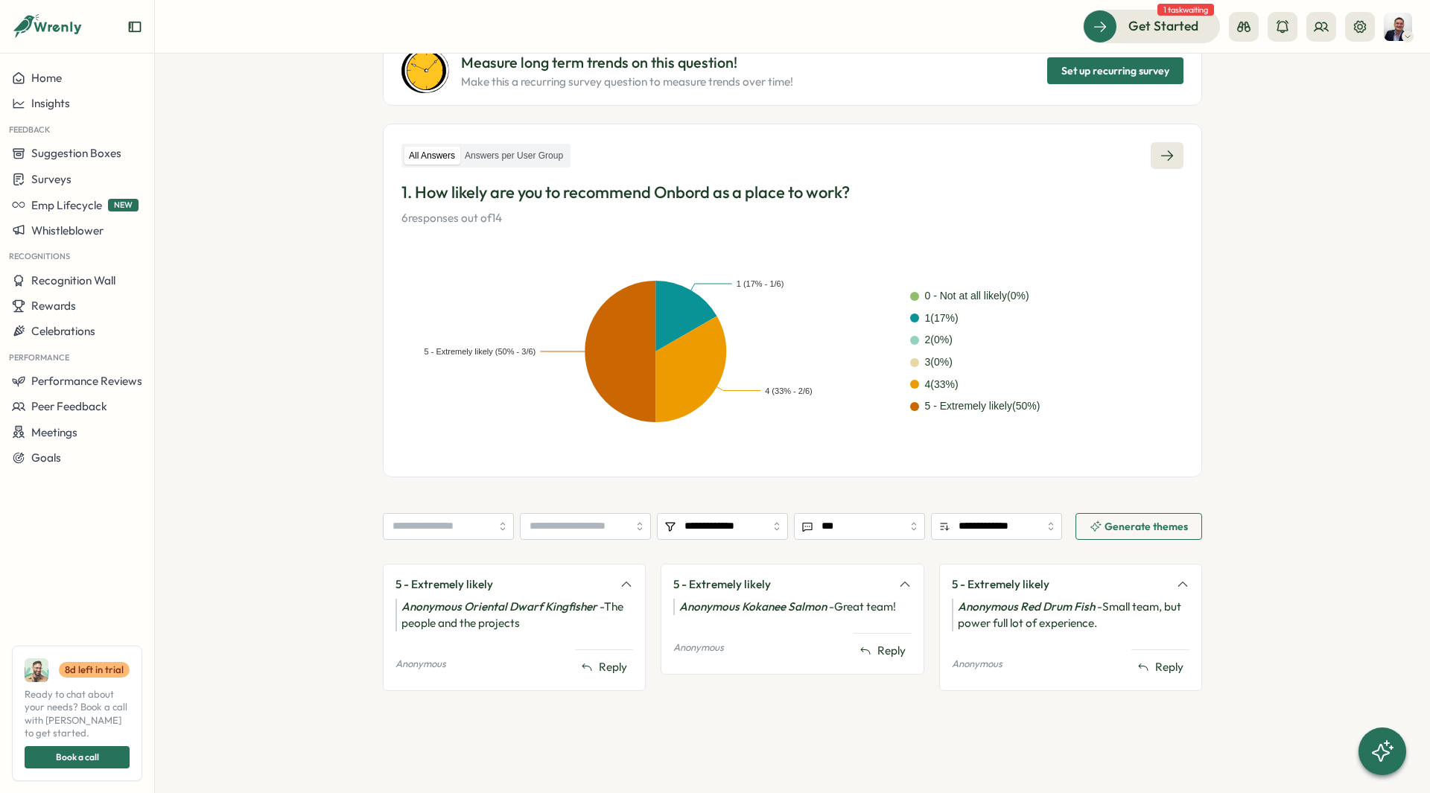
click at [1170, 167] on link at bounding box center [1167, 155] width 33 height 27
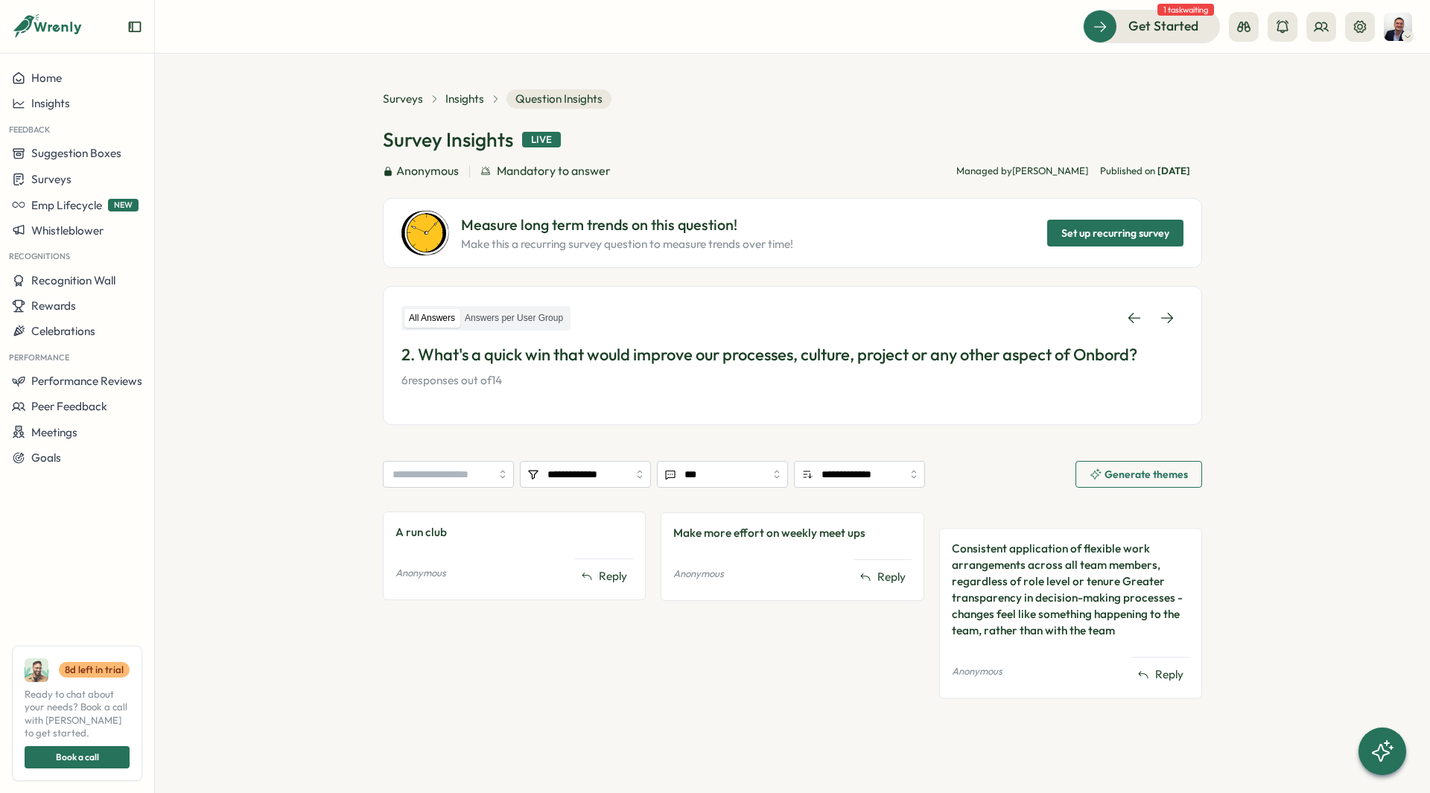
click at [1170, 167] on span "[DATE]" at bounding box center [1173, 171] width 33 height 12
click at [1167, 314] on icon at bounding box center [1167, 318] width 15 height 15
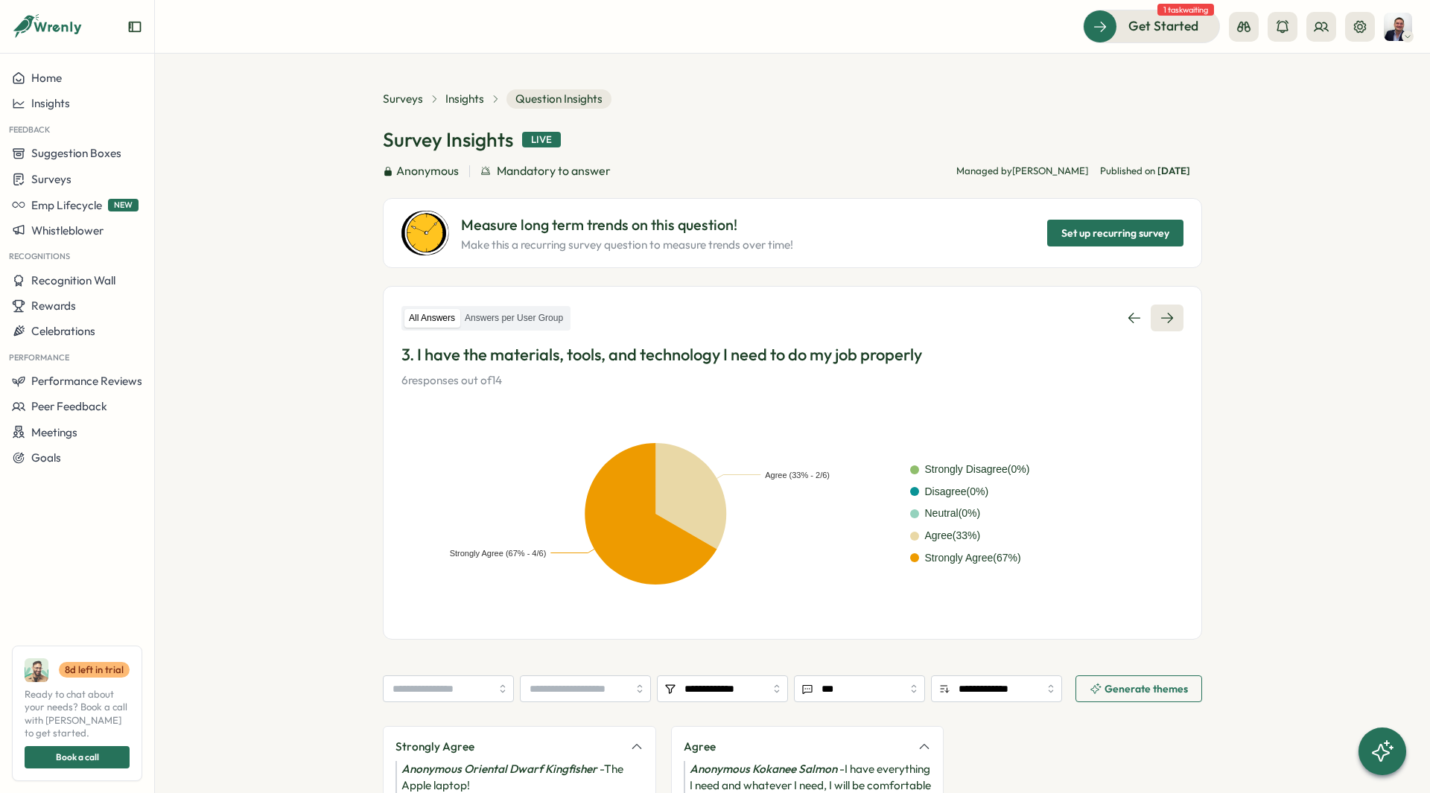
scroll to position [162, 0]
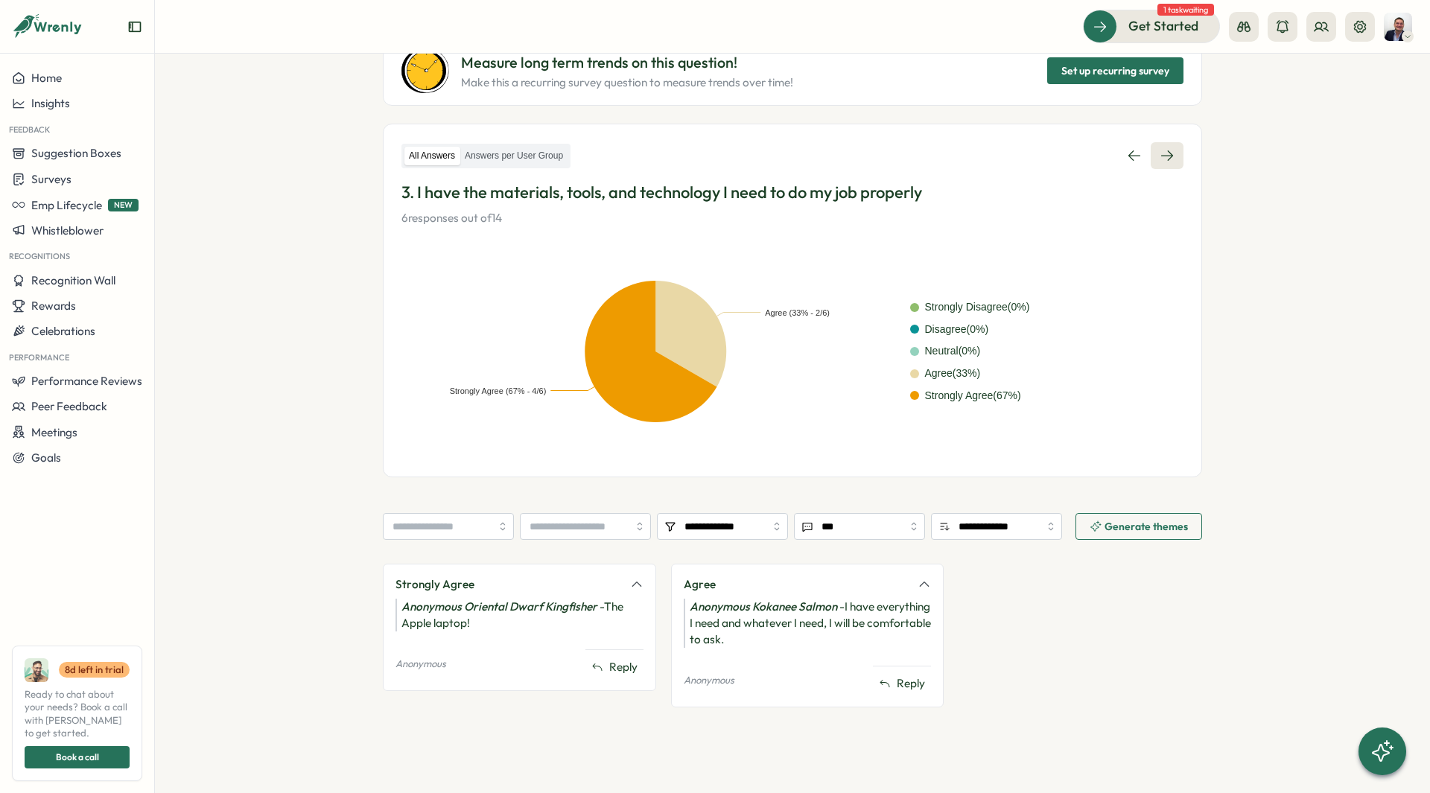
click at [1163, 154] on icon at bounding box center [1167, 155] width 15 height 15
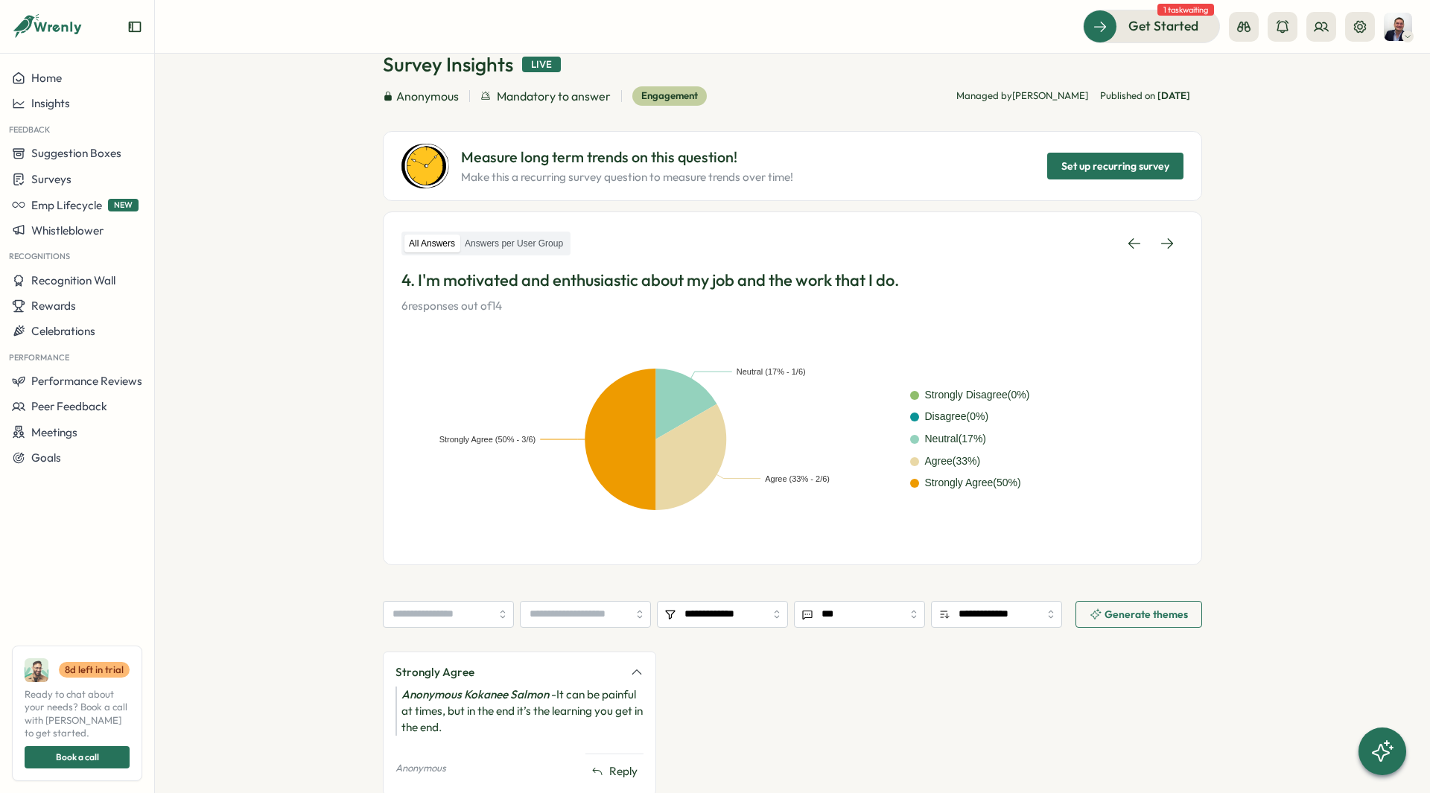
scroll to position [81, 0]
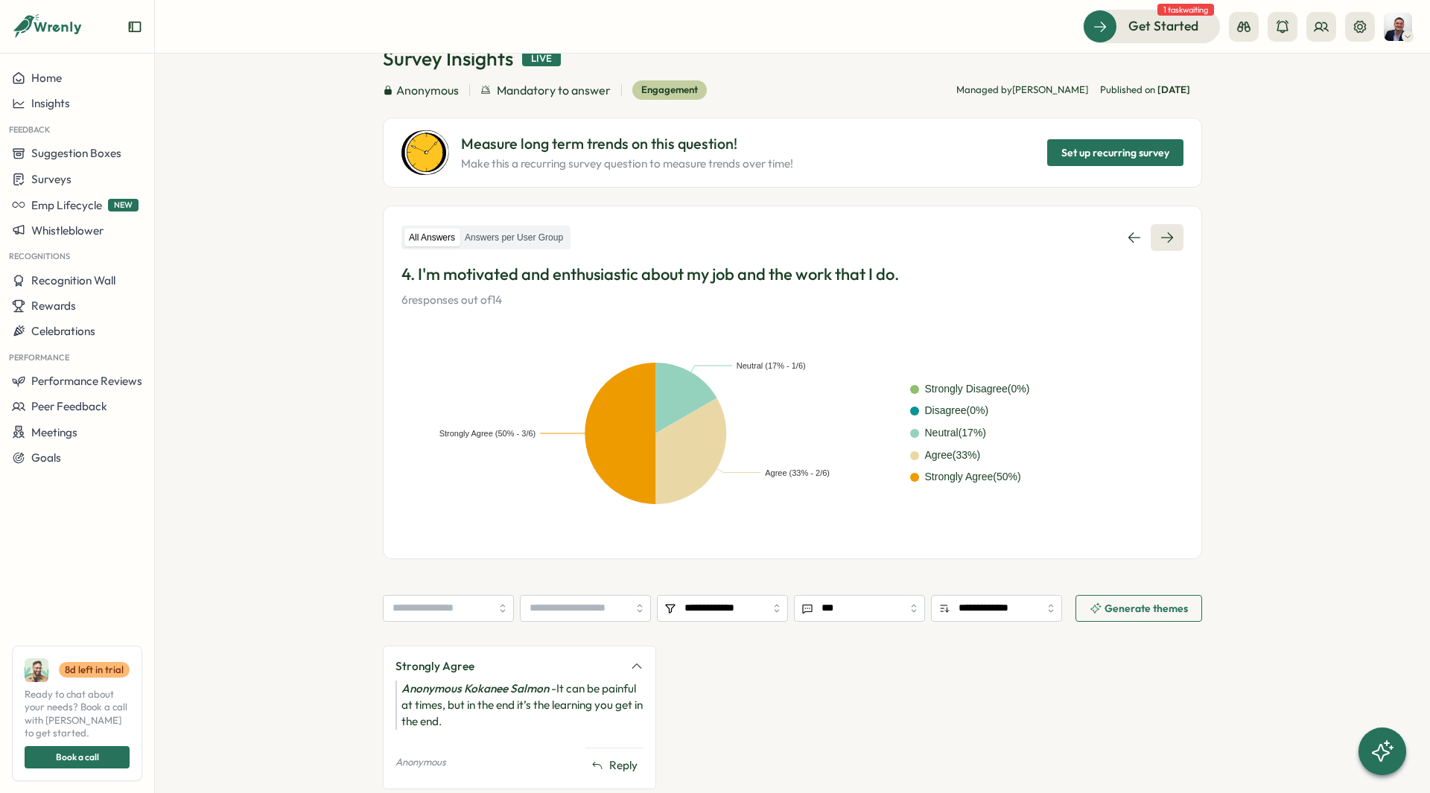
click at [1154, 226] on link at bounding box center [1167, 237] width 33 height 27
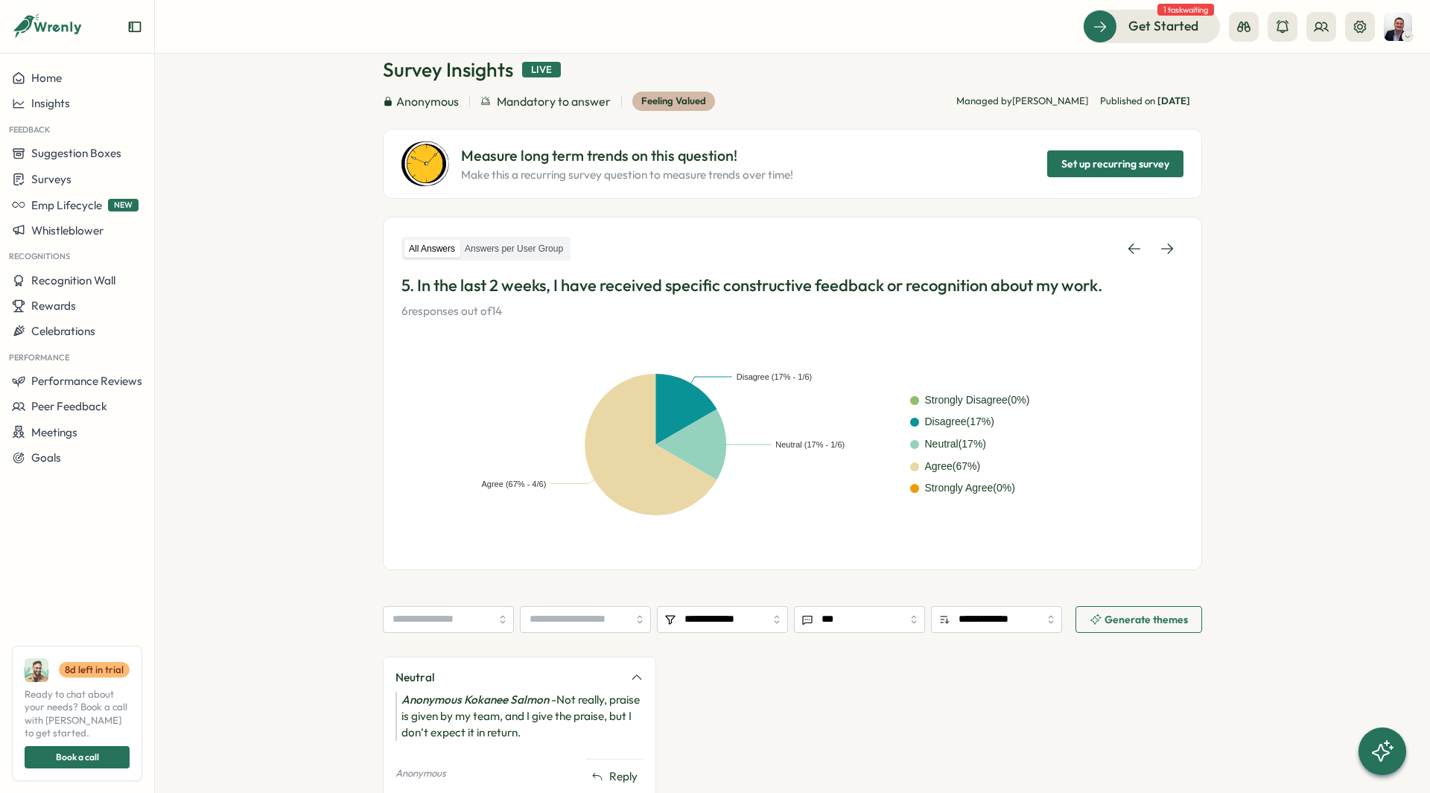
scroll to position [71, 0]
click at [1164, 246] on icon at bounding box center [1167, 248] width 15 height 15
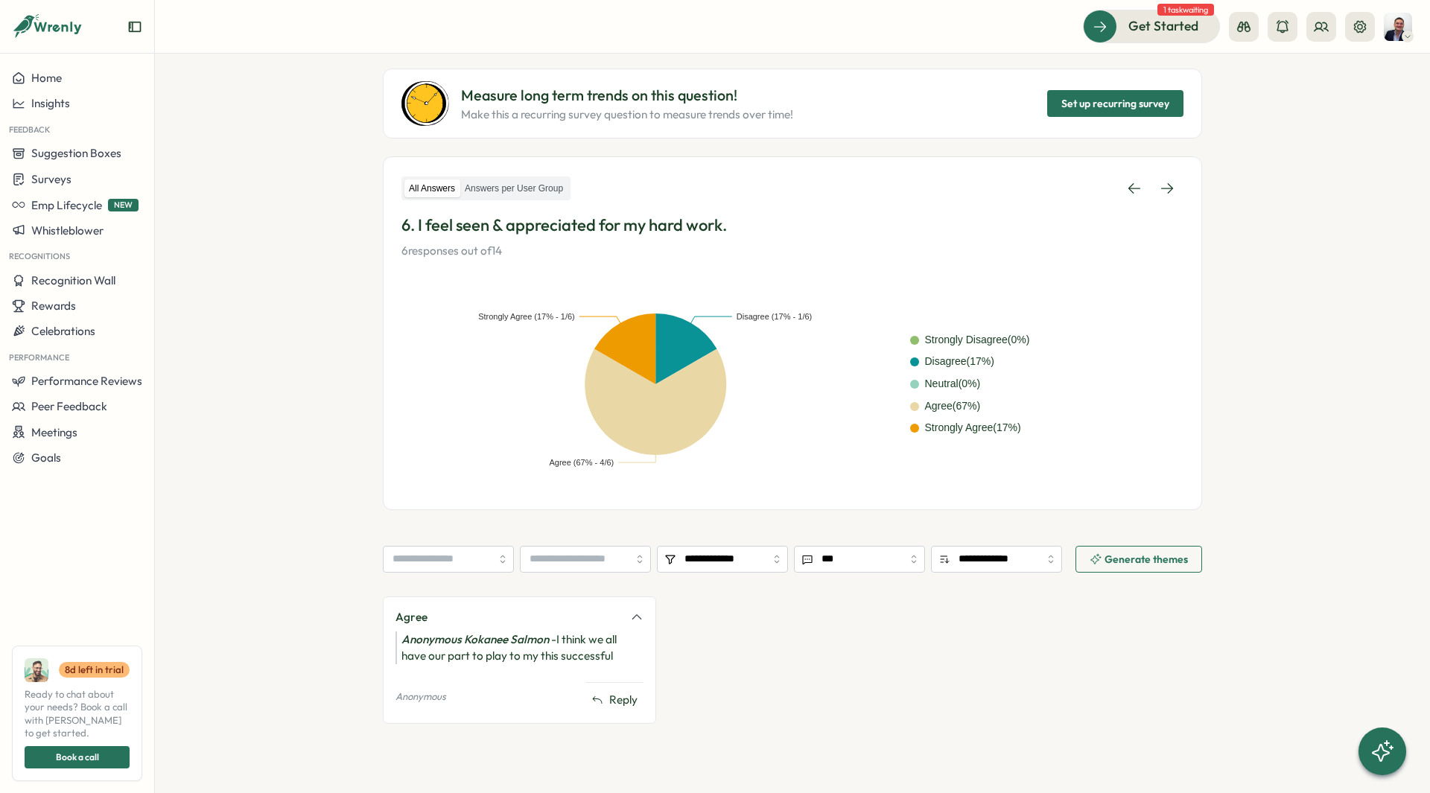
scroll to position [145, 0]
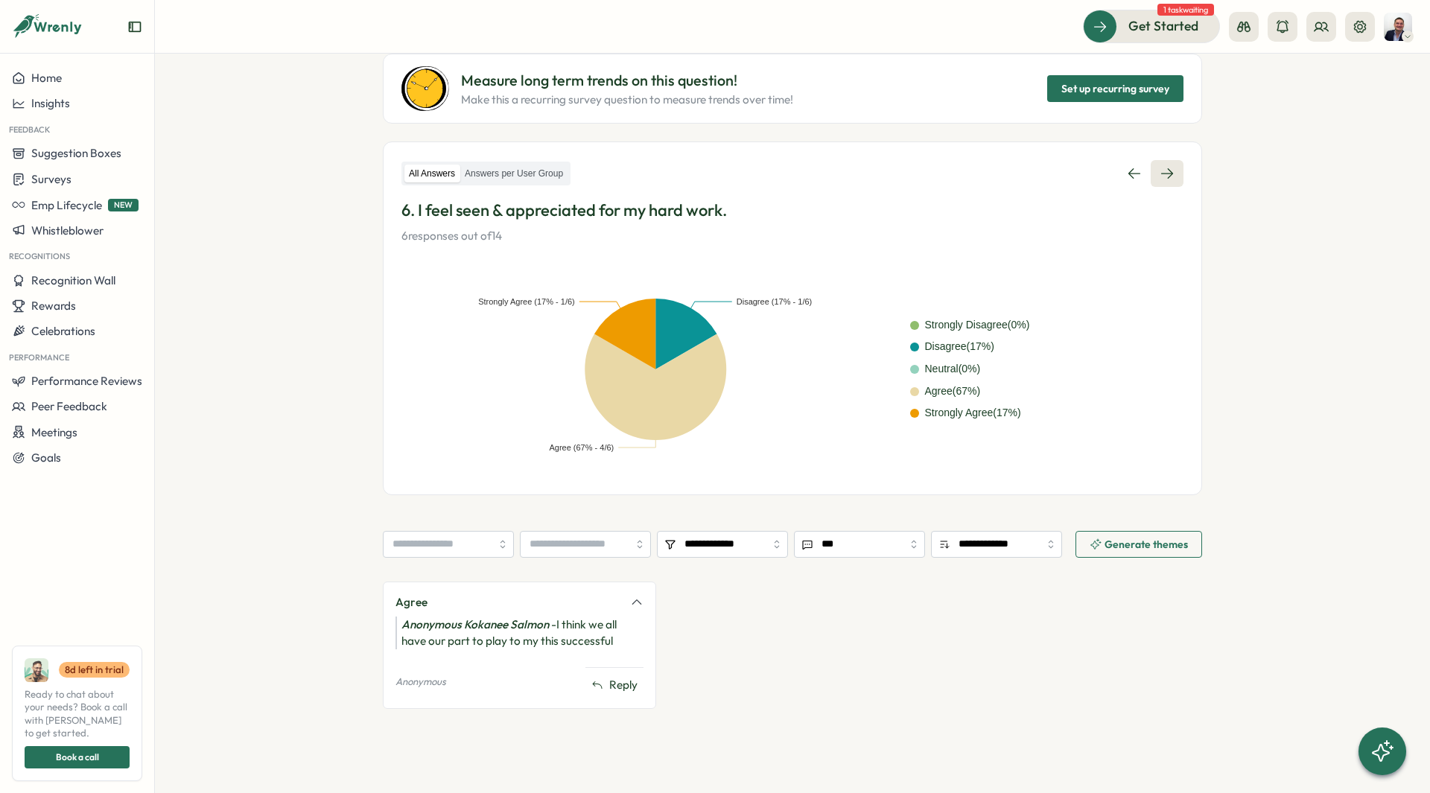
click at [1175, 165] on link at bounding box center [1167, 173] width 33 height 27
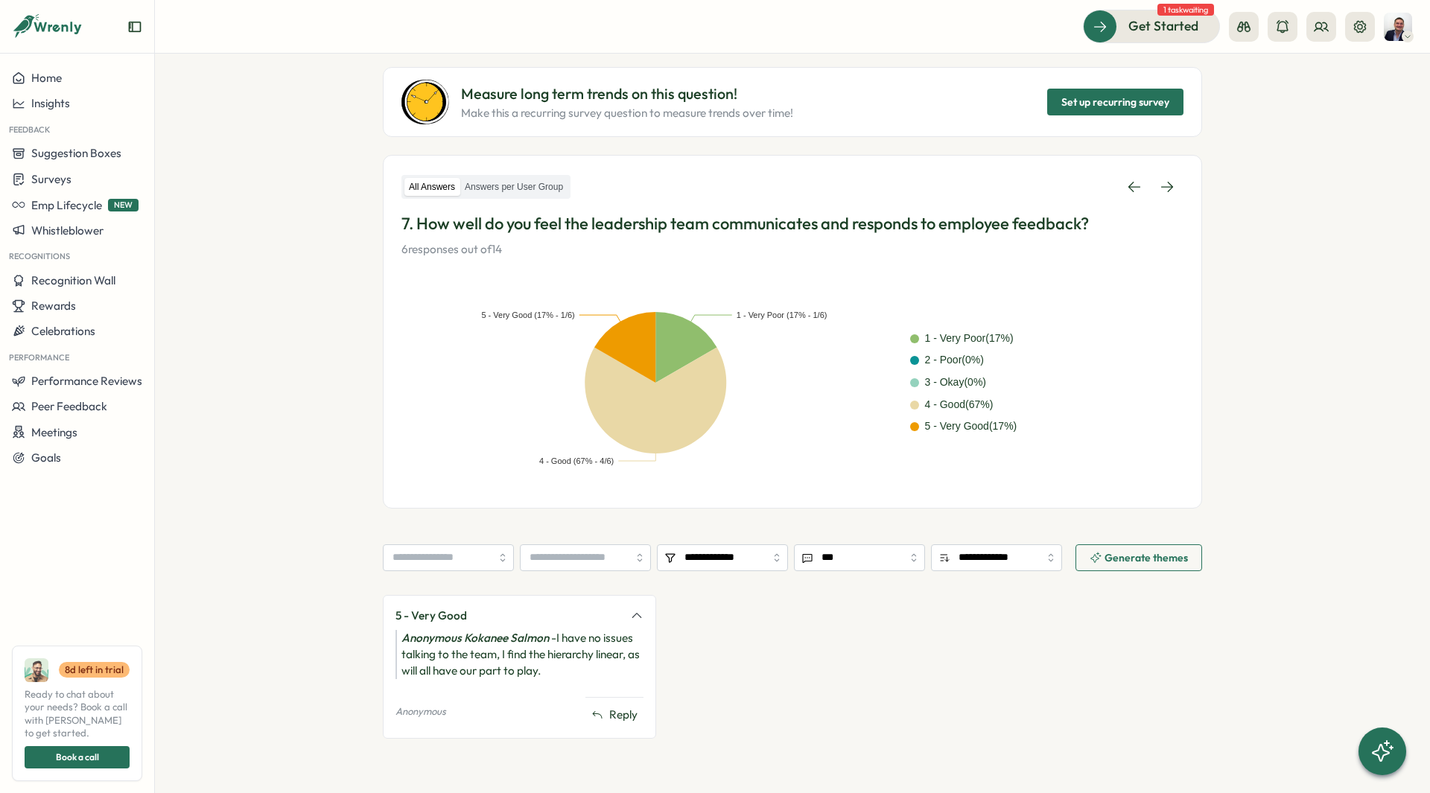
scroll to position [137, 0]
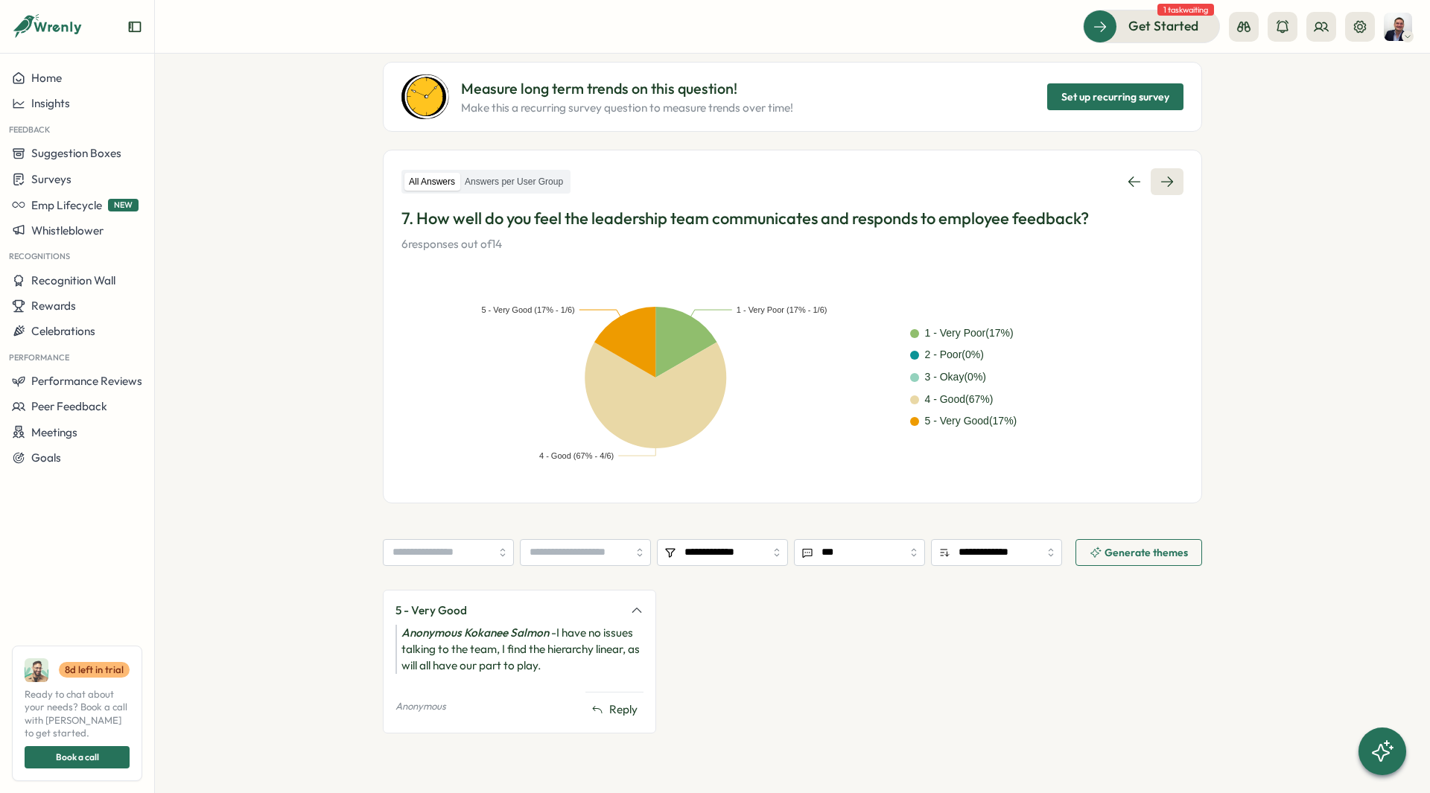
click at [1161, 182] on icon at bounding box center [1167, 181] width 15 height 15
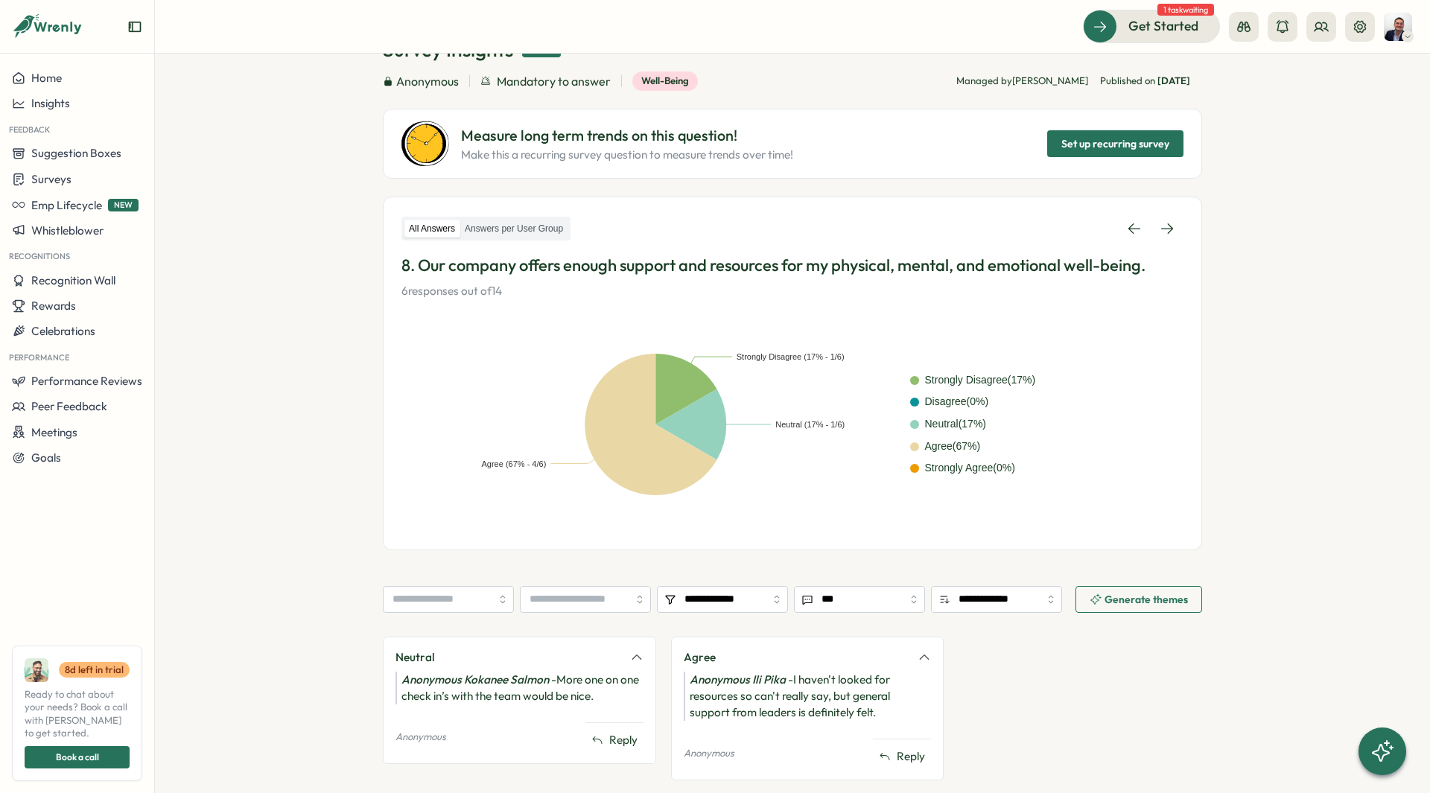
scroll to position [163, 0]
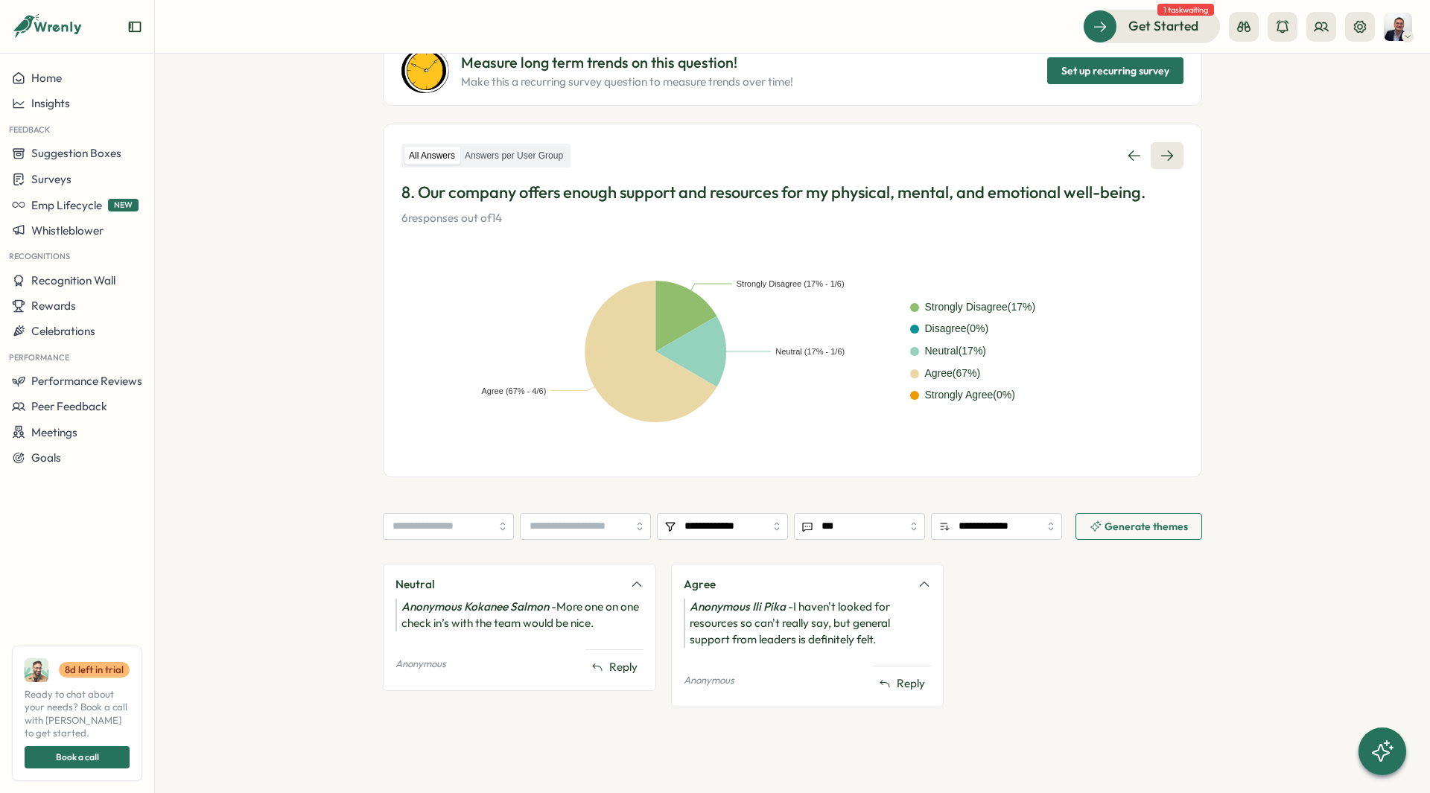
click at [1165, 164] on link at bounding box center [1167, 155] width 33 height 27
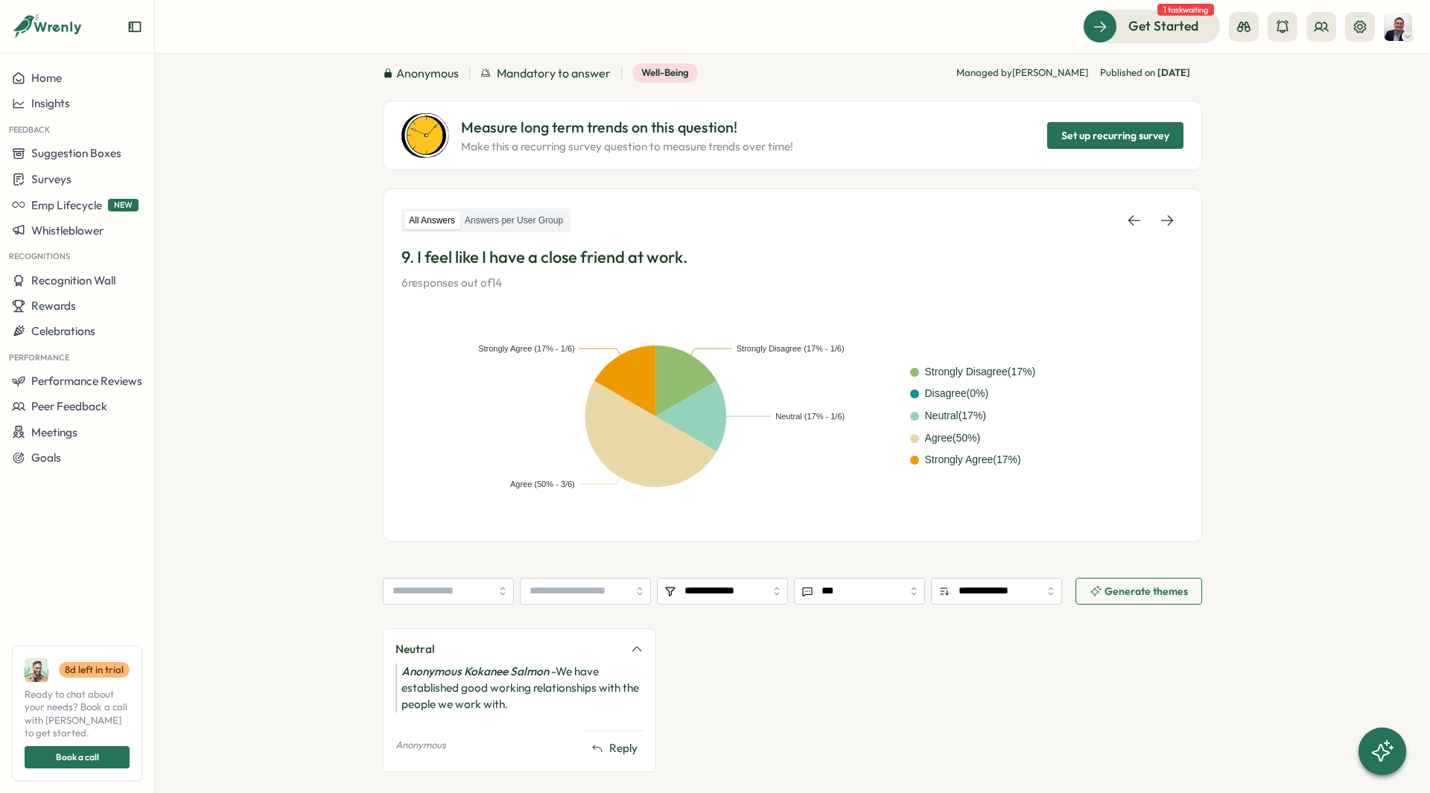
scroll to position [99, 0]
click at [1163, 214] on icon at bounding box center [1167, 219] width 15 height 15
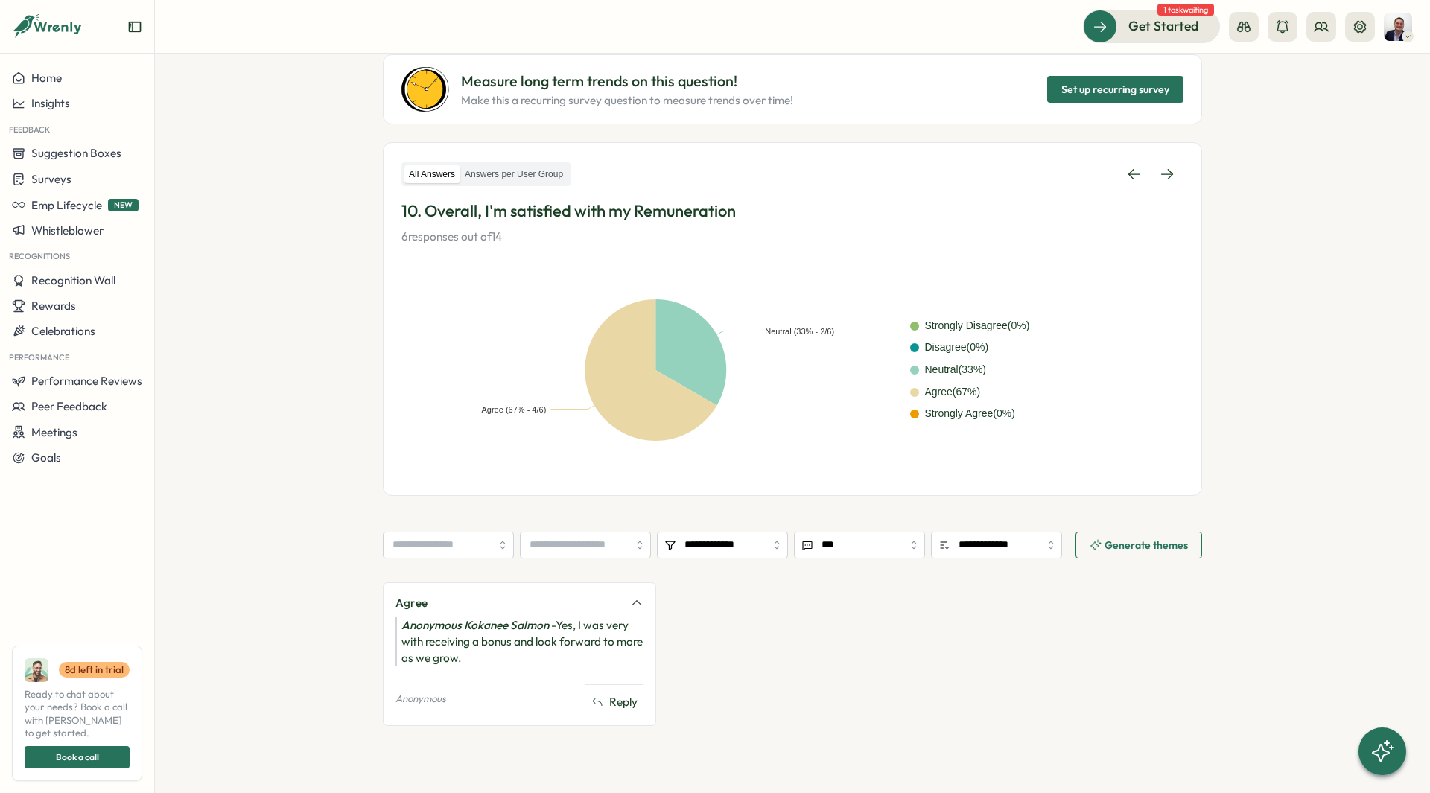
scroll to position [163, 0]
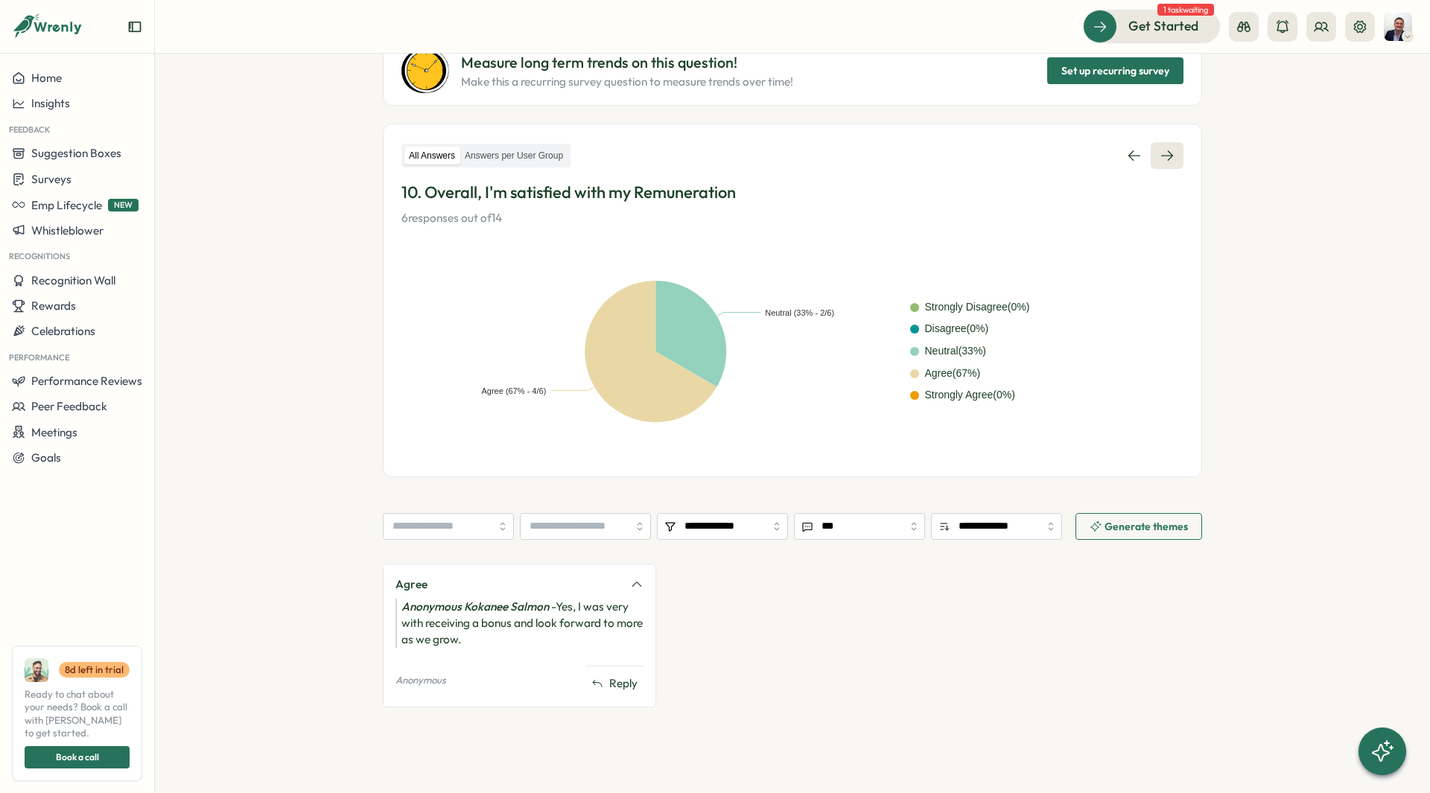
click at [1161, 156] on icon at bounding box center [1167, 155] width 15 height 15
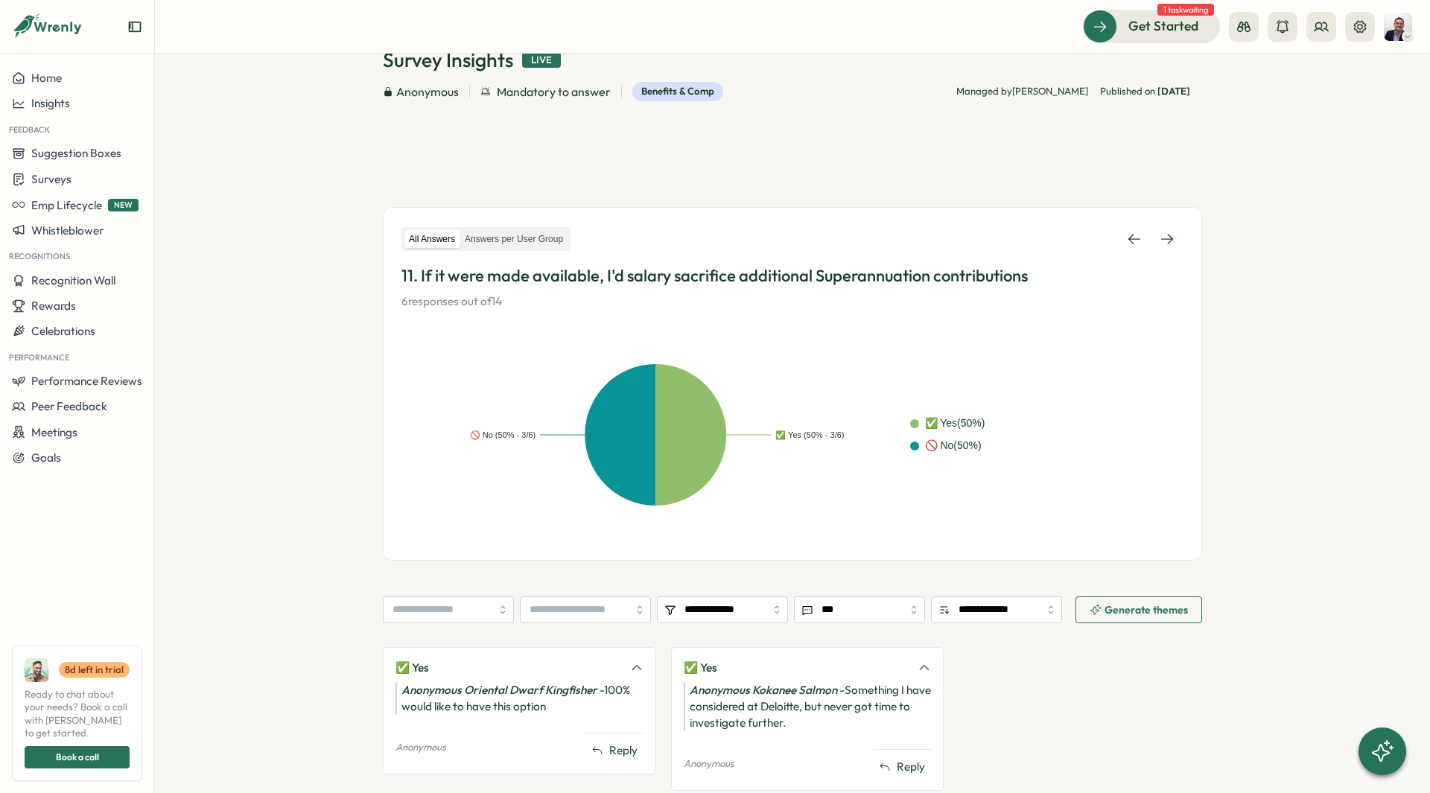
scroll to position [80, 0]
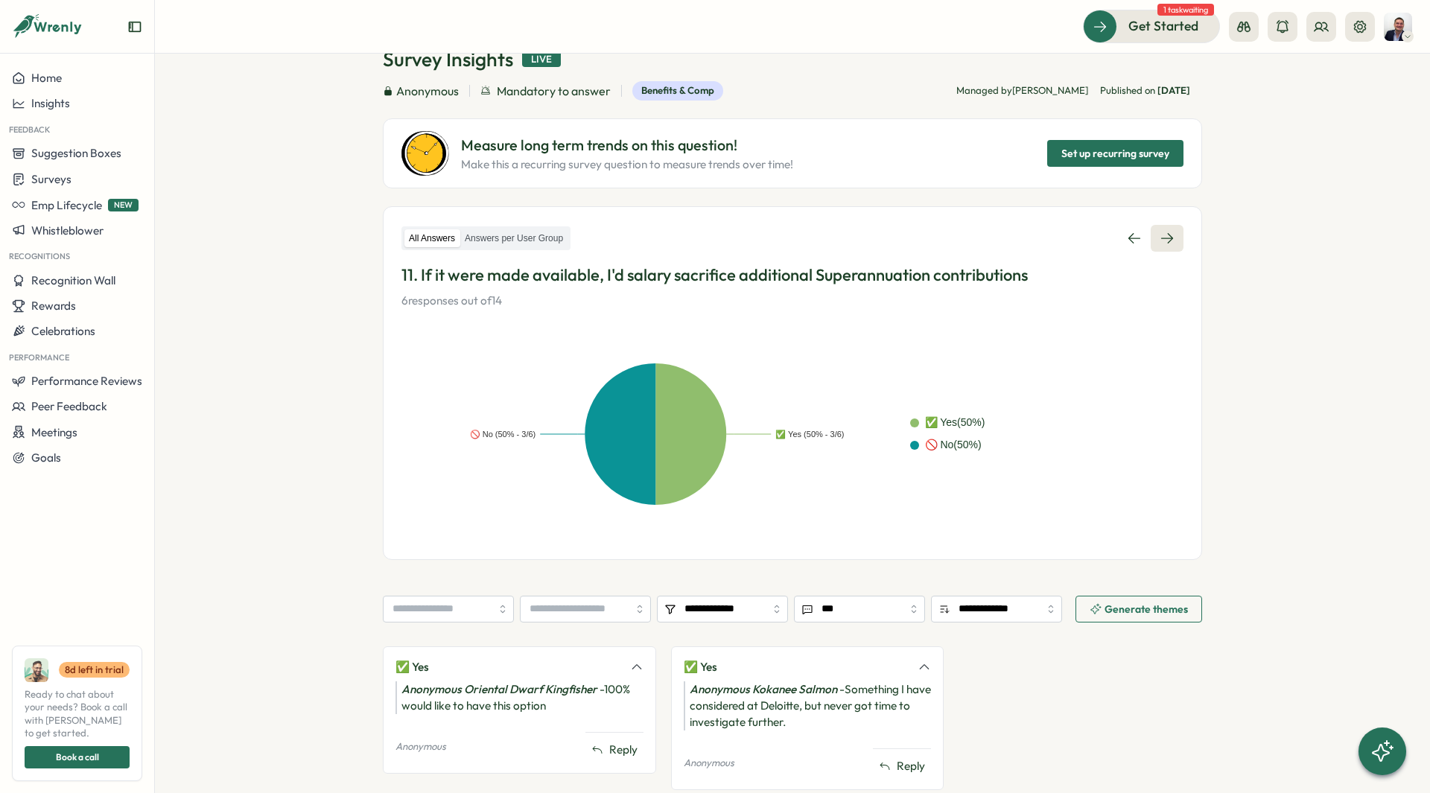
click at [1160, 241] on icon at bounding box center [1167, 238] width 15 height 15
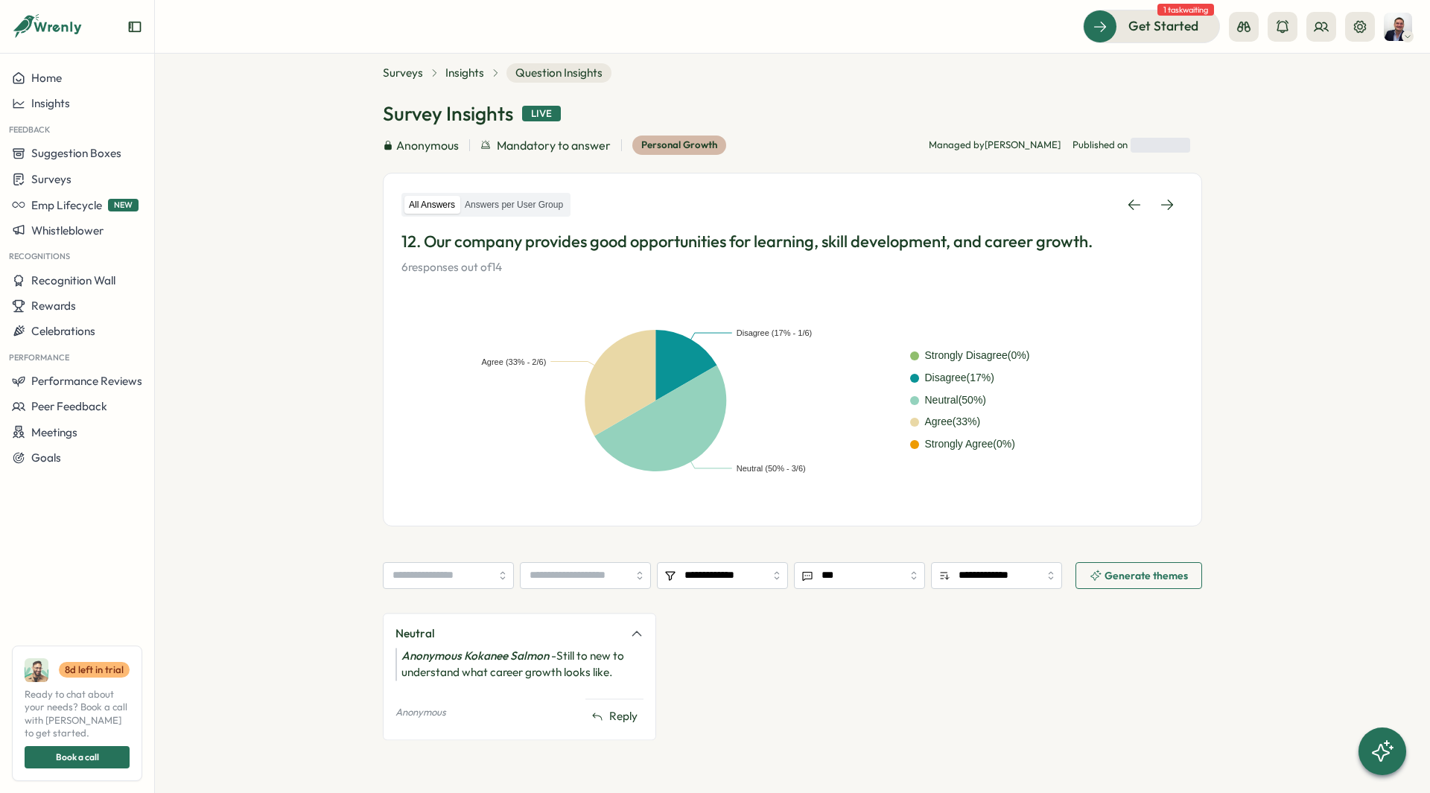
scroll to position [75, 0]
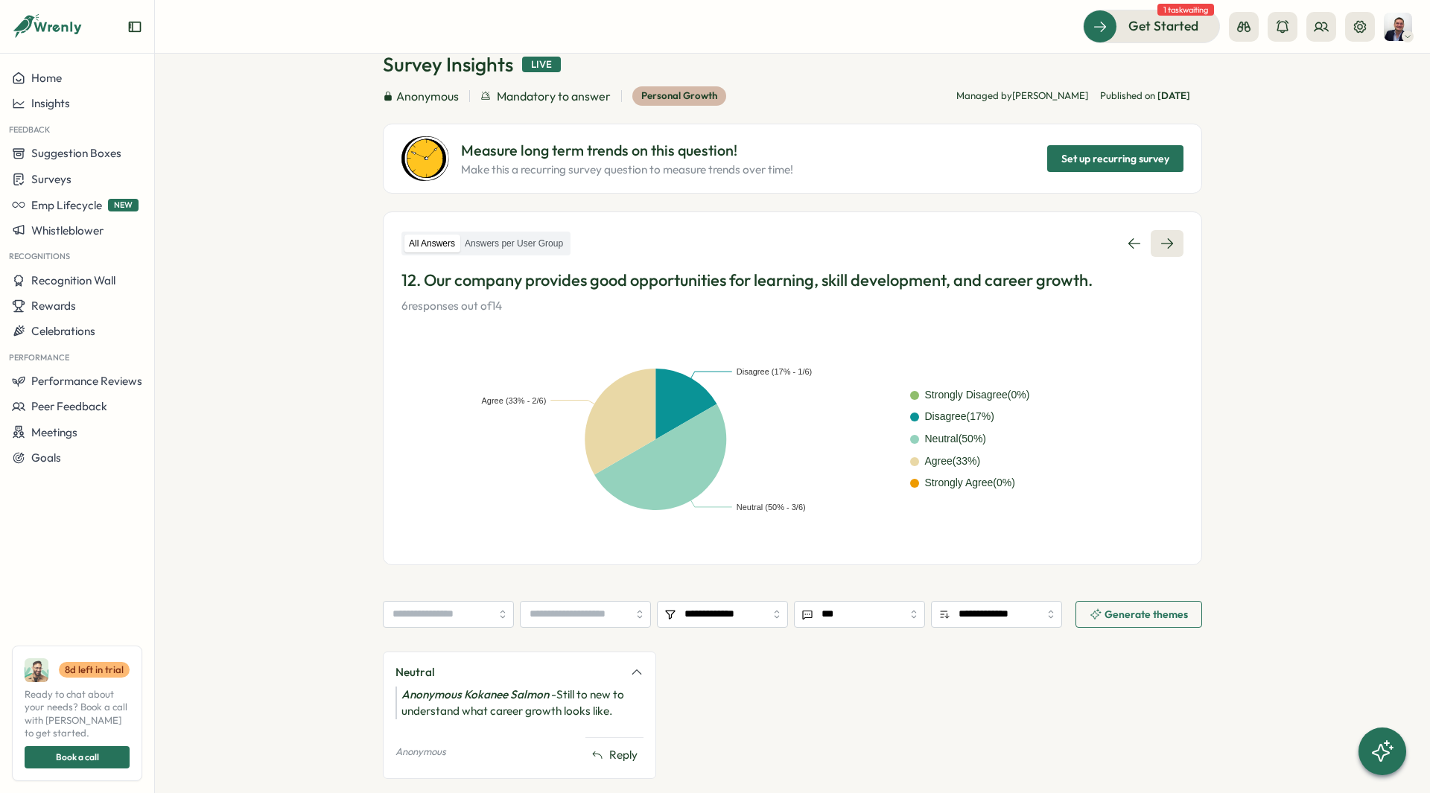
click at [1164, 254] on link at bounding box center [1167, 243] width 33 height 27
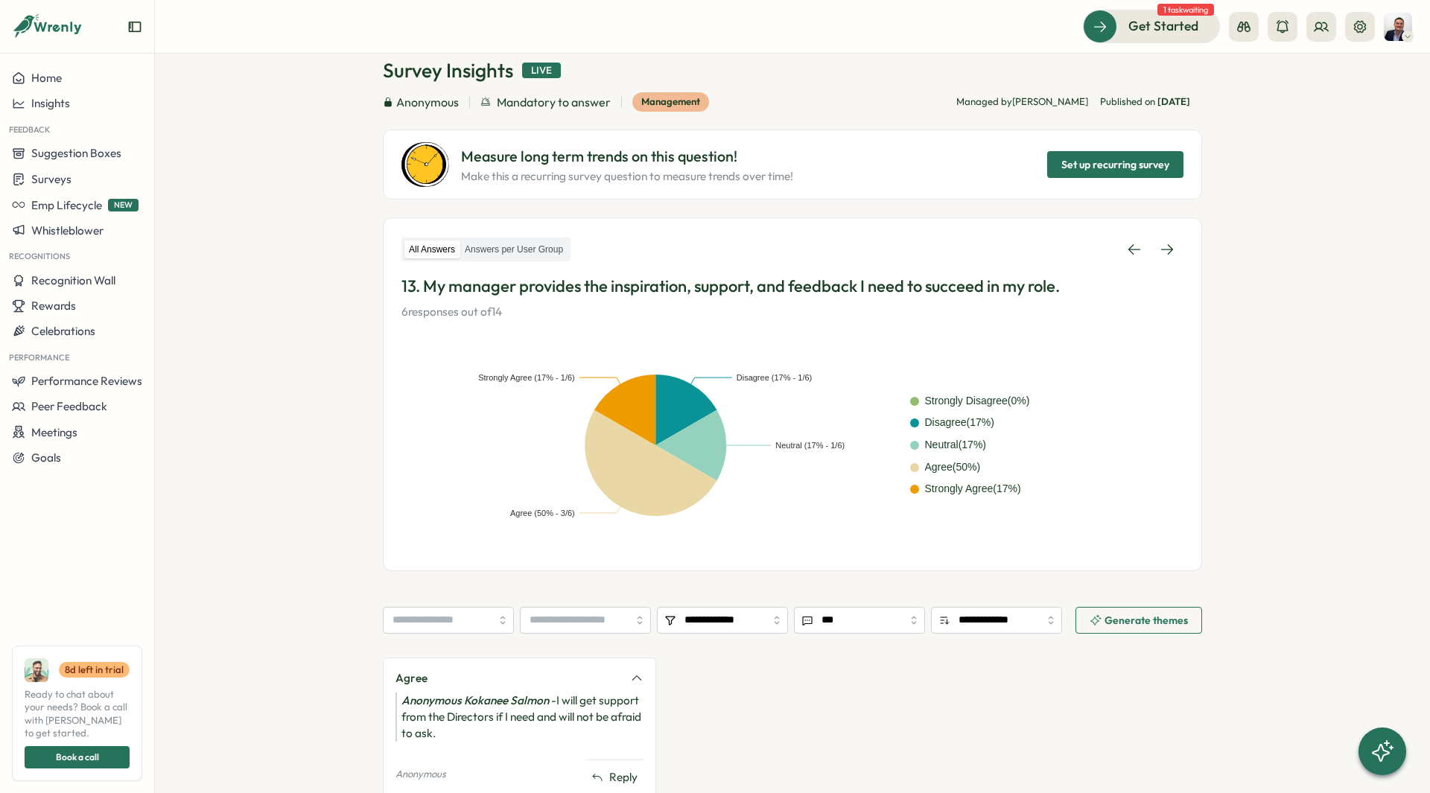
scroll to position [72, 0]
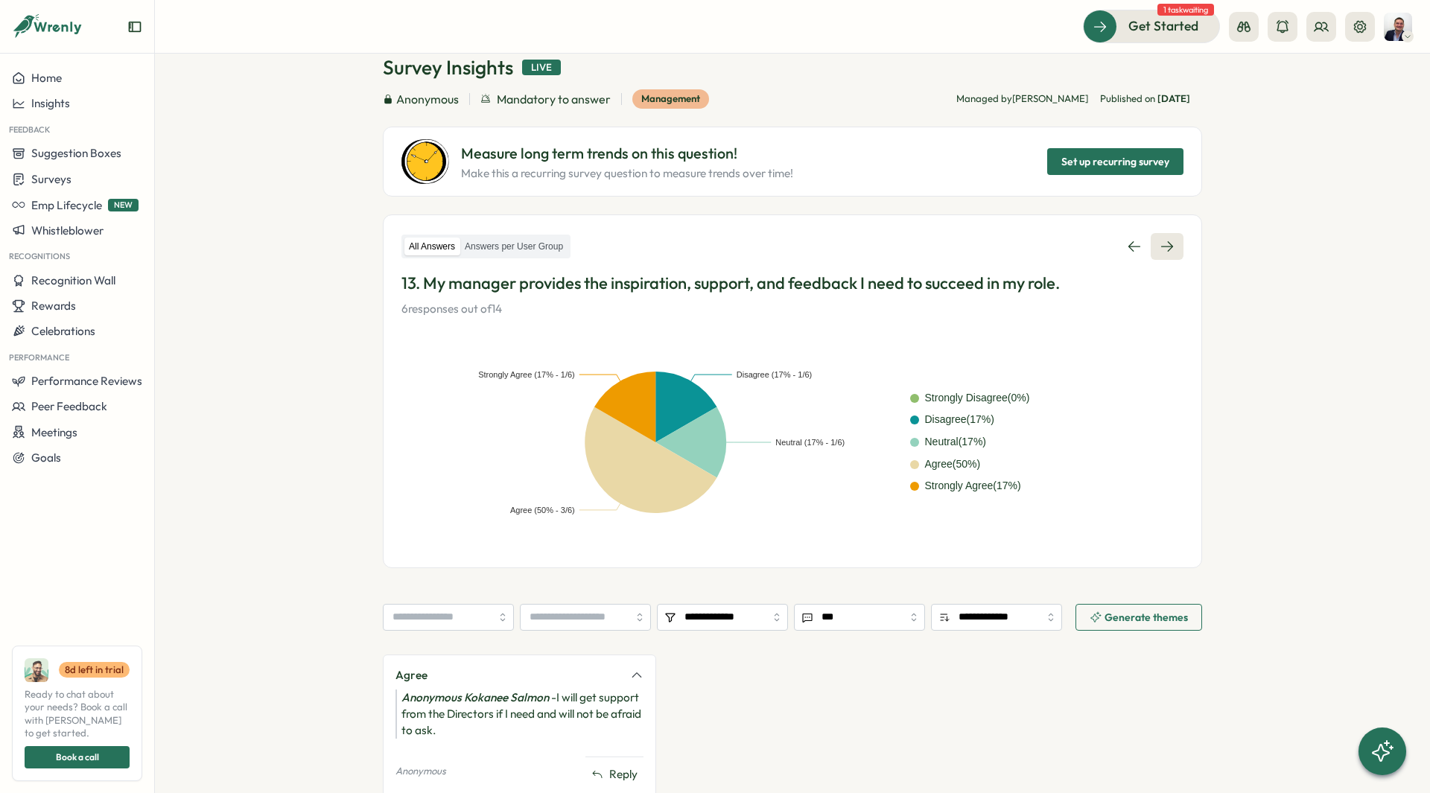
click at [1169, 246] on icon at bounding box center [1167, 246] width 12 height 10
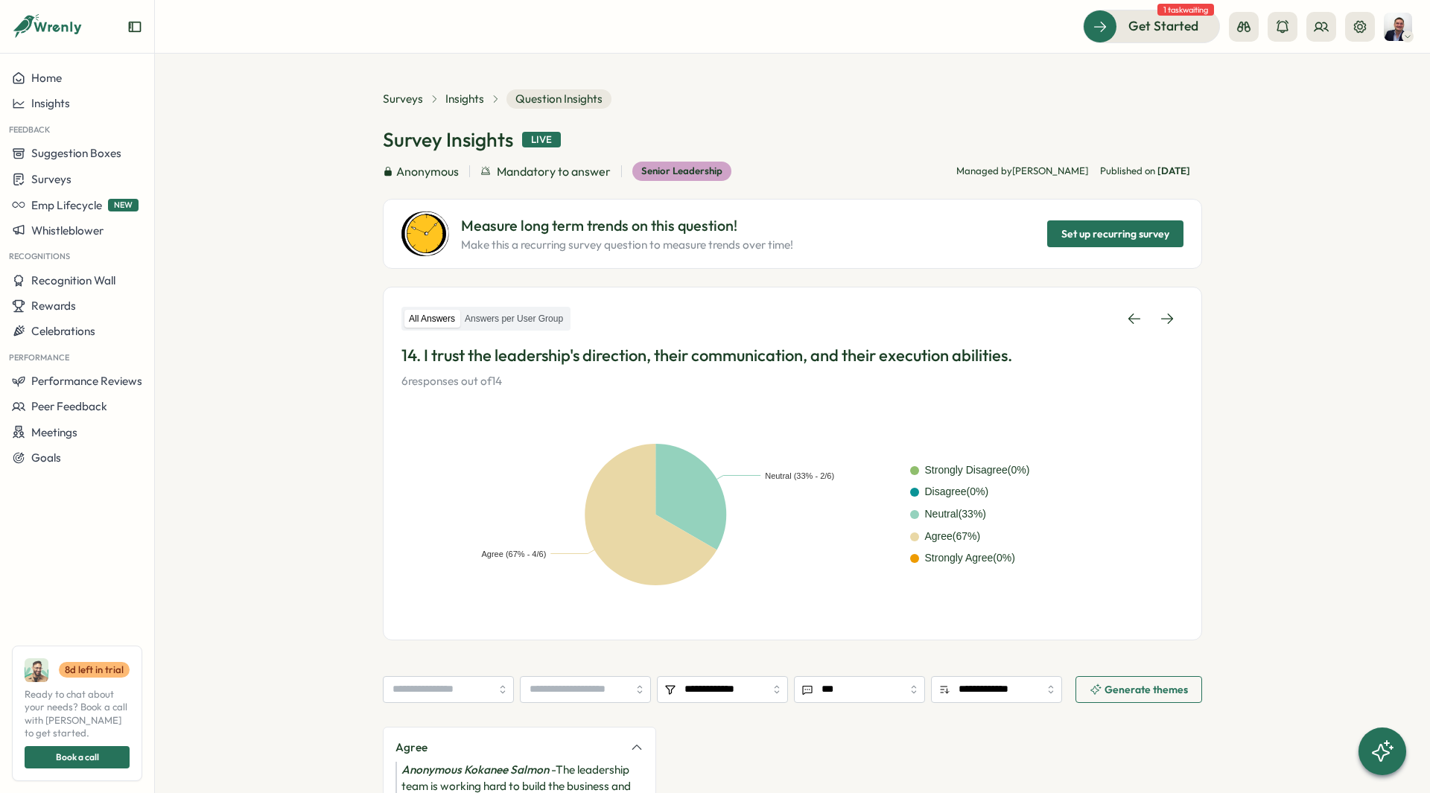
scroll to position [38, 0]
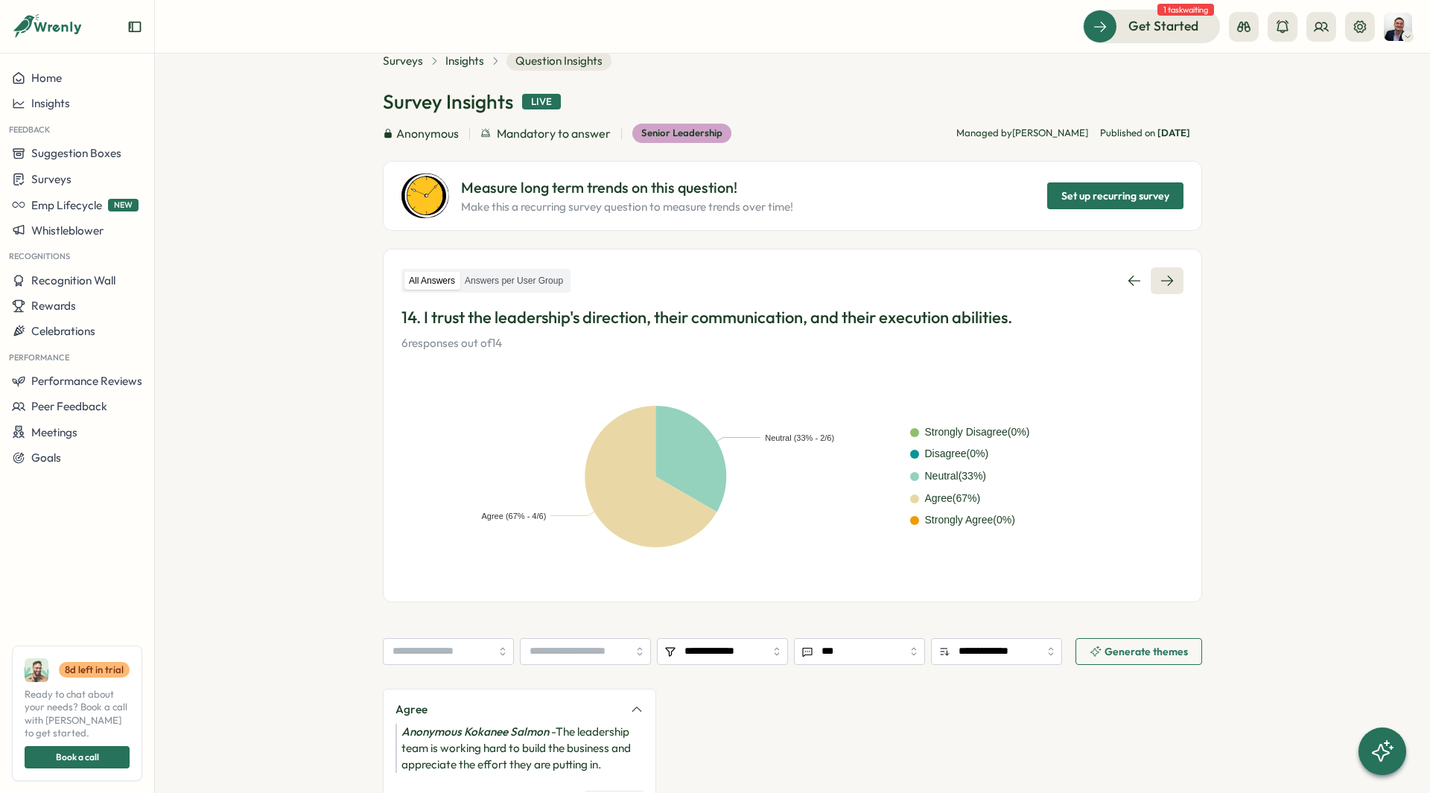
click at [1167, 269] on link at bounding box center [1167, 280] width 33 height 27
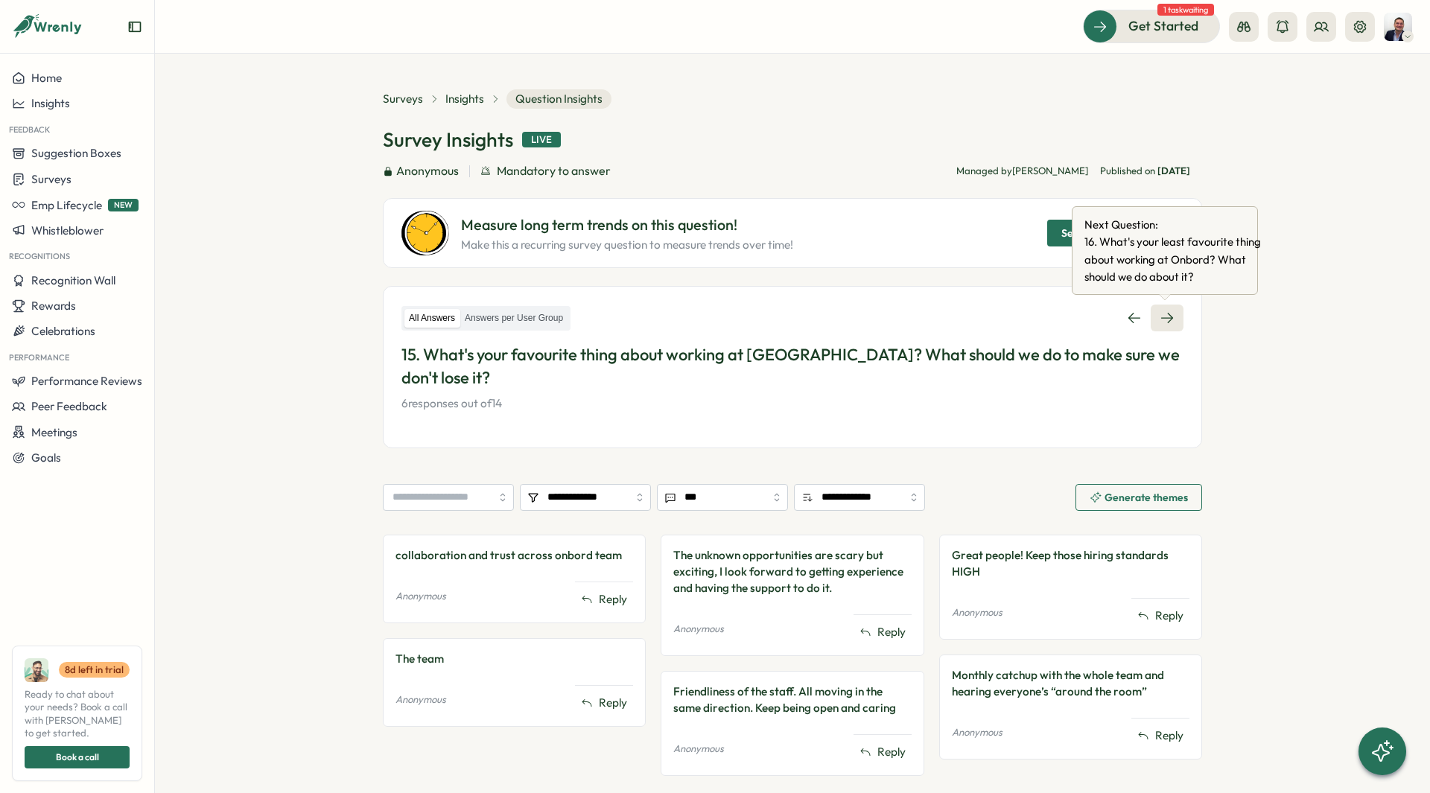
scroll to position [10, 0]
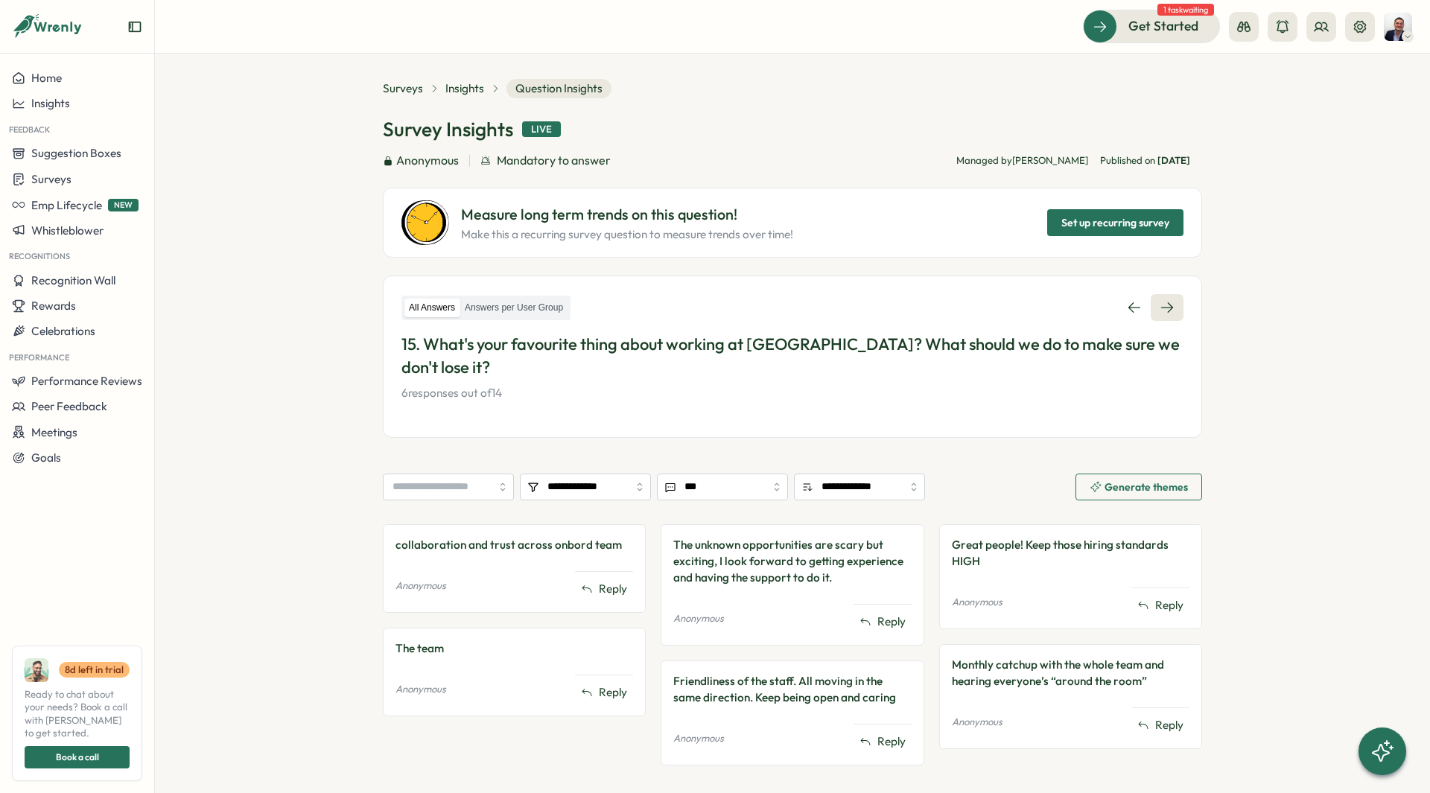
click at [1166, 308] on icon at bounding box center [1167, 307] width 15 height 15
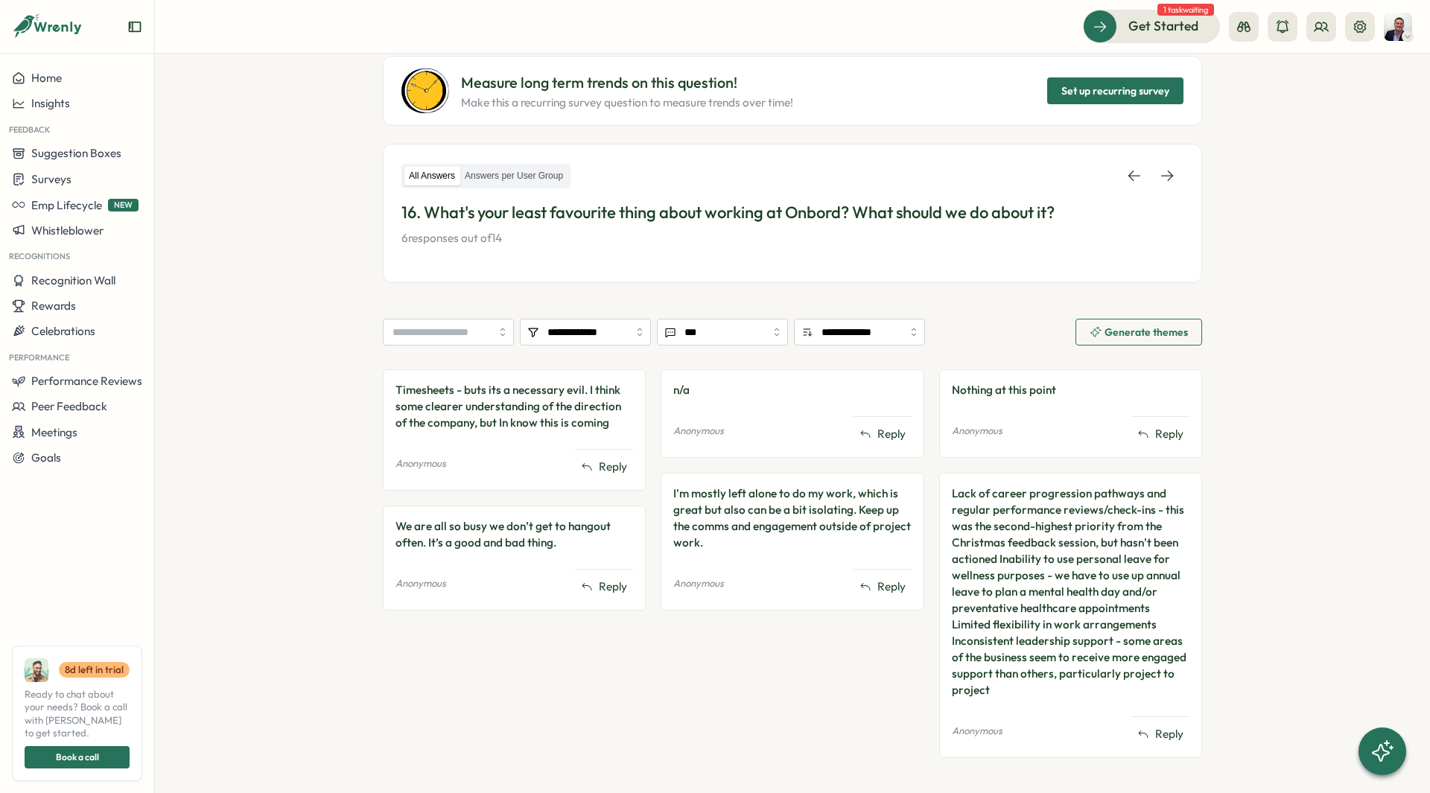
scroll to position [143, 0]
drag, startPoint x: 953, startPoint y: 495, endPoint x: 1026, endPoint y: 521, distance: 77.5
click at [1026, 521] on div "Lack of career progression pathways and regular performance reviews/check-ins -…" at bounding box center [1071, 591] width 238 height 213
drag, startPoint x: 1058, startPoint y: 638, endPoint x: 1067, endPoint y: 687, distance: 49.2
click at [1067, 687] on div "Lack of career progression pathways and regular performance reviews/check-ins -…" at bounding box center [1071, 591] width 238 height 213
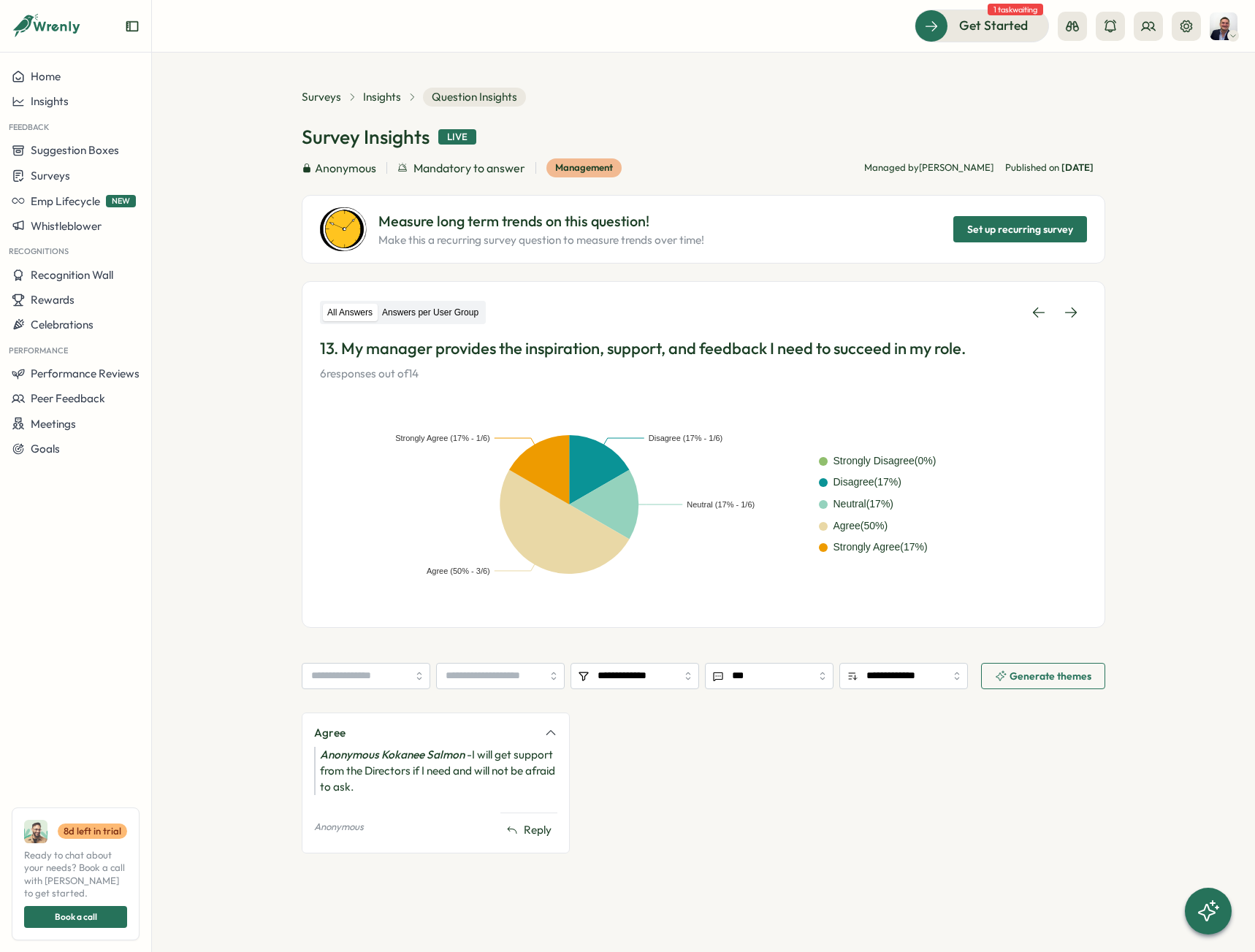
click at [445, 316] on label "Answers per User Group" at bounding box center [429, 313] width 105 height 19
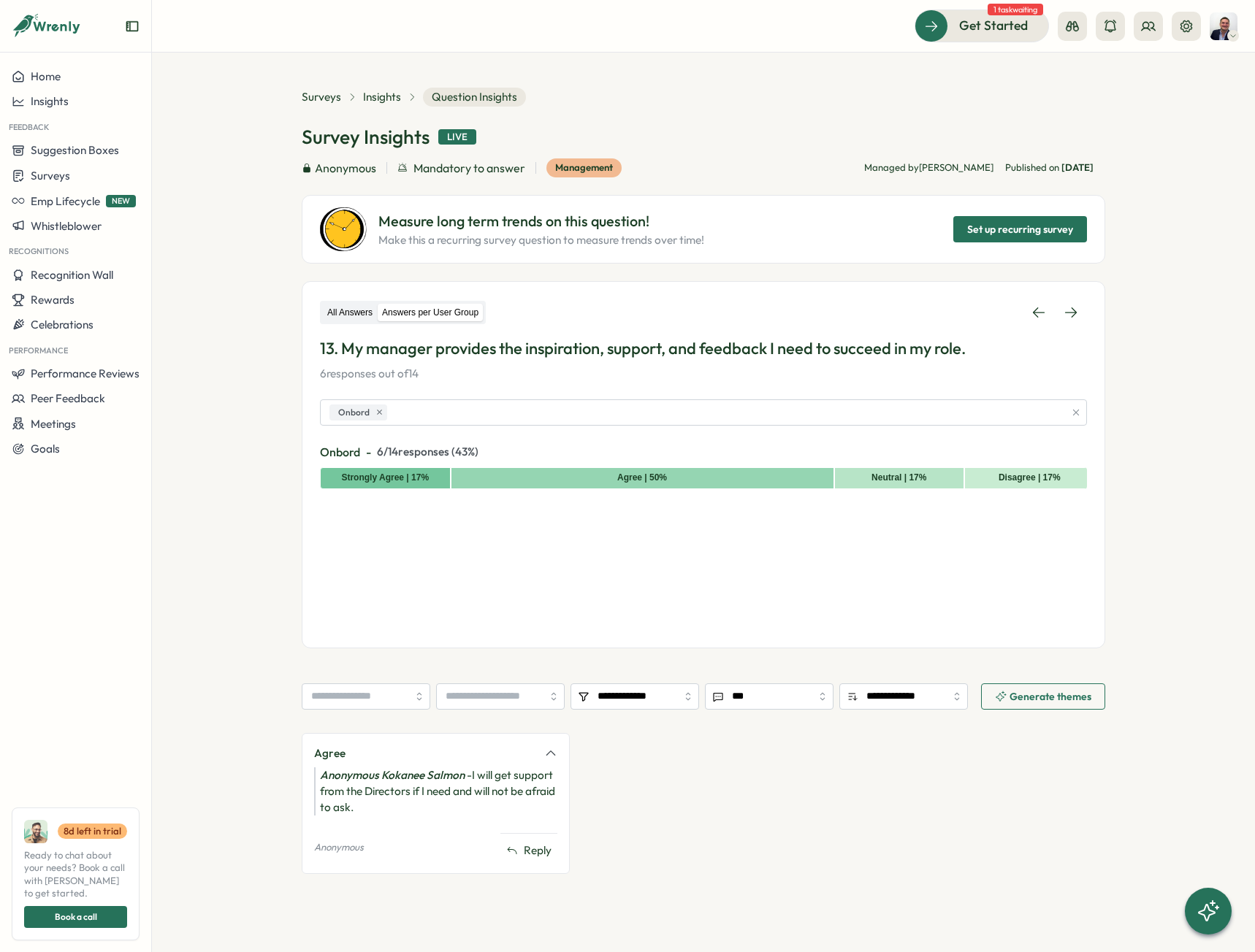
click at [356, 313] on label "All Answers" at bounding box center [349, 313] width 54 height 19
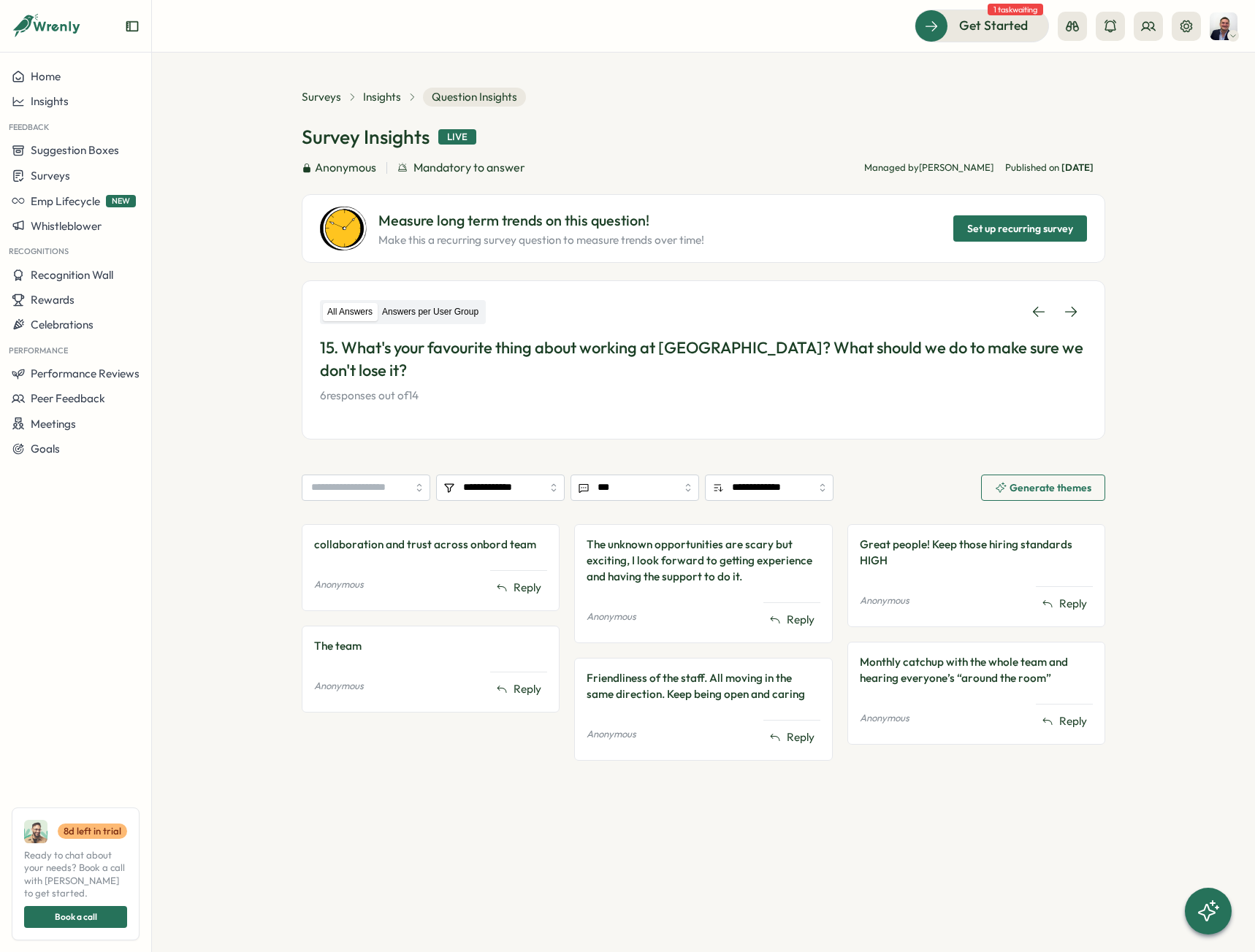
click at [454, 309] on label "Answers per User Group" at bounding box center [429, 312] width 105 height 19
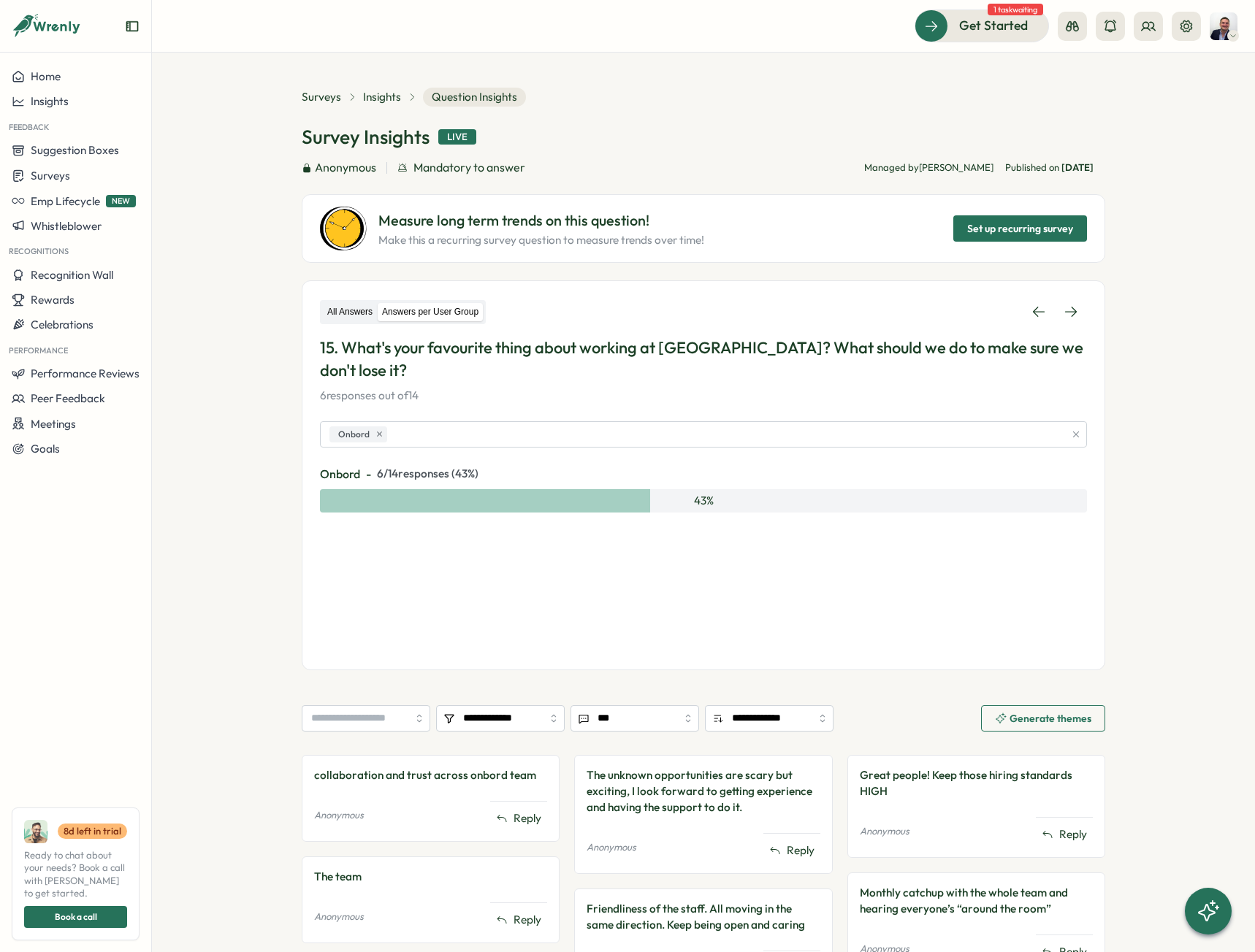
click at [336, 310] on label "All Answers" at bounding box center [349, 312] width 54 height 19
